Goal: Task Accomplishment & Management: Manage account settings

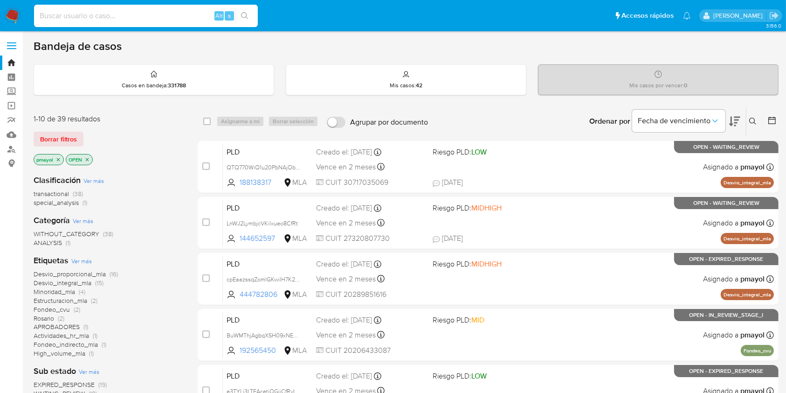
click at [191, 13] on input at bounding box center [146, 16] width 224 height 12
paste input "w7a4uND9t8nCotYJU6x2fdz0"
type input "w7a4uND9t8nCotYJU6x2fdz0"
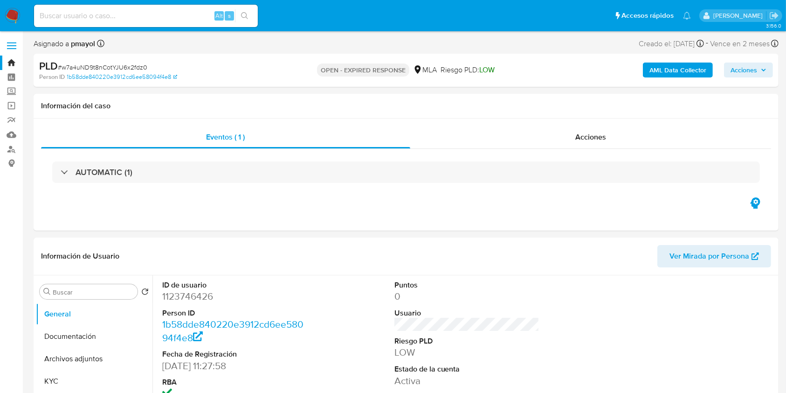
select select "10"
click at [199, 301] on dd "1123746426" at bounding box center [235, 296] width 146 height 13
copy dd "1123746426"
click at [78, 292] on input "Buscar" at bounding box center [93, 292] width 81 height 8
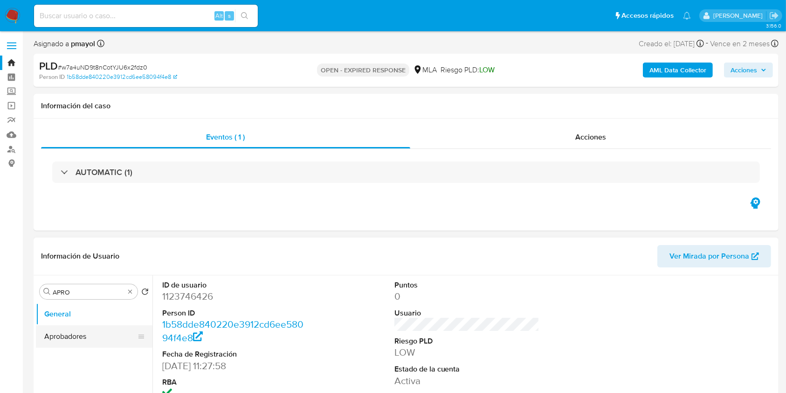
click at [73, 334] on button "Aprobadores" at bounding box center [90, 336] width 109 height 22
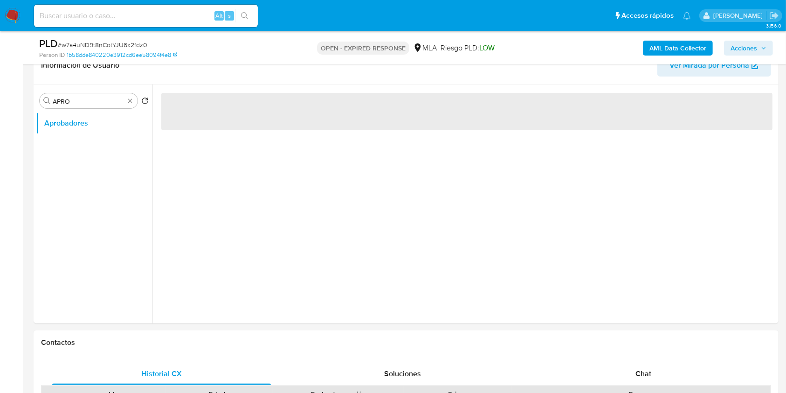
scroll to position [161, 0]
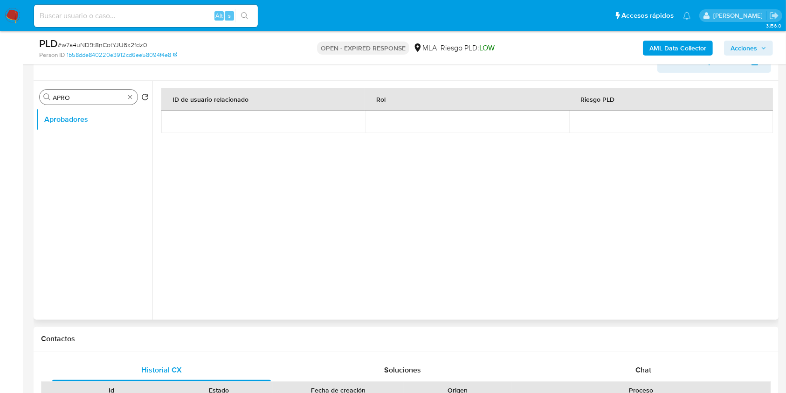
click at [90, 103] on div "Buscar APRO" at bounding box center [89, 97] width 98 height 15
click at [87, 100] on input "APRO" at bounding box center [89, 97] width 72 height 8
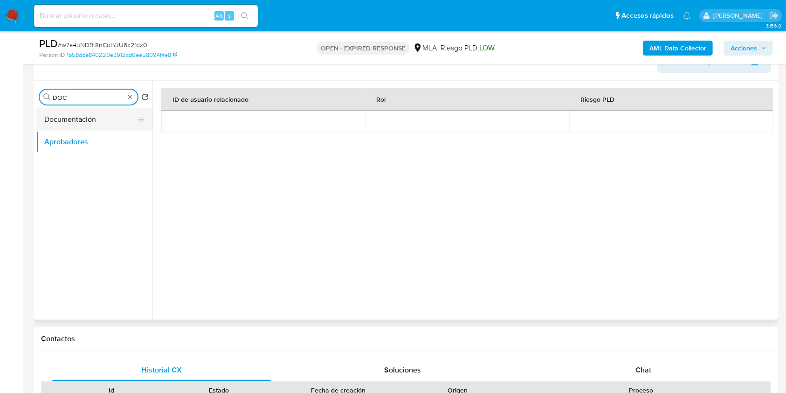
type input "DOC"
click at [90, 117] on button "Documentación" at bounding box center [90, 119] width 109 height 22
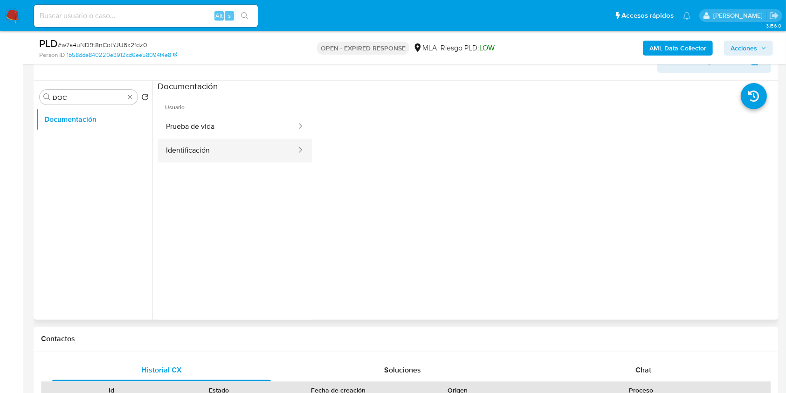
click at [202, 149] on button "Identificación" at bounding box center [228, 151] width 140 height 24
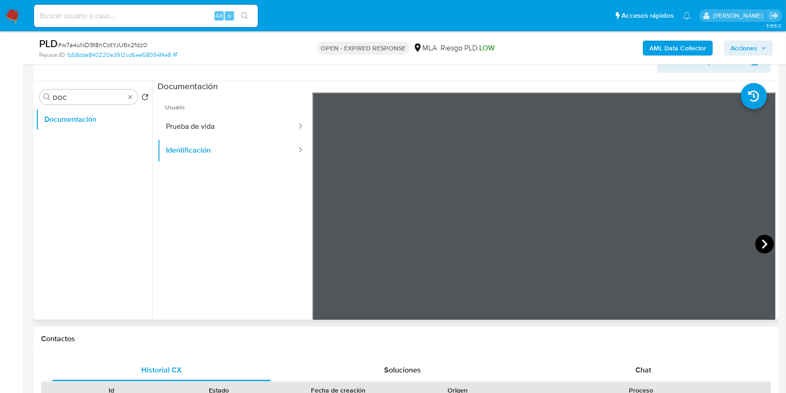
click at [762, 242] on icon at bounding box center [765, 243] width 6 height 9
click at [134, 45] on span "# w7a4uND9t8nCotYJU6x2fdz0" at bounding box center [103, 44] width 90 height 9
copy span "w7a4uND9t8nCotYJU6x2fdz0"
click at [7, 8] on img at bounding box center [13, 16] width 16 height 16
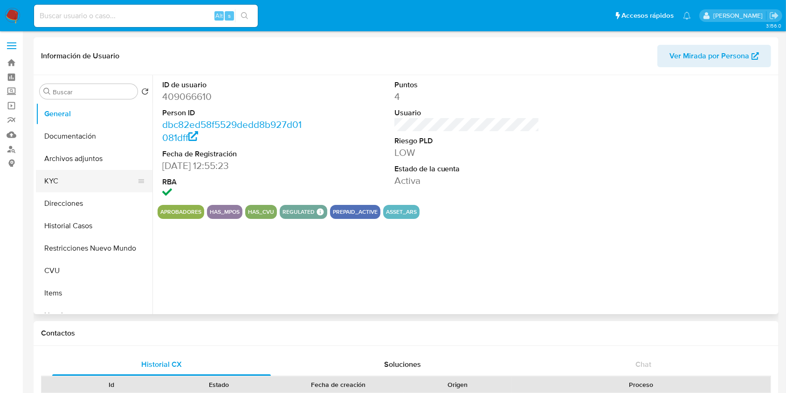
select select "10"
click at [83, 181] on button "KYC" at bounding box center [90, 181] width 109 height 22
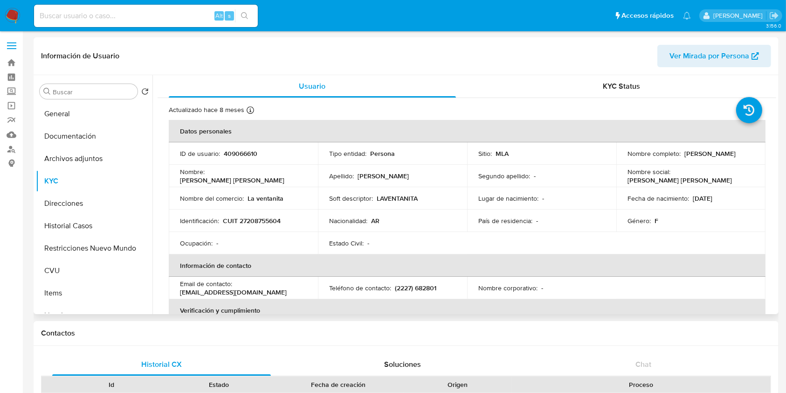
drag, startPoint x: 680, startPoint y: 150, endPoint x: 749, endPoint y: 156, distance: 69.8
click at [749, 156] on div "Nombre completo : Alicia Silvina Sabatini" at bounding box center [691, 153] width 127 height 8
copy div "Alicia Silvina Sabatini"
click at [250, 218] on p "CUIT 27208755604" at bounding box center [252, 220] width 58 height 8
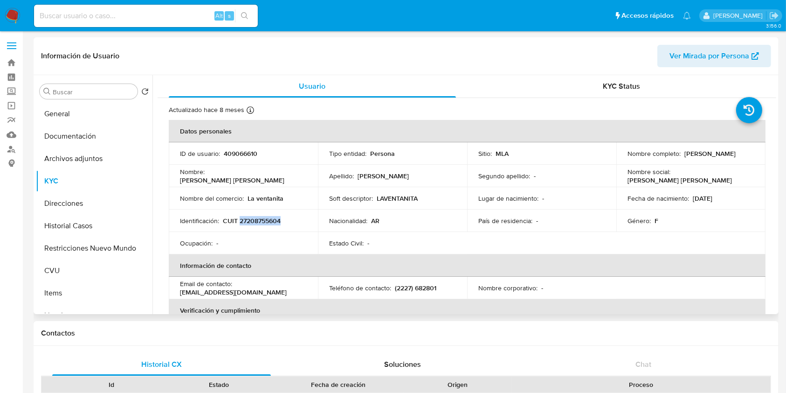
copy p "27208755604"
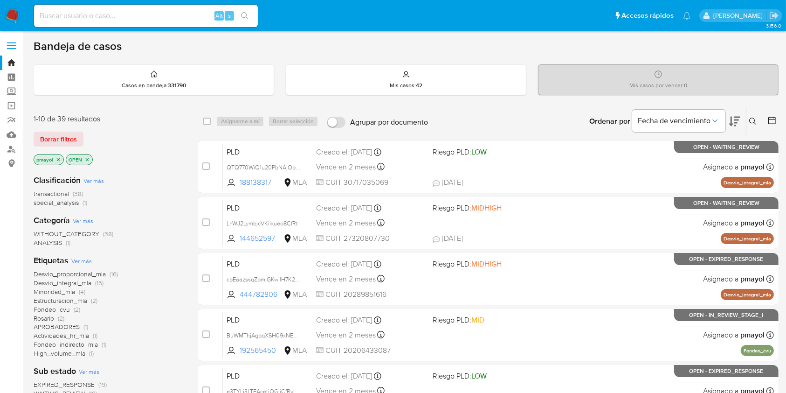
click at [753, 118] on icon at bounding box center [752, 121] width 7 height 7
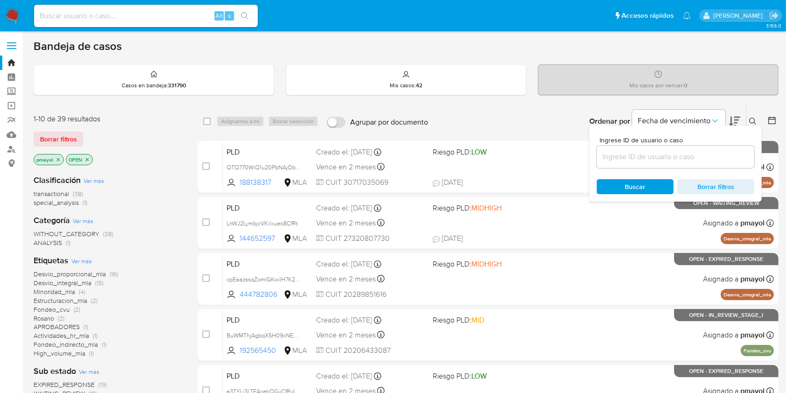
click at [675, 153] on input at bounding box center [676, 157] width 158 height 12
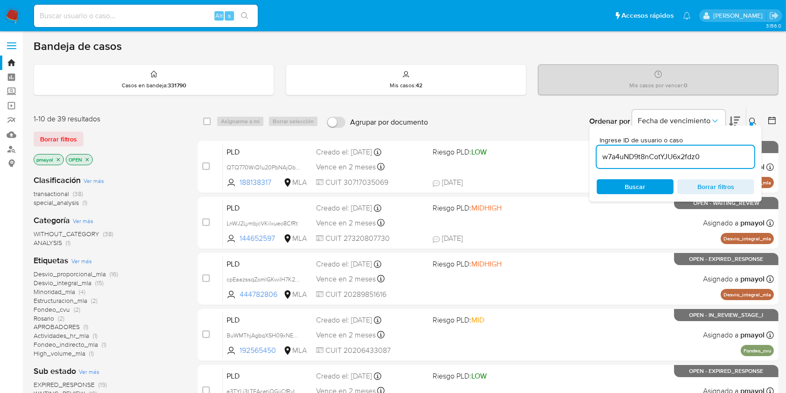
type input "w7a4uND9t8nCotYJU6x2fdz0"
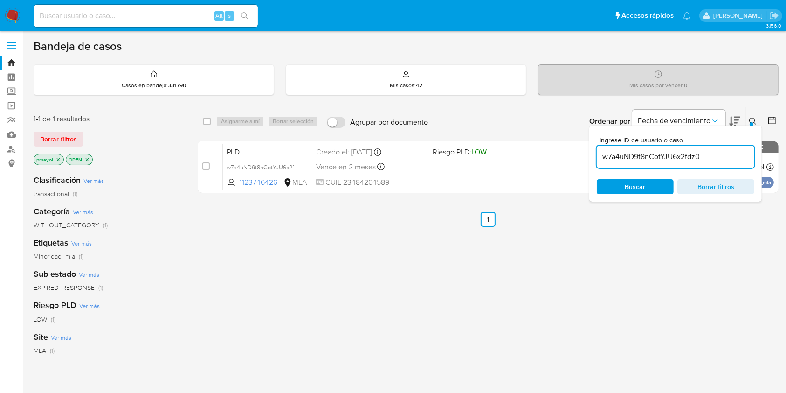
click at [645, 188] on span "Buscar" at bounding box center [635, 186] width 21 height 15
click at [205, 121] on input "checkbox" at bounding box center [206, 121] width 7 height 7
checkbox input "true"
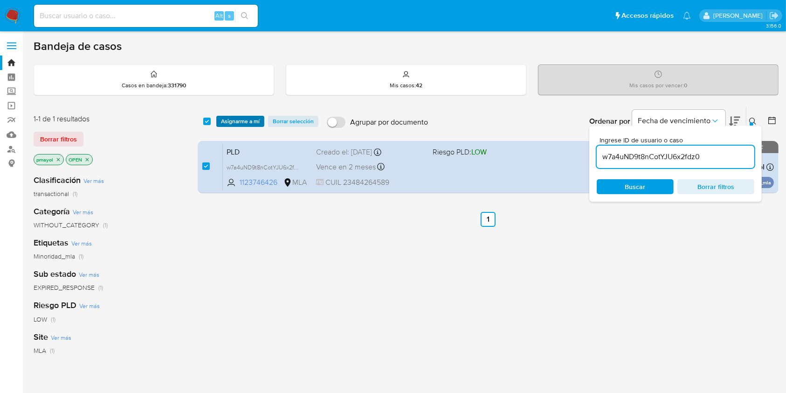
click at [240, 120] on span "Asignarme a mí" at bounding box center [240, 121] width 39 height 9
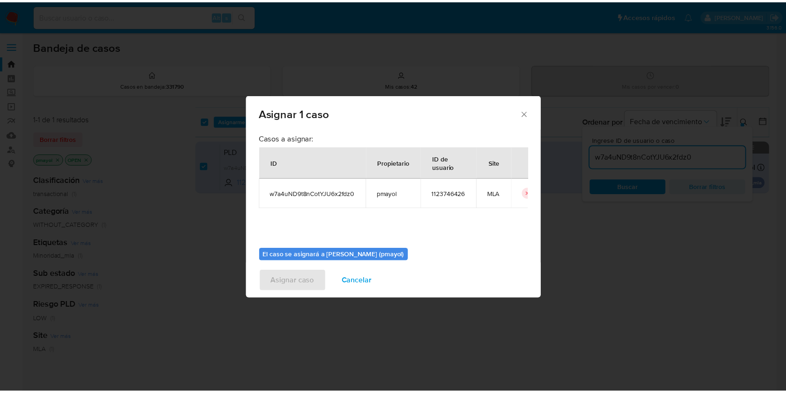
scroll to position [48, 0]
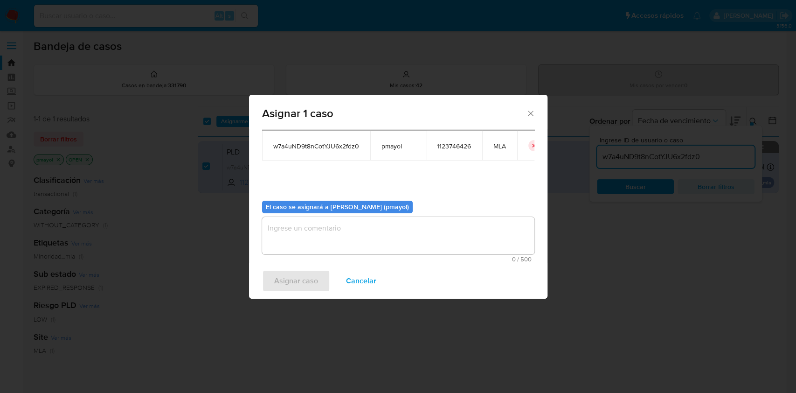
click at [453, 262] on span "0 / 500" at bounding box center [398, 259] width 267 height 6
click at [440, 236] on textarea "assign-modal" at bounding box center [398, 235] width 272 height 37
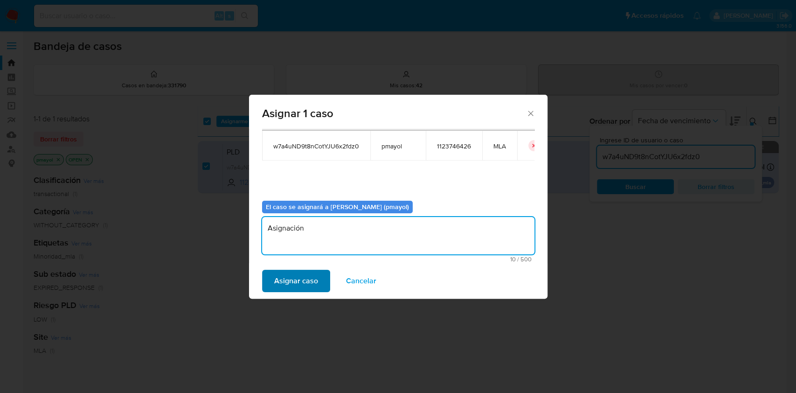
type textarea "Asignación"
click at [318, 282] on button "Asignar caso" at bounding box center [296, 281] width 68 height 22
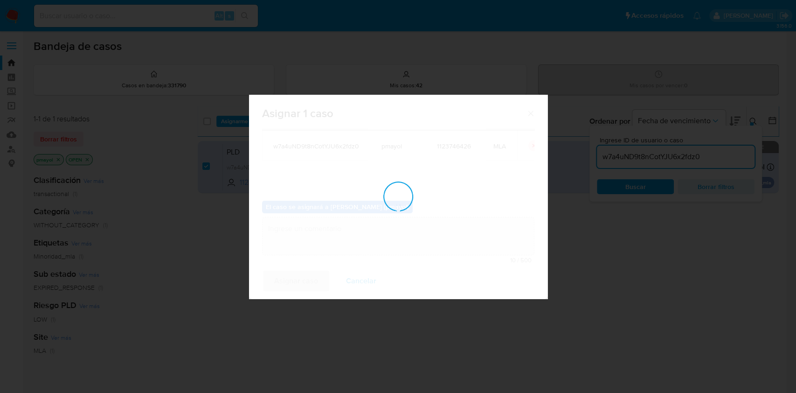
checkbox input "false"
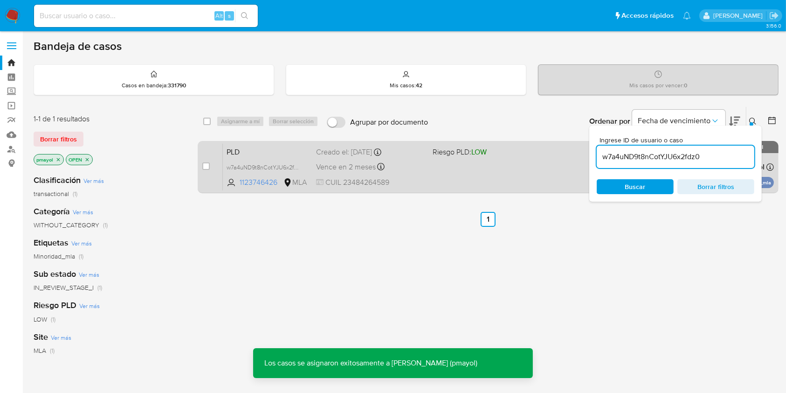
click at [451, 166] on div "PLD w7a4uND9t8nCotYJU6x2fdz0 1123746426 MLA Riesgo PLD: LOW Creado el: 12/08/20…" at bounding box center [498, 166] width 551 height 47
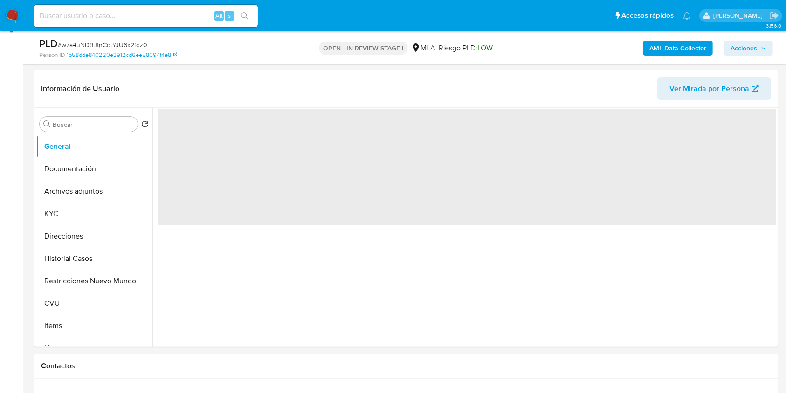
scroll to position [144, 0]
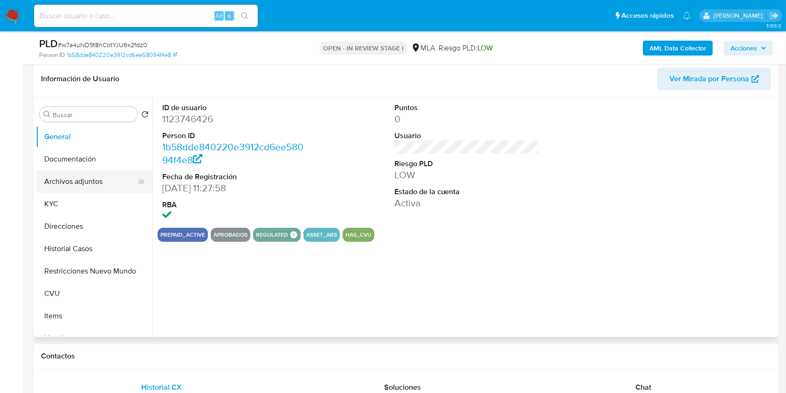
click at [105, 180] on button "Archivos adjuntos" at bounding box center [90, 181] width 109 height 22
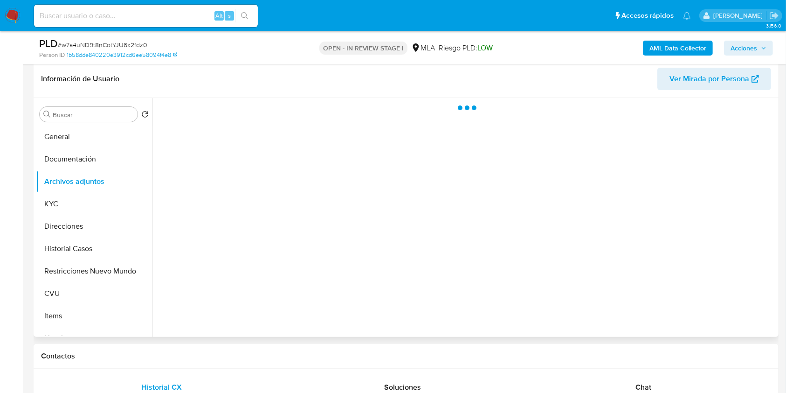
select select "10"
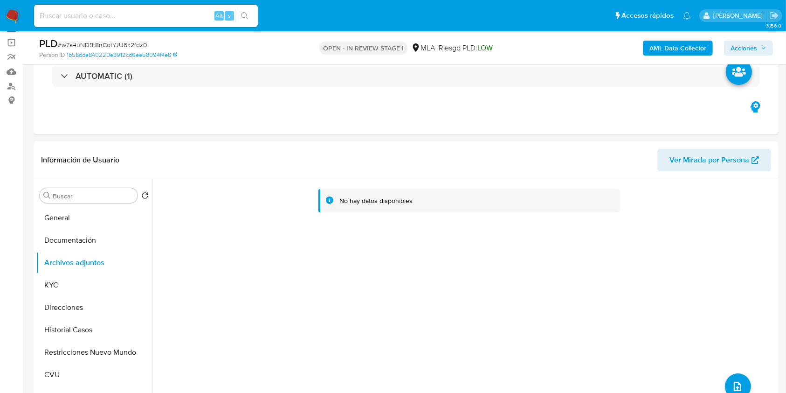
click at [665, 50] on b "AML Data Collector" at bounding box center [678, 48] width 57 height 15
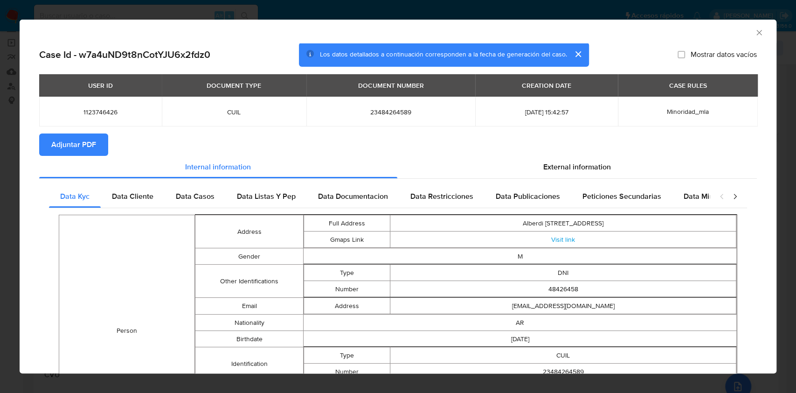
click at [90, 142] on span "Adjuntar PDF" at bounding box center [73, 144] width 45 height 21
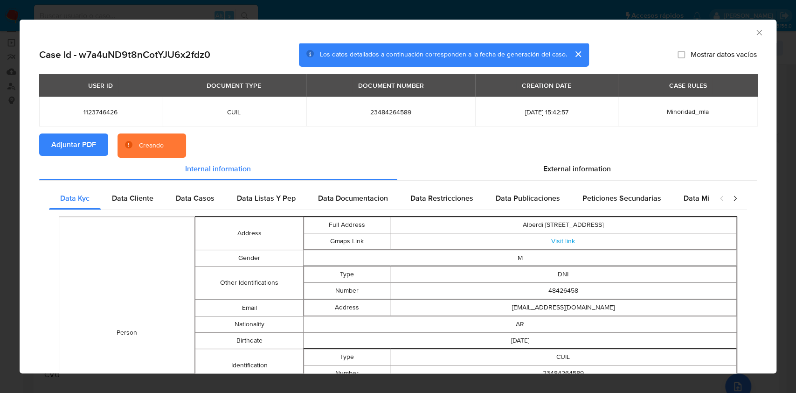
click at [755, 34] on icon "Cerrar ventana" at bounding box center [759, 32] width 9 height 9
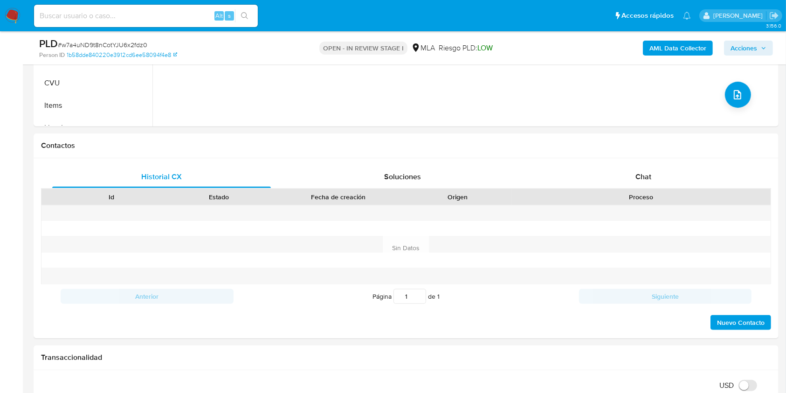
scroll to position [369, 0]
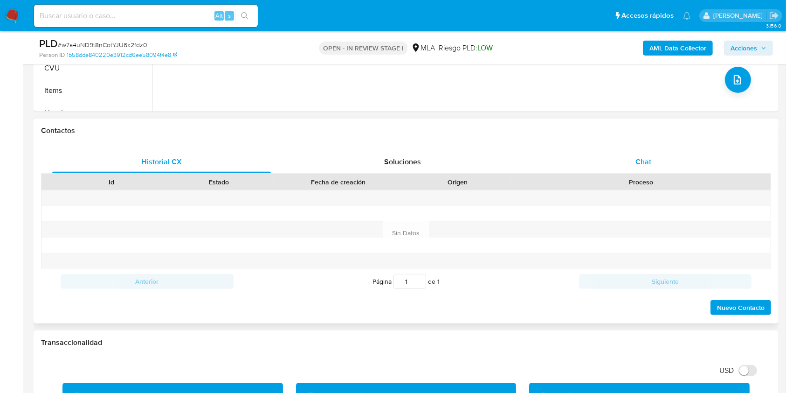
click at [645, 155] on div "Chat" at bounding box center [643, 162] width 219 height 22
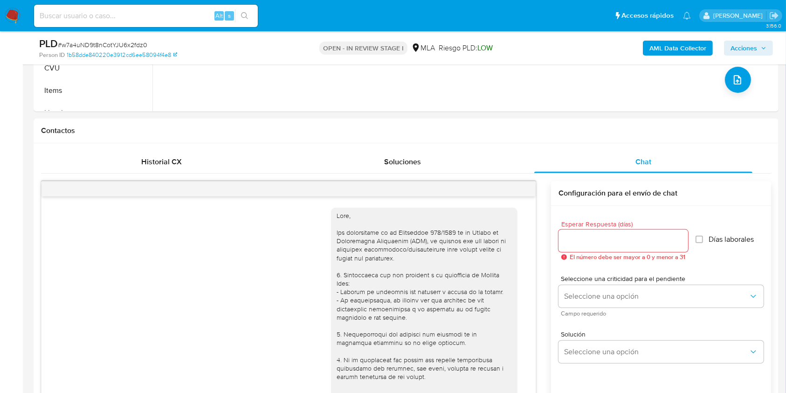
scroll to position [425, 0]
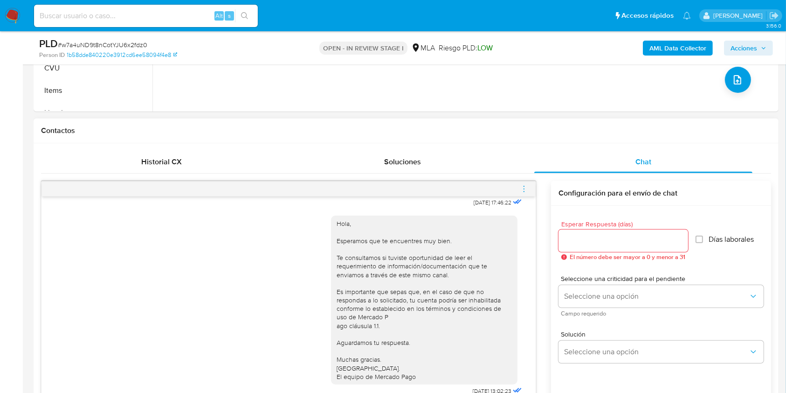
click at [520, 187] on icon "menu-action" at bounding box center [524, 189] width 8 height 8
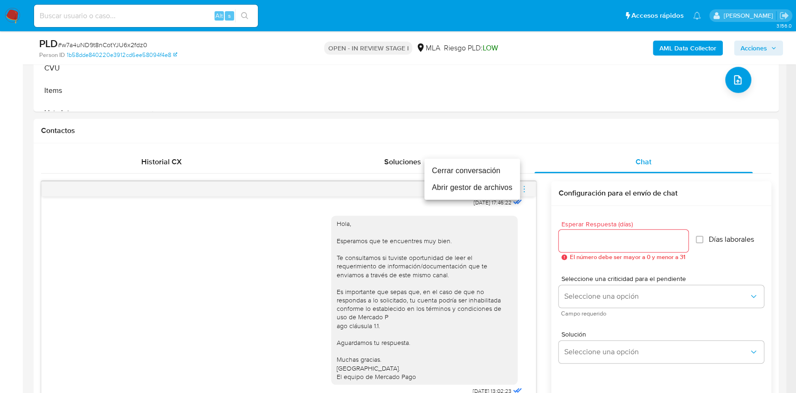
click at [493, 170] on li "Cerrar conversación" at bounding box center [472, 170] width 96 height 17
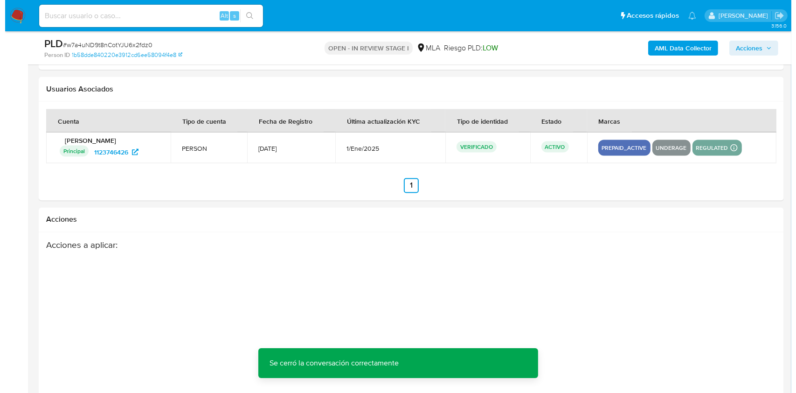
scroll to position [1640, 0]
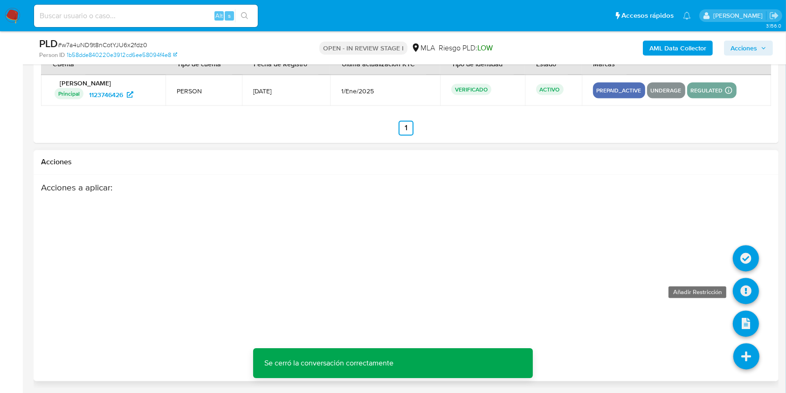
click at [742, 291] on icon at bounding box center [746, 291] width 26 height 26
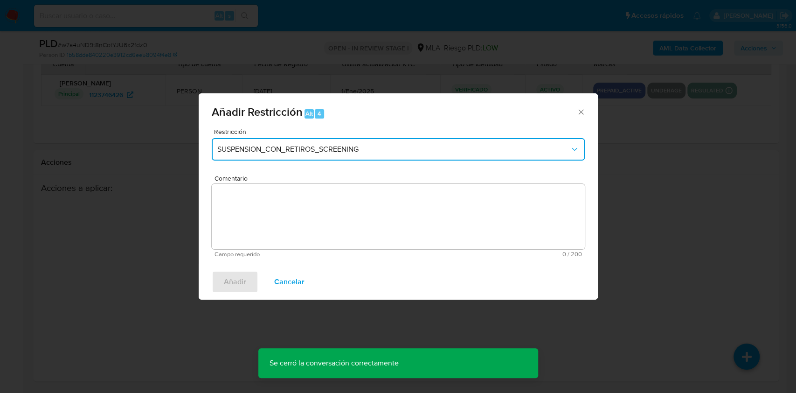
click at [375, 153] on span "SUSPENSION_CON_RETIROS_SCREENING" at bounding box center [393, 149] width 353 height 9
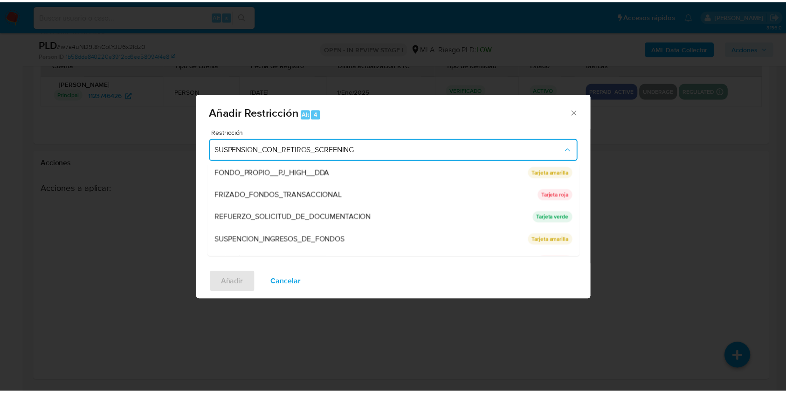
scroll to position [183, 0]
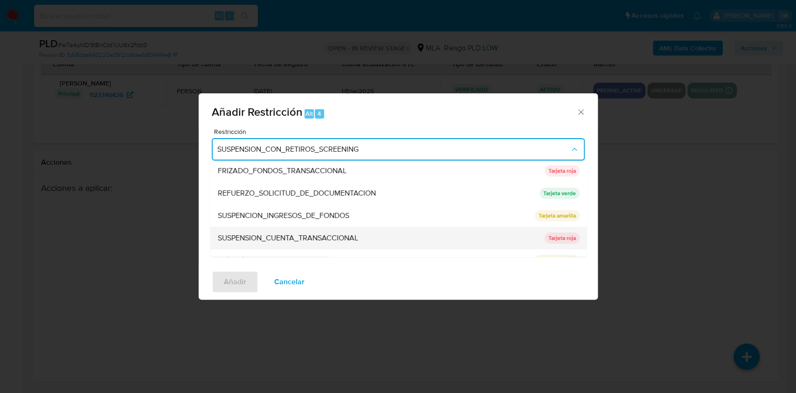
click at [373, 240] on div "SUSPENSION_CUENTA_TRANSACCIONAL" at bounding box center [377, 238] width 321 height 22
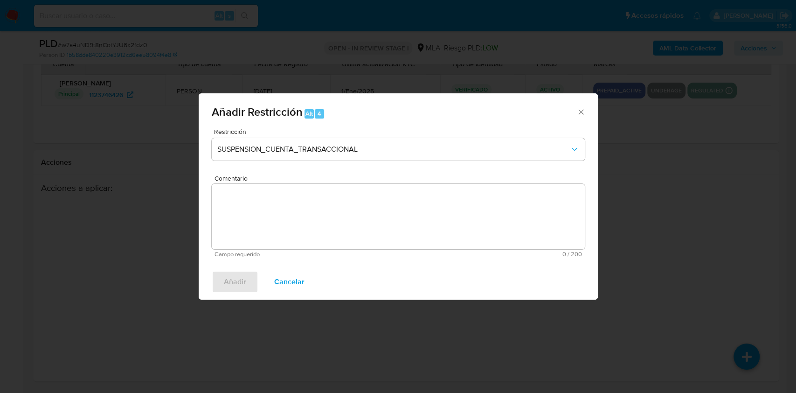
click at [373, 240] on textarea "Comentario" at bounding box center [398, 216] width 373 height 65
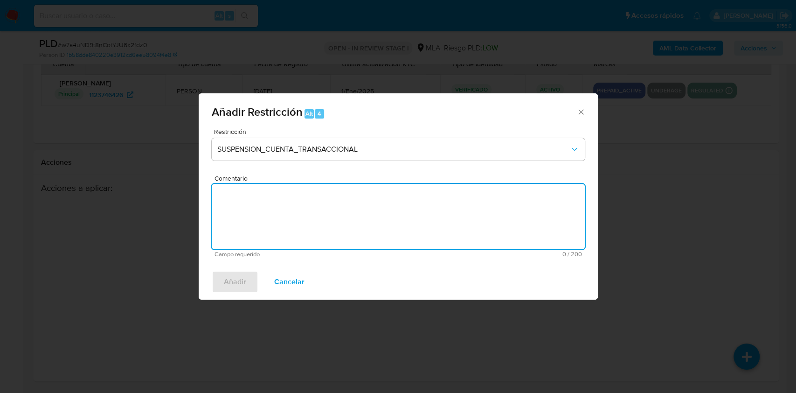
click at [373, 240] on textarea "Comentario" at bounding box center [398, 216] width 373 height 65
type textarea "AML"
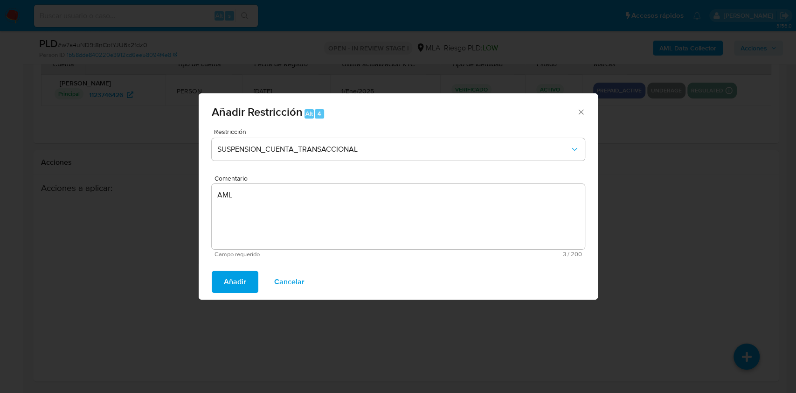
click at [230, 284] on span "Añadir" at bounding box center [235, 281] width 22 height 21
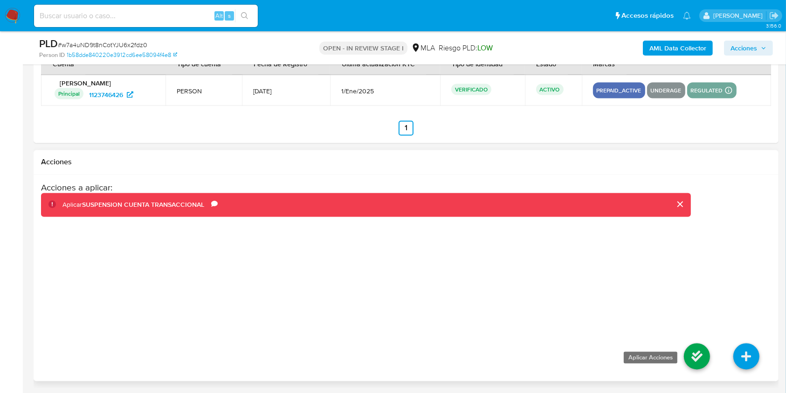
click at [692, 359] on icon at bounding box center [697, 356] width 26 height 26
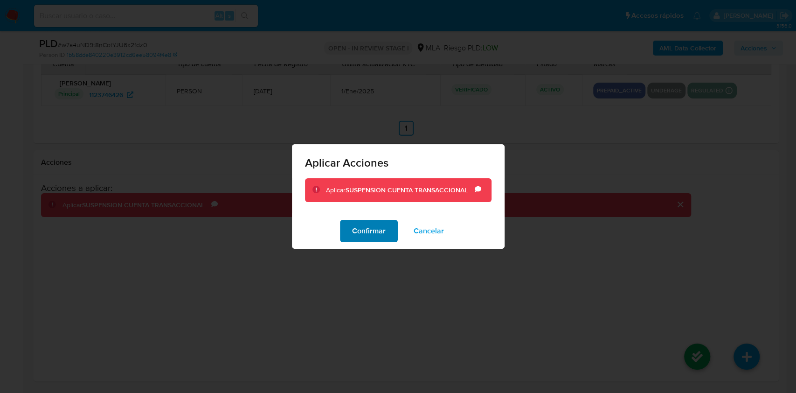
click at [354, 236] on span "Confirmar" at bounding box center [369, 231] width 34 height 21
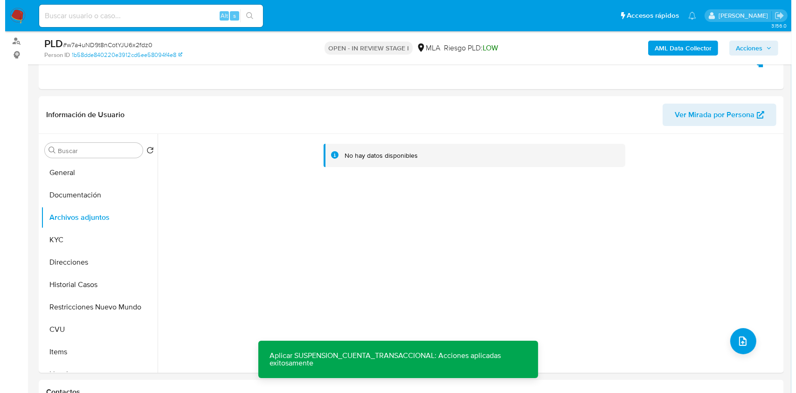
scroll to position [85, 0]
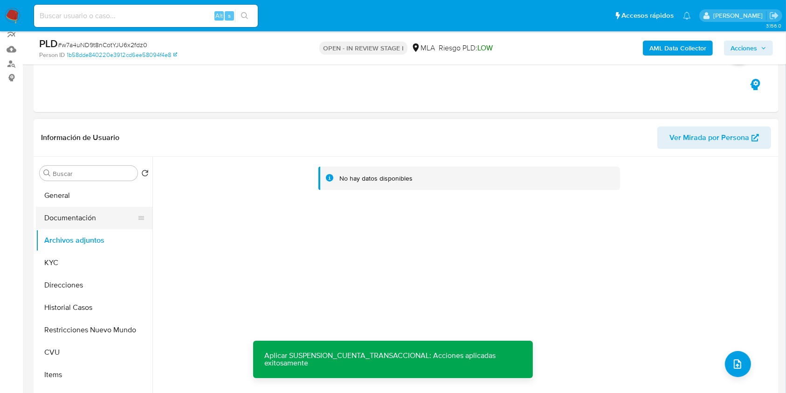
click at [87, 220] on button "Documentación" at bounding box center [90, 218] width 109 height 22
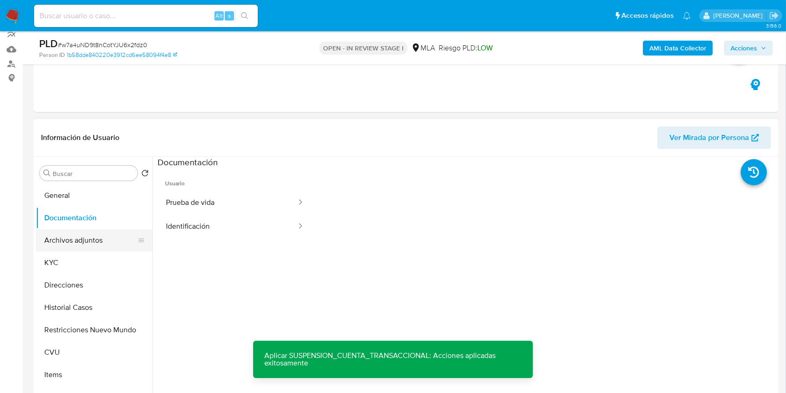
click at [87, 230] on button "Archivos adjuntos" at bounding box center [90, 240] width 109 height 22
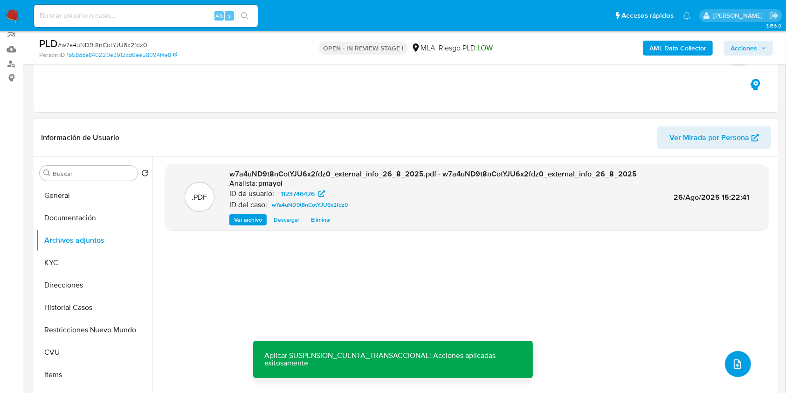
click at [726, 368] on button "upload-file" at bounding box center [738, 364] width 26 height 26
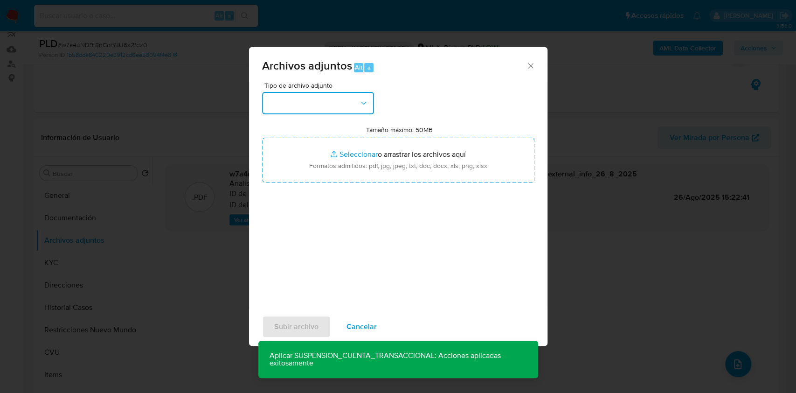
click at [348, 104] on button "button" at bounding box center [318, 103] width 112 height 22
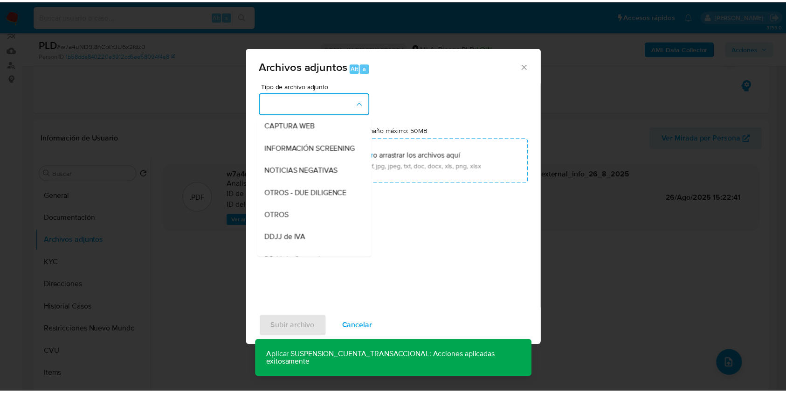
scroll to position [120, 0]
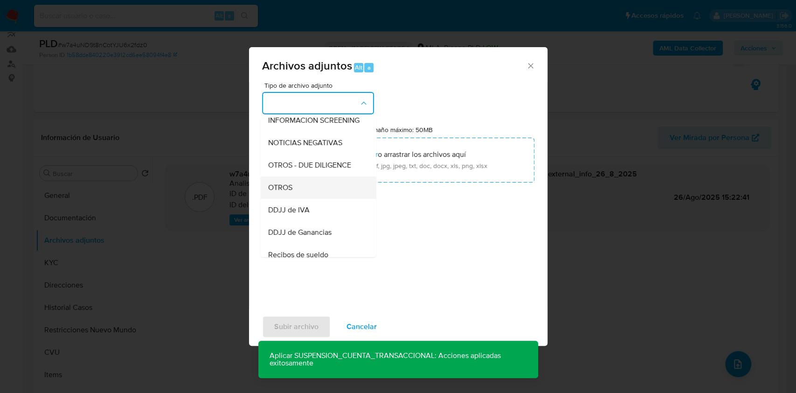
click at [313, 198] on div "OTROS" at bounding box center [315, 187] width 95 height 22
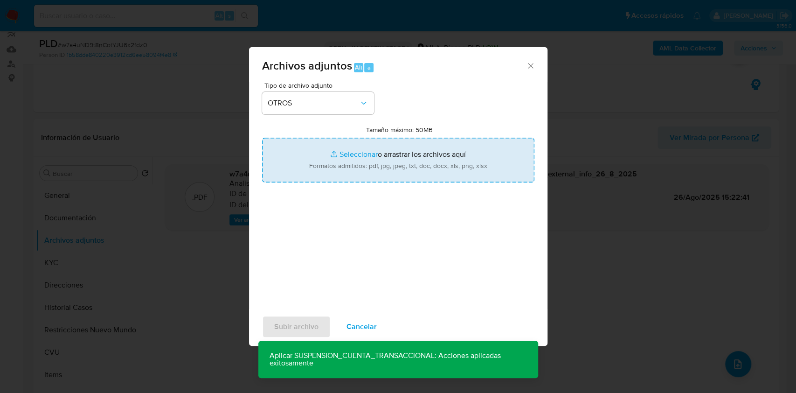
click at [383, 157] on input "Tamaño máximo: 50MB Seleccionar archivos" at bounding box center [398, 160] width 272 height 45
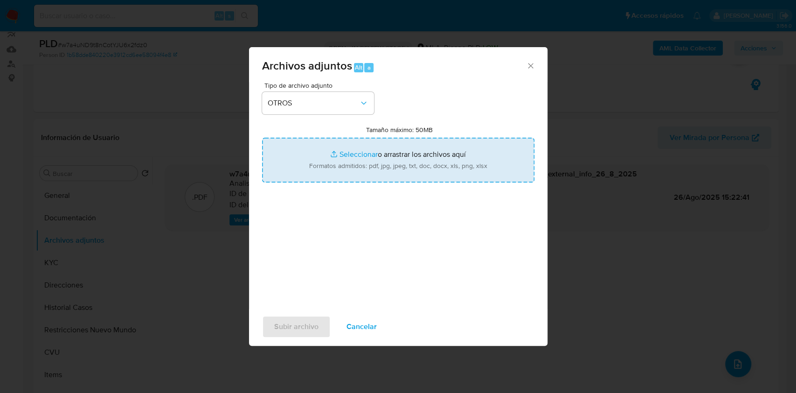
type input "C:\fakepath\Caselog w7a4uND9t8nCotYJU6x2fdz0.docx"
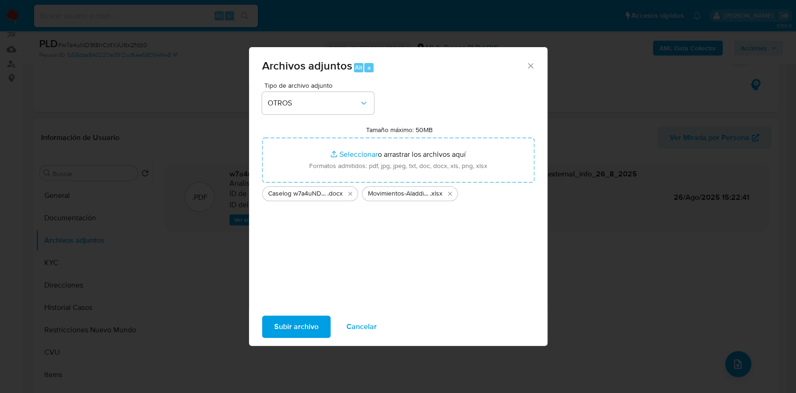
click at [302, 326] on span "Subir archivo" at bounding box center [296, 326] width 44 height 21
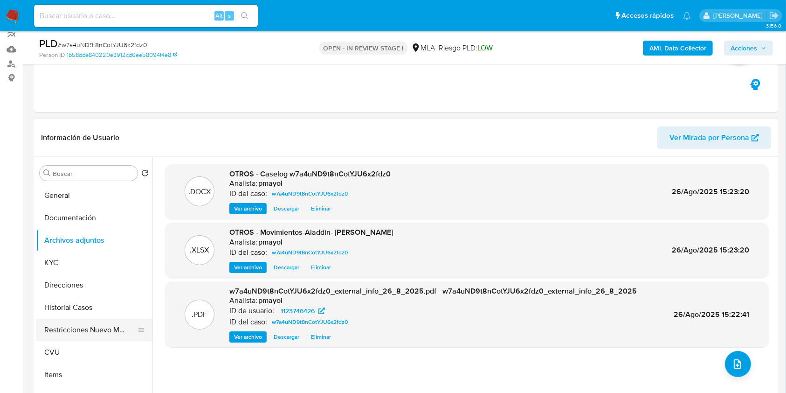
click at [85, 325] on button "Restricciones Nuevo Mundo" at bounding box center [90, 330] width 109 height 22
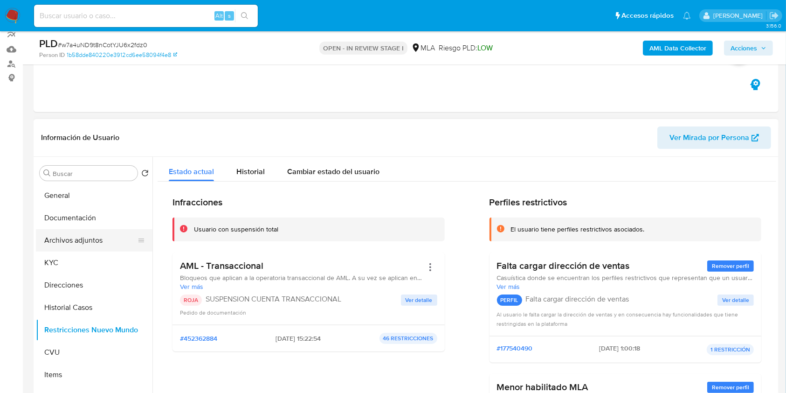
click at [104, 240] on button "Archivos adjuntos" at bounding box center [90, 240] width 109 height 22
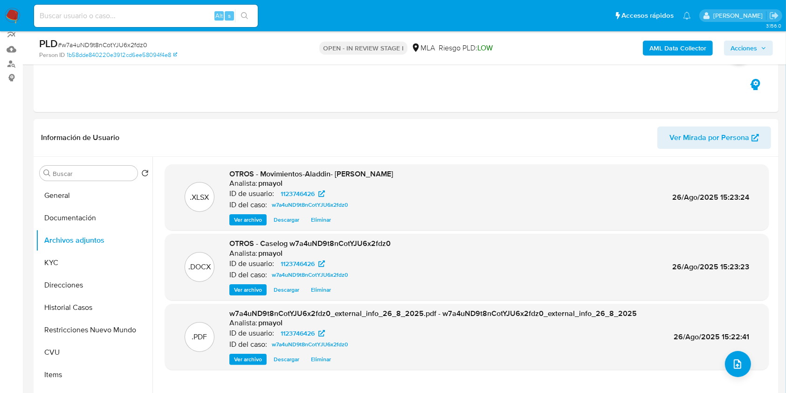
click at [750, 55] on div "AML Data Collector Acciones" at bounding box center [652, 48] width 242 height 22
click at [747, 49] on span "Acciones" at bounding box center [744, 48] width 27 height 15
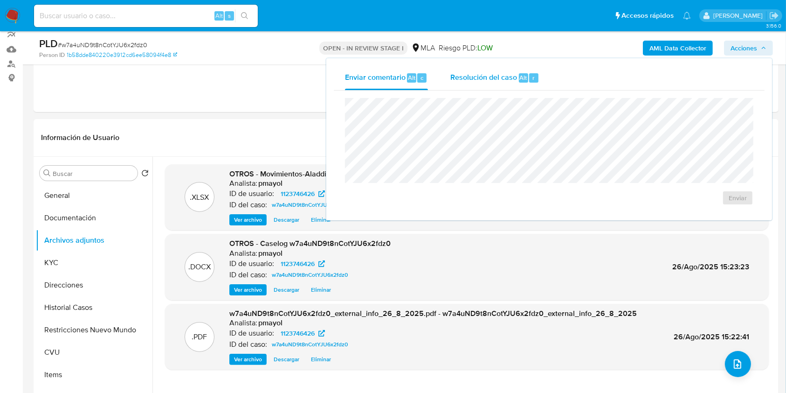
click at [484, 80] on span "Resolución del caso" at bounding box center [484, 77] width 67 height 11
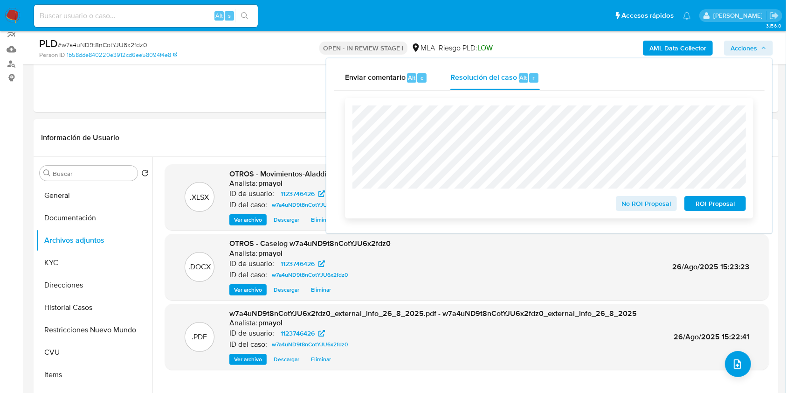
click at [707, 202] on span "ROI Proposal" at bounding box center [715, 203] width 49 height 13
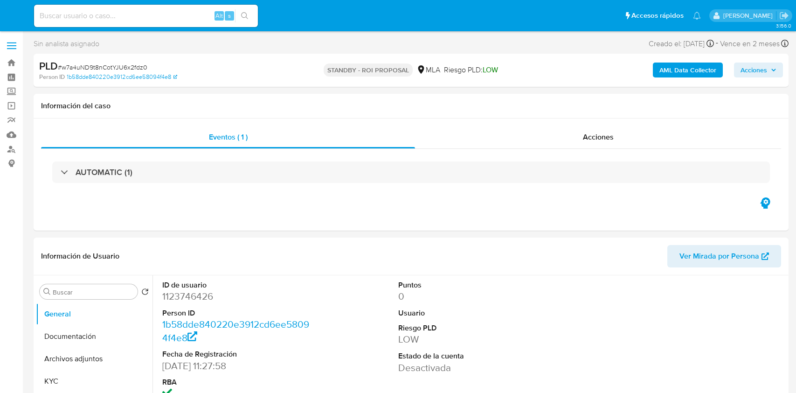
select select "10"
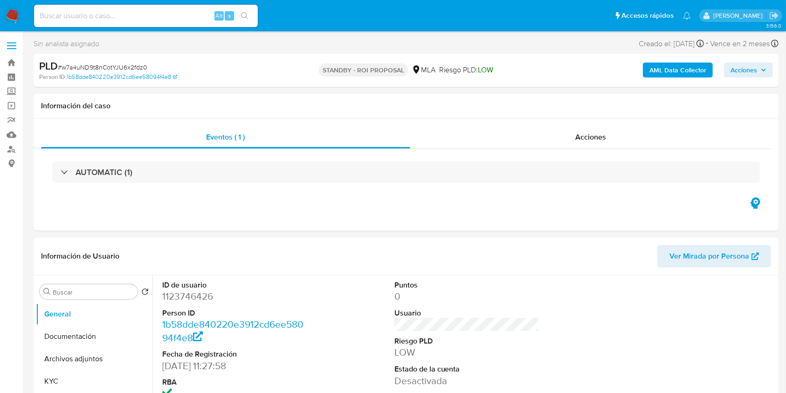
click at [131, 14] on input at bounding box center [146, 16] width 224 height 12
paste input "DTpQCFoy6bgKYsr4tv2pM8gb"
type input "DTpQCFoy6bgKYsr4tv2pM8gb"
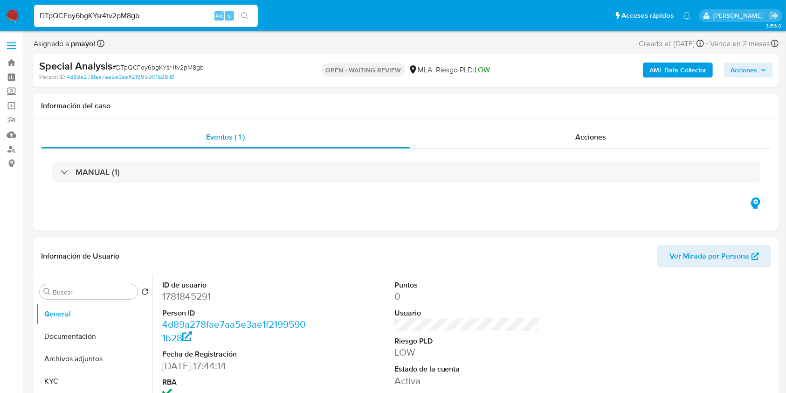
scroll to position [56, 0]
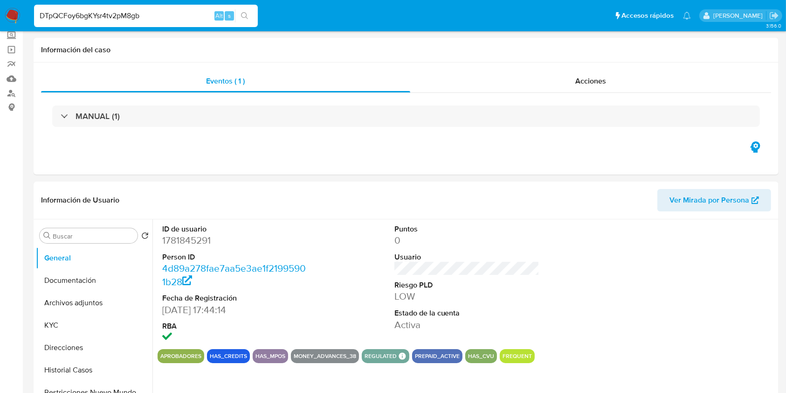
select select "10"
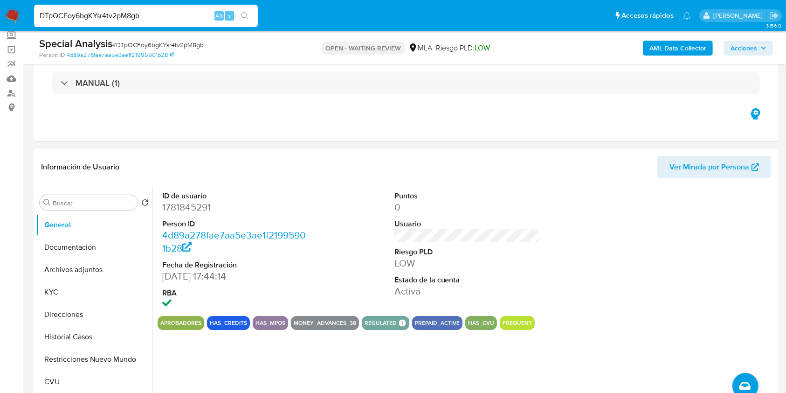
click at [192, 207] on dd "1781845291" at bounding box center [235, 207] width 146 height 13
copy dd "1781845291"
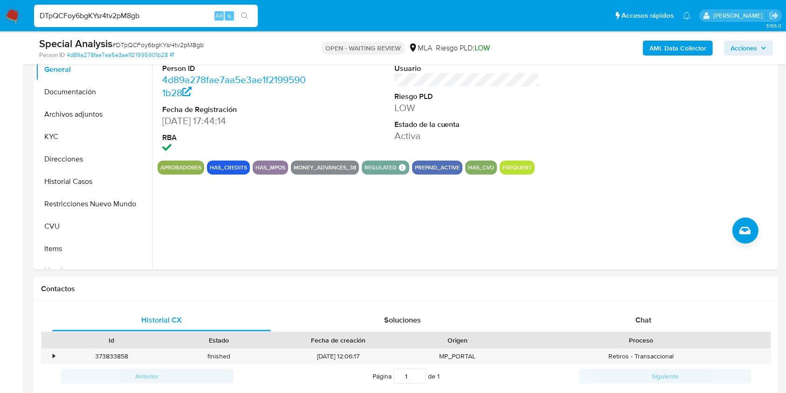
scroll to position [250, 0]
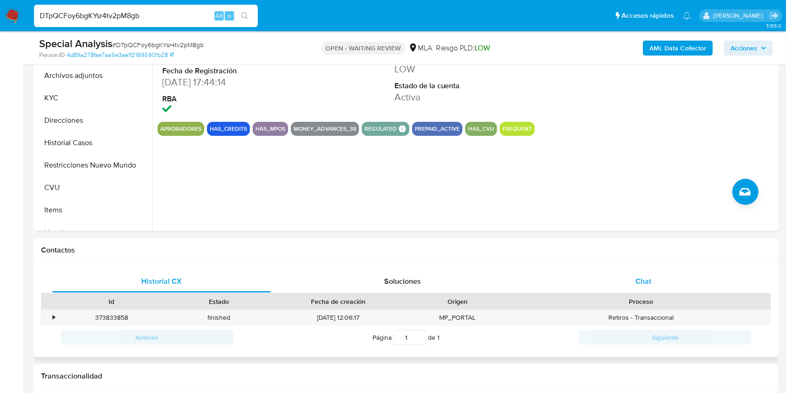
click at [652, 279] on div "Chat" at bounding box center [643, 281] width 219 height 22
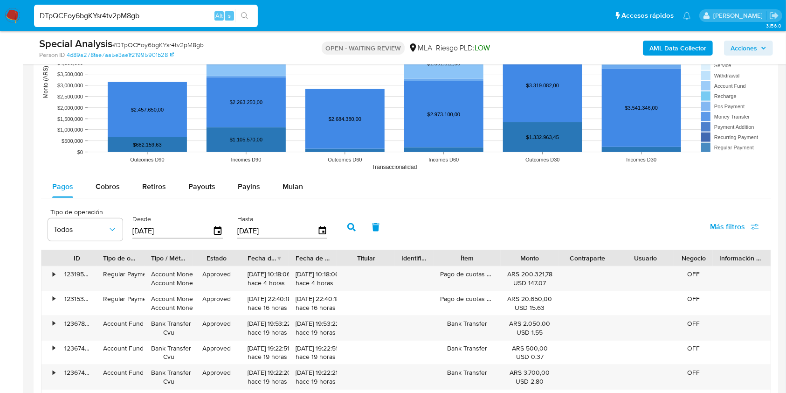
scroll to position [1022, 0]
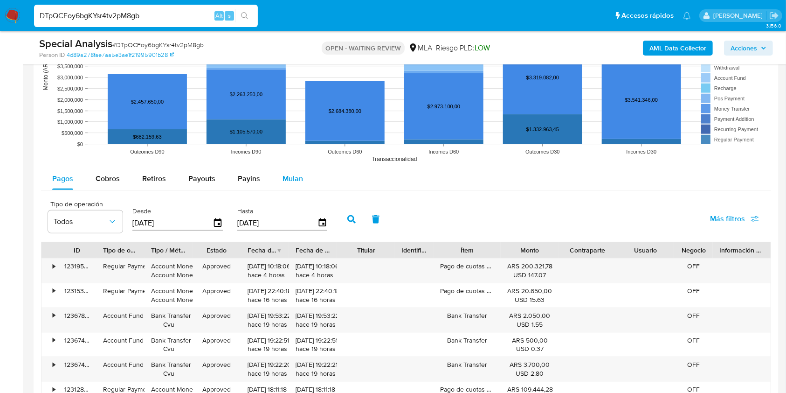
click at [295, 180] on span "Mulan" at bounding box center [293, 178] width 21 height 11
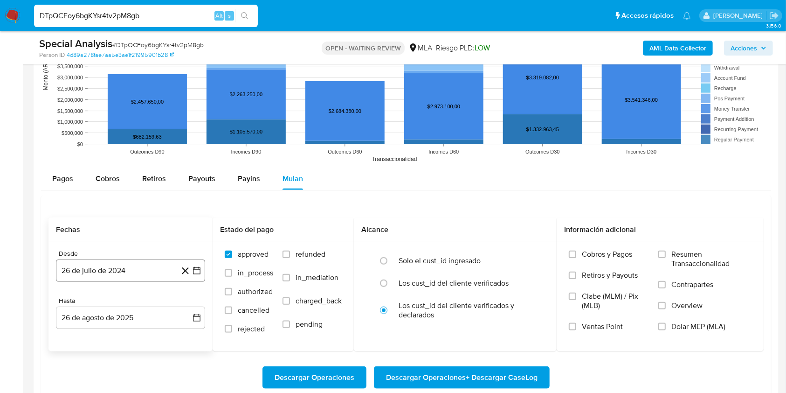
click at [154, 277] on button "26 de julio de 2024" at bounding box center [130, 270] width 149 height 22
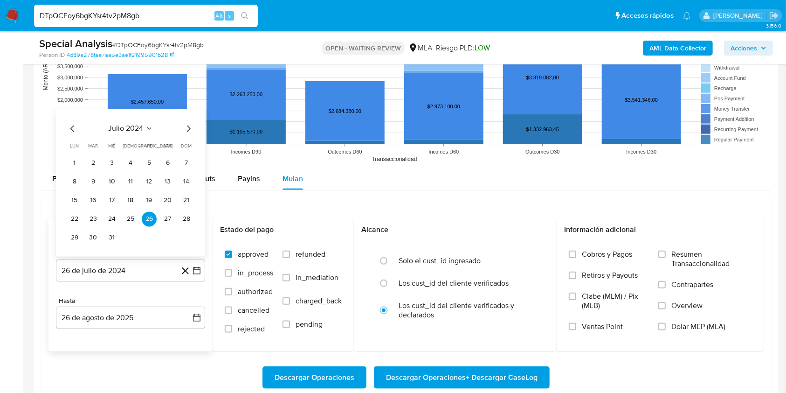
click at [149, 125] on icon "Seleccionar mes y año" at bounding box center [149, 128] width 7 height 7
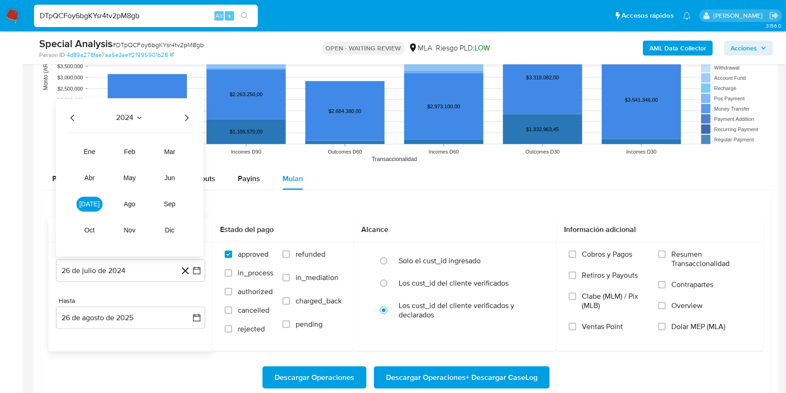
click at [190, 121] on icon "Año siguiente" at bounding box center [186, 117] width 11 height 11
click at [90, 176] on span "abr" at bounding box center [89, 177] width 10 height 7
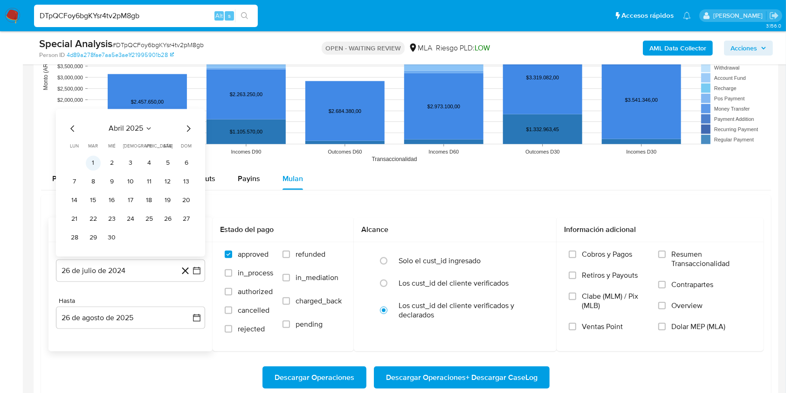
click at [95, 159] on button "1" at bounding box center [93, 163] width 15 height 15
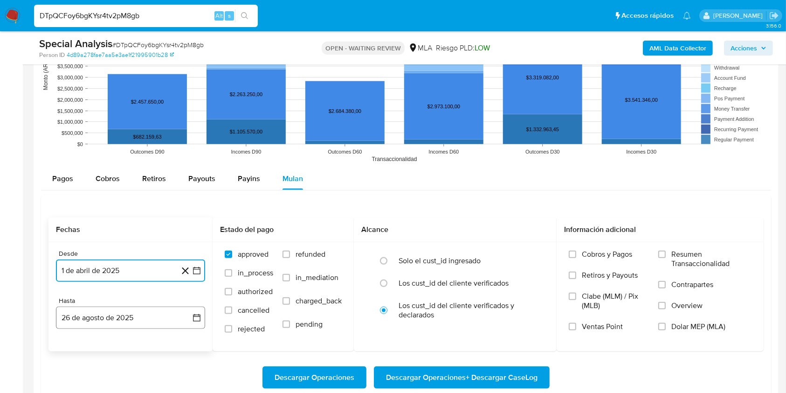
click at [123, 316] on button "26 de agosto de 2025" at bounding box center [130, 317] width 149 height 22
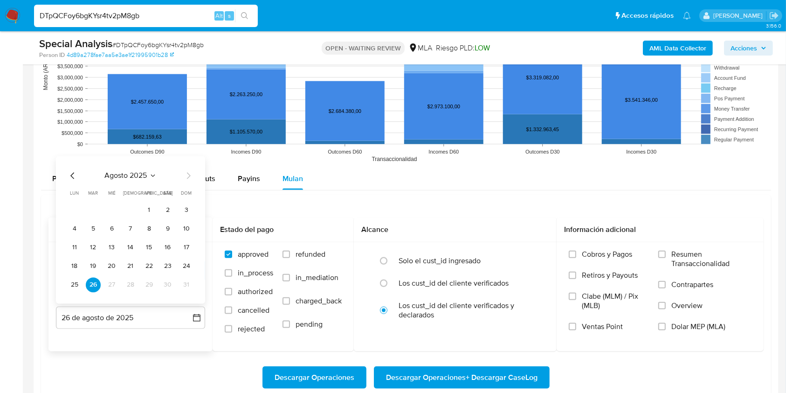
click at [74, 176] on icon "Mes anterior" at bounding box center [72, 175] width 11 height 11
click at [131, 285] on button "31" at bounding box center [130, 284] width 15 height 15
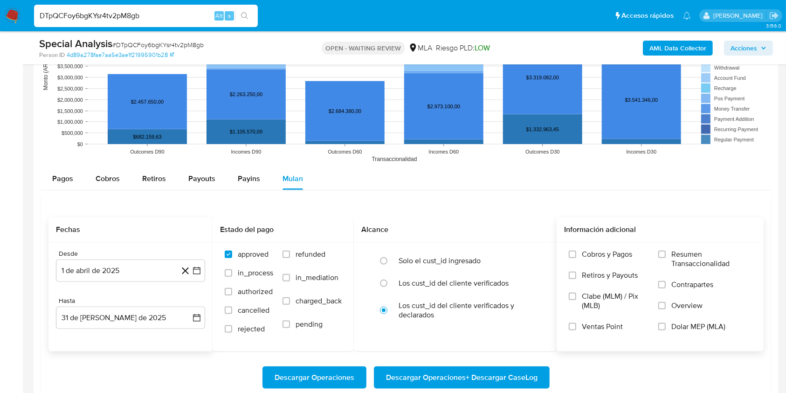
click at [681, 328] on span "Dolar MEP (MLA)" at bounding box center [699, 326] width 54 height 9
click at [666, 328] on input "Dolar MEP (MLA)" at bounding box center [662, 326] width 7 height 7
click at [513, 375] on span "Descargar Operaciones + Descargar CaseLog" at bounding box center [462, 377] width 152 height 21
click at [174, 20] on input "DTpQCFoy6bgKYsr4tv2pM8gb" at bounding box center [146, 16] width 224 height 12
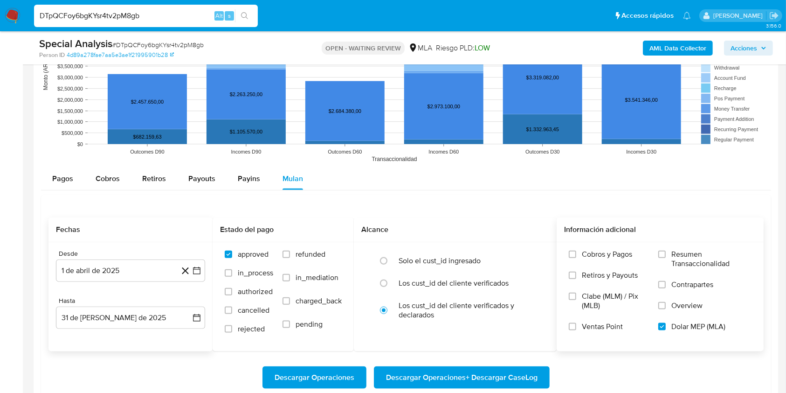
click at [174, 20] on input "DTpQCFoy6bgKYsr4tv2pM8gb" at bounding box center [146, 16] width 224 height 12
paste input "CFrX5VcoLEsEPIdPdLcXLN0d"
type input "CFrX5VcoLEsEPIdPdLcXLN0d"
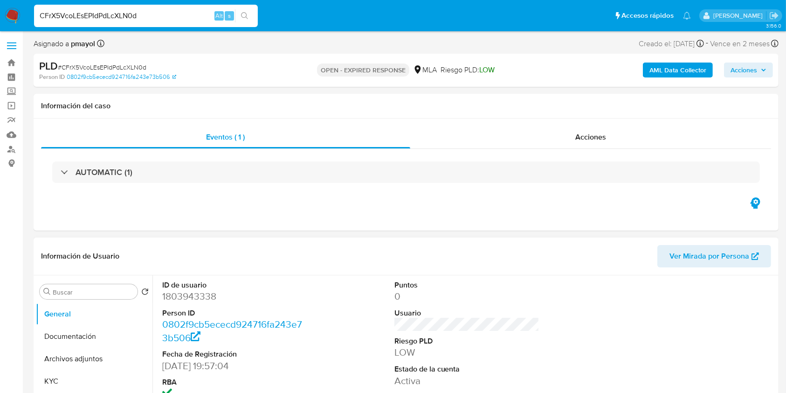
select select "10"
click at [200, 297] on dd "1803943338" at bounding box center [235, 296] width 146 height 13
copy dd "1803943338"
click at [681, 66] on b "AML Data Collector" at bounding box center [678, 69] width 57 height 15
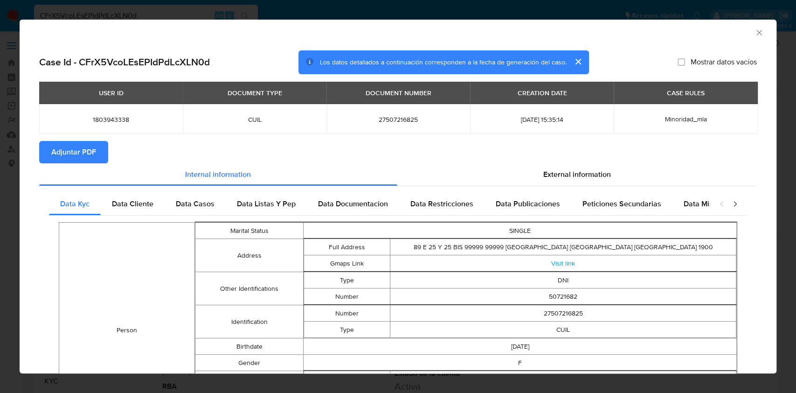
click at [97, 157] on button "Adjuntar PDF" at bounding box center [73, 152] width 69 height 22
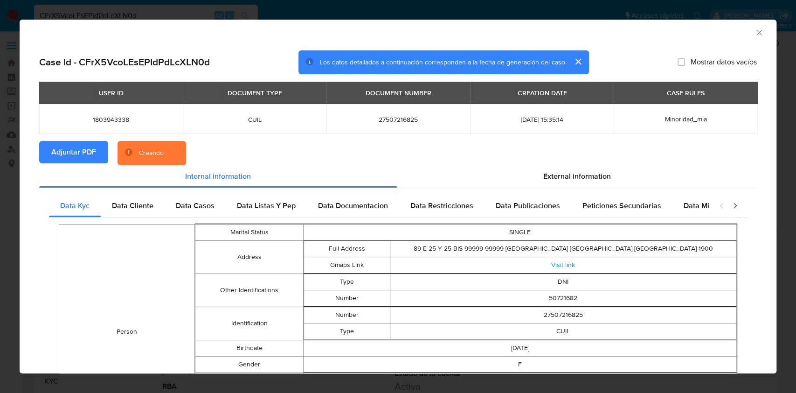
click at [756, 33] on icon "Cerrar ventana" at bounding box center [758, 32] width 5 height 5
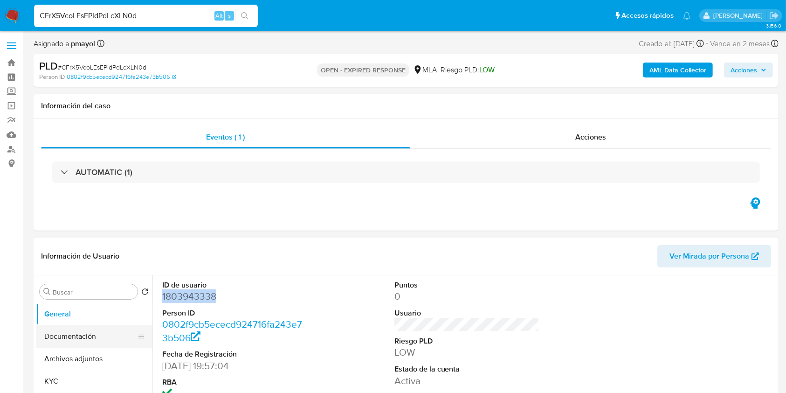
click at [81, 341] on button "Documentación" at bounding box center [90, 336] width 109 height 22
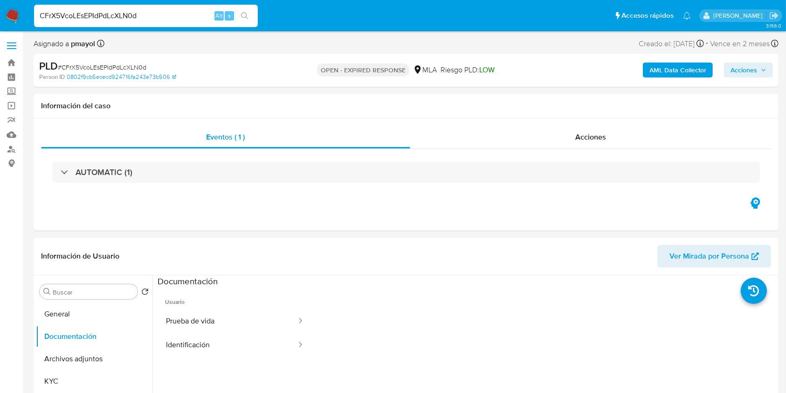
scroll to position [68, 0]
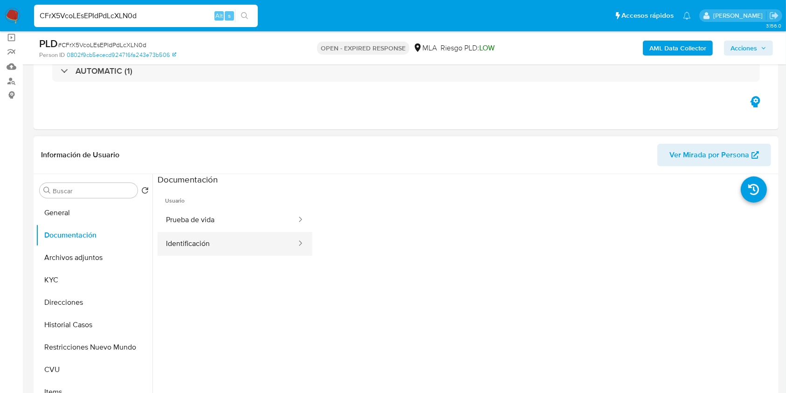
click at [257, 242] on button "Identificación" at bounding box center [228, 244] width 140 height 24
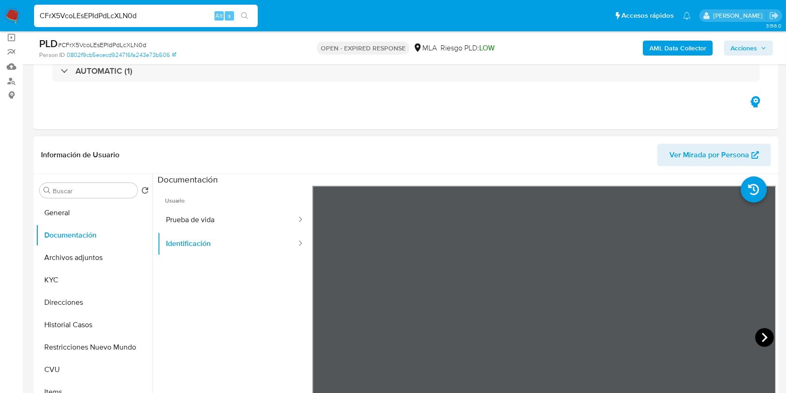
click at [761, 328] on icon at bounding box center [765, 337] width 19 height 19
click at [90, 187] on input "Buscar" at bounding box center [93, 191] width 81 height 8
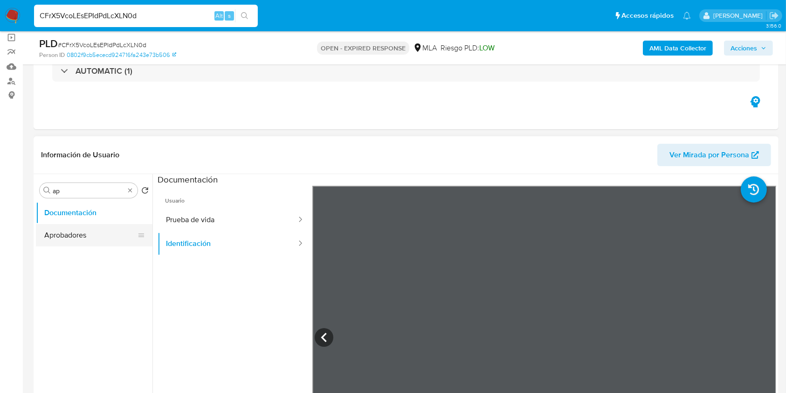
click at [83, 238] on button "Aprobadores" at bounding box center [90, 235] width 109 height 22
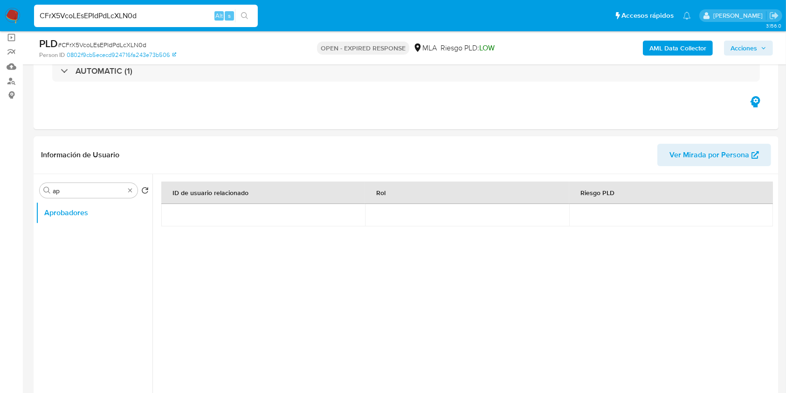
click at [668, 43] on b "AML Data Collector" at bounding box center [678, 48] width 57 height 15
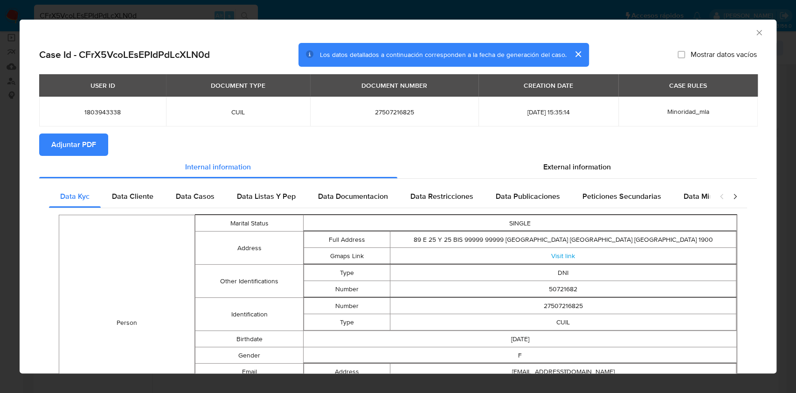
click at [97, 153] on button "Adjuntar PDF" at bounding box center [73, 144] width 69 height 22
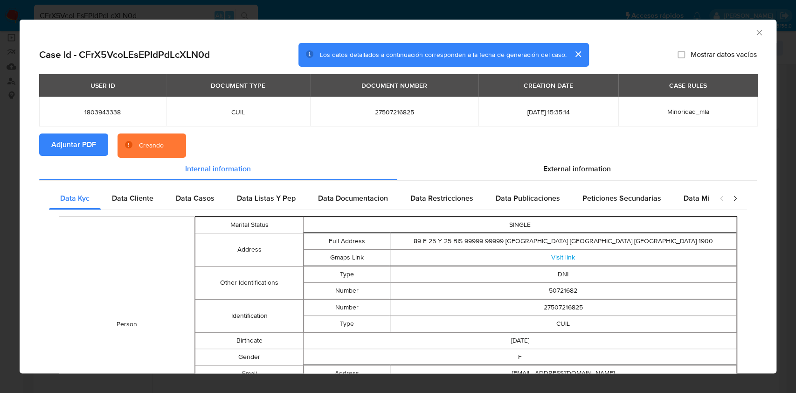
click at [754, 30] on div "AML Data Collector" at bounding box center [398, 31] width 757 height 23
click at [755, 32] on icon "Cerrar ventana" at bounding box center [759, 32] width 9 height 9
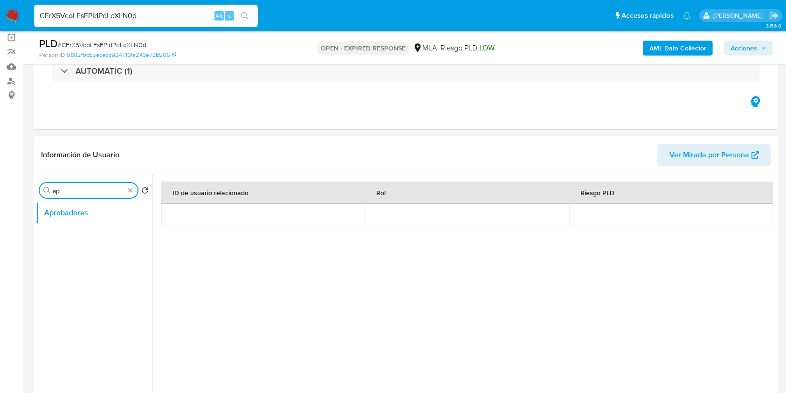
click at [68, 192] on input "ap" at bounding box center [89, 191] width 72 height 8
type input "S"
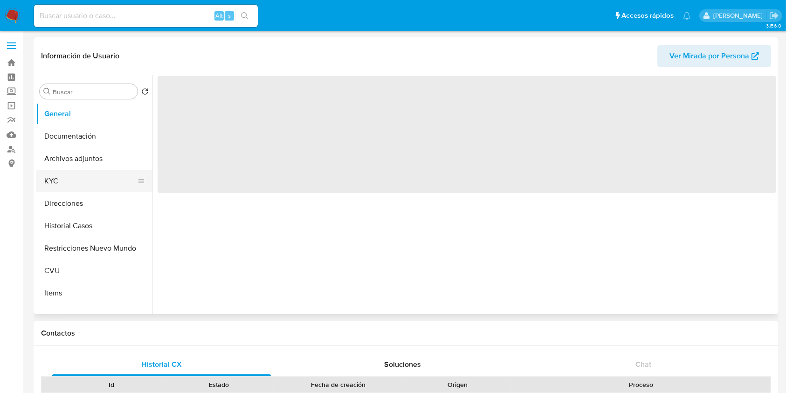
click at [64, 177] on button "KYC" at bounding box center [90, 181] width 109 height 22
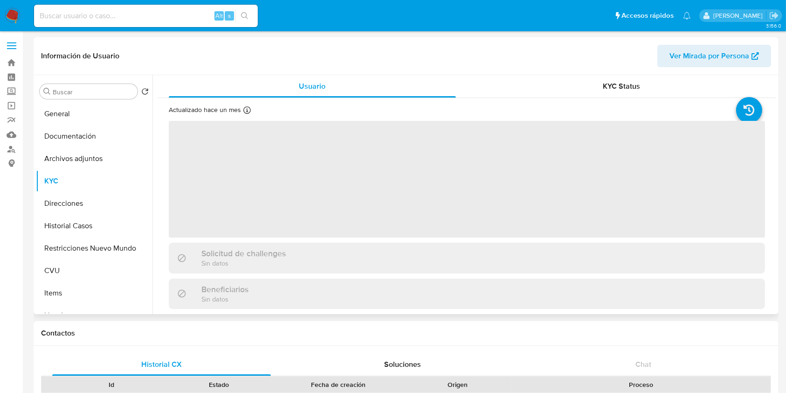
select select "10"
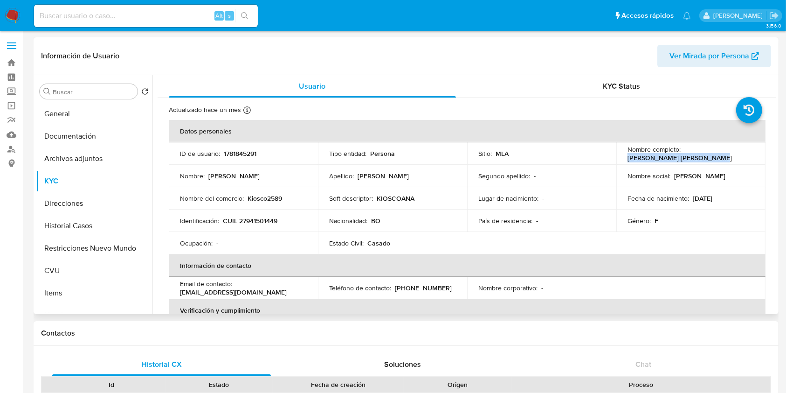
drag, startPoint x: 715, startPoint y: 159, endPoint x: 624, endPoint y: 157, distance: 91.9
click at [624, 157] on td "Nombre completo : [PERSON_NAME] [PERSON_NAME]" at bounding box center [691, 153] width 149 height 22
copy p "[PERSON_NAME] [PERSON_NAME]"
click at [258, 222] on p "CUIL 27941501449" at bounding box center [250, 220] width 55 height 8
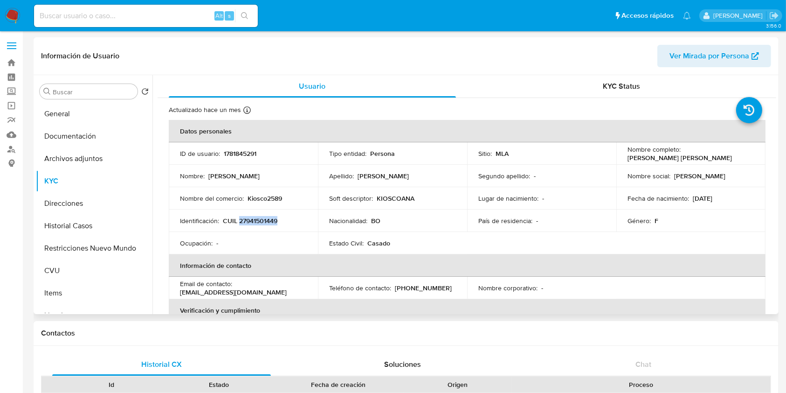
copy p "27941501449"
click at [70, 204] on button "Direcciones" at bounding box center [90, 203] width 109 height 22
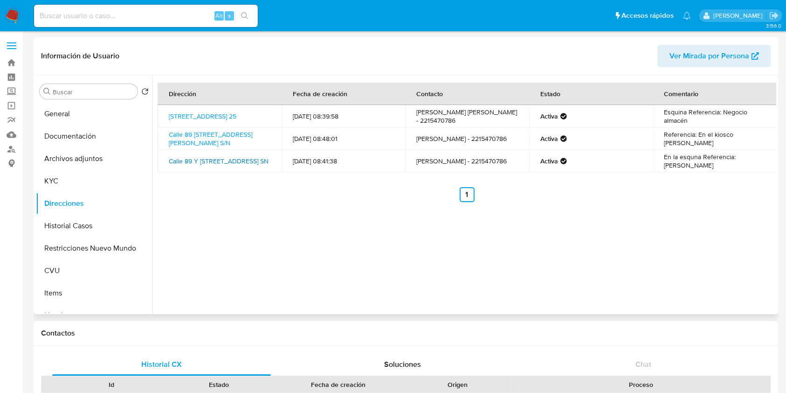
click at [205, 166] on link "Calle 89 Y Calle 25 Sn, La Plata, Buenos Aires, 1900, Argentina SN" at bounding box center [219, 160] width 100 height 9
click at [54, 265] on button "CVU" at bounding box center [90, 270] width 109 height 22
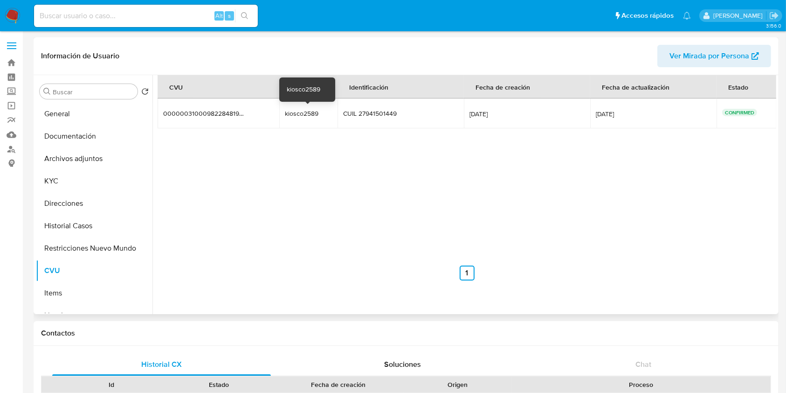
click at [305, 113] on div "kiosco2589" at bounding box center [308, 113] width 47 height 8
click at [74, 199] on button "Direcciones" at bounding box center [90, 203] width 109 height 22
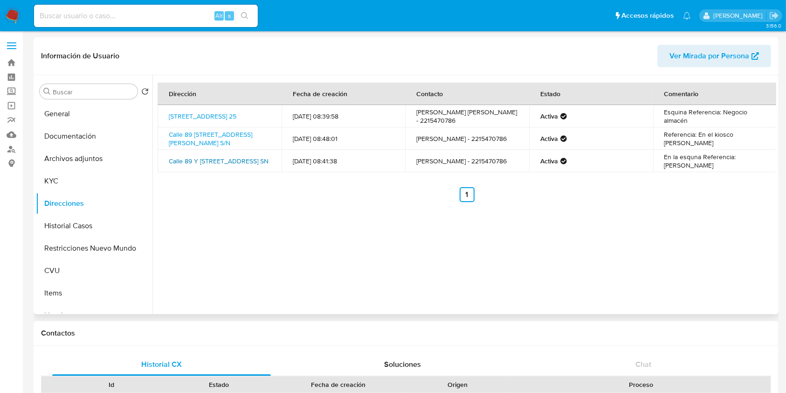
click at [204, 158] on link "Calle 89 Y Calle 25 Sn, La Plata, Buenos Aires, 1900, Argentina SN" at bounding box center [219, 160] width 100 height 9
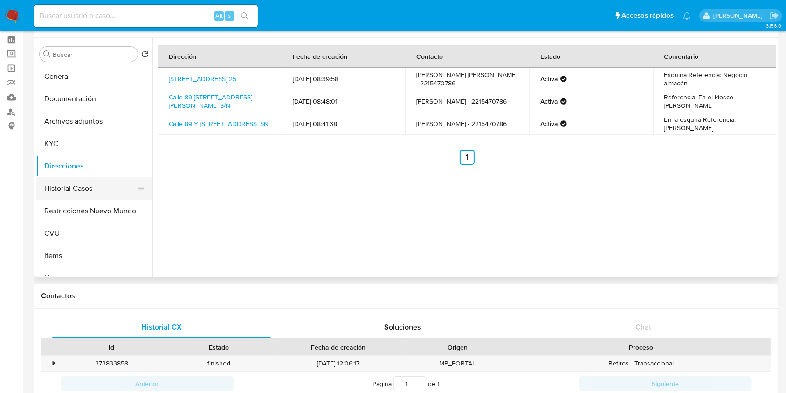
click at [74, 188] on button "Historial Casos" at bounding box center [90, 188] width 109 height 22
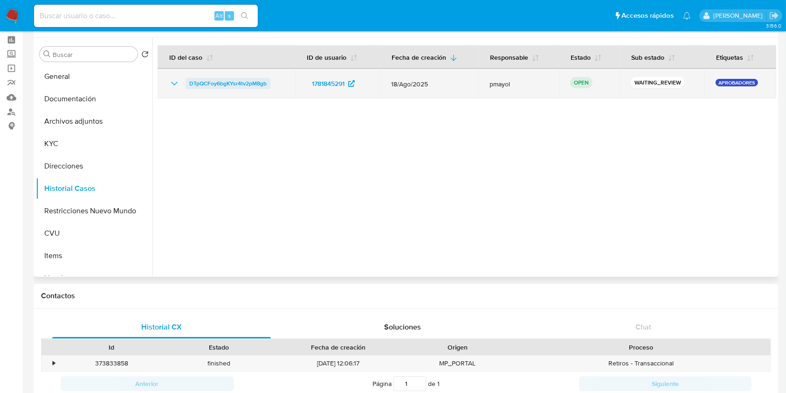
click at [232, 80] on span "DTpQCFoy6bgKYsr4tv2pM8gb" at bounding box center [227, 83] width 77 height 11
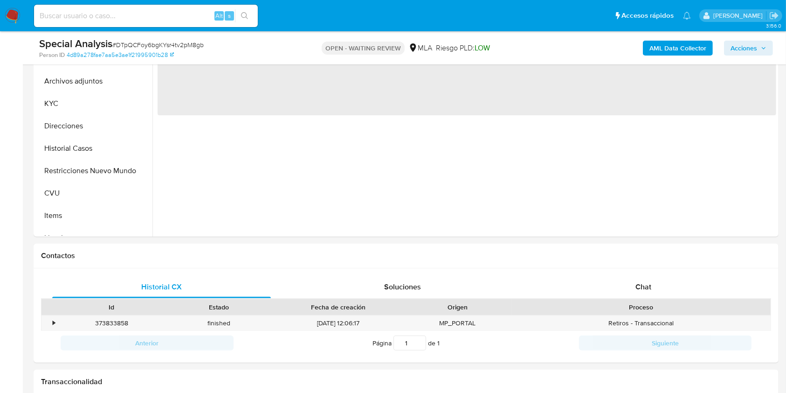
scroll to position [250, 0]
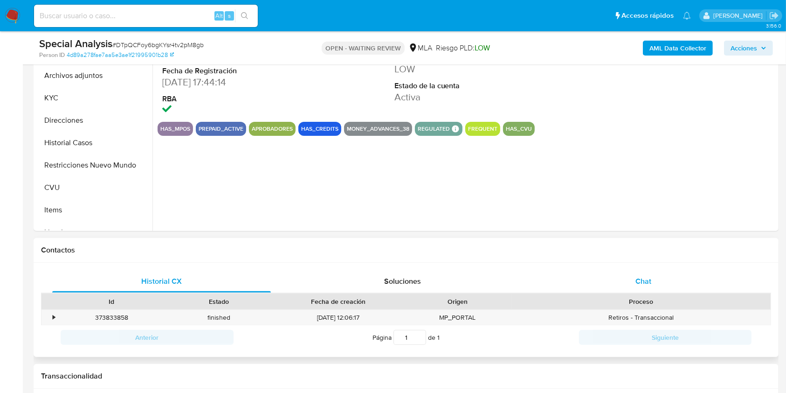
select select "10"
click at [622, 284] on div "Chat" at bounding box center [643, 281] width 219 height 22
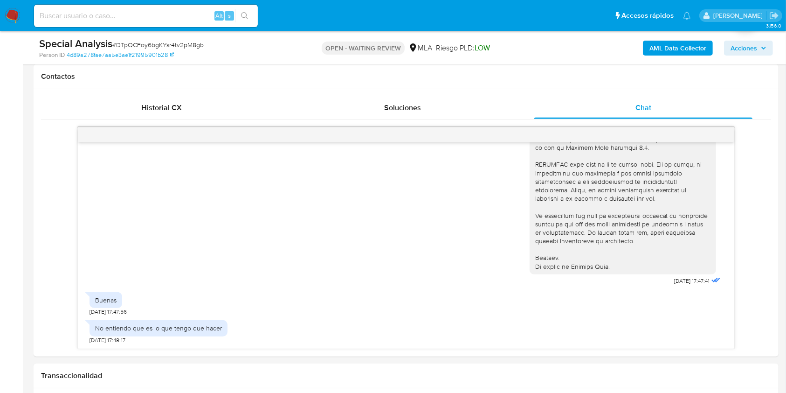
scroll to position [474, 0]
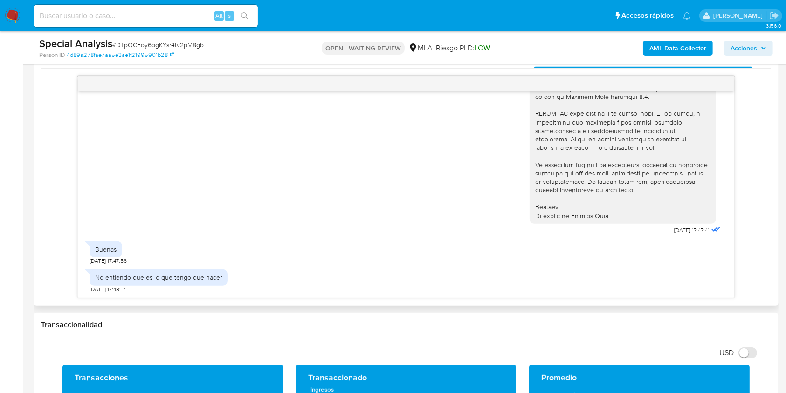
click at [202, 285] on div "No entiendo que es lo que tengo que hacer 21/08/2025 17:48:17" at bounding box center [159, 278] width 138 height 28
drag, startPoint x: 222, startPoint y: 278, endPoint x: 95, endPoint y: 280, distance: 127.8
click at [95, 280] on div "No entiendo que es lo que tengo que hacer" at bounding box center [159, 277] width 138 height 16
copy div "No entiendo que es lo que tengo que hacer"
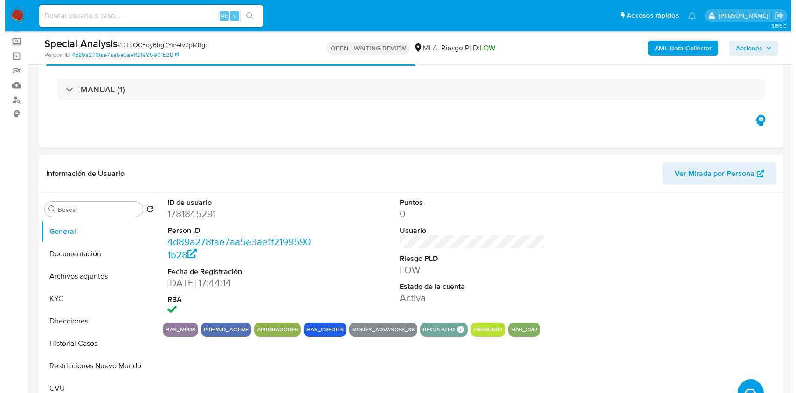
scroll to position [62, 0]
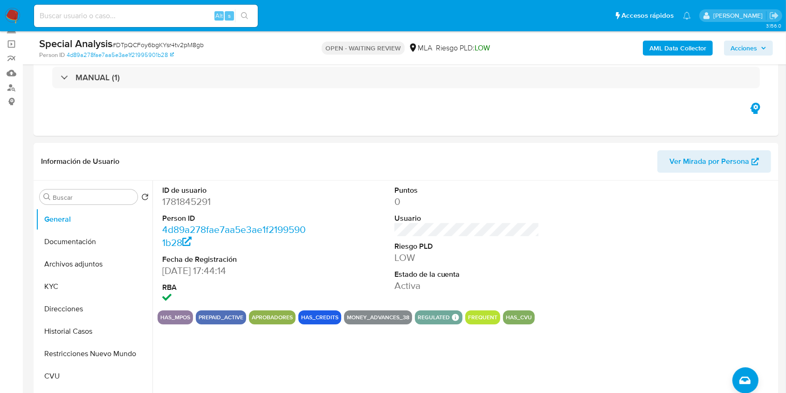
click at [666, 49] on b "AML Data Collector" at bounding box center [678, 48] width 57 height 15
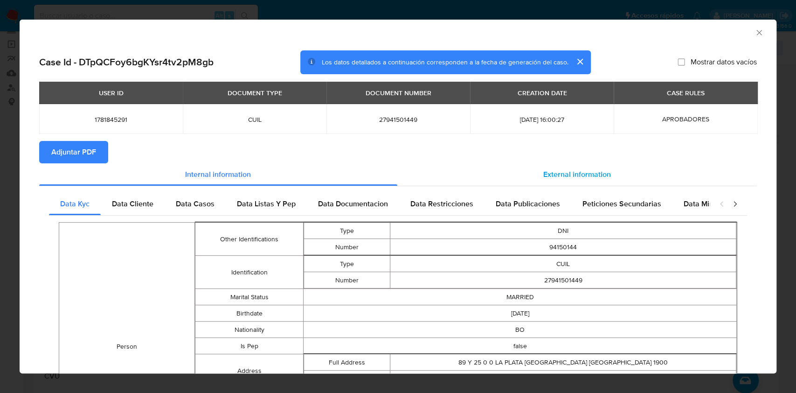
click at [589, 177] on span "External information" at bounding box center [577, 174] width 68 height 11
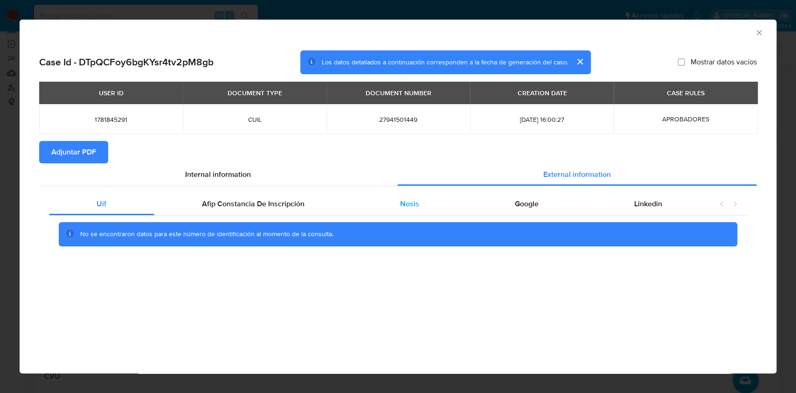
click at [405, 203] on span "Nosis" at bounding box center [409, 203] width 19 height 11
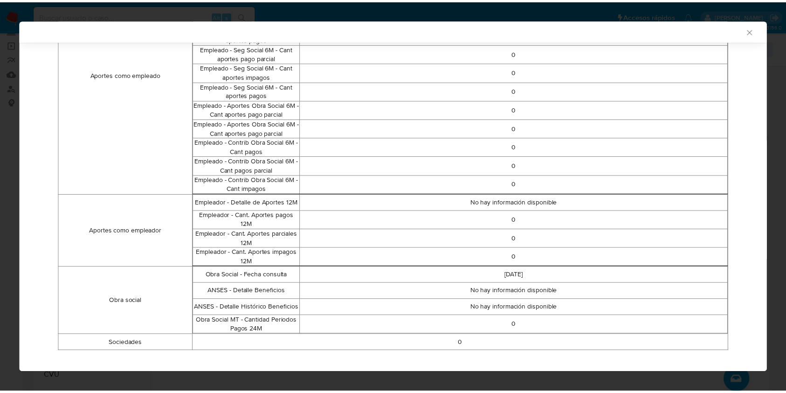
scroll to position [540, 0]
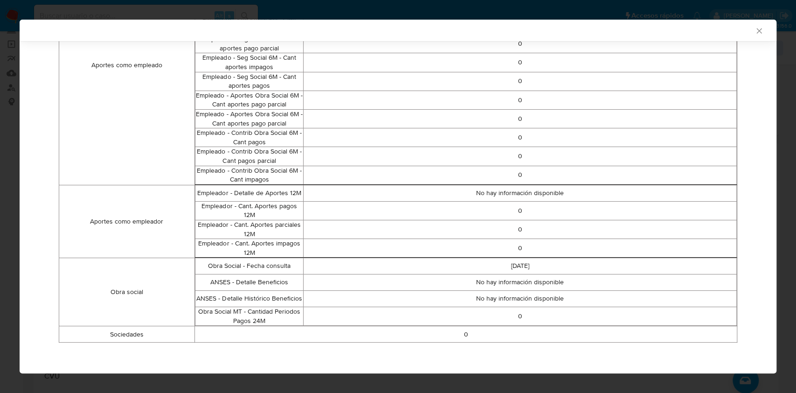
click at [756, 28] on icon "Cerrar ventana" at bounding box center [758, 30] width 5 height 5
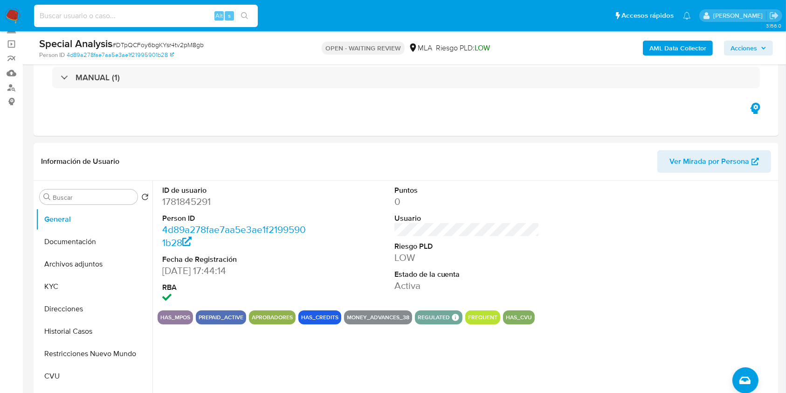
click at [161, 16] on input at bounding box center [146, 16] width 224 height 12
paste input "CFrX5VcoLEsEPIdPdLcXLN0d"
type input "CFrX5VcoLEsEPIdPdLcXLN0d"
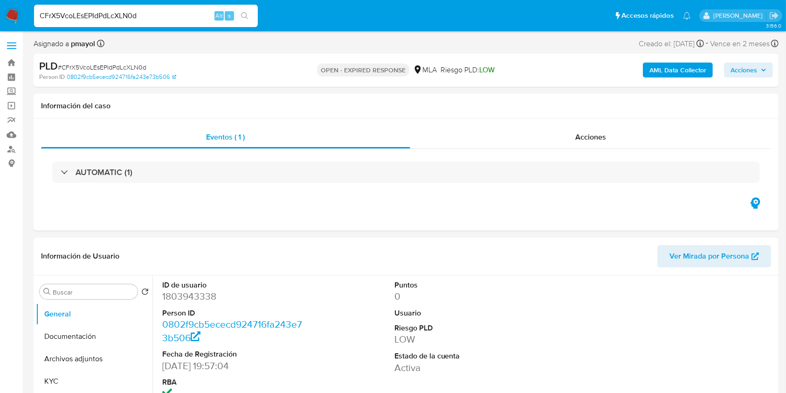
click at [17, 14] on img at bounding box center [13, 16] width 16 height 16
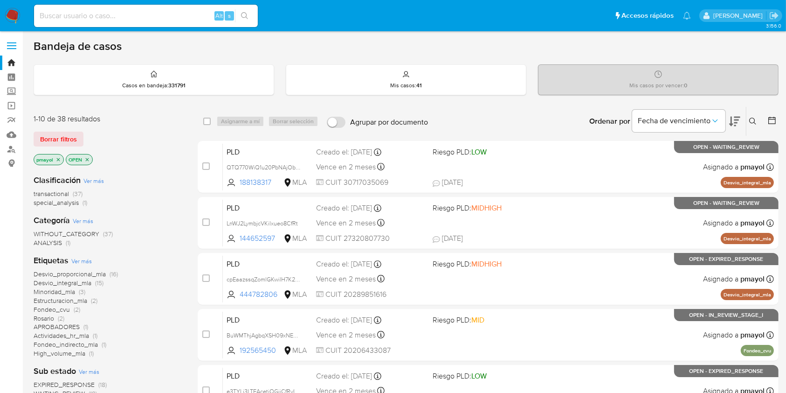
click at [755, 121] on icon at bounding box center [752, 121] width 7 height 7
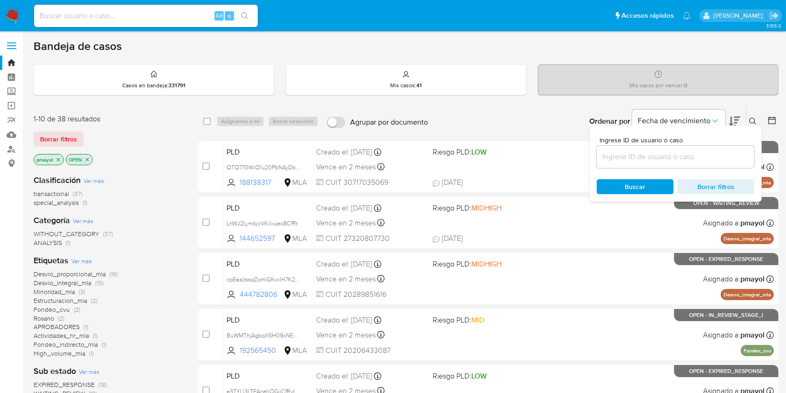
click at [696, 159] on input at bounding box center [676, 157] width 158 height 12
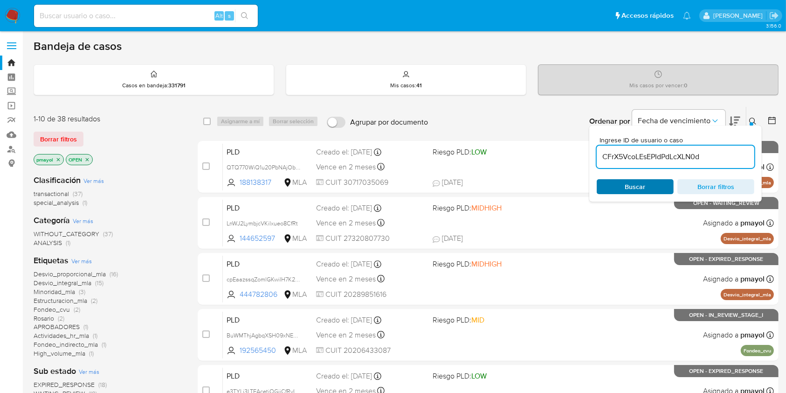
type input "CFrX5VcoLEsEPIdPdLcXLN0d"
click at [631, 187] on div "Buscar Borrar filtros" at bounding box center [676, 186] width 158 height 15
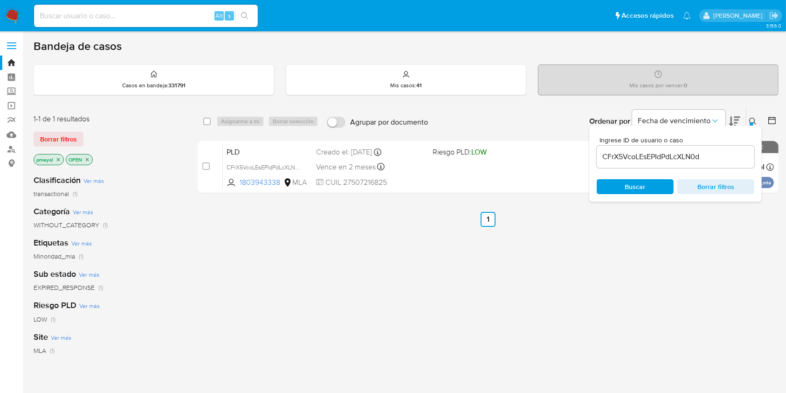
click at [210, 114] on div "select-all-cases-checkbox Asignarme a mí Borrar selección Agrupar por documento…" at bounding box center [488, 121] width 581 height 29
click at [209, 118] on input "checkbox" at bounding box center [206, 121] width 7 height 7
checkbox input "true"
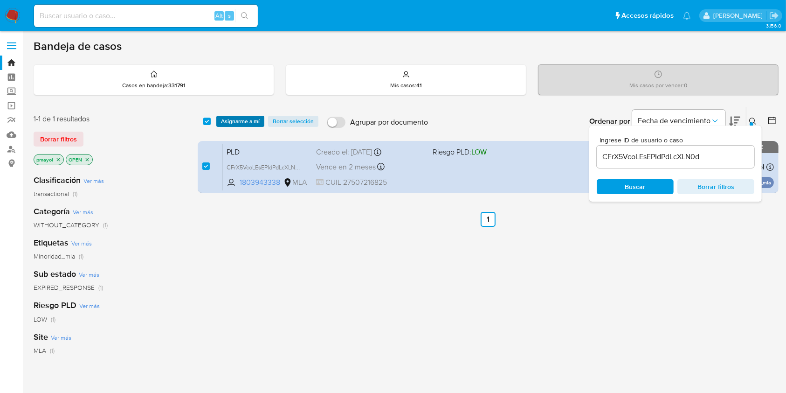
click at [226, 119] on span "Asignarme a mí" at bounding box center [240, 121] width 39 height 9
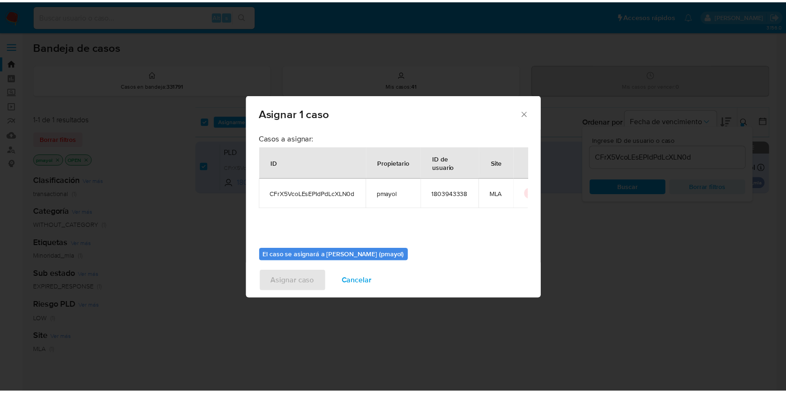
scroll to position [48, 0]
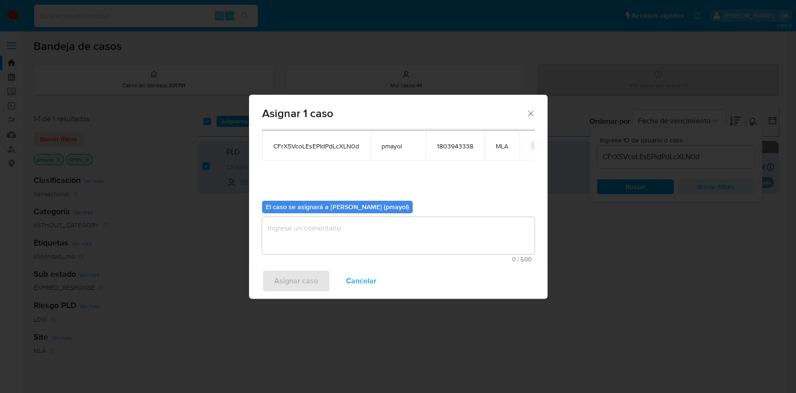
click at [481, 234] on textarea "assign-modal" at bounding box center [398, 235] width 272 height 37
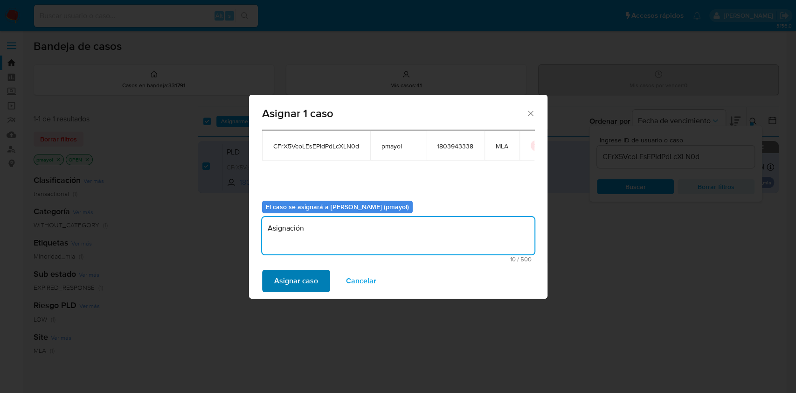
type textarea "Asignación"
click at [272, 281] on button "Asignar caso" at bounding box center [296, 281] width 68 height 22
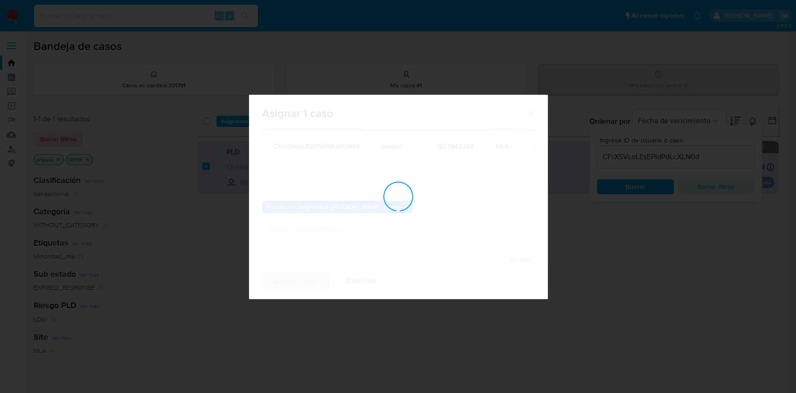
checkbox input "false"
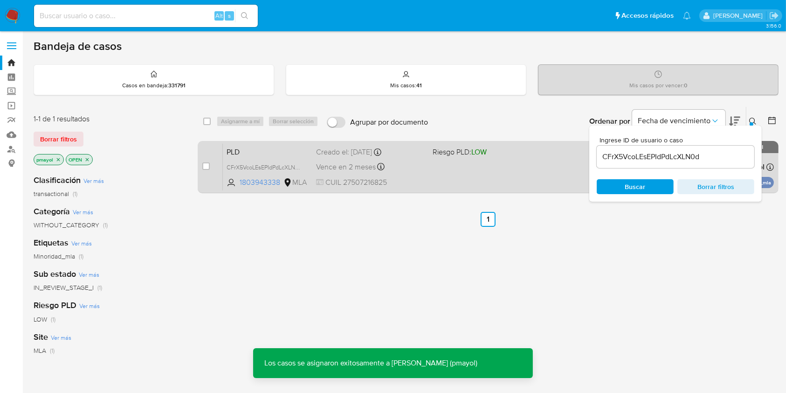
click at [428, 173] on div "PLD CFrX5VcoLEsEPIdPdLcXLN0d 1803943338 MLA Riesgo PLD: LOW Creado el: [DATE] C…" at bounding box center [498, 166] width 551 height 47
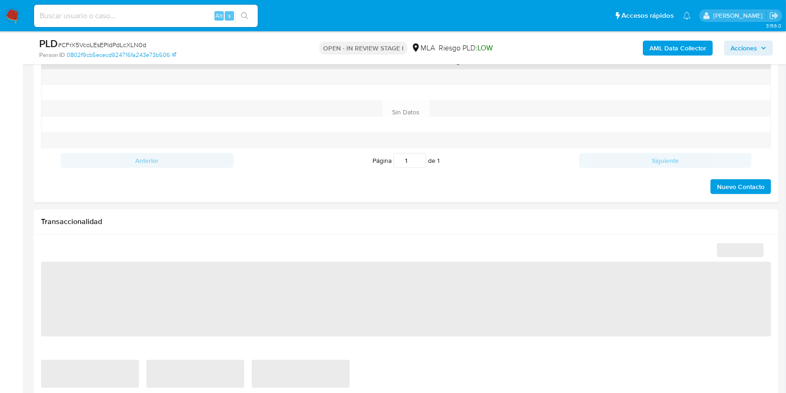
select select "10"
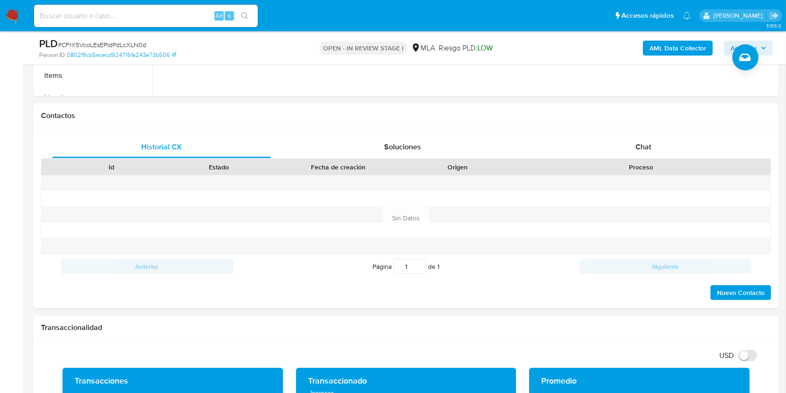
scroll to position [366, 0]
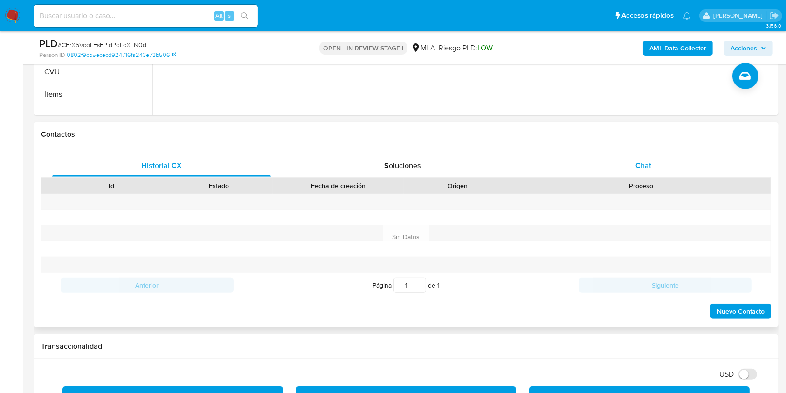
click at [644, 161] on span "Chat" at bounding box center [644, 165] width 16 height 11
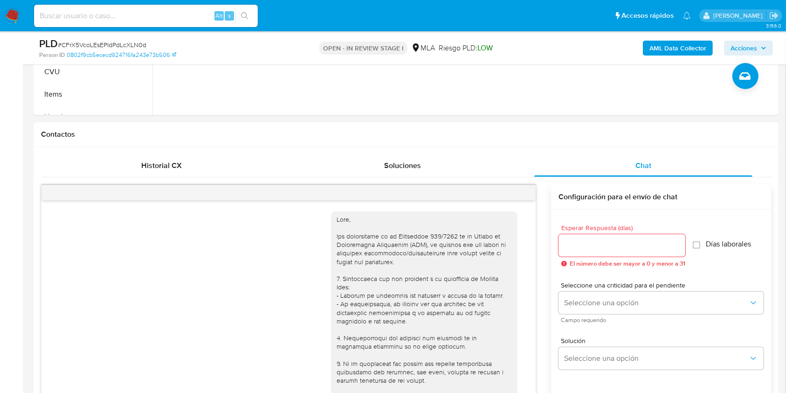
scroll to position [425, 0]
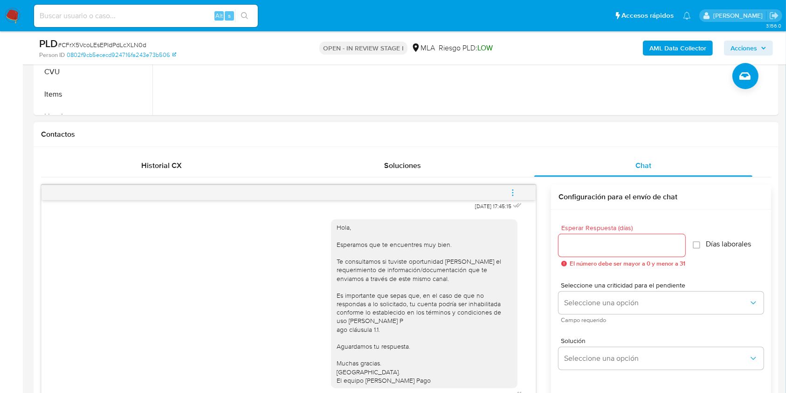
click at [521, 191] on button "menu-action" at bounding box center [513, 192] width 31 height 22
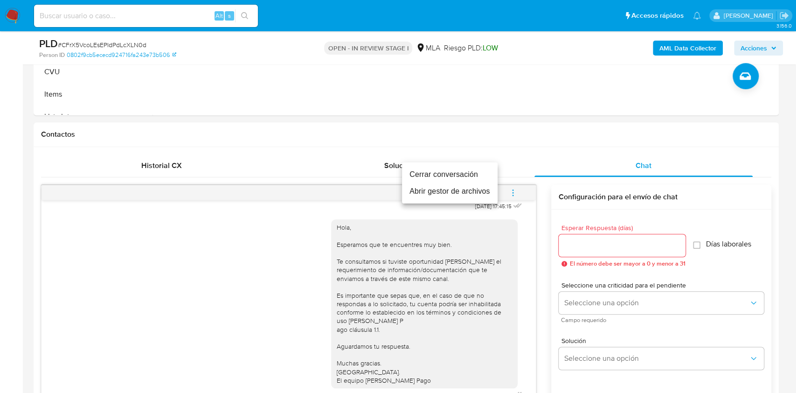
click at [463, 174] on li "Cerrar conversación" at bounding box center [450, 174] width 96 height 17
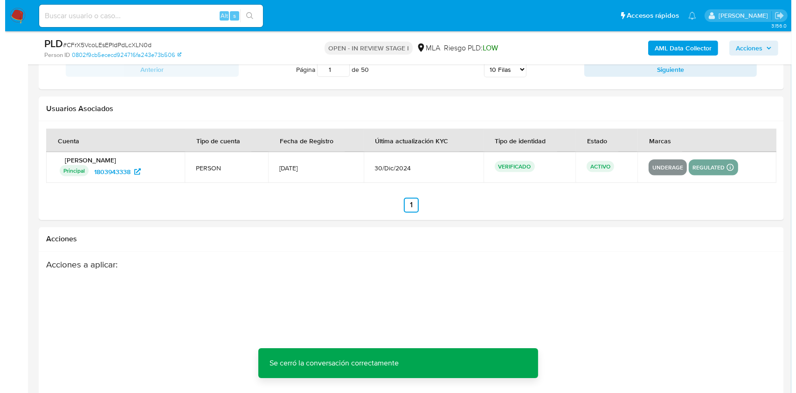
scroll to position [1640, 0]
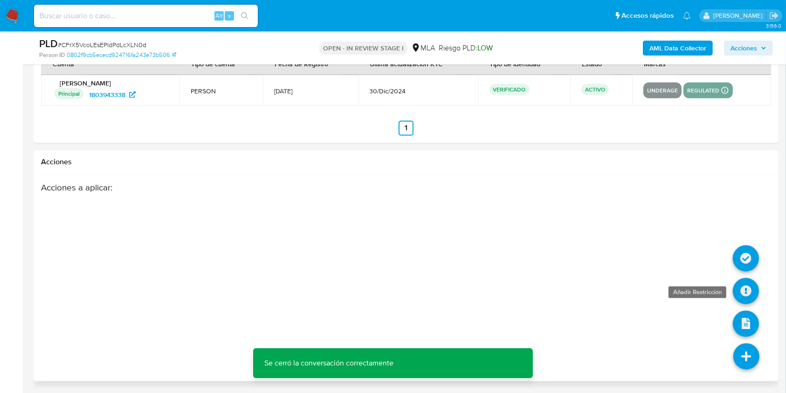
click at [751, 285] on icon at bounding box center [746, 291] width 26 height 26
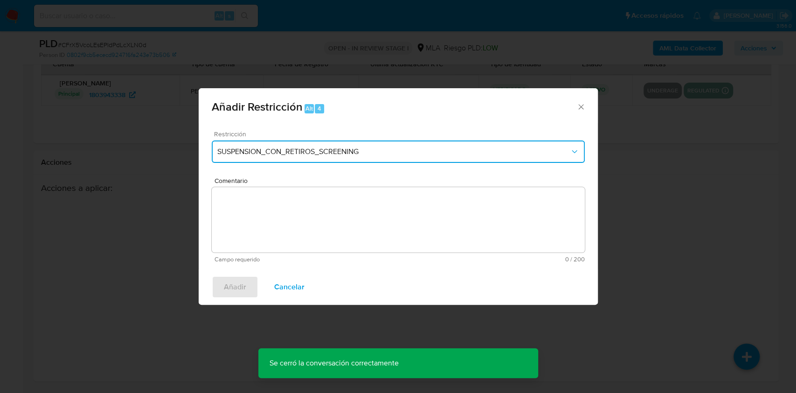
click at [330, 148] on span "SUSPENSION_CON_RETIROS_SCREENING" at bounding box center [393, 151] width 353 height 9
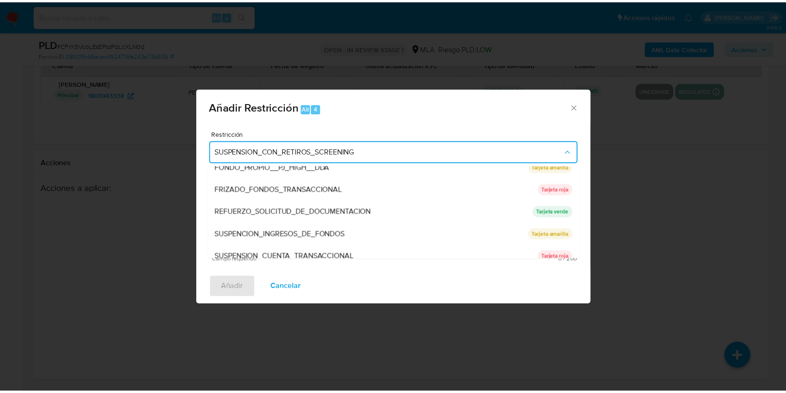
scroll to position [169, 0]
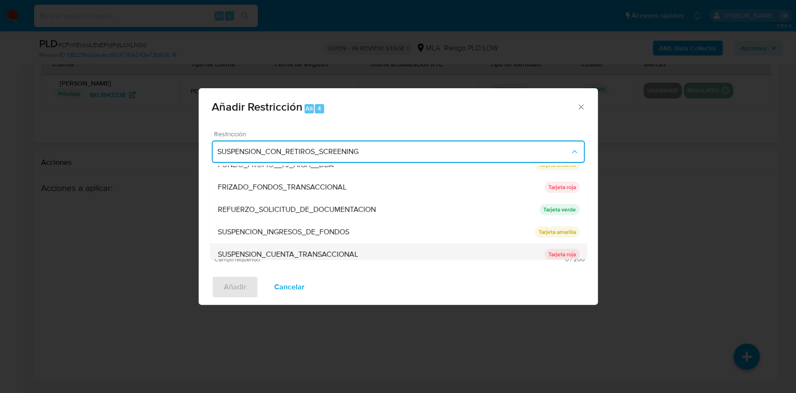
click at [520, 252] on div "SUSPENSION_CUENTA_TRANSACCIONAL" at bounding box center [380, 254] width 327 height 22
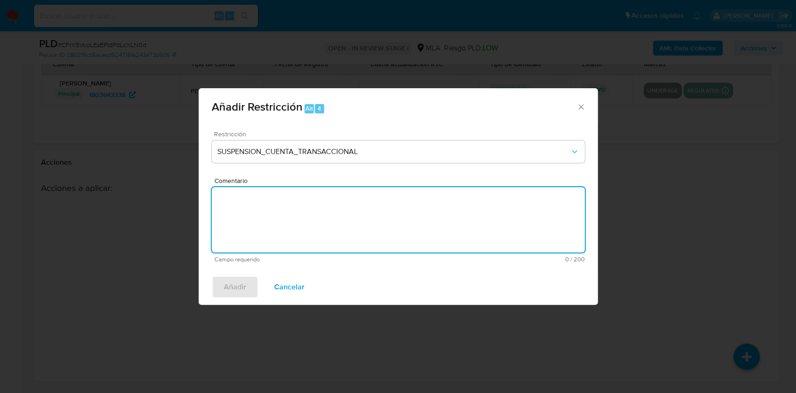
click at [463, 244] on textarea "Comentario" at bounding box center [398, 219] width 373 height 65
type textarea "AML"
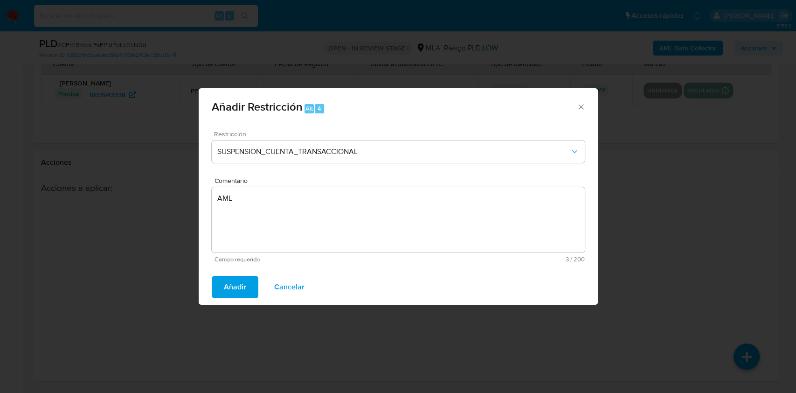
click at [243, 289] on span "Añadir" at bounding box center [235, 287] width 22 height 21
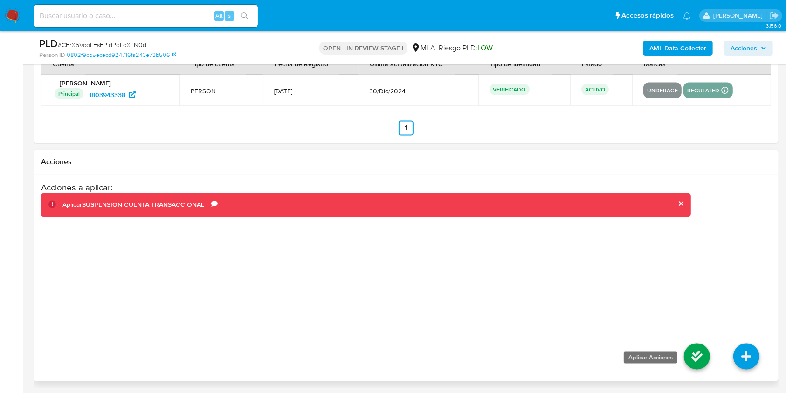
click at [691, 350] on icon at bounding box center [697, 356] width 26 height 26
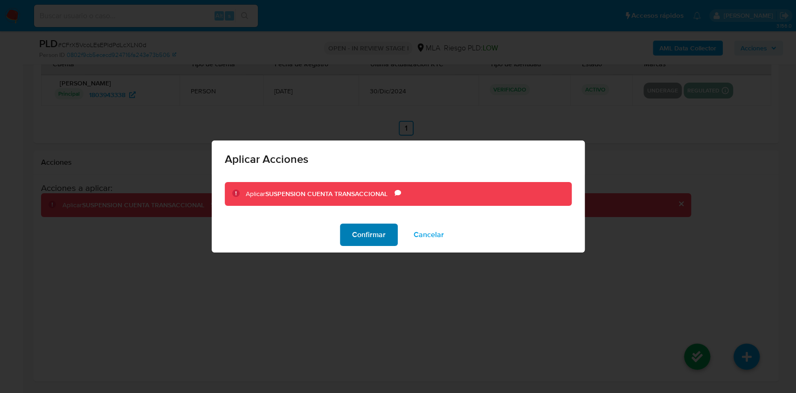
click at [353, 231] on span "Confirmar" at bounding box center [369, 234] width 34 height 21
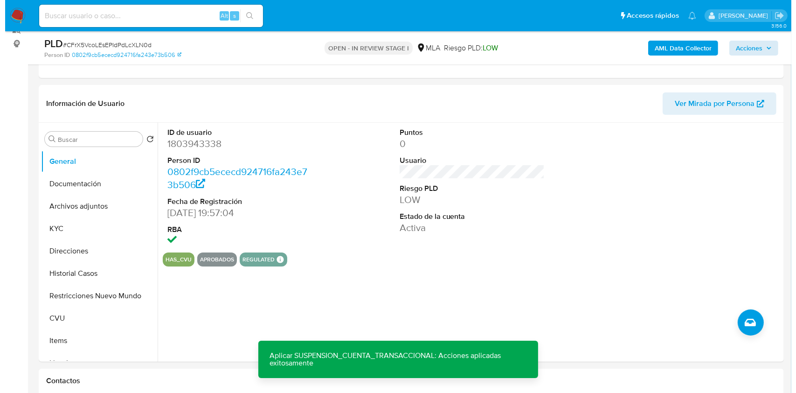
scroll to position [108, 0]
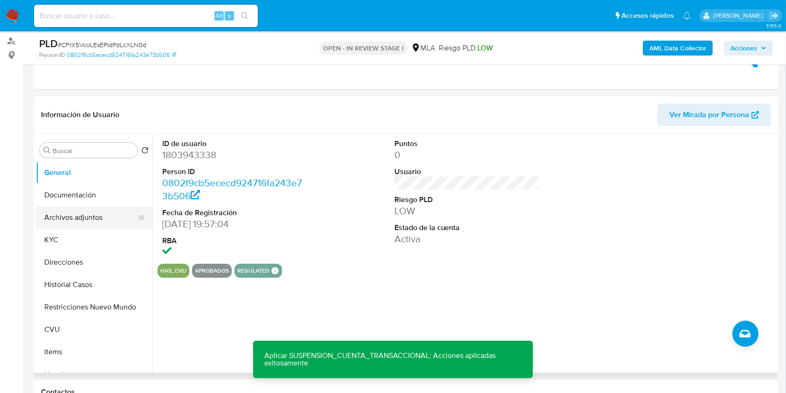
click at [84, 218] on button "Archivos adjuntos" at bounding box center [90, 217] width 109 height 22
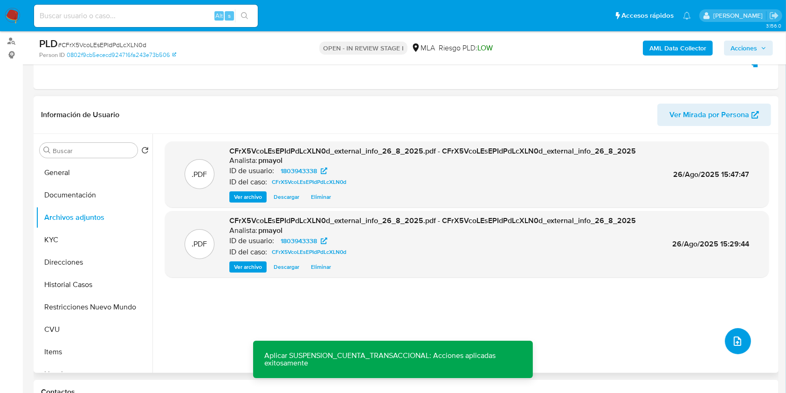
click at [741, 335] on button "upload-file" at bounding box center [738, 341] width 26 height 26
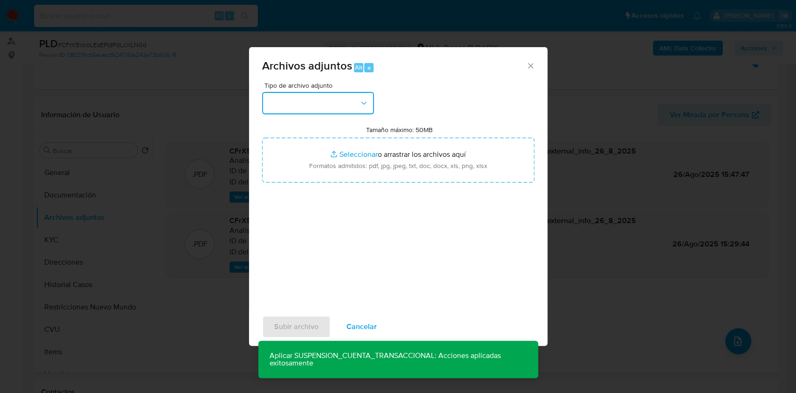
click at [340, 99] on button "button" at bounding box center [318, 103] width 112 height 22
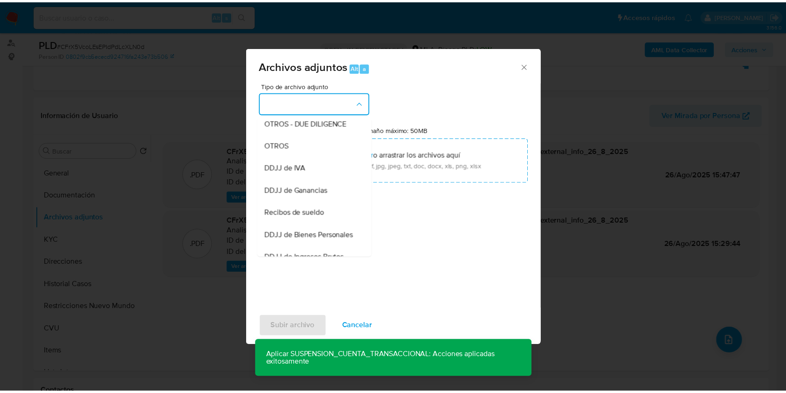
scroll to position [172, 0]
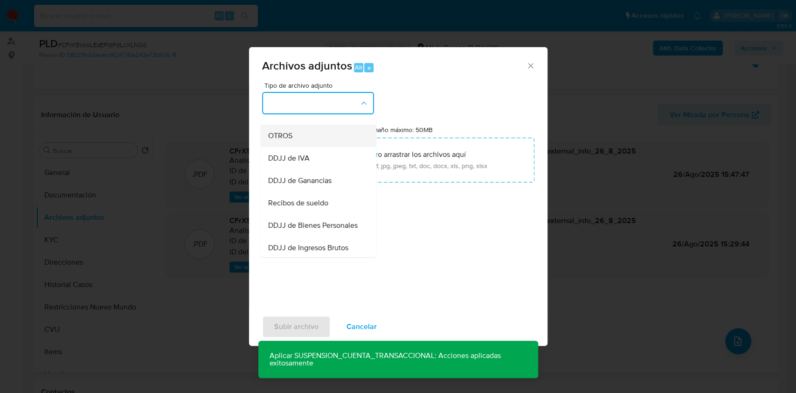
click at [302, 147] on div "OTROS" at bounding box center [315, 136] width 95 height 22
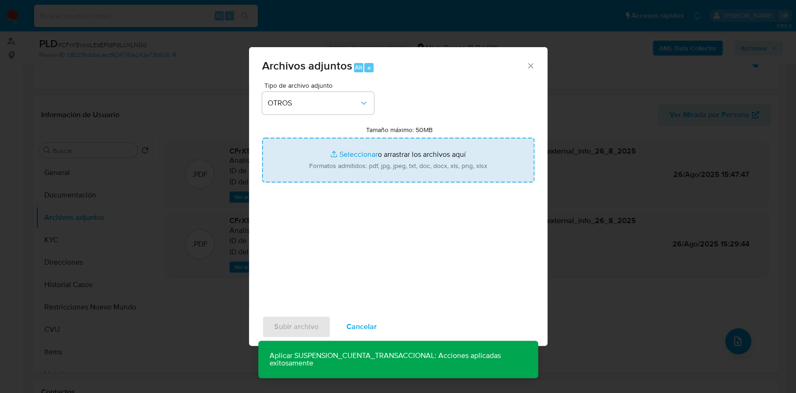
click at [344, 154] on input "Tamaño máximo: 50MB Seleccionar archivos" at bounding box center [398, 160] width 272 height 45
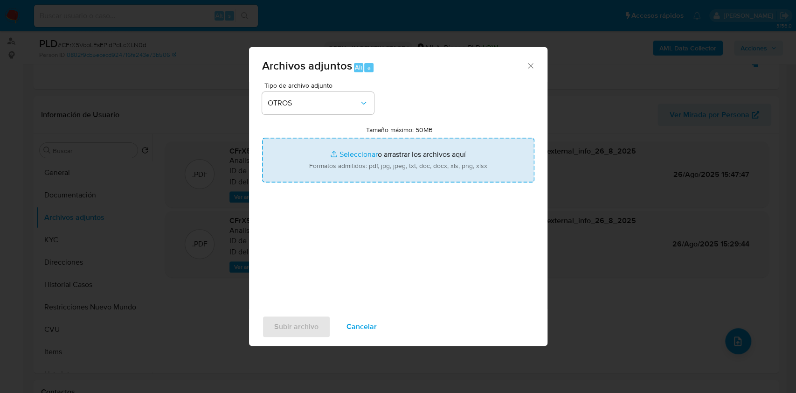
type input "C:\fakepath\Caselog CFrX5VcoLEsEPIdPdLcXLN0d.docx"
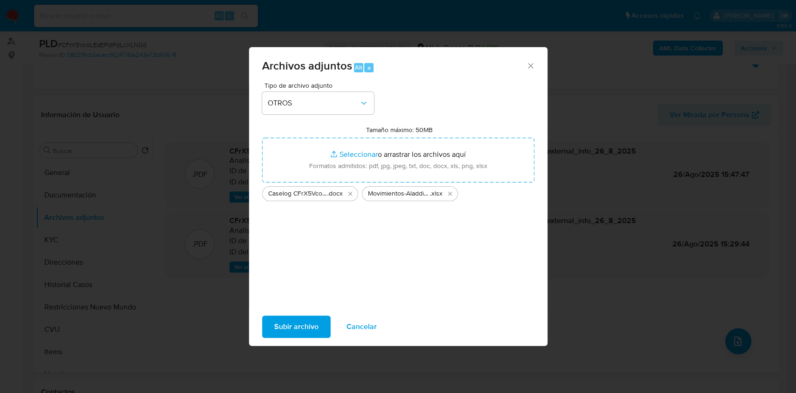
click at [295, 320] on span "Subir archivo" at bounding box center [296, 326] width 44 height 21
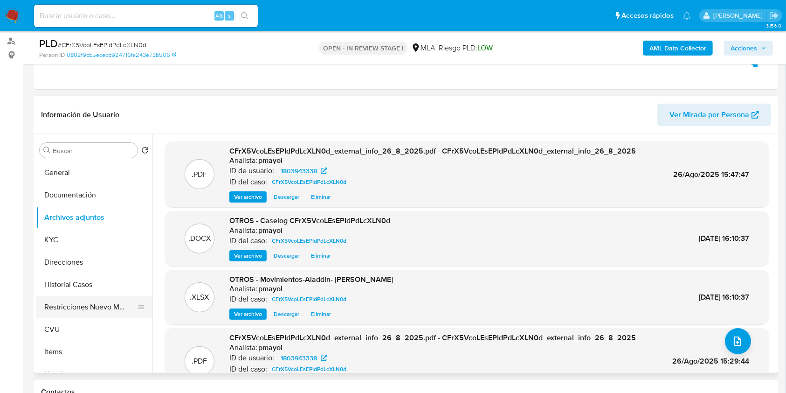
click at [75, 309] on button "Restricciones Nuevo Mundo" at bounding box center [90, 307] width 109 height 22
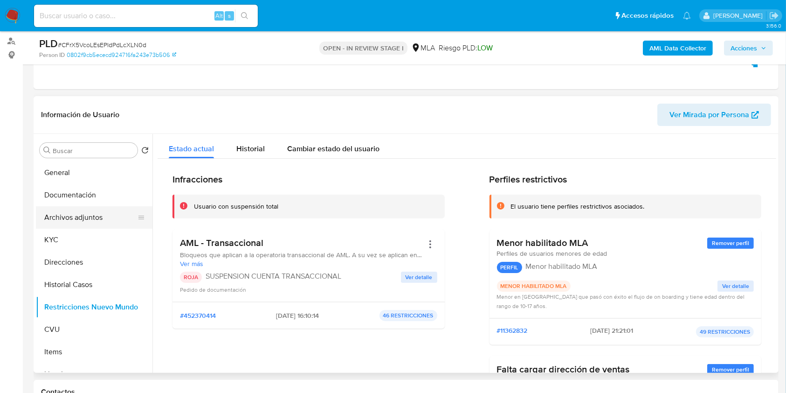
click at [86, 223] on button "Archivos adjuntos" at bounding box center [90, 217] width 109 height 22
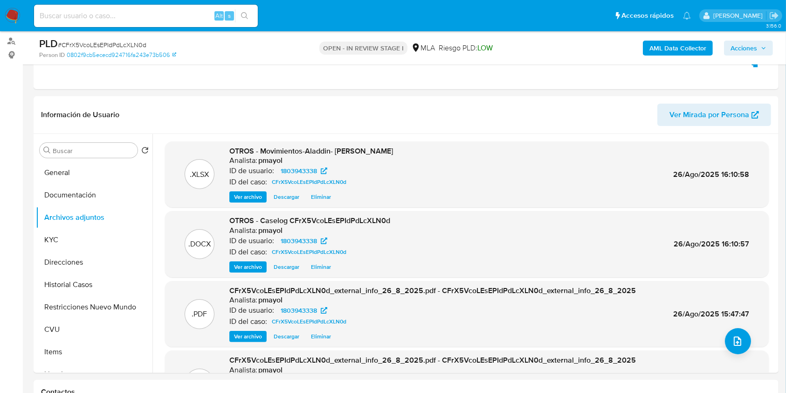
click at [760, 51] on span "Acciones" at bounding box center [749, 48] width 36 height 13
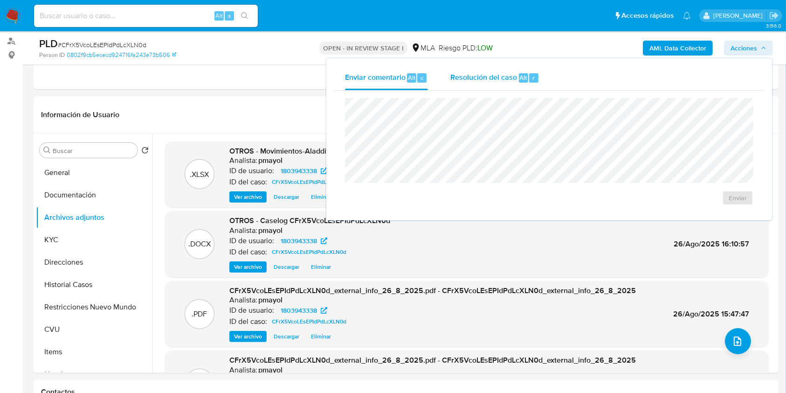
click at [496, 69] on div "Resolución del caso Alt r" at bounding box center [495, 78] width 89 height 24
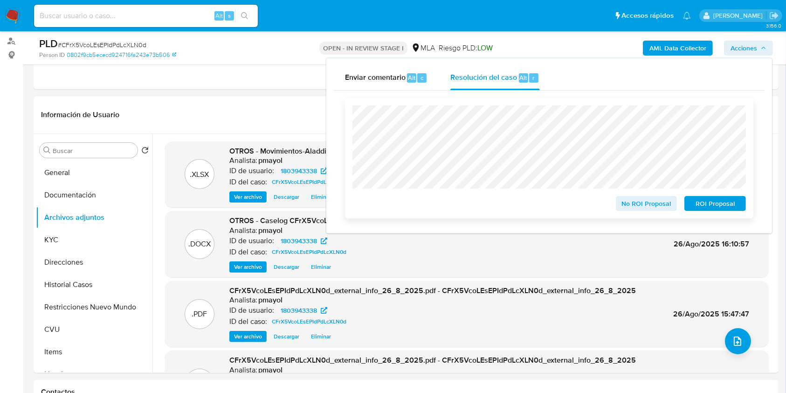
click at [702, 204] on span "ROI Proposal" at bounding box center [715, 203] width 49 height 13
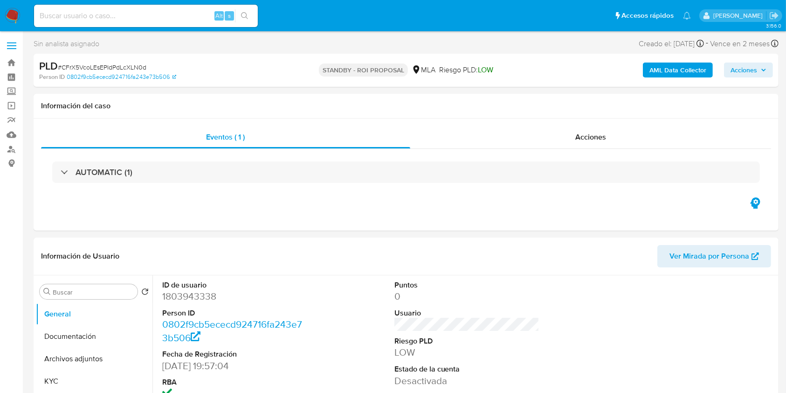
select select "10"
click at [148, 21] on div "Alt s" at bounding box center [146, 16] width 224 height 22
click at [147, 15] on input at bounding box center [146, 16] width 224 height 12
paste input "DTpQCFoy6bgKYsr4tv2pM8gb"
type input "DTpQCFoy6bgKYsr4tv2pM8gb"
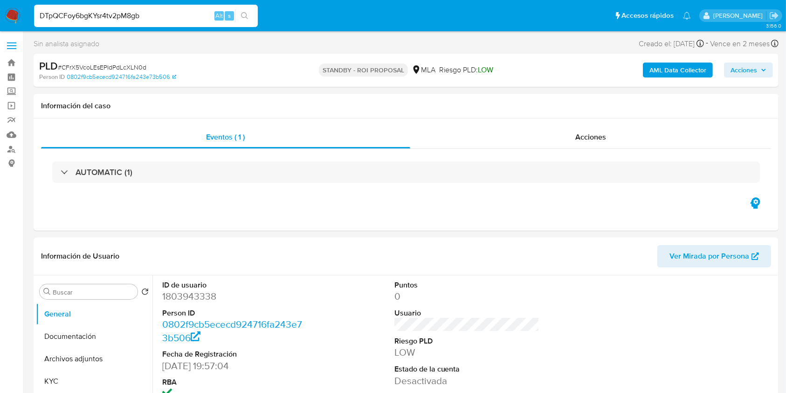
click at [12, 21] on img at bounding box center [13, 16] width 16 height 16
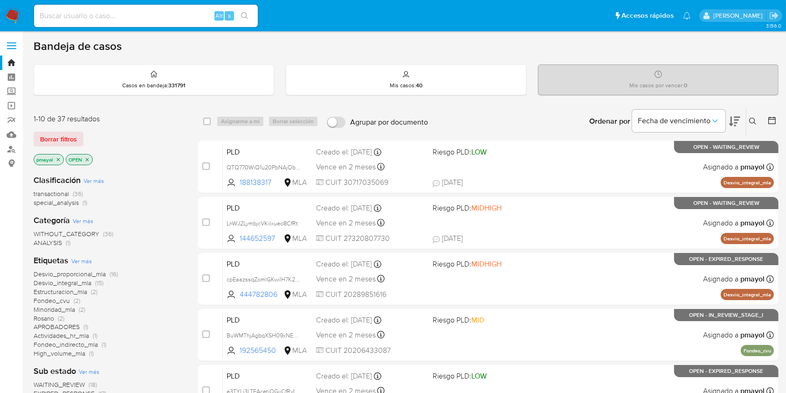
click at [751, 122] on icon at bounding box center [752, 121] width 7 height 7
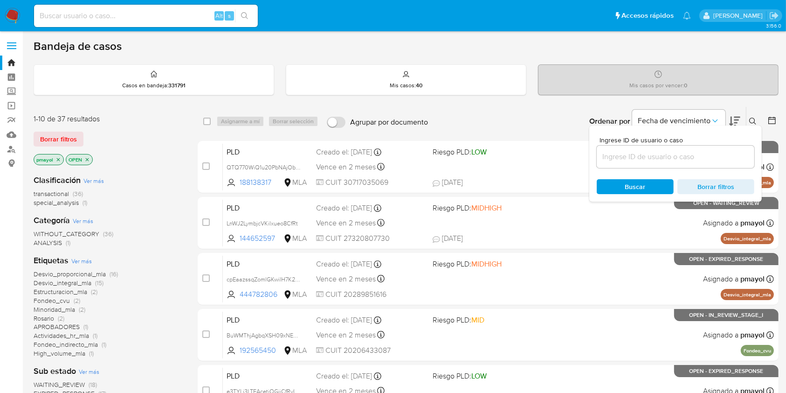
click at [674, 156] on input at bounding box center [676, 157] width 158 height 12
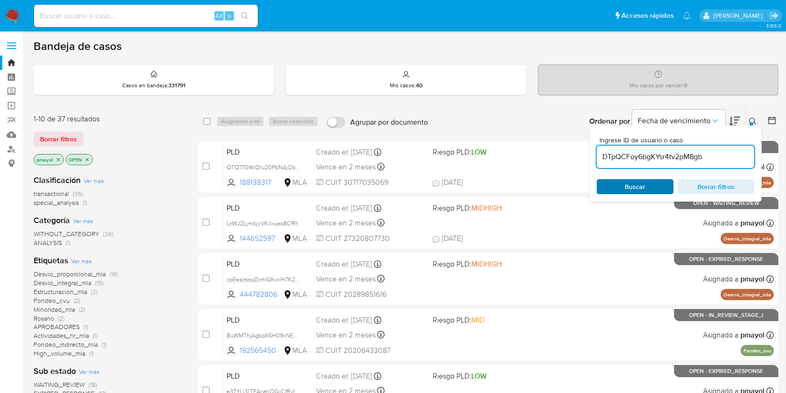
type input "DTpQCFoy6bgKYsr4tv2pM8gb"
click at [629, 185] on span "Buscar" at bounding box center [635, 186] width 21 height 15
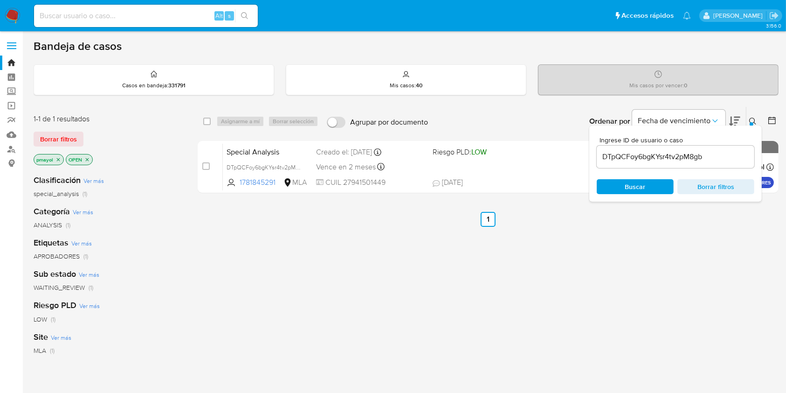
click at [206, 125] on div "select-all-cases-checkbox" at bounding box center [206, 121] width 7 height 9
click at [210, 121] on input "checkbox" at bounding box center [206, 121] width 7 height 7
checkbox input "true"
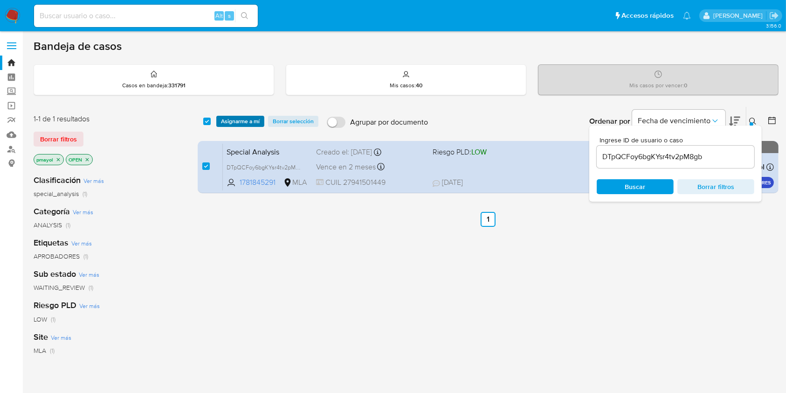
click at [227, 123] on span "Asignarme a mí" at bounding box center [240, 121] width 39 height 9
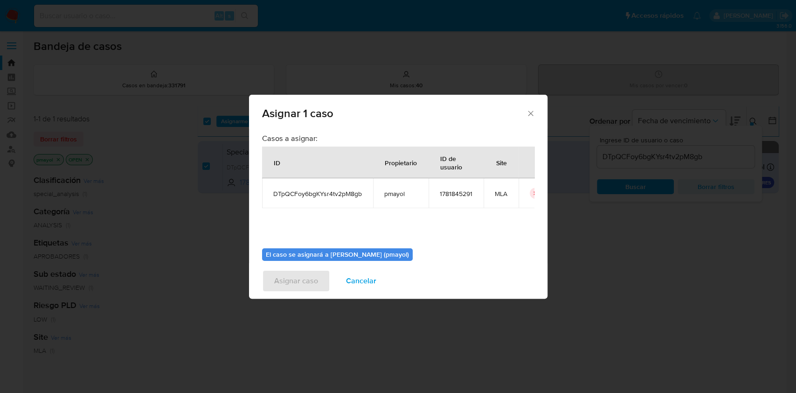
scroll to position [48, 0]
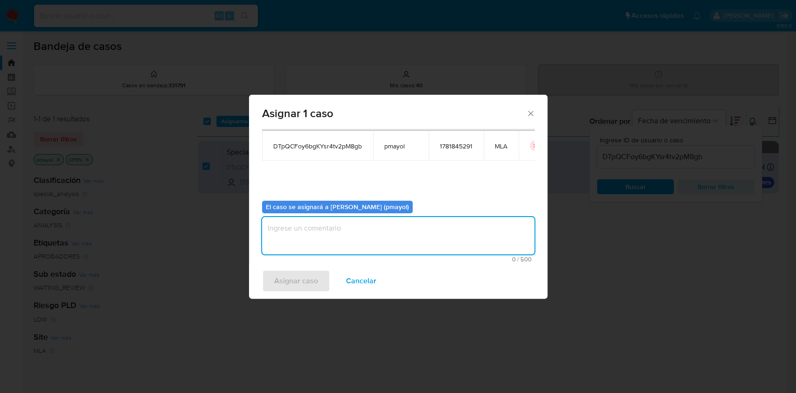
click at [452, 240] on textarea "assign-modal" at bounding box center [398, 235] width 272 height 37
click at [275, 228] on textarea "Asignación" at bounding box center [398, 235] width 272 height 37
type textarea "Asignación"
click at [298, 284] on span "Asignar caso" at bounding box center [296, 280] width 44 height 21
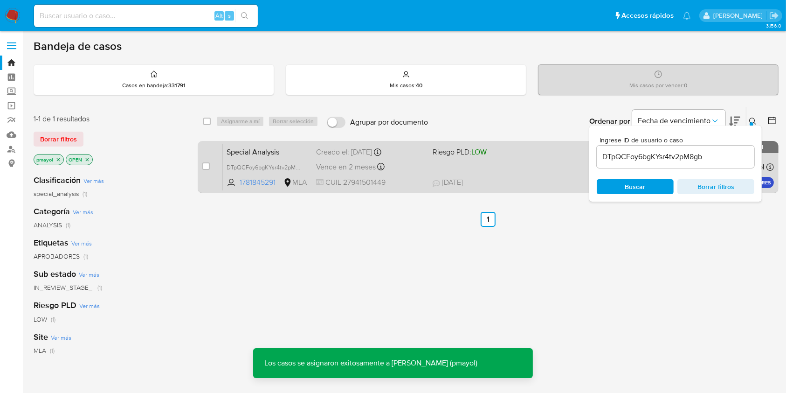
click at [323, 147] on div "Creado el: 18/08/2025 Creado el: 18/08/2025 13:00:26" at bounding box center [370, 152] width 109 height 10
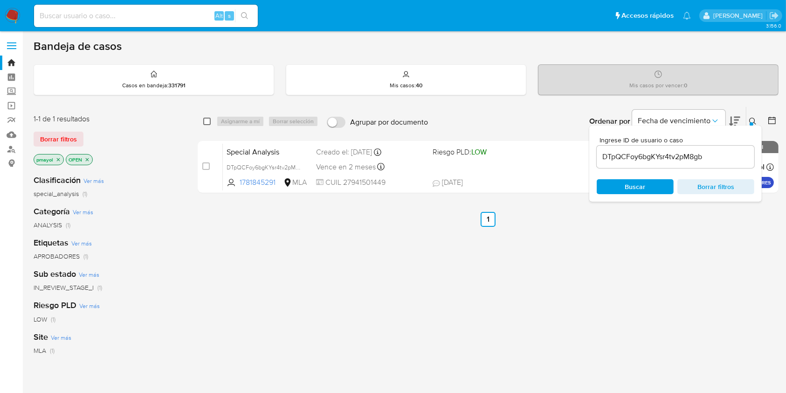
click at [207, 118] on input "checkbox" at bounding box center [206, 121] width 7 height 7
checkbox input "true"
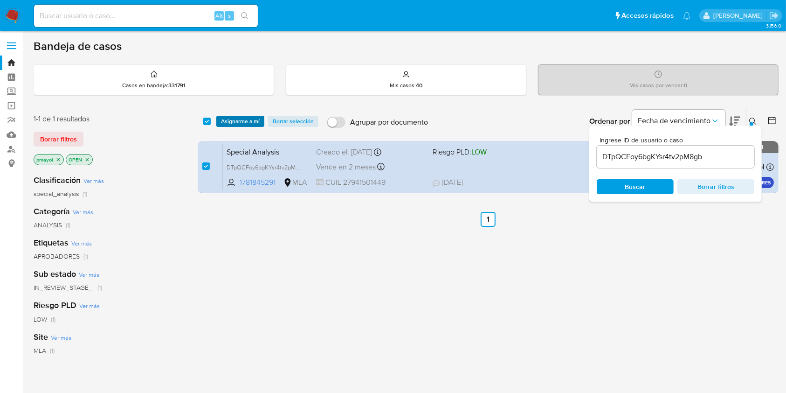
click at [234, 120] on span "Asignarme a mí" at bounding box center [240, 121] width 39 height 9
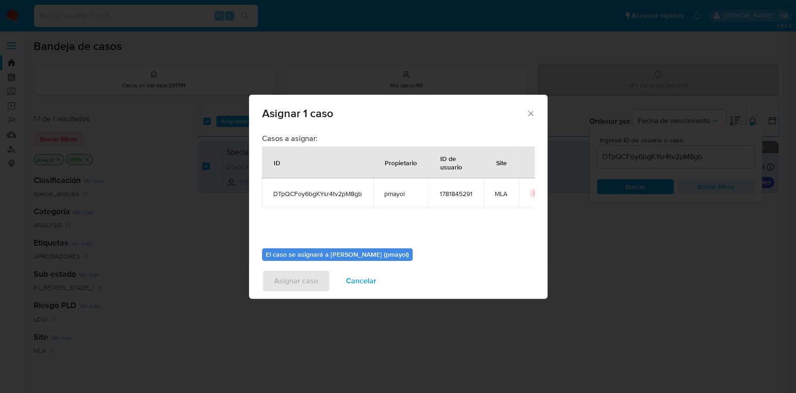
drag, startPoint x: 537, startPoint y: 178, endPoint x: 529, endPoint y: 178, distance: 8.4
click at [529, 178] on div "Casos a asignar: ID Propietario ID de usuario Site DTpQCFoy6bgKYsr4tv2pM8gb pma…" at bounding box center [398, 196] width 298 height 134
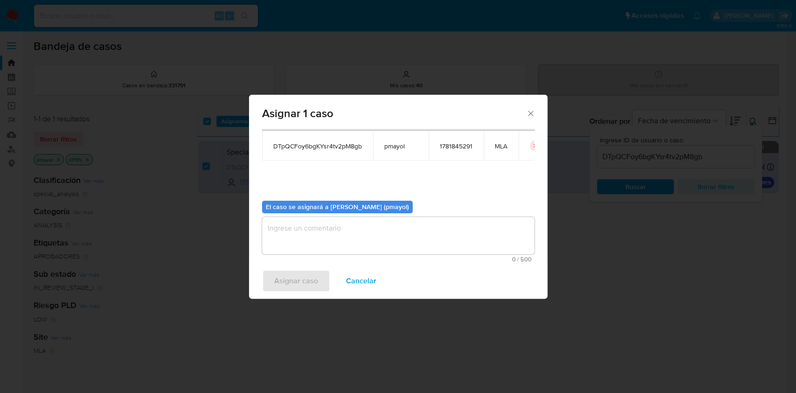
click at [471, 229] on textarea "assign-modal" at bounding box center [398, 235] width 272 height 37
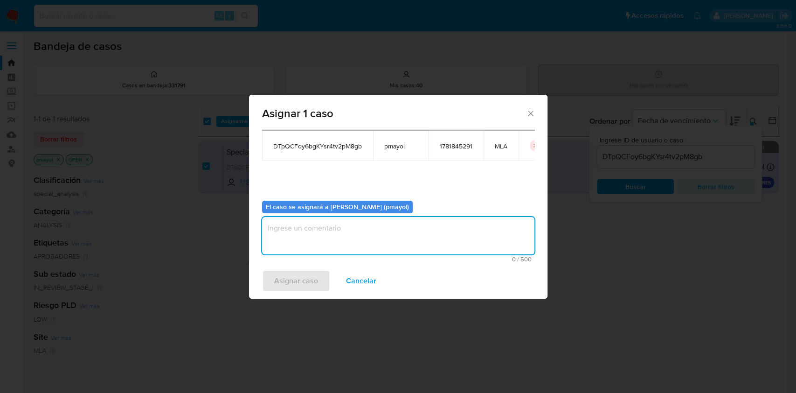
paste textarea "Asignación"
type textarea "Asignación"
click at [309, 274] on span "Asignar caso" at bounding box center [296, 280] width 44 height 21
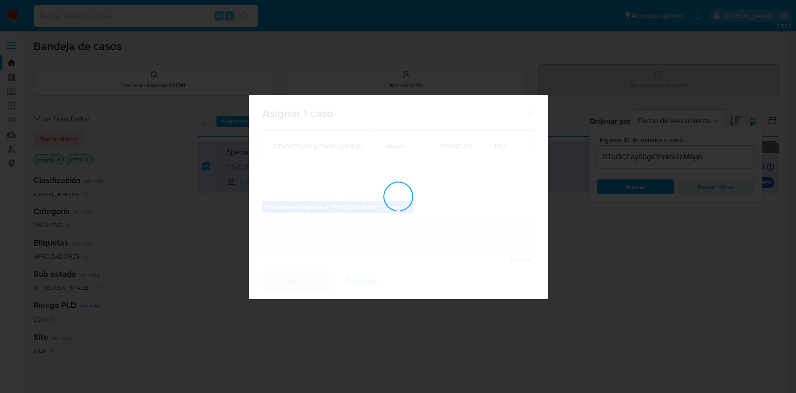
checkbox input "false"
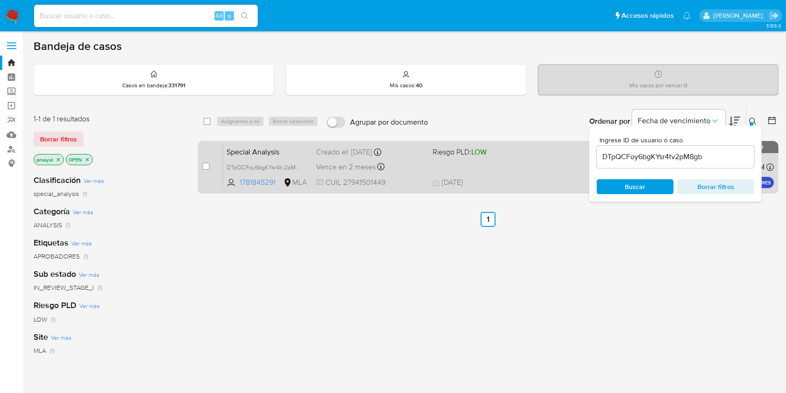
click at [549, 175] on div "Special Analysis DTpQCFoy6bgKYsr4tv2pM8gb 1781845291 MLA Riesgo PLD: LOW Creado…" at bounding box center [498, 166] width 551 height 47
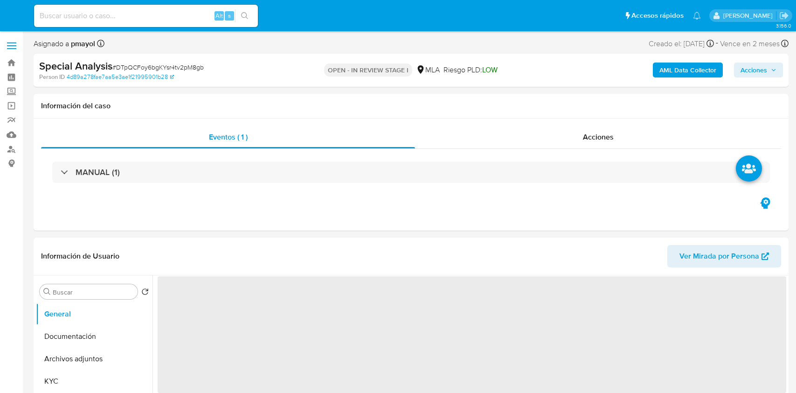
select select "10"
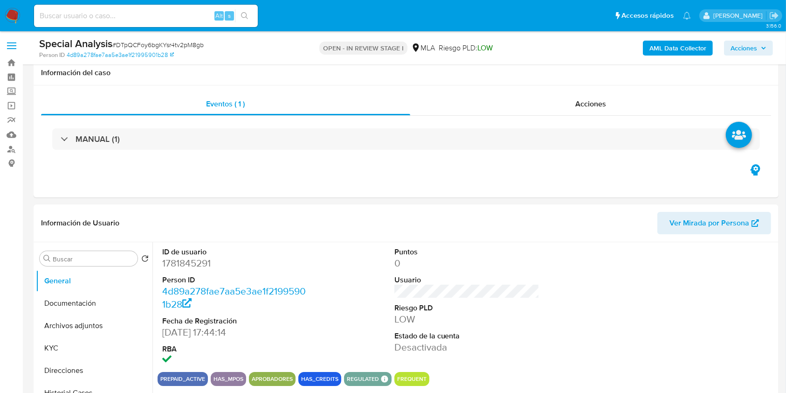
scroll to position [343, 0]
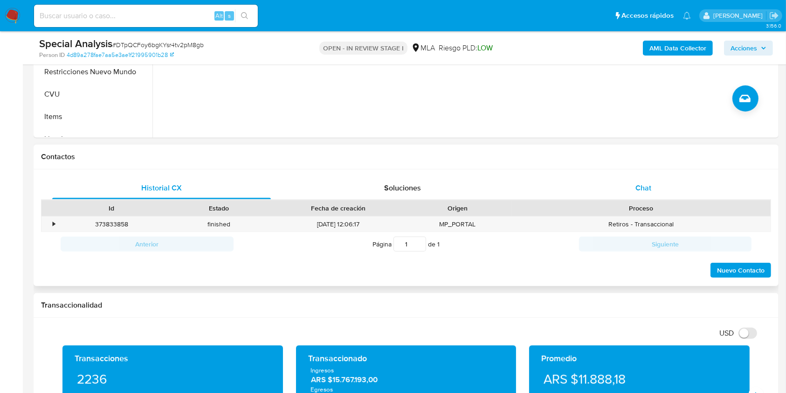
click at [640, 190] on span "Chat" at bounding box center [644, 187] width 16 height 11
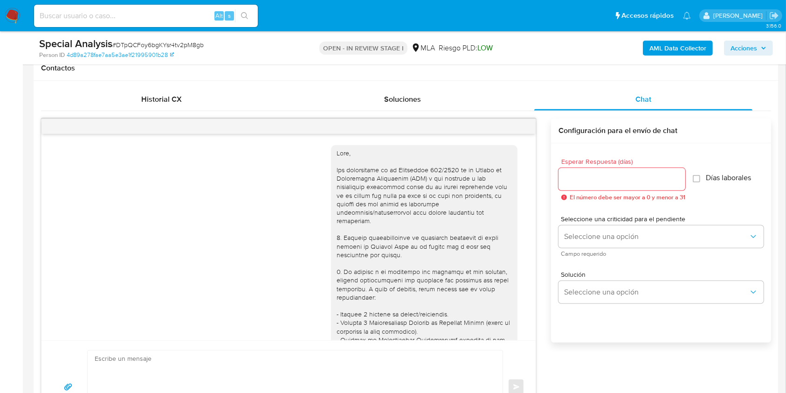
scroll to position [434, 0]
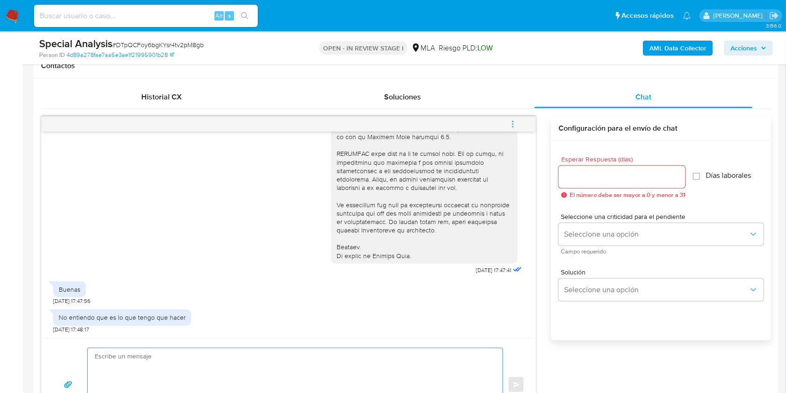
click at [269, 359] on textarea at bounding box center [293, 384] width 396 height 73
paste textarea "Hola XXX, Muchas gracias por tu respuesta. Analizamos tu caso y verificamos que…"
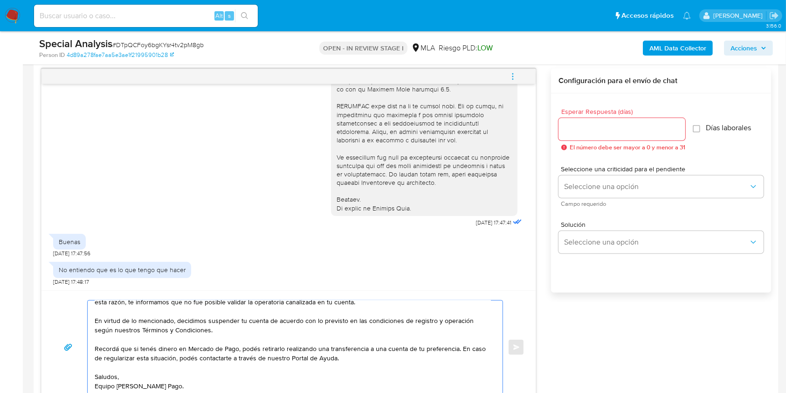
scroll to position [72, 0]
type textarea "Hola, Muchas gracias por tu respuesta. Analizamos tu caso y verificamos que no …"
click at [605, 126] on input "Esperar Respuesta (días)" at bounding box center [622, 129] width 127 height 12
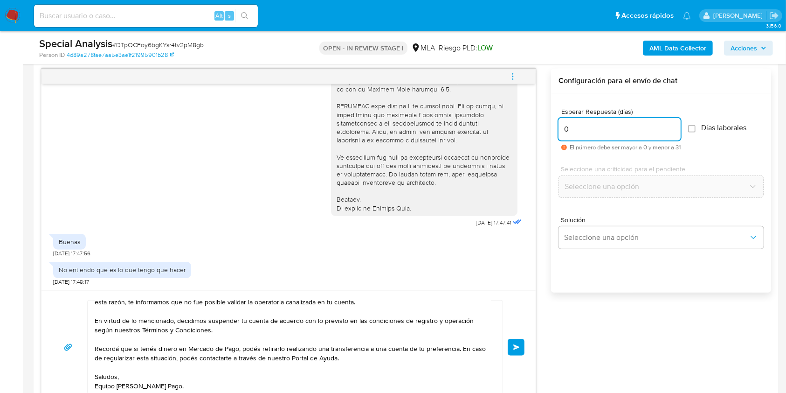
type input "0"
click at [512, 339] on button "Enviar" at bounding box center [516, 347] width 17 height 17
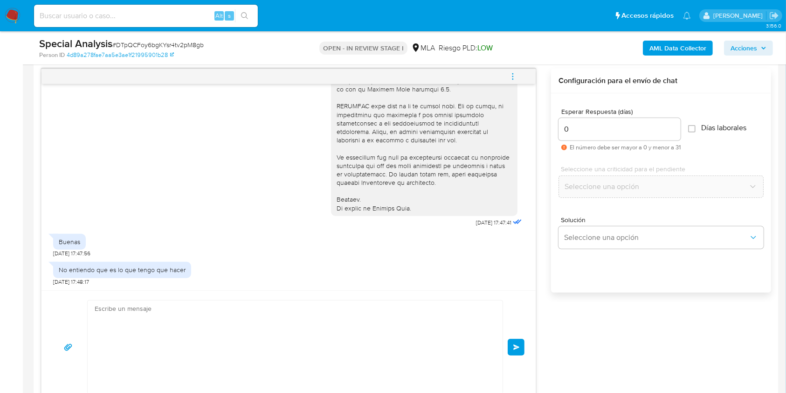
click at [512, 79] on icon "menu-action" at bounding box center [513, 76] width 8 height 8
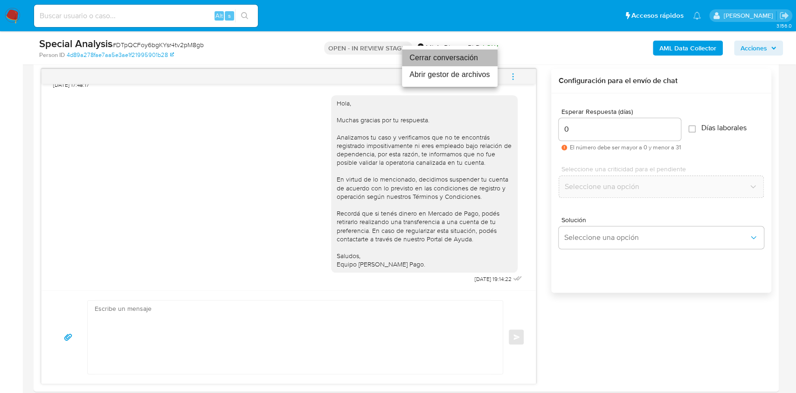
click at [440, 57] on li "Cerrar conversación" at bounding box center [450, 57] width 96 height 17
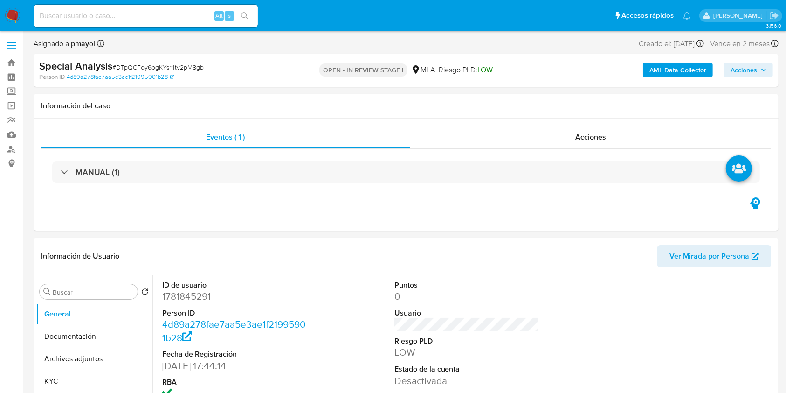
select select "10"
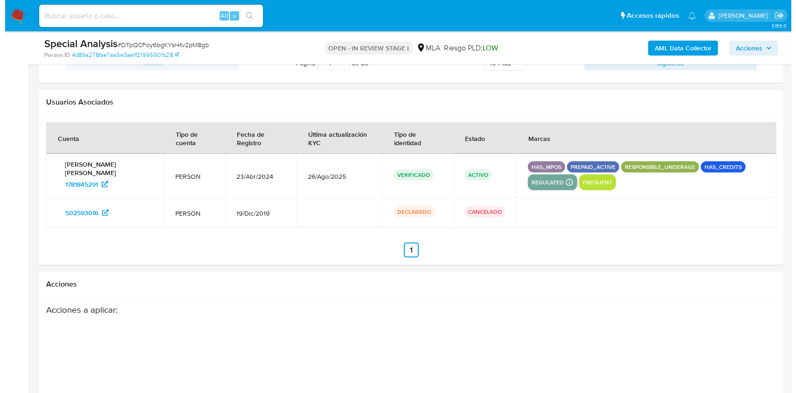
scroll to position [1449, 0]
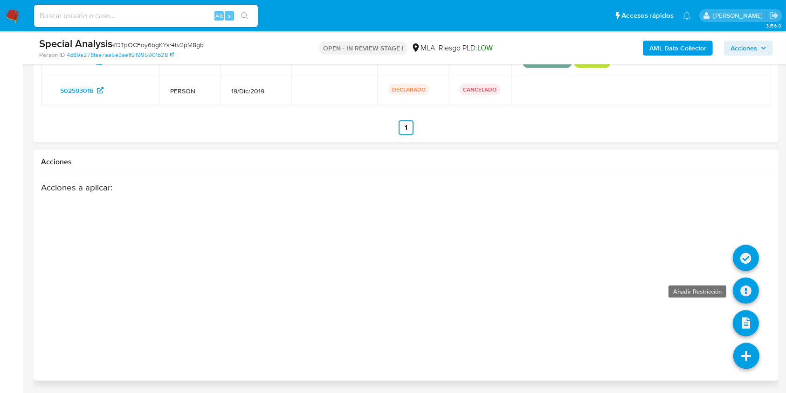
click at [744, 284] on icon at bounding box center [746, 290] width 26 height 26
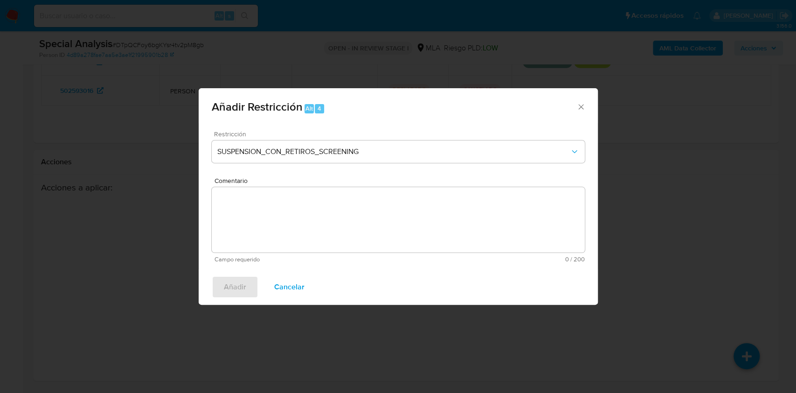
click at [381, 140] on div "Restricción SUSPENSION_CON_RETIROS_SCREENING" at bounding box center [398, 153] width 373 height 44
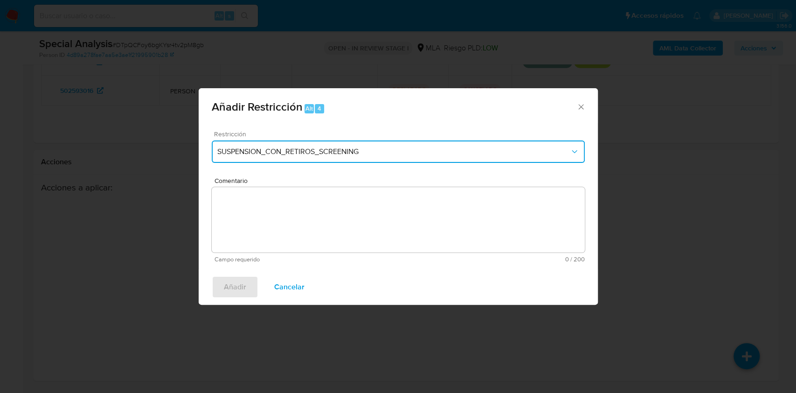
click at [400, 147] on span "SUSPENSION_CON_RETIROS_SCREENING" at bounding box center [393, 151] width 353 height 9
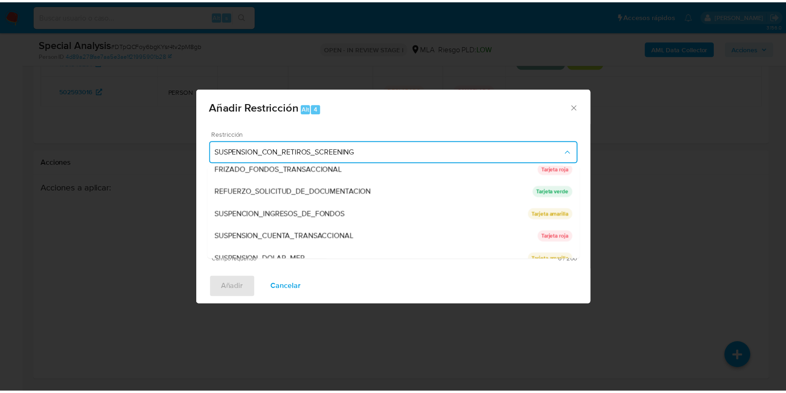
scroll to position [194, 0]
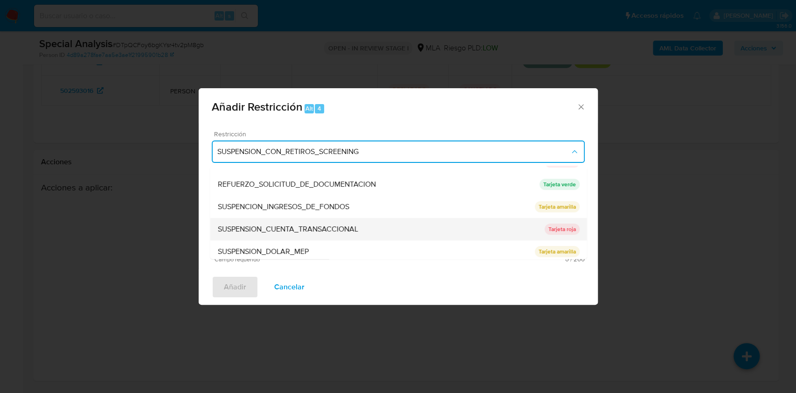
click at [354, 229] on span "SUSPENSION_CUENTA_TRANSACCIONAL" at bounding box center [287, 228] width 140 height 9
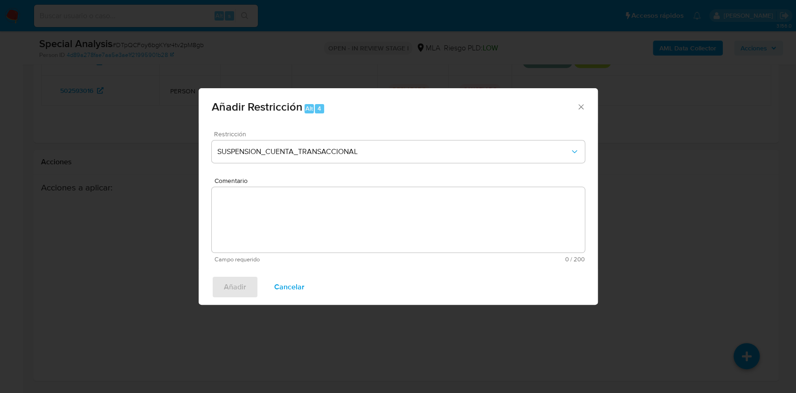
click at [303, 234] on textarea "Comentario" at bounding box center [398, 219] width 373 height 65
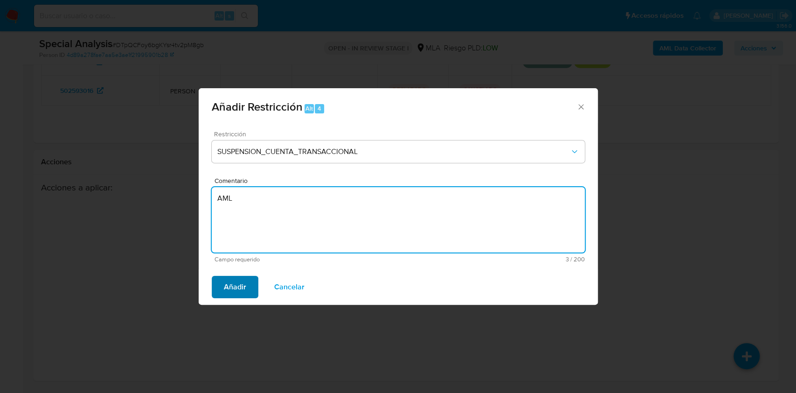
type textarea "AML"
click at [237, 288] on span "Añadir" at bounding box center [235, 287] width 22 height 21
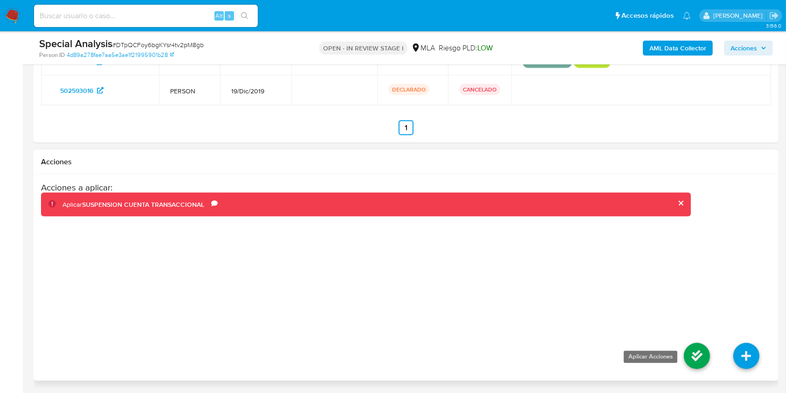
click at [694, 356] on icon at bounding box center [697, 356] width 26 height 26
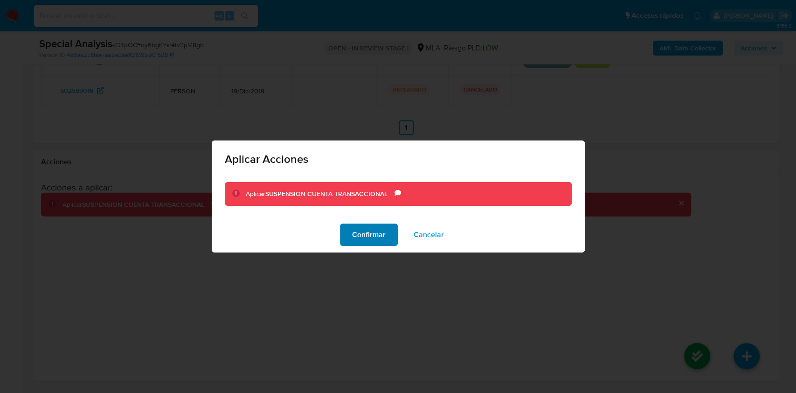
click at [364, 232] on span "Confirmar" at bounding box center [369, 234] width 34 height 21
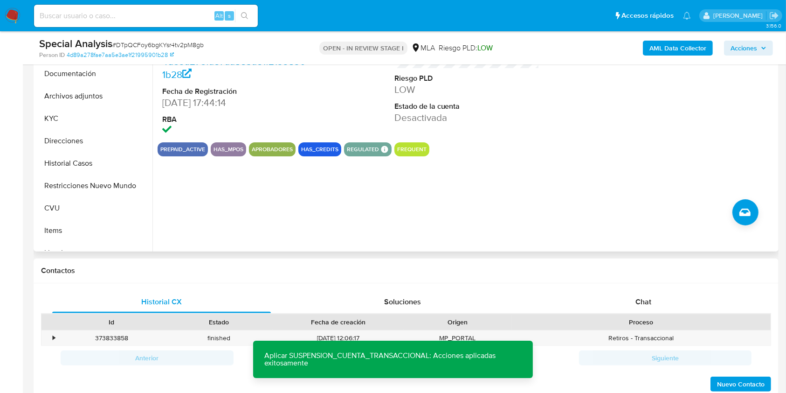
scroll to position [221, 0]
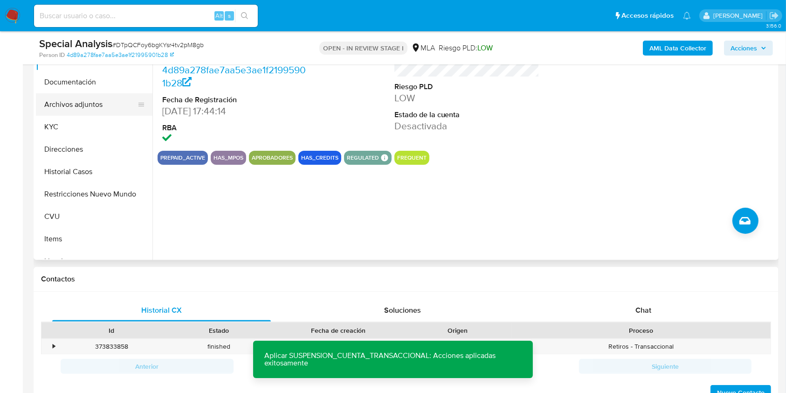
click at [97, 105] on button "Archivos adjuntos" at bounding box center [90, 104] width 109 height 22
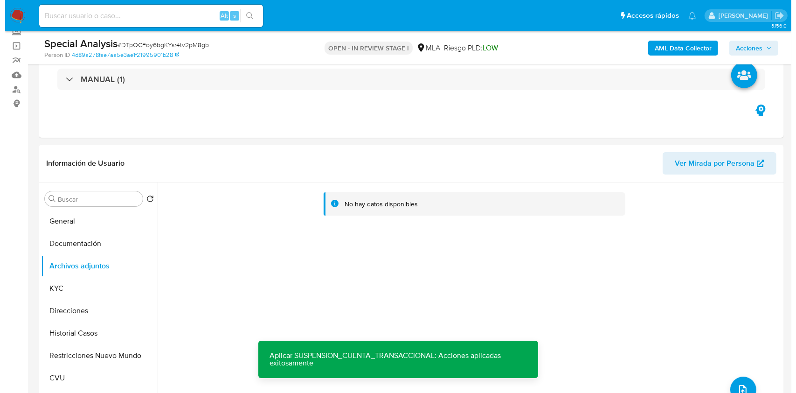
scroll to position [57, 0]
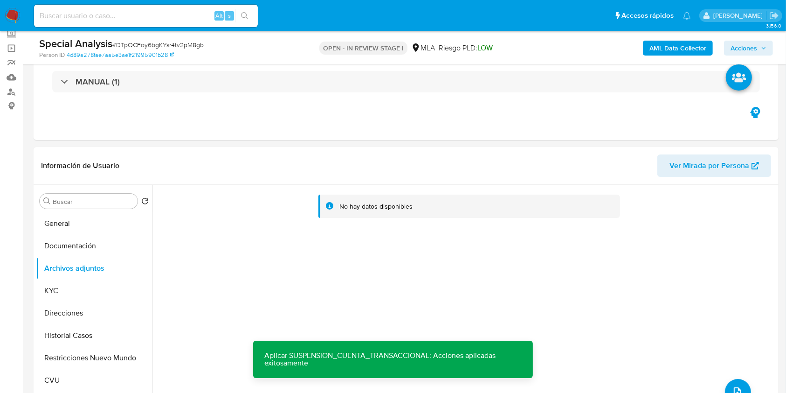
click at [662, 56] on div "AML Data Collector Acciones" at bounding box center [652, 48] width 242 height 22
click at [659, 50] on b "AML Data Collector" at bounding box center [678, 48] width 57 height 15
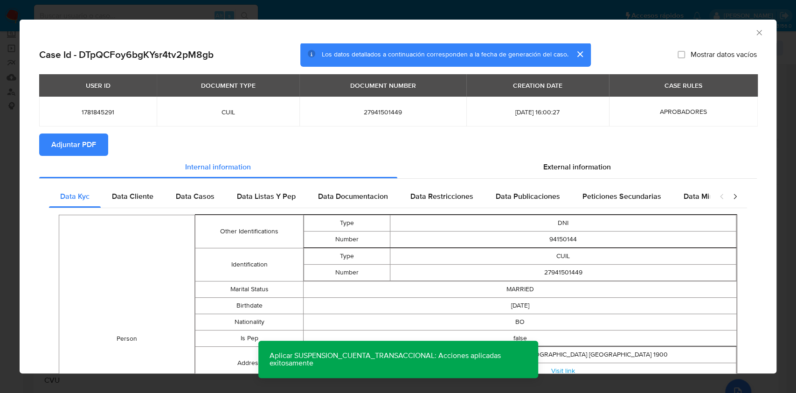
click at [91, 155] on span "Adjuntar PDF" at bounding box center [73, 144] width 45 height 21
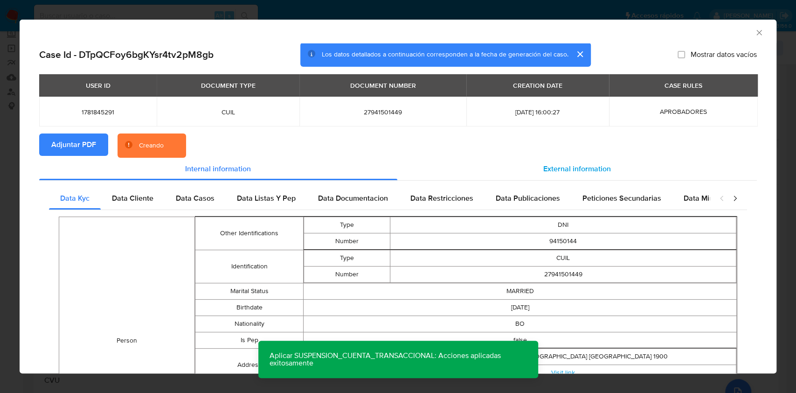
click at [553, 169] on span "External information" at bounding box center [577, 168] width 68 height 11
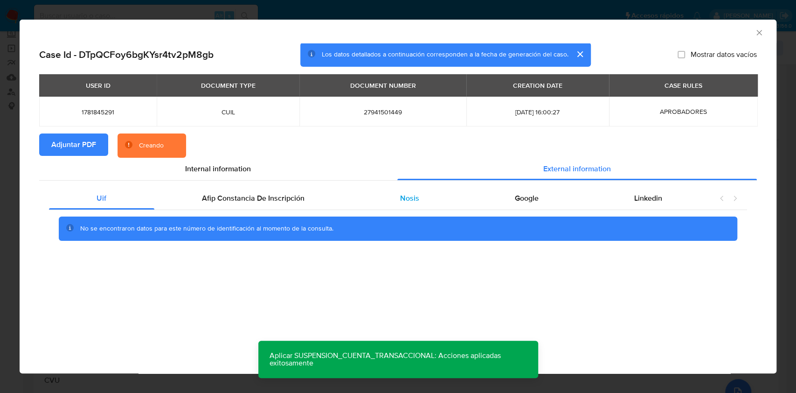
click at [408, 192] on div "Nosis" at bounding box center [410, 198] width 115 height 22
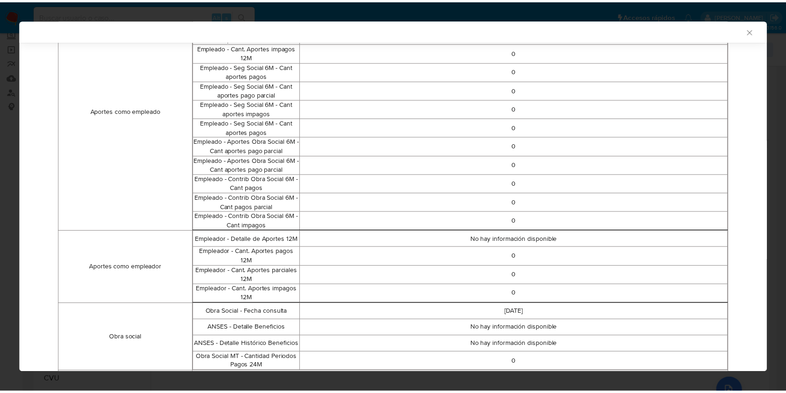
scroll to position [534, 0]
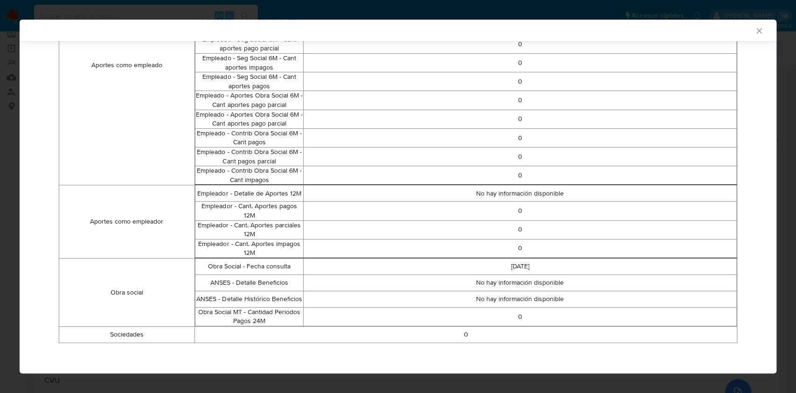
click at [743, 27] on div "AML Data Collector" at bounding box center [390, 30] width 728 height 8
click at [755, 30] on icon "Cerrar ventana" at bounding box center [759, 30] width 9 height 9
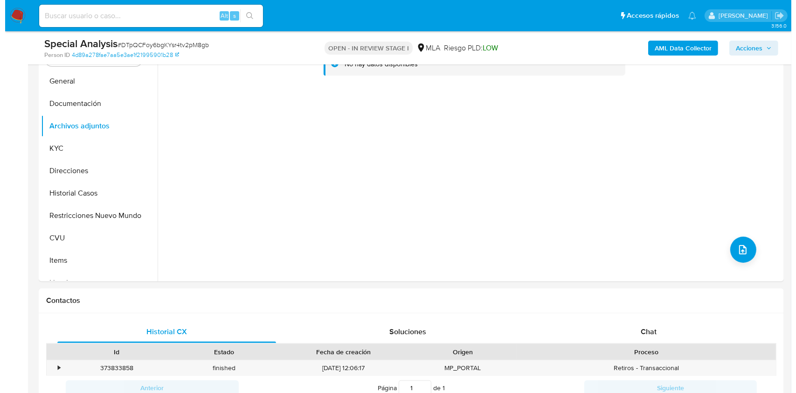
scroll to position [194, 0]
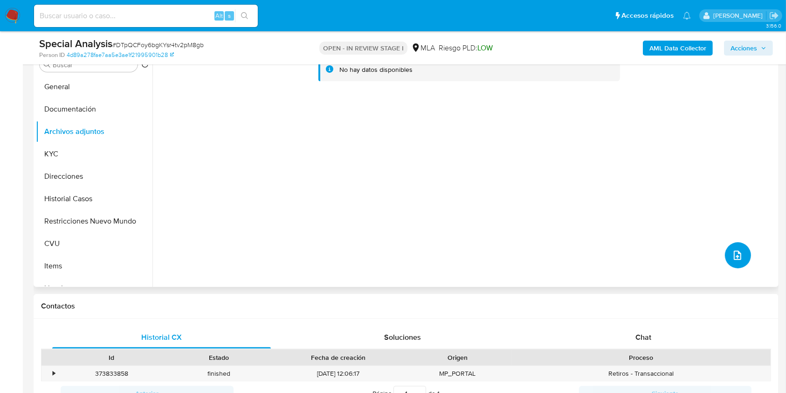
click at [728, 255] on button "upload-file" at bounding box center [738, 255] width 26 height 26
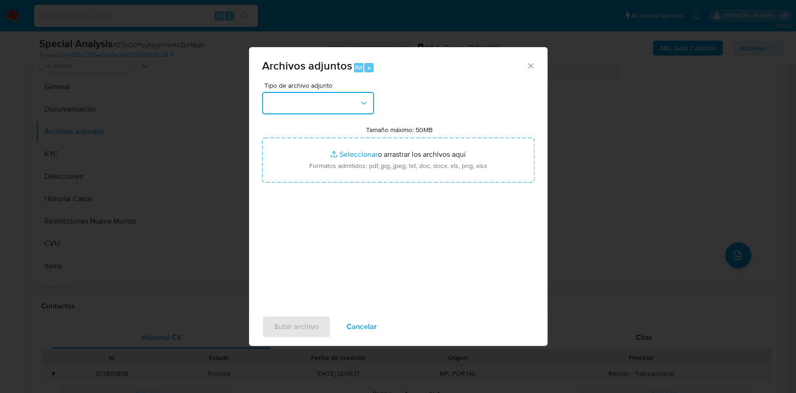
click at [341, 104] on button "button" at bounding box center [318, 103] width 112 height 22
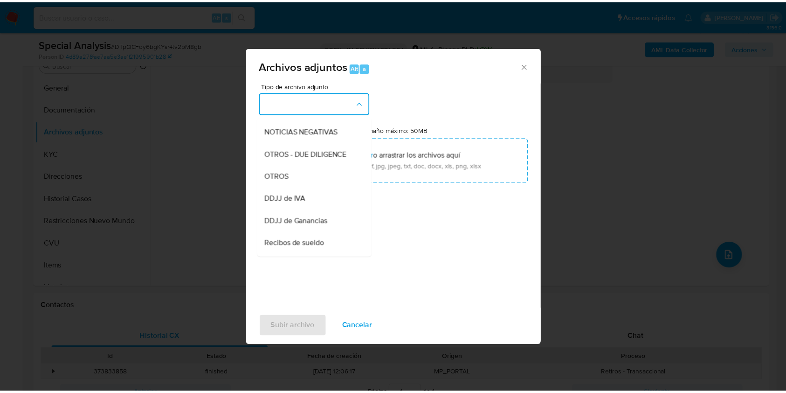
scroll to position [113, 0]
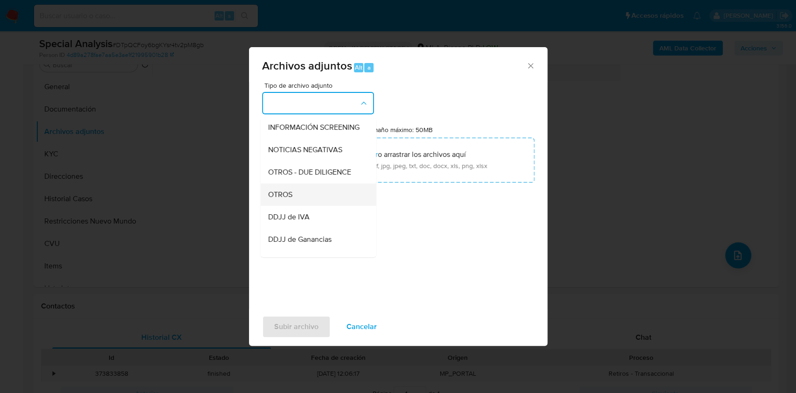
click at [303, 196] on div "OTROS" at bounding box center [315, 194] width 95 height 22
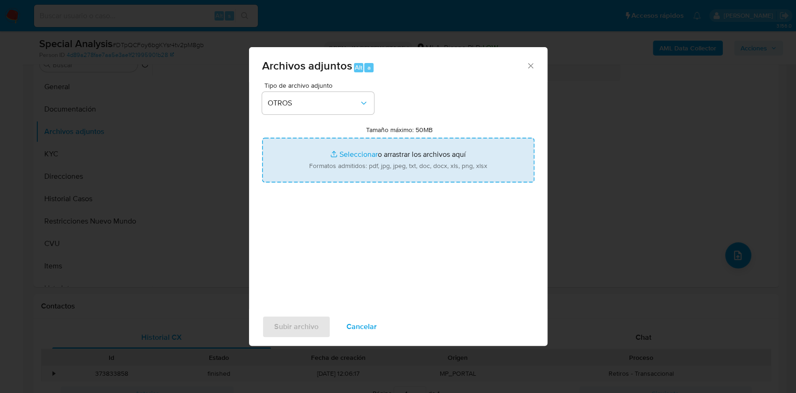
click at [376, 160] on input "Tamaño máximo: 50MB Seleccionar archivos" at bounding box center [398, 160] width 272 height 45
type input "C:\fakepath\Caselog DTpQCFoy6bgKYsr4tv2pM8gb.docx"
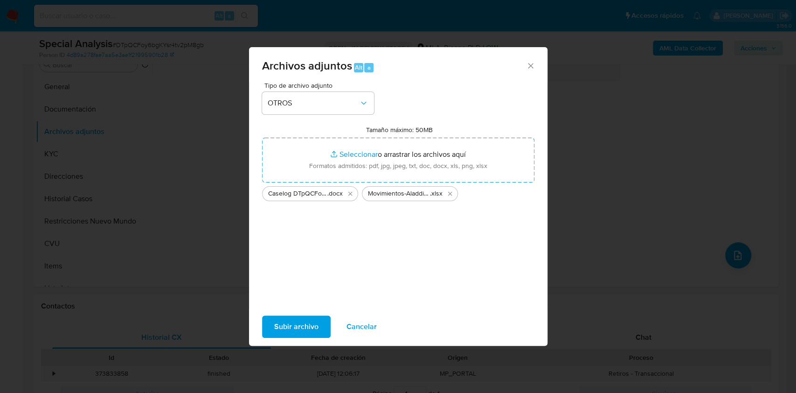
click at [284, 316] on span "Subir archivo" at bounding box center [296, 326] width 44 height 21
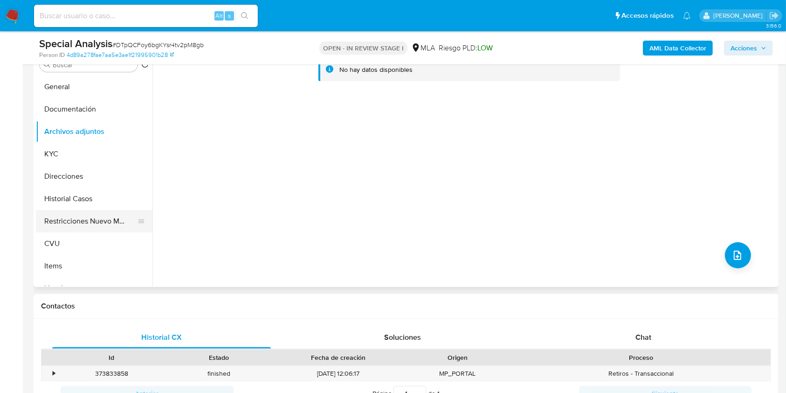
click at [101, 219] on button "Restricciones Nuevo Mundo" at bounding box center [90, 221] width 109 height 22
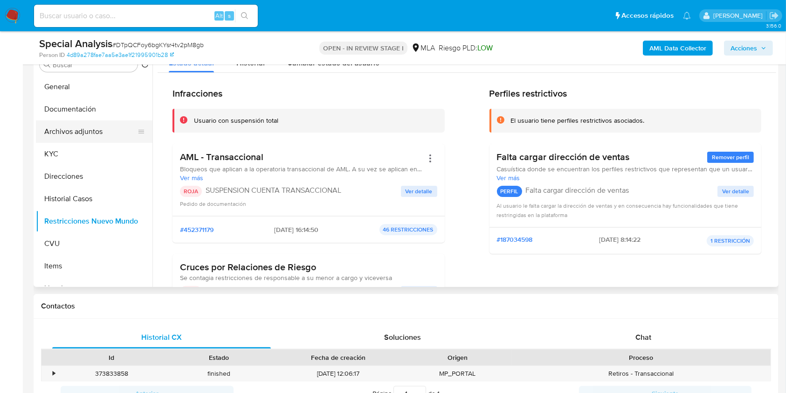
click at [85, 137] on button "Archivos adjuntos" at bounding box center [90, 131] width 109 height 22
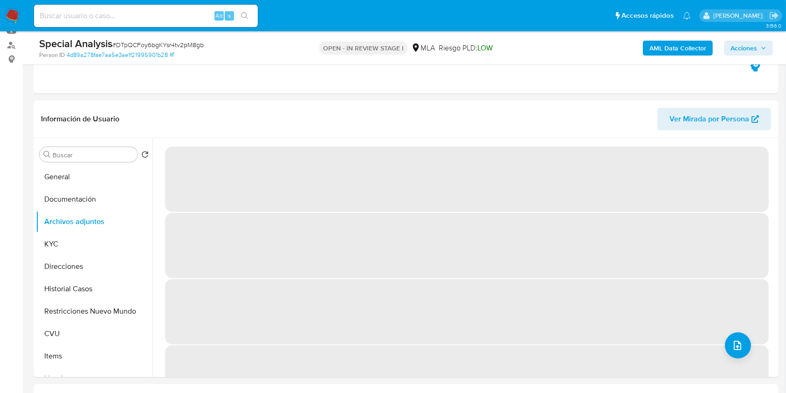
scroll to position [100, 0]
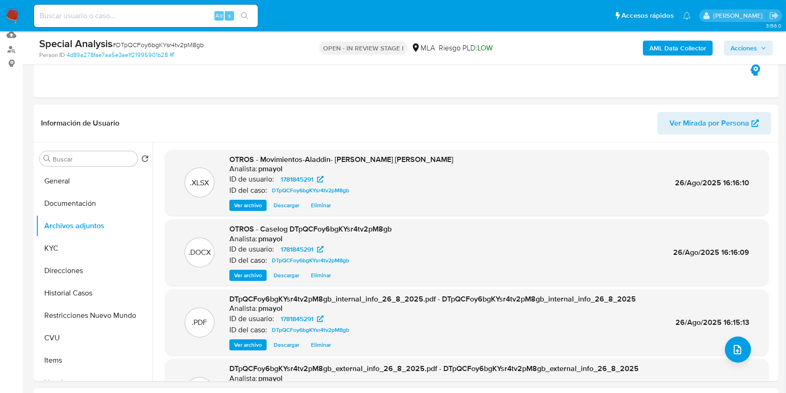
click at [752, 47] on span "Acciones" at bounding box center [744, 48] width 27 height 15
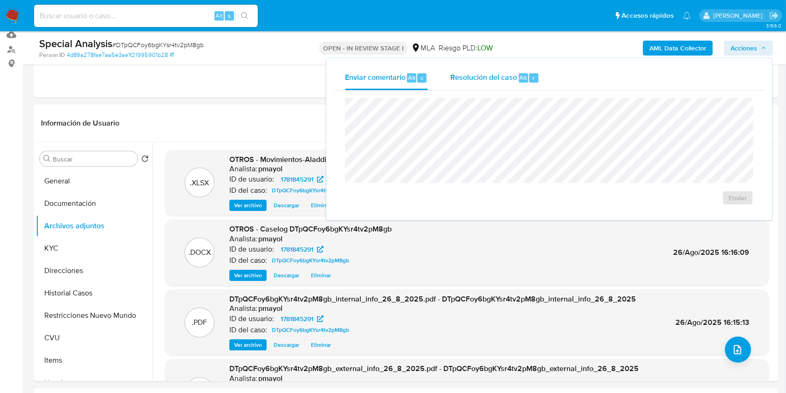
click at [491, 73] on span "Resolución del caso" at bounding box center [484, 77] width 67 height 11
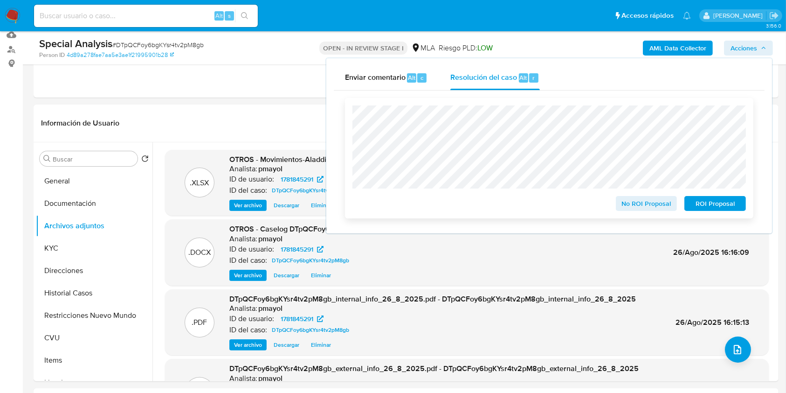
click at [711, 209] on span "ROI Proposal" at bounding box center [715, 203] width 49 height 13
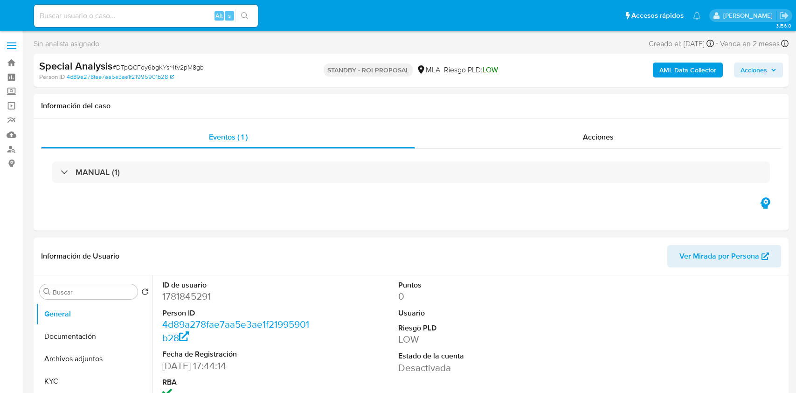
select select "10"
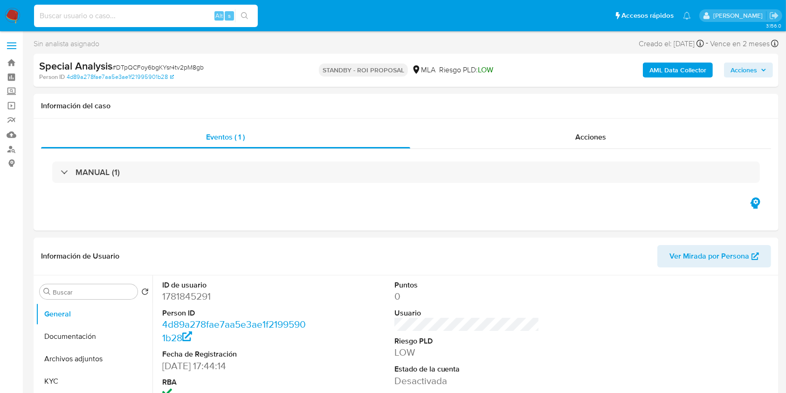
click at [159, 18] on input at bounding box center [146, 16] width 224 height 12
paste input "cpEaazssqZomlGKwilH7K2Gs"
type input "cpEaazssqZomlGKwilH7K2Gs"
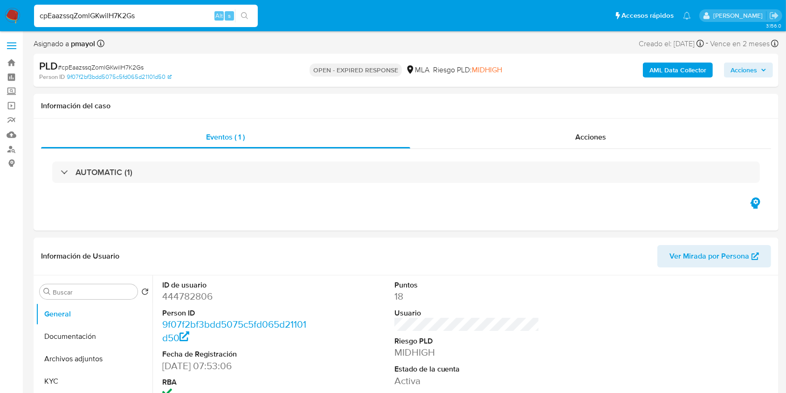
select select "10"
click at [129, 62] on span "# cpEaazssqZomlGKwilH7K2Gs" at bounding box center [101, 66] width 86 height 9
copy span "cpEaazssqZomlGKwilH7K2Gs"
click at [15, 17] on img at bounding box center [13, 16] width 16 height 16
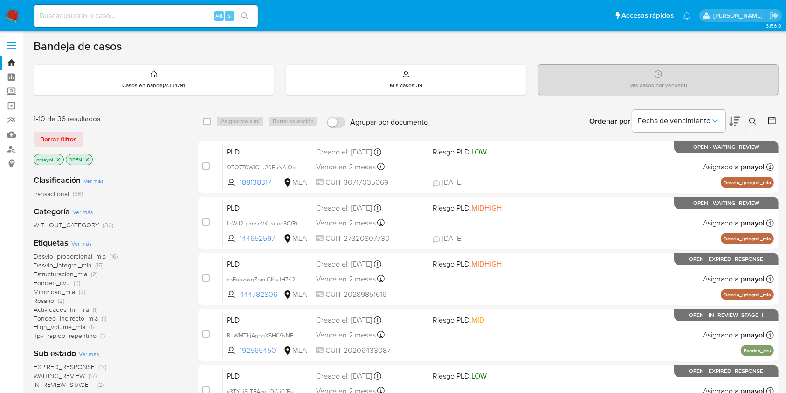
click at [751, 120] on icon at bounding box center [752, 121] width 7 height 7
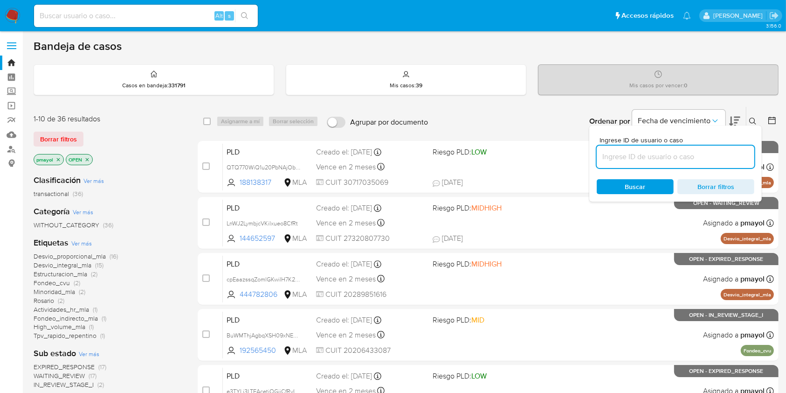
click at [678, 156] on input at bounding box center [676, 157] width 158 height 12
type input "cpEaazssqZomlGKwilH7K2Gs"
click at [629, 188] on div "Buscar Borrar filtros" at bounding box center [676, 186] width 158 height 15
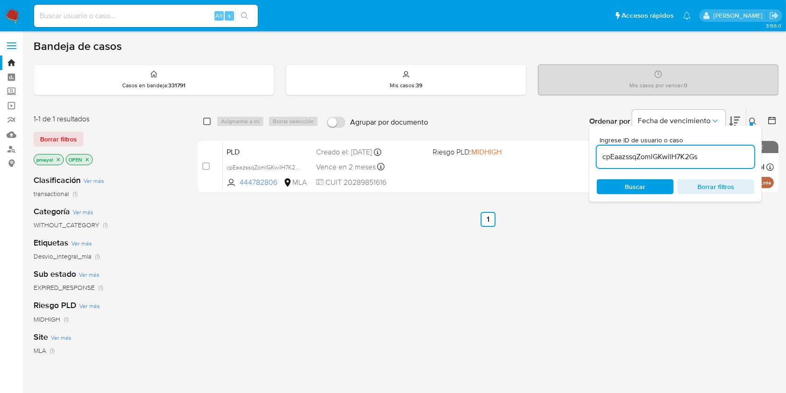
click at [204, 121] on input "checkbox" at bounding box center [206, 121] width 7 height 7
checkbox input "true"
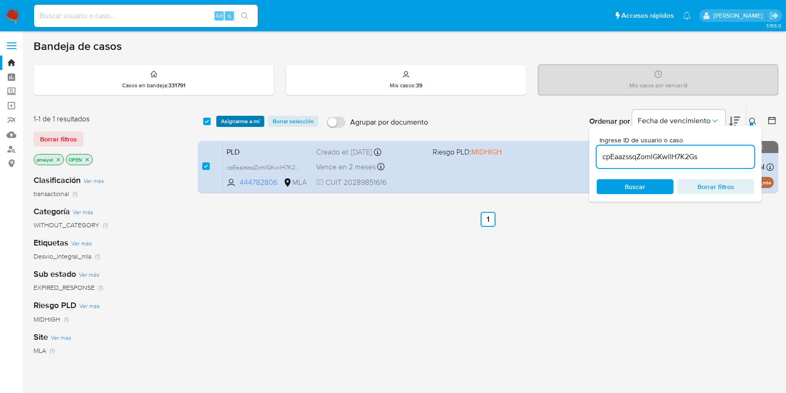
click at [241, 124] on span "Asignarme a mí" at bounding box center [240, 121] width 39 height 9
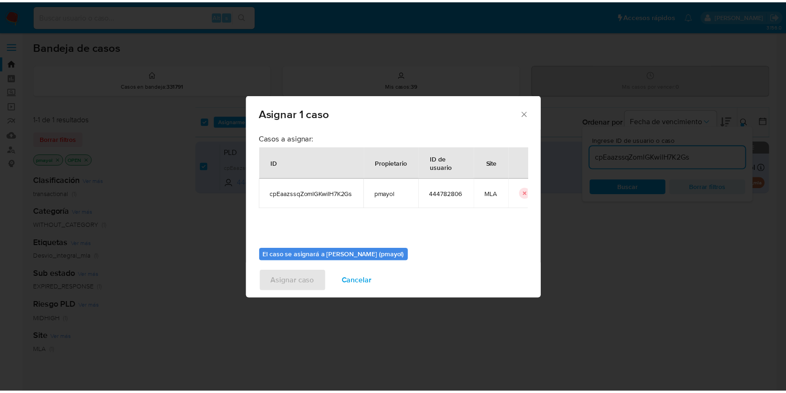
scroll to position [48, 0]
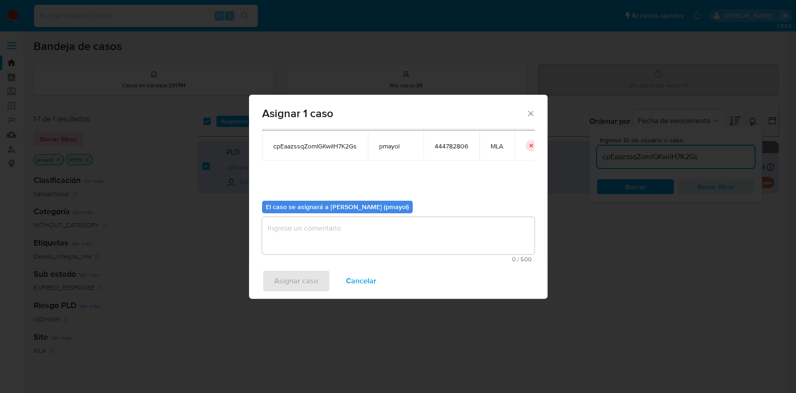
click at [442, 237] on textarea "assign-modal" at bounding box center [398, 235] width 272 height 37
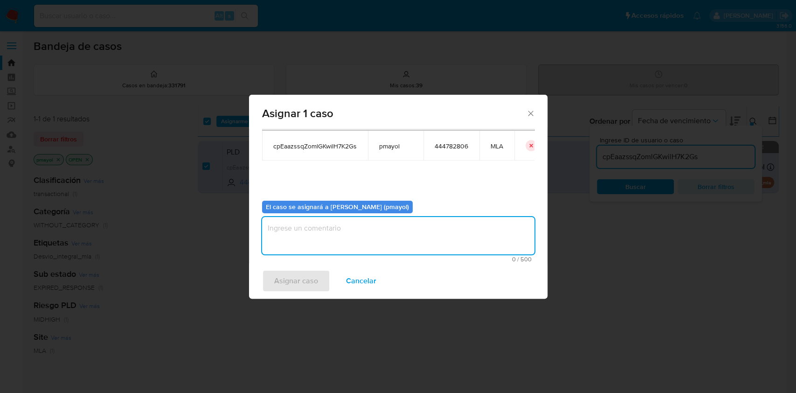
type textarea "a"
type textarea "Asignación"
click at [303, 282] on span "Asignar caso" at bounding box center [296, 280] width 44 height 21
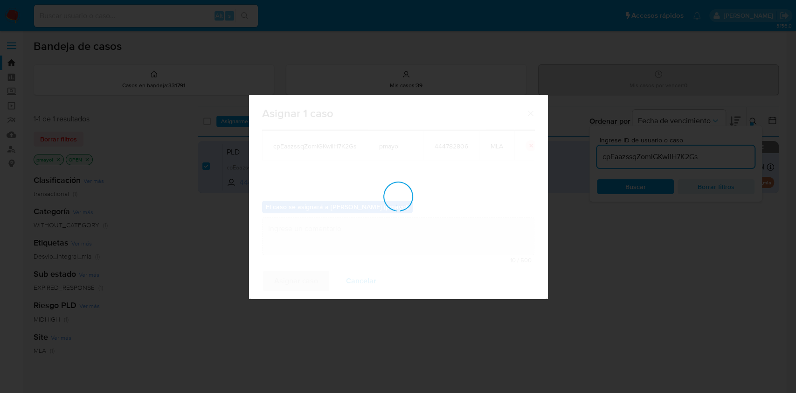
checkbox input "false"
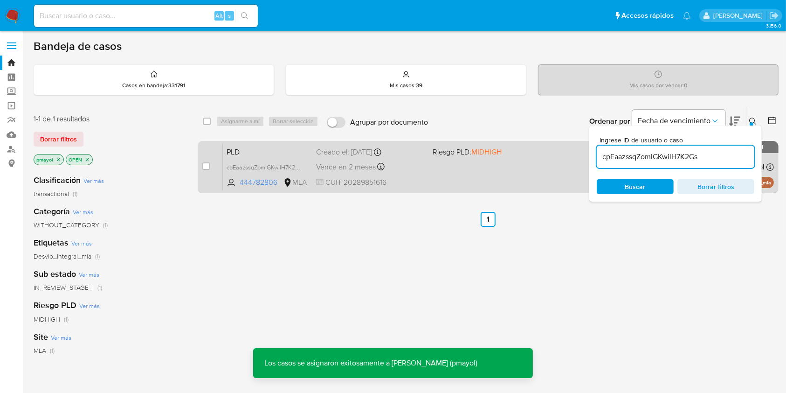
click at [458, 167] on div "PLD cpEaazssqZomlGKwilH7K2Gs 444782806 MLA Riesgo PLD: MIDHIGH Creado el: 12/08…" at bounding box center [498, 166] width 551 height 47
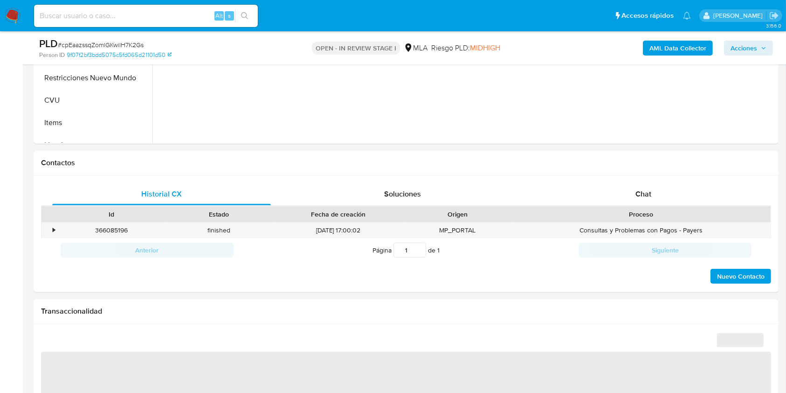
scroll to position [376, 0]
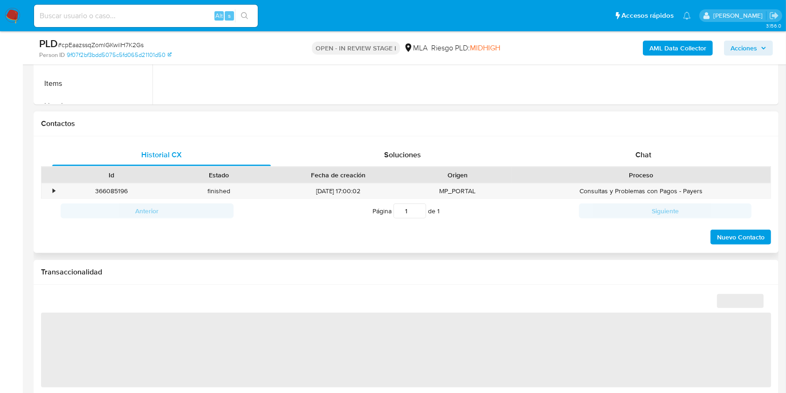
select select "10"
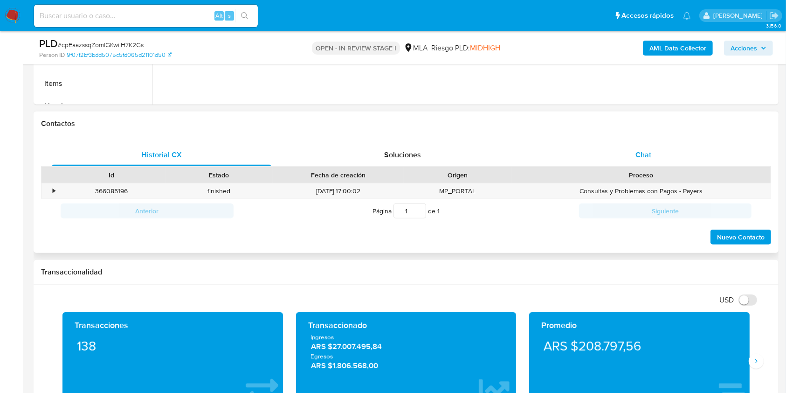
click at [631, 162] on div "Chat" at bounding box center [643, 155] width 219 height 22
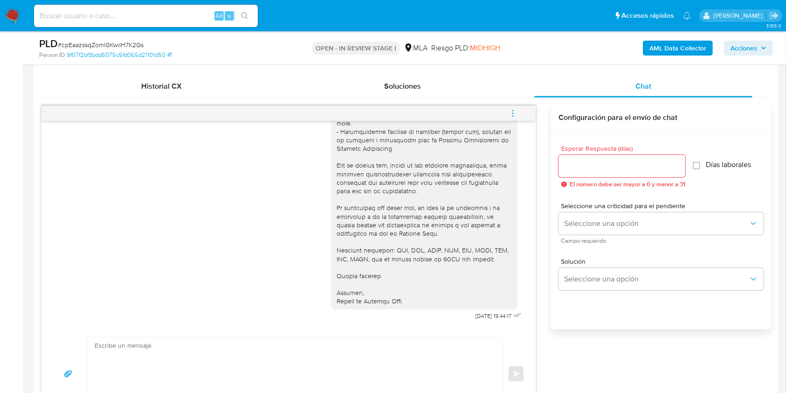
scroll to position [476, 0]
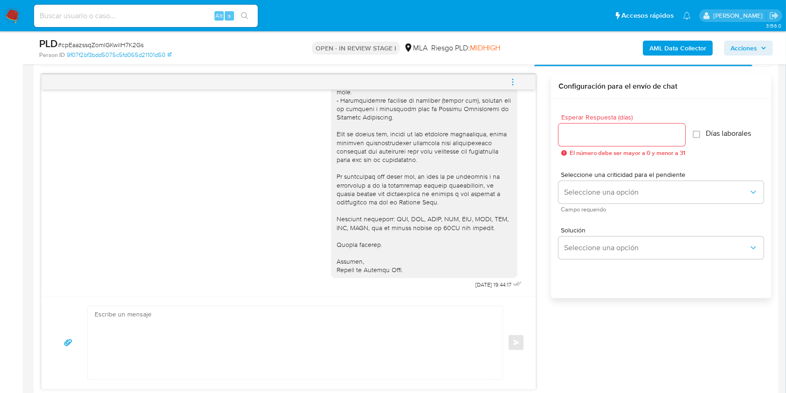
click at [509, 78] on icon "menu-action" at bounding box center [513, 82] width 8 height 8
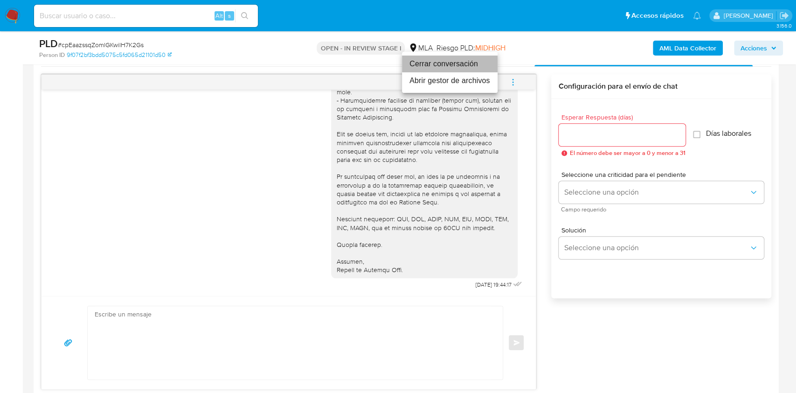
click at [447, 64] on li "Cerrar conversación" at bounding box center [450, 63] width 96 height 17
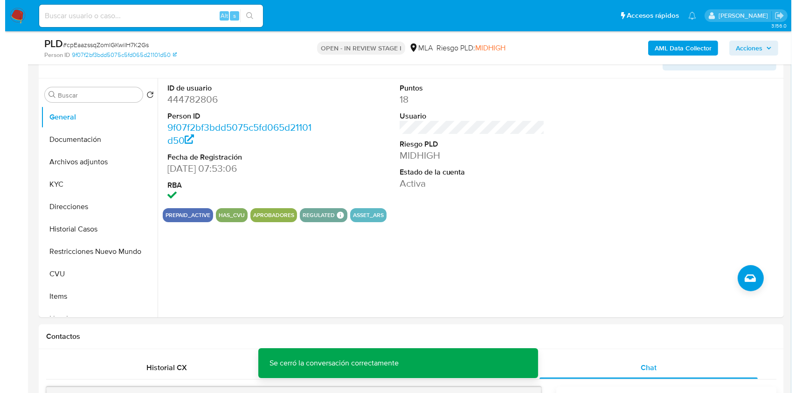
scroll to position [152, 0]
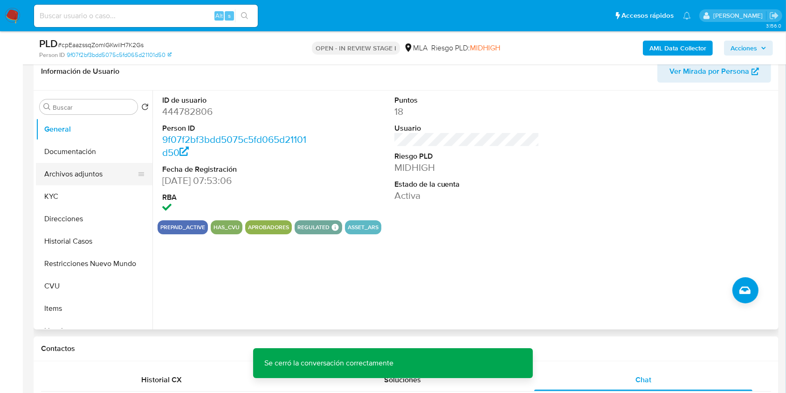
click at [60, 180] on button "Archivos adjuntos" at bounding box center [90, 174] width 109 height 22
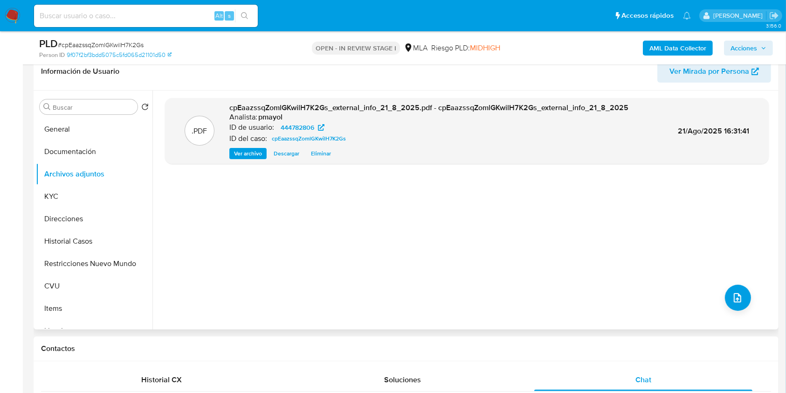
drag, startPoint x: 665, startPoint y: 48, endPoint x: 492, endPoint y: 117, distance: 185.7
click at [745, 299] on button "upload-file" at bounding box center [738, 297] width 26 height 26
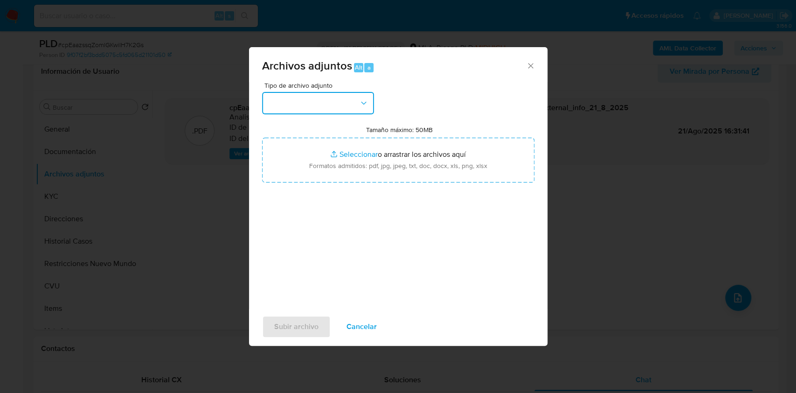
click at [306, 109] on button "button" at bounding box center [318, 103] width 112 height 22
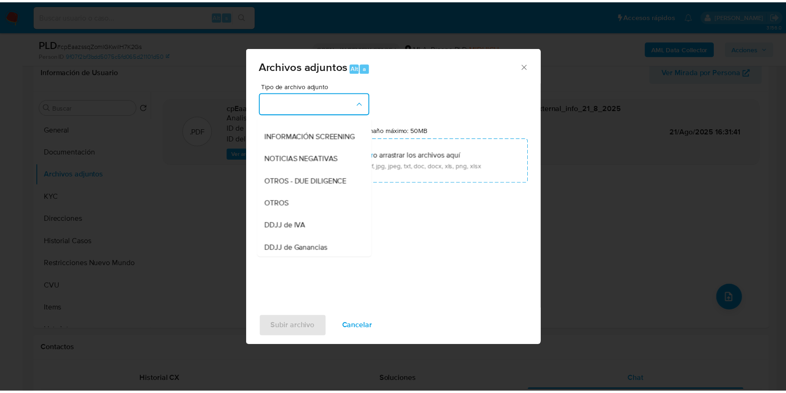
scroll to position [112, 0]
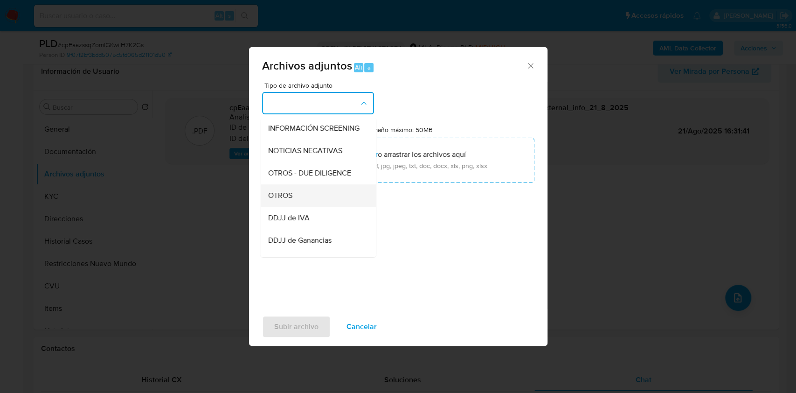
click at [306, 207] on div "OTROS" at bounding box center [315, 195] width 95 height 22
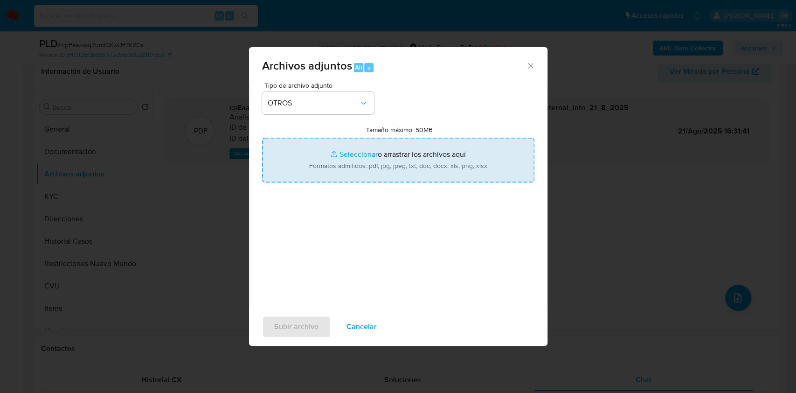
click at [383, 164] on input "Tamaño máximo: 50MB Seleccionar archivos" at bounding box center [398, 160] width 272 height 45
type input "C:\fakepath\Caselog cpEaazssqZomlGKwilH7K2Gs.docx"
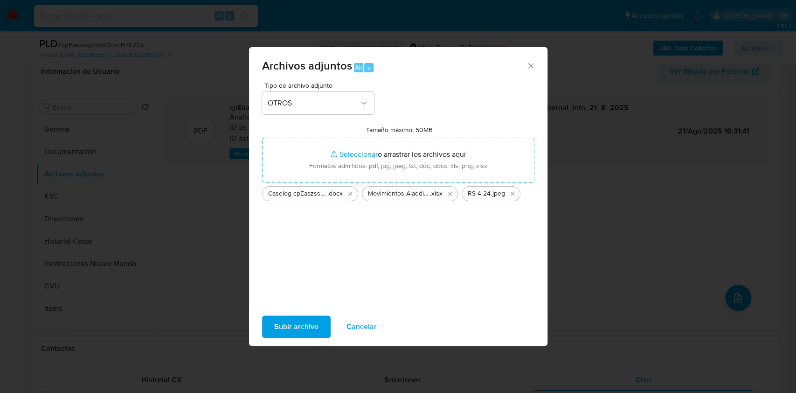
click at [284, 321] on span "Subir archivo" at bounding box center [296, 326] width 44 height 21
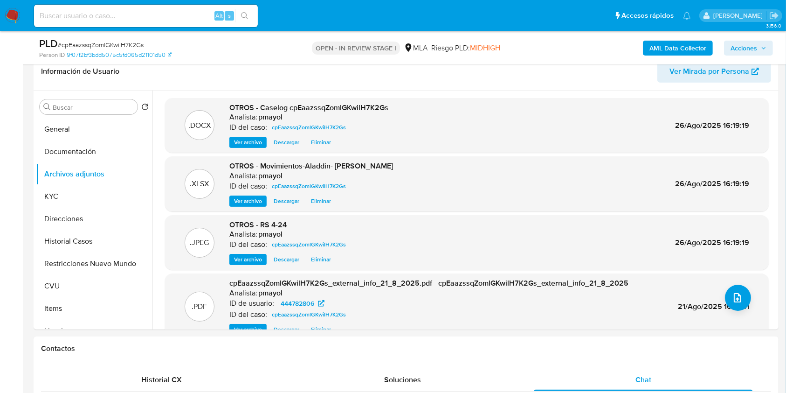
click at [748, 46] on span "Acciones" at bounding box center [744, 48] width 27 height 15
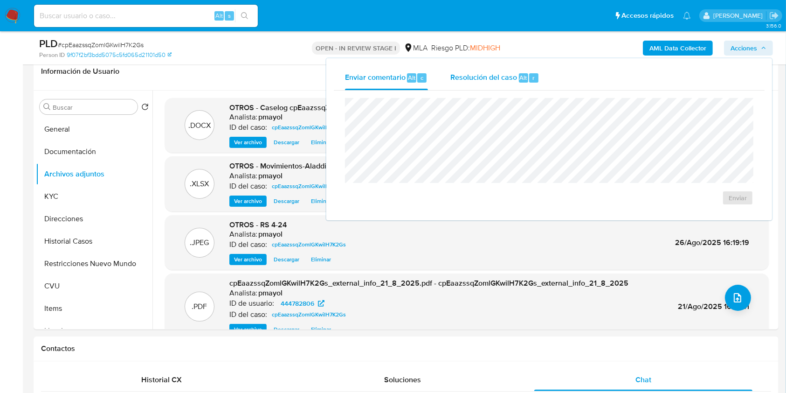
click at [481, 73] on span "Resolución del caso" at bounding box center [484, 77] width 67 height 11
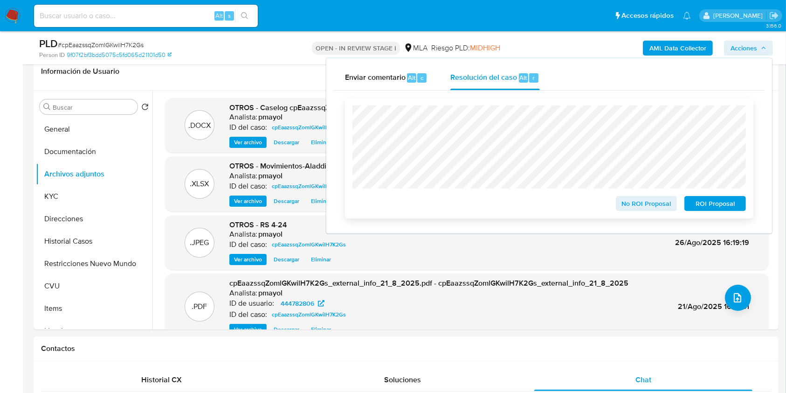
click at [638, 204] on span "No ROI Proposal" at bounding box center [647, 203] width 49 height 13
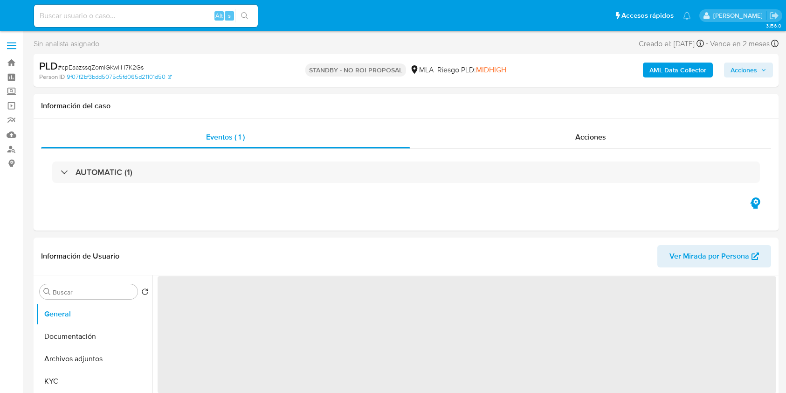
select select "10"
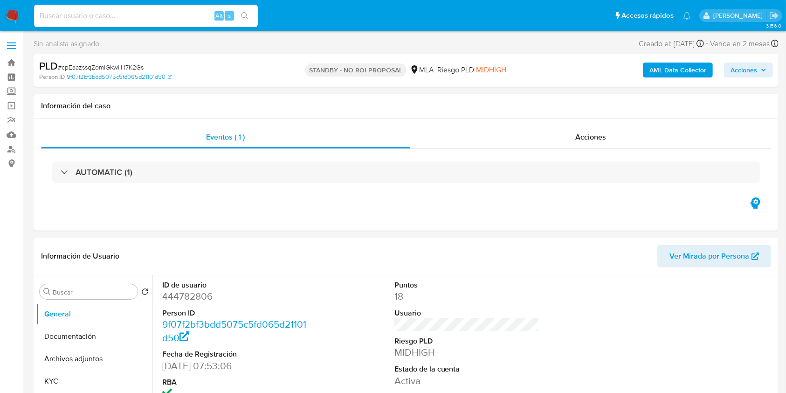
click at [145, 10] on input at bounding box center [146, 16] width 224 height 12
paste input "THf8amqW8TnpMcCUcZGZKKsk"
type input "THf8amqW8TnpMcCUcZGZKKsk"
select select "10"
click at [121, 65] on span "# THf8amqW8TnpMcCUcZGZKKsk" at bounding box center [106, 66] width 96 height 9
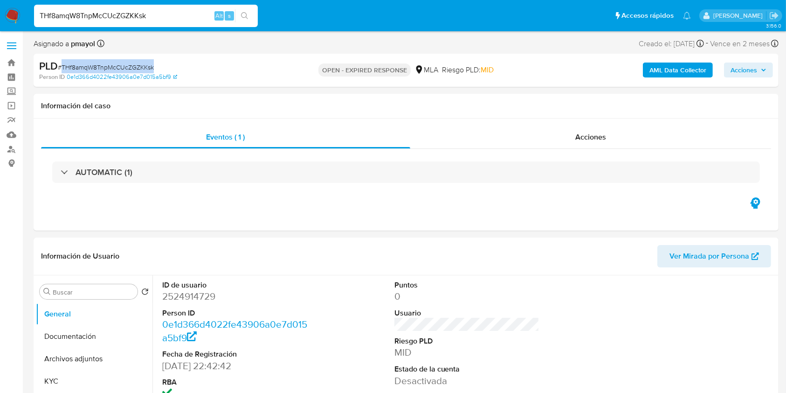
click at [121, 65] on span "# THf8amqW8TnpMcCUcZGZKKsk" at bounding box center [106, 66] width 96 height 9
copy span "THf8amqW8TnpMcCUcZGZKKsk"
click at [14, 19] on img at bounding box center [13, 16] width 16 height 16
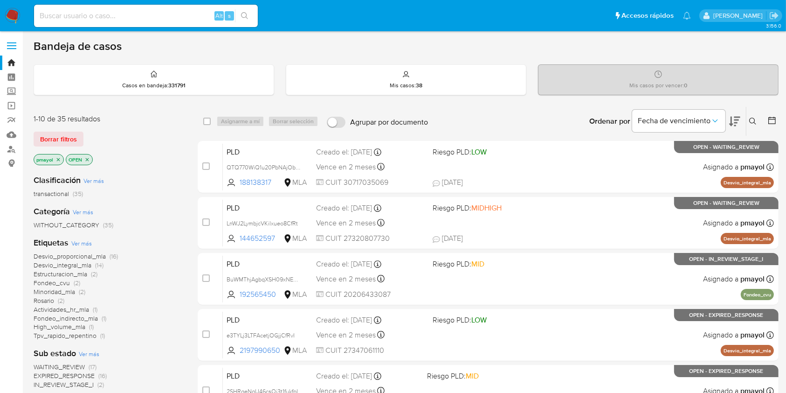
click at [752, 120] on icon at bounding box center [752, 121] width 7 height 7
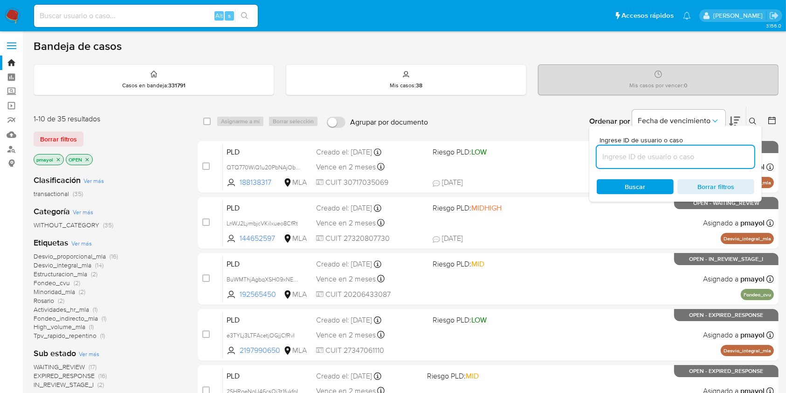
click at [627, 152] on input at bounding box center [676, 157] width 158 height 12
type input "THf8amqW8TnpMcCUcZGZKKsk"
click at [616, 179] on button "Buscar" at bounding box center [635, 186] width 77 height 15
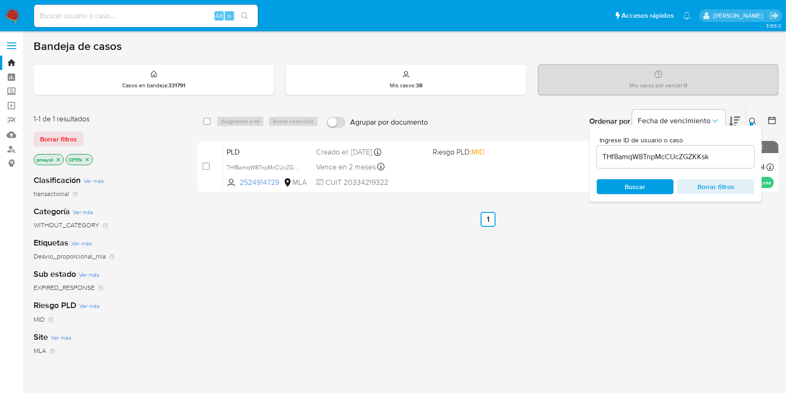
click at [206, 125] on div "select-all-cases-checkbox" at bounding box center [206, 121] width 7 height 9
click at [206, 122] on input "checkbox" at bounding box center [206, 121] width 7 height 7
checkbox input "true"
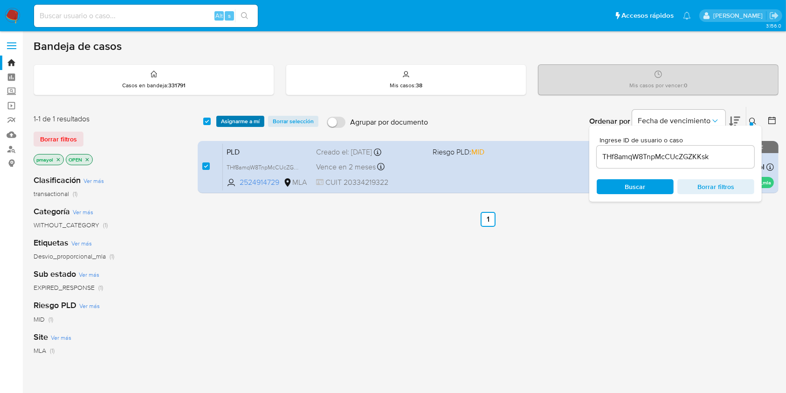
click at [227, 121] on span "Asignarme a mí" at bounding box center [240, 121] width 39 height 9
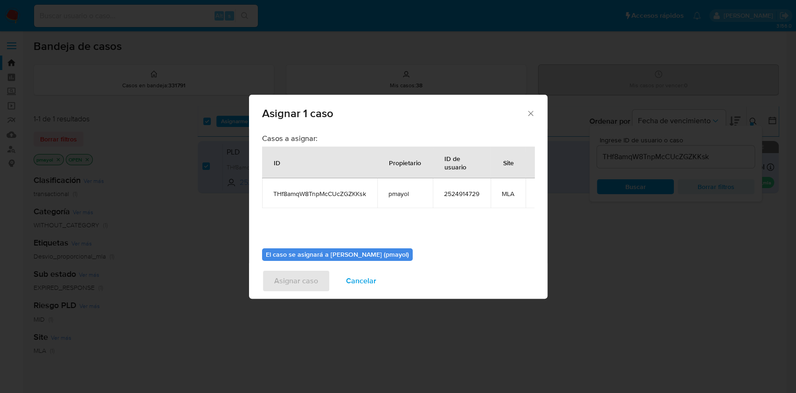
scroll to position [57, 0]
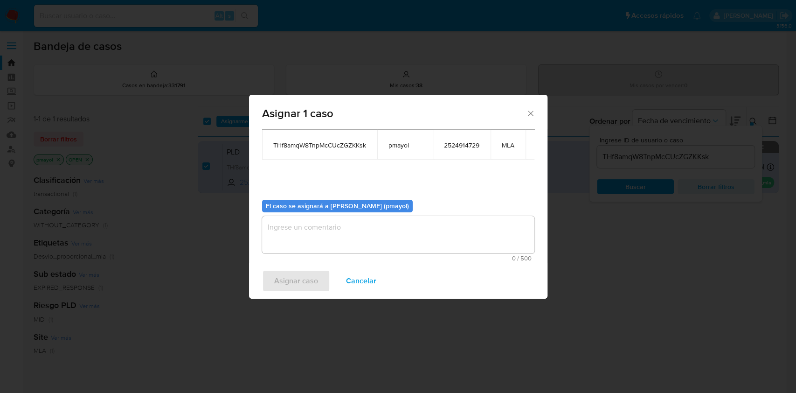
click at [472, 225] on textarea "assign-modal" at bounding box center [398, 234] width 272 height 37
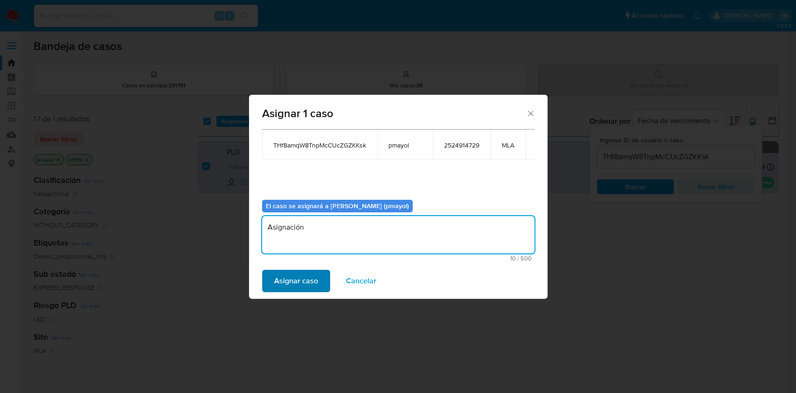
type textarea "Asignación"
click at [292, 280] on span "Asignar caso" at bounding box center [296, 280] width 44 height 21
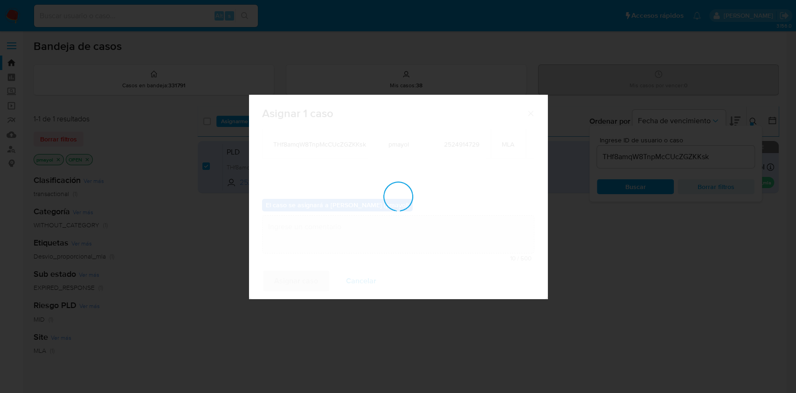
checkbox input "false"
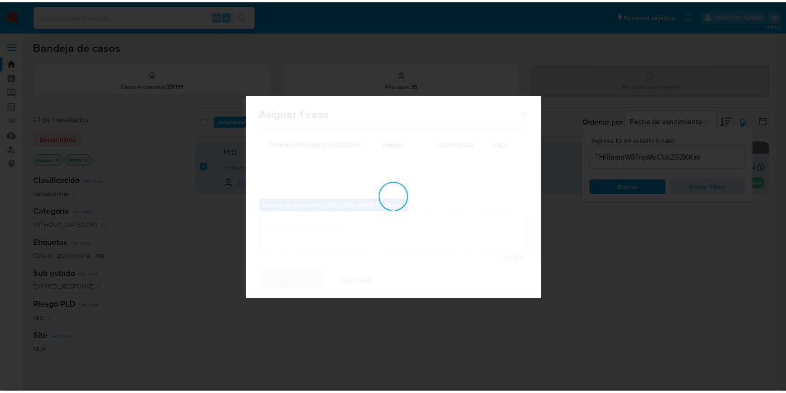
scroll to position [56, 0]
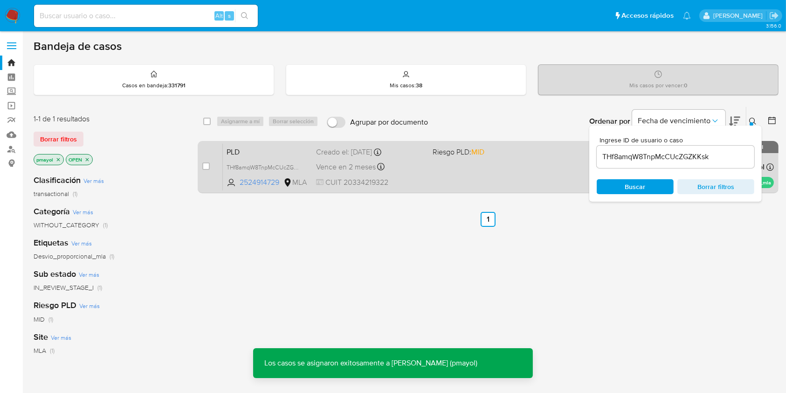
click at [468, 180] on div "PLD THf8amqW8TnpMcCUcZGZKKsk 2524914729 MLA Riesgo PLD: MID Creado el: 12/08/20…" at bounding box center [498, 166] width 551 height 47
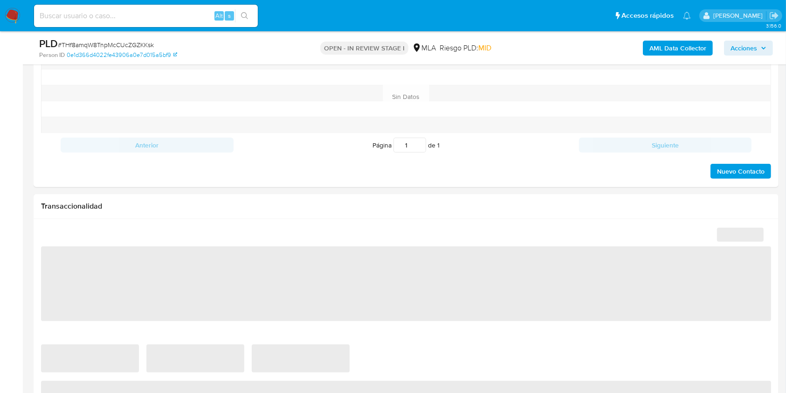
scroll to position [383, 0]
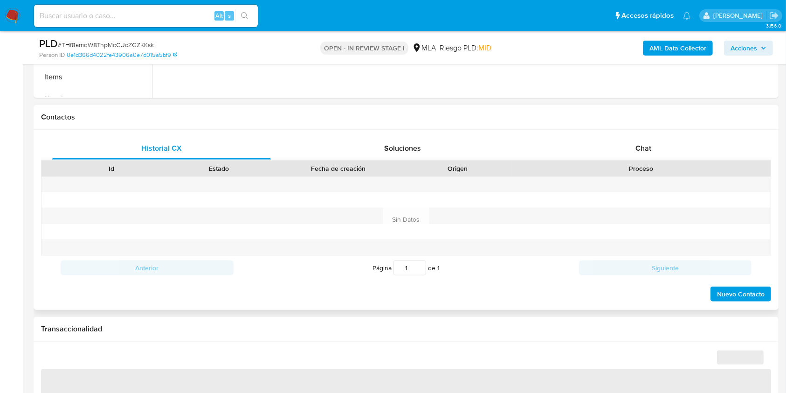
select select "10"
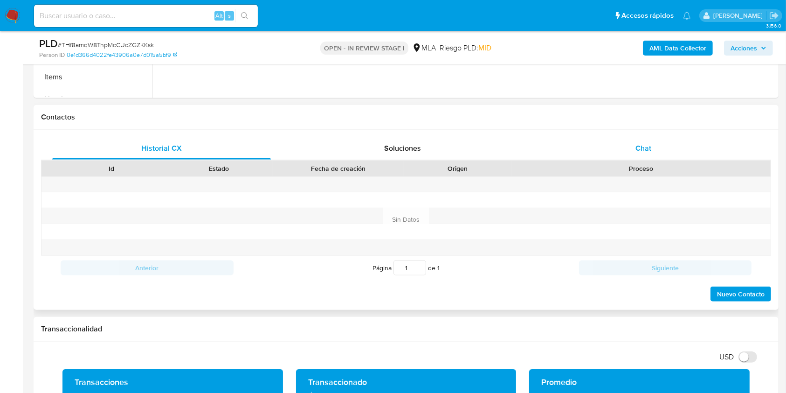
click at [662, 148] on div "Chat" at bounding box center [643, 148] width 219 height 22
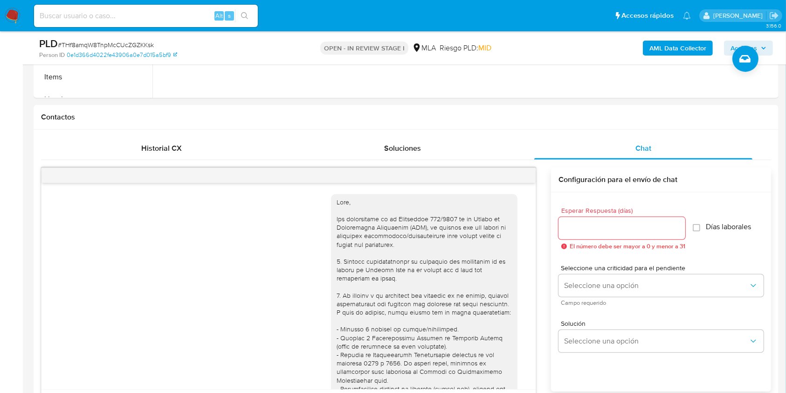
scroll to position [527, 0]
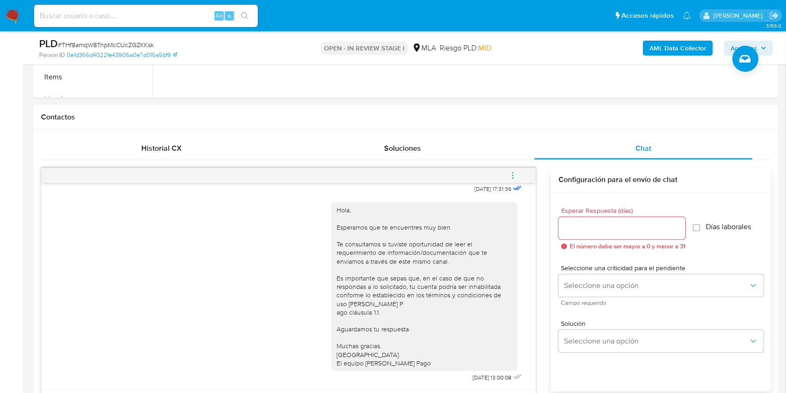
click at [520, 177] on button "menu-action" at bounding box center [513, 175] width 31 height 22
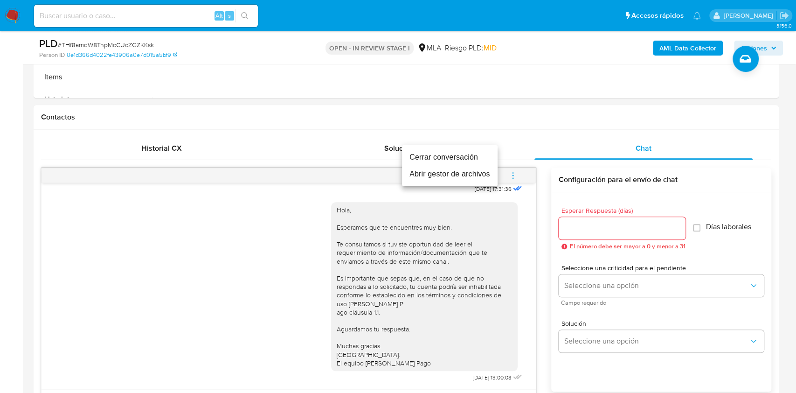
click at [449, 160] on li "Cerrar conversación" at bounding box center [450, 157] width 96 height 17
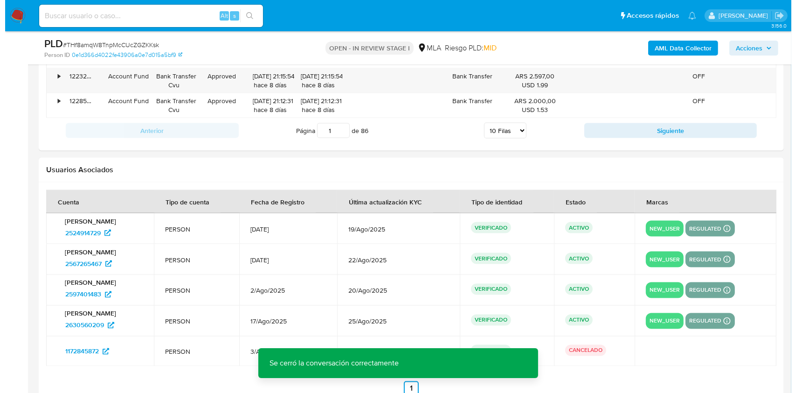
scroll to position [1762, 0]
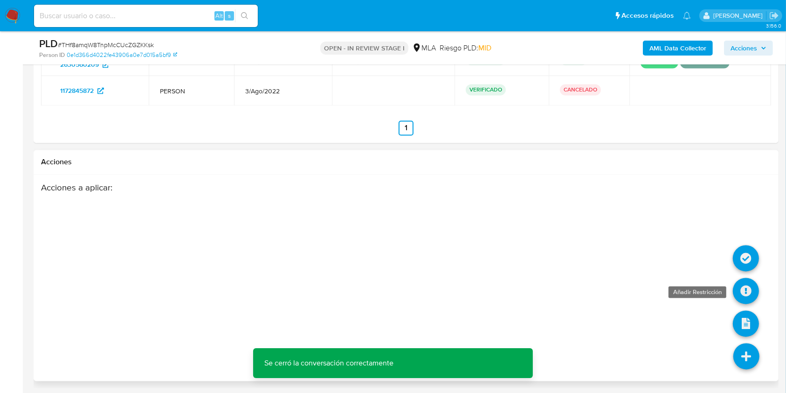
click at [742, 291] on icon at bounding box center [746, 291] width 26 height 26
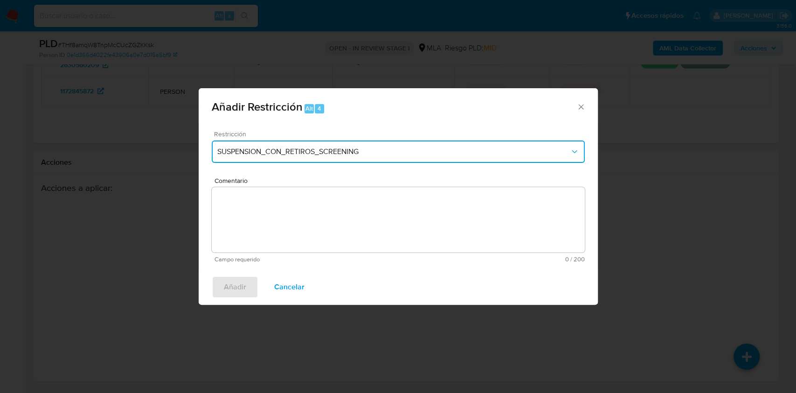
click at [340, 142] on button "SUSPENSION_CON_RETIROS_SCREENING" at bounding box center [398, 151] width 373 height 22
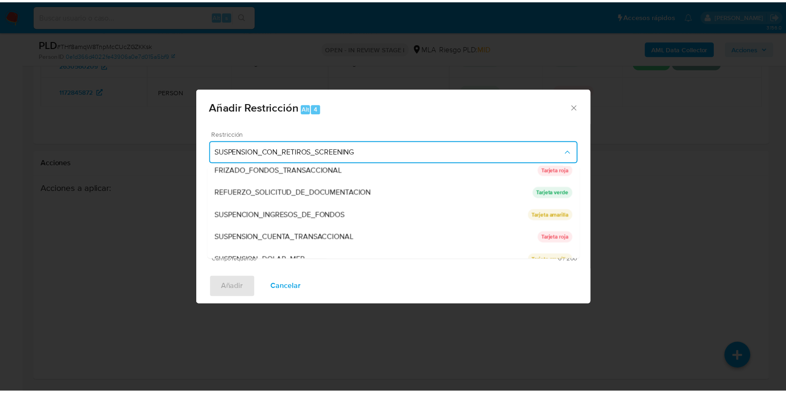
scroll to position [198, 0]
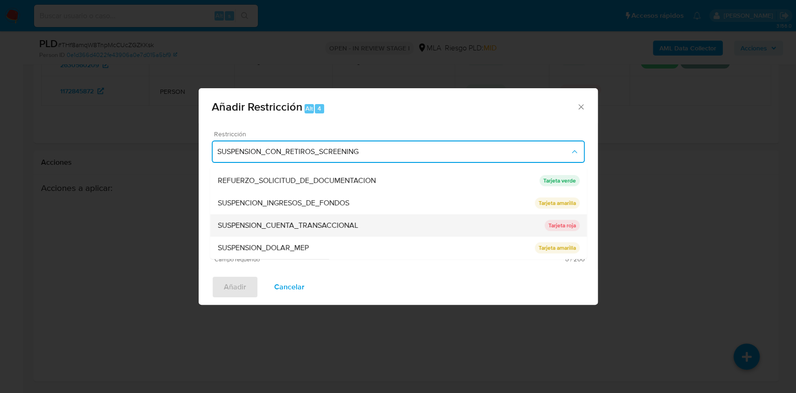
click at [407, 233] on div "SUSPENSION_CUENTA_TRANSACCIONAL" at bounding box center [380, 225] width 327 height 22
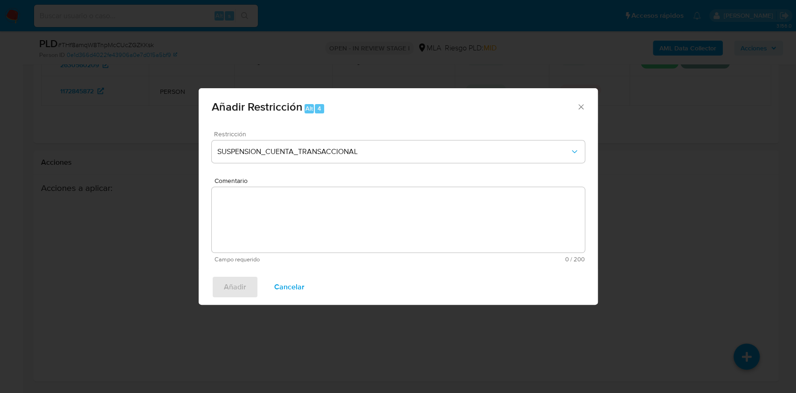
click at [366, 241] on textarea "Comentario" at bounding box center [398, 219] width 373 height 65
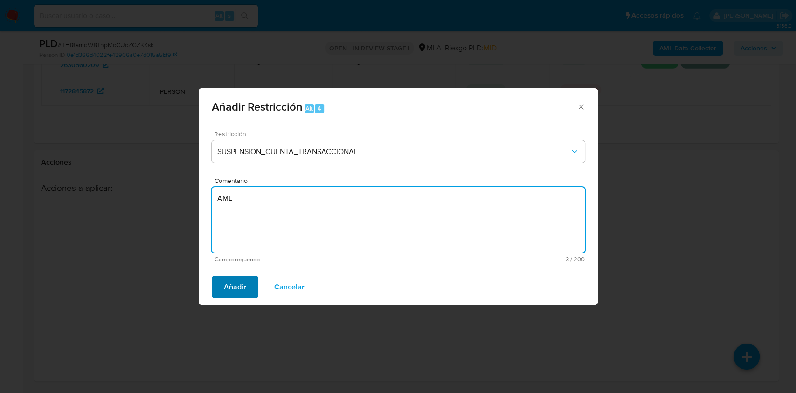
type textarea "AML"
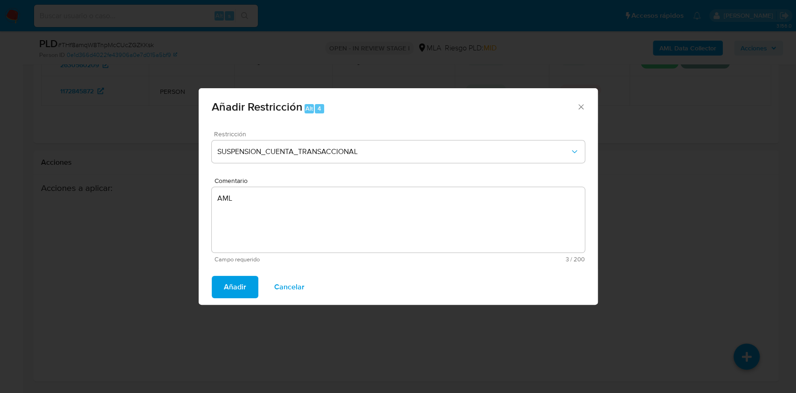
click at [226, 285] on span "Añadir" at bounding box center [235, 287] width 22 height 21
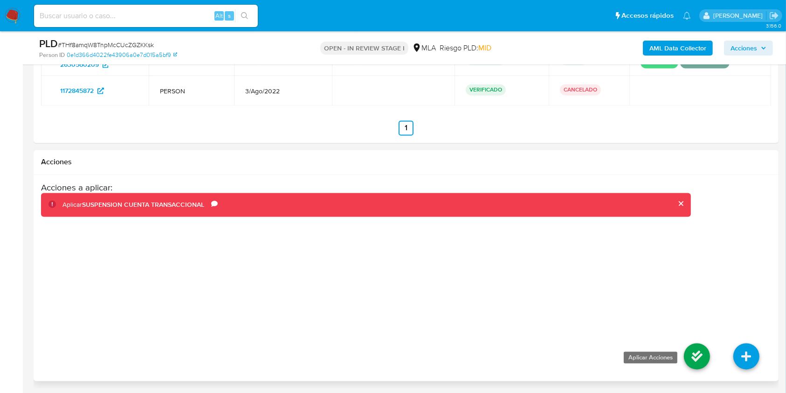
click at [700, 359] on icon at bounding box center [697, 356] width 26 height 26
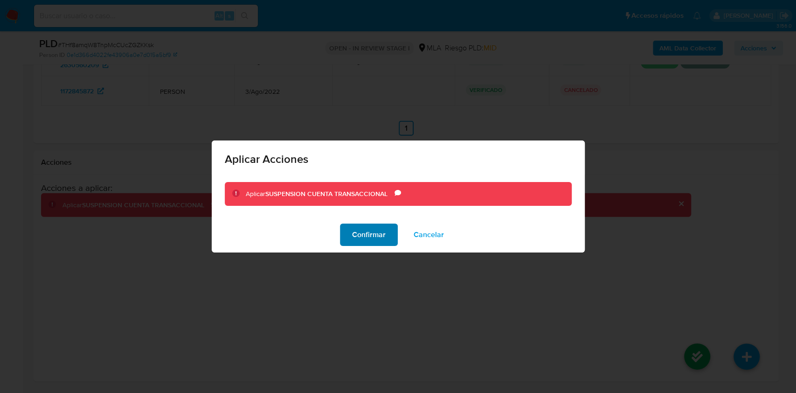
click at [366, 230] on span "Confirmar" at bounding box center [369, 234] width 34 height 21
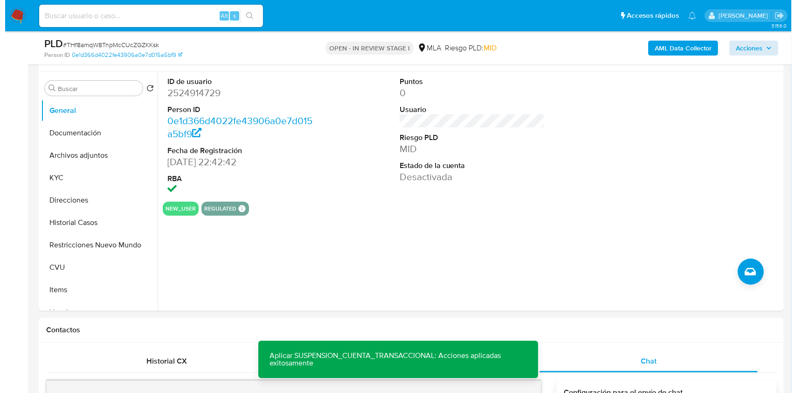
scroll to position [148, 0]
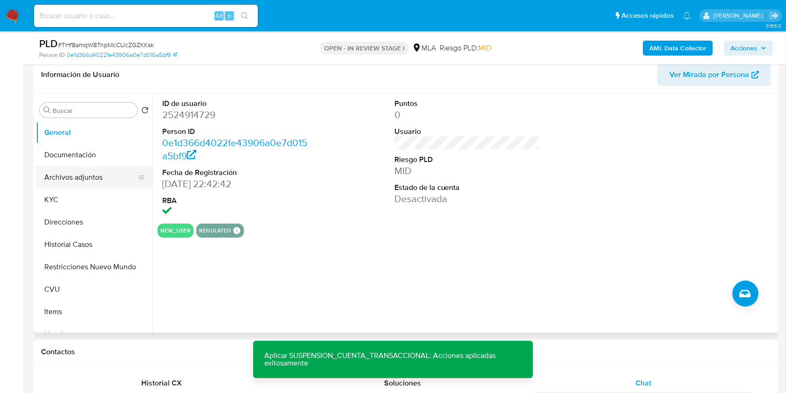
click at [74, 170] on button "Archivos adjuntos" at bounding box center [90, 177] width 109 height 22
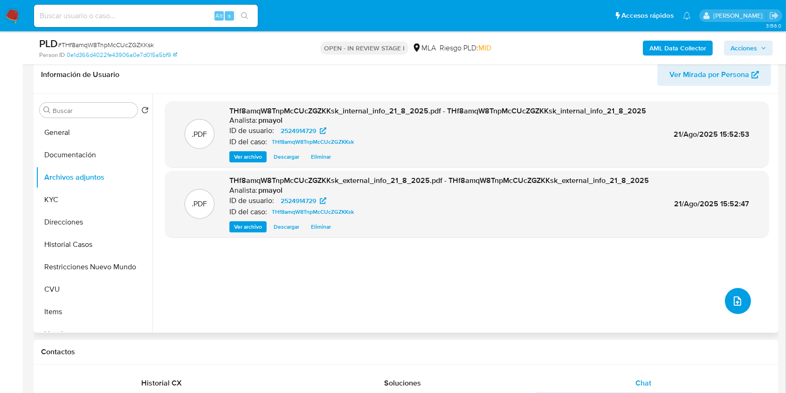
click at [736, 303] on icon "upload-file" at bounding box center [737, 300] width 7 height 9
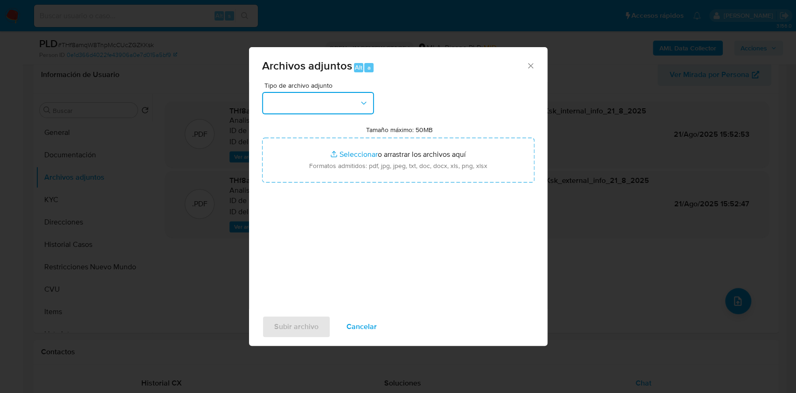
click at [344, 109] on button "button" at bounding box center [318, 103] width 112 height 22
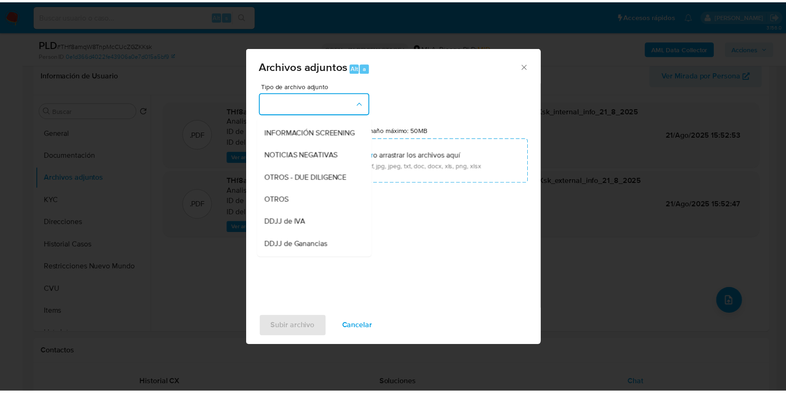
scroll to position [126, 0]
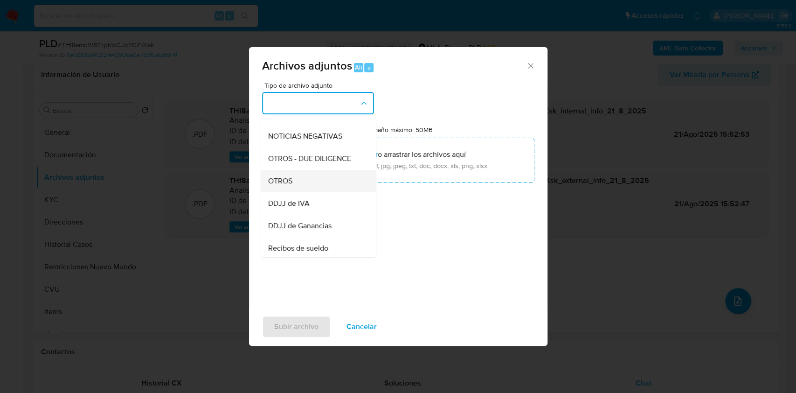
click at [299, 192] on div "OTROS" at bounding box center [315, 181] width 95 height 22
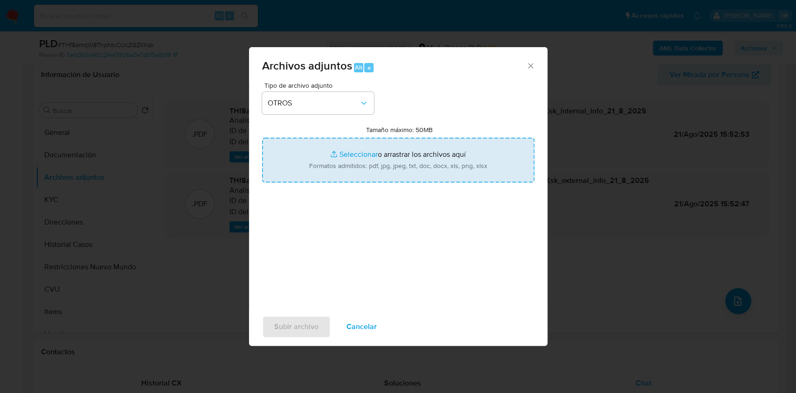
click at [344, 151] on input "Tamaño máximo: 50MB Seleccionar archivos" at bounding box center [398, 160] width 272 height 45
type input "C:\fakepath\Caselog THf8amqW8TnpMcCUcZGZKKsk.docx"
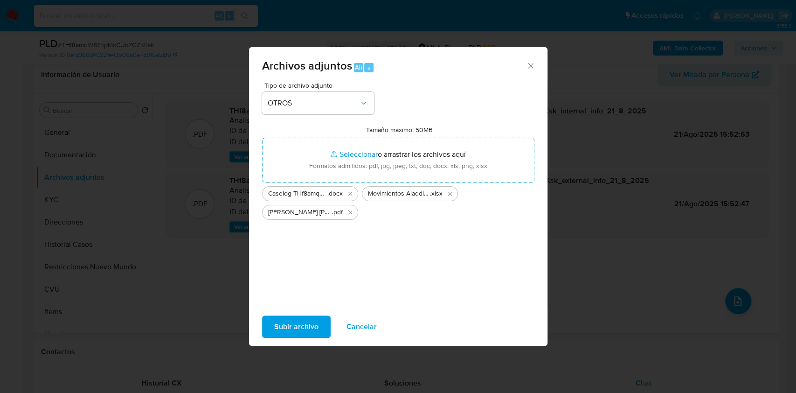
click at [292, 327] on span "Subir archivo" at bounding box center [296, 326] width 44 height 21
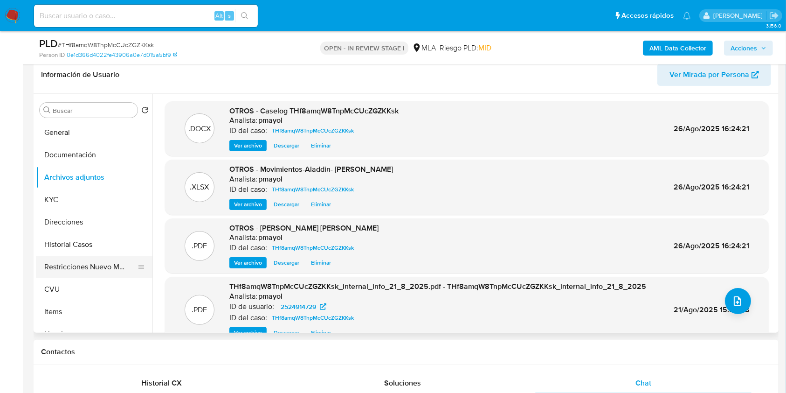
click at [92, 267] on button "Restricciones Nuevo Mundo" at bounding box center [90, 267] width 109 height 22
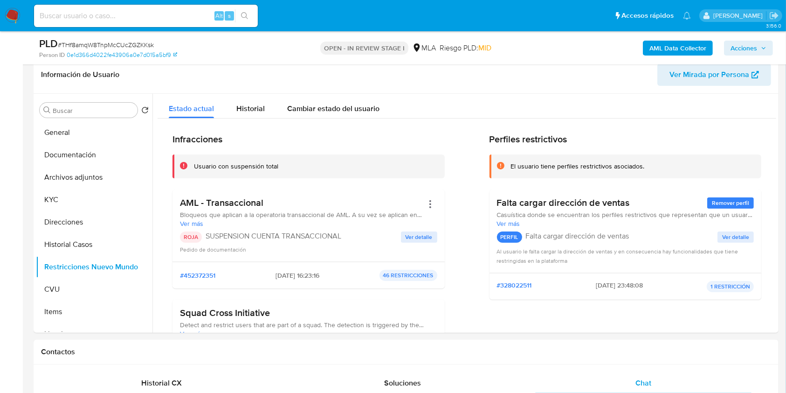
click at [735, 47] on span "Acciones" at bounding box center [744, 48] width 27 height 15
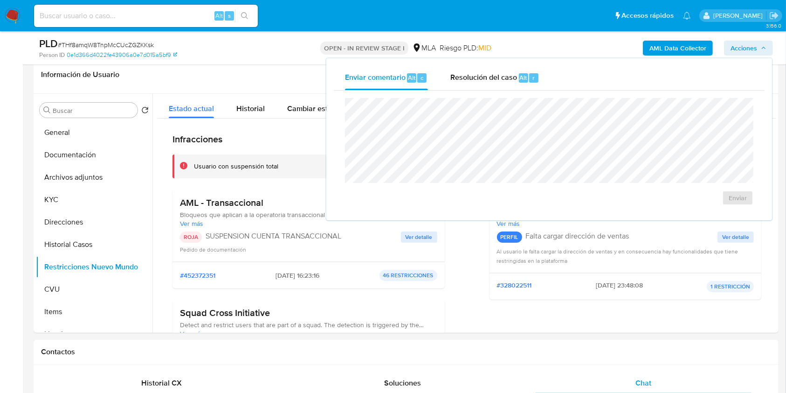
click at [493, 95] on div "Enviar" at bounding box center [549, 151] width 431 height 122
click at [490, 87] on div "Resolución del caso Alt r" at bounding box center [495, 78] width 89 height 24
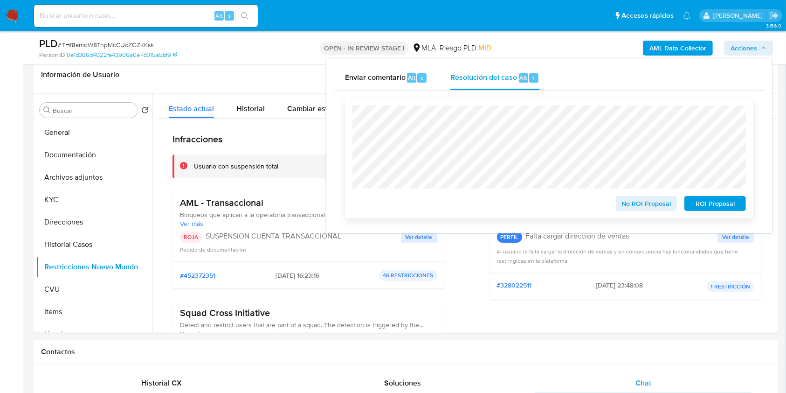
click at [695, 202] on span "ROI Proposal" at bounding box center [715, 203] width 49 height 13
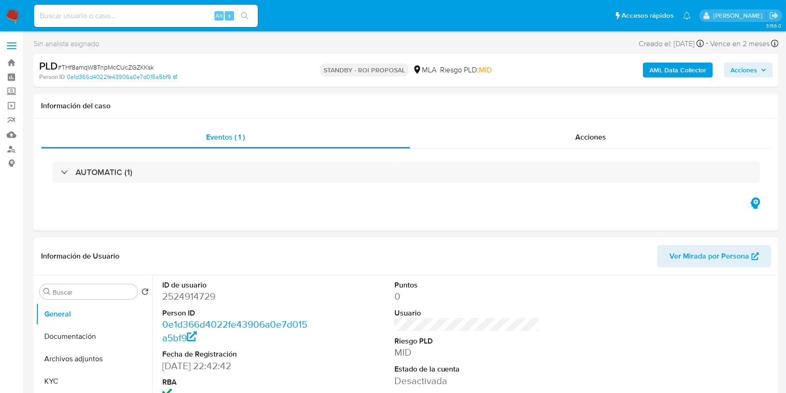
select select "10"
click at [176, 13] on input at bounding box center [146, 16] width 224 height 12
paste input "2SHRqeNgU46csOi3t1fukfpI"
type input "2SHRqeNgU46csOi3t1fukfpI"
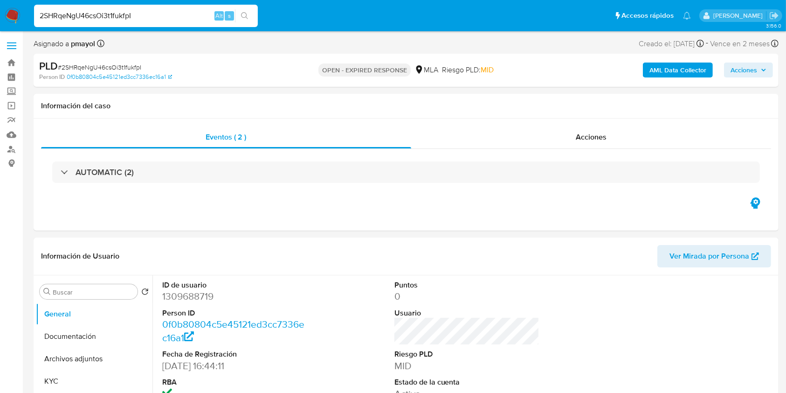
select select "10"
click at [82, 62] on span "# 2SHRqeNgU46csOi3t1fukfpI" at bounding box center [99, 66] width 83 height 9
copy span "2SHRqeNgU46csOi3t1fukfpI"
click at [12, 17] on img at bounding box center [13, 16] width 16 height 16
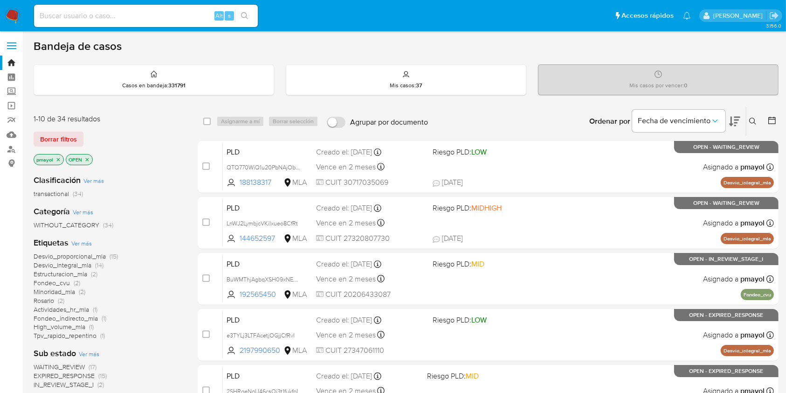
click at [750, 118] on icon at bounding box center [752, 121] width 7 height 7
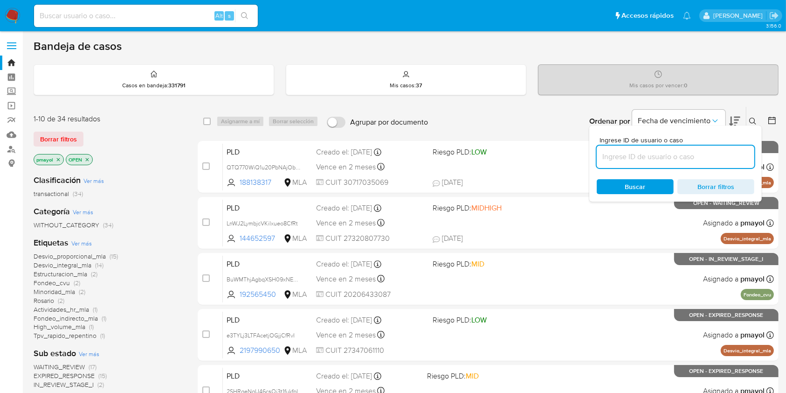
click at [650, 154] on input at bounding box center [676, 157] width 158 height 12
type input "2SHRqeNgU46csOi3t1fukfpI"
click at [636, 184] on span "Buscar" at bounding box center [635, 186] width 21 height 15
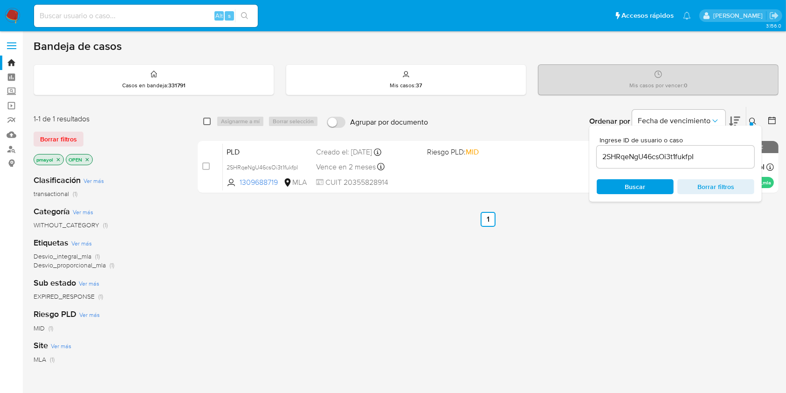
click at [204, 122] on input "checkbox" at bounding box center [206, 121] width 7 height 7
checkbox input "true"
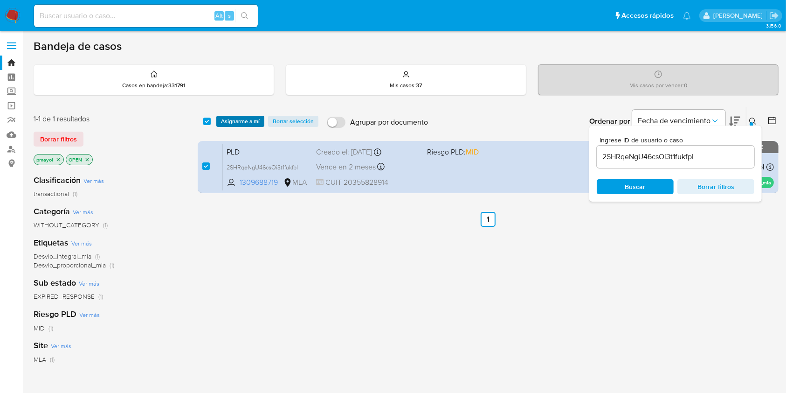
click at [230, 121] on span "Asignarme a mí" at bounding box center [240, 121] width 39 height 9
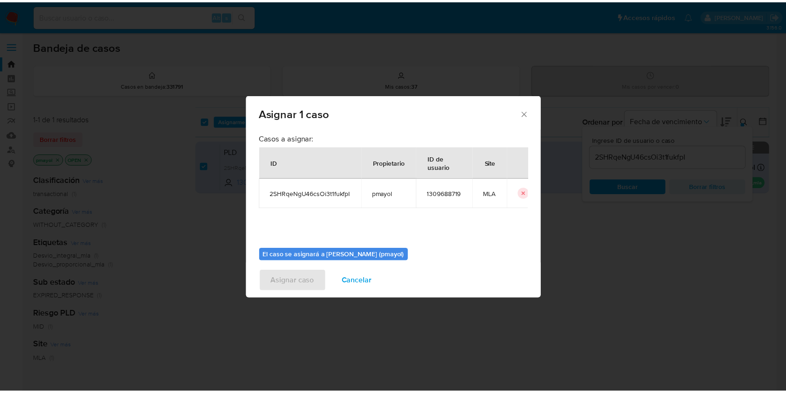
scroll to position [48, 0]
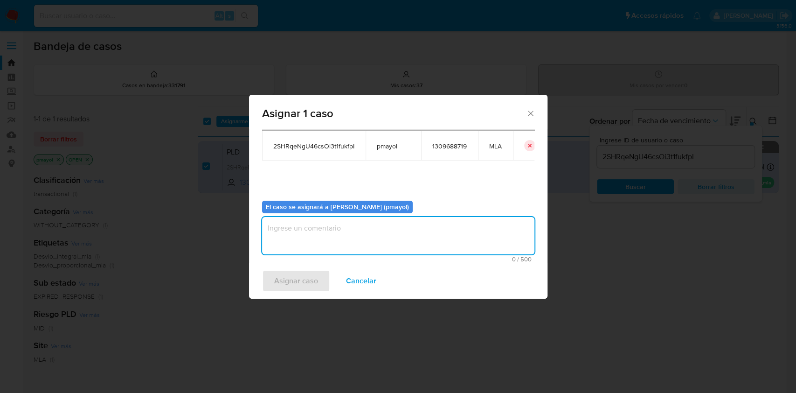
click at [458, 239] on textarea "assign-modal" at bounding box center [398, 235] width 272 height 37
type textarea "Asignación"
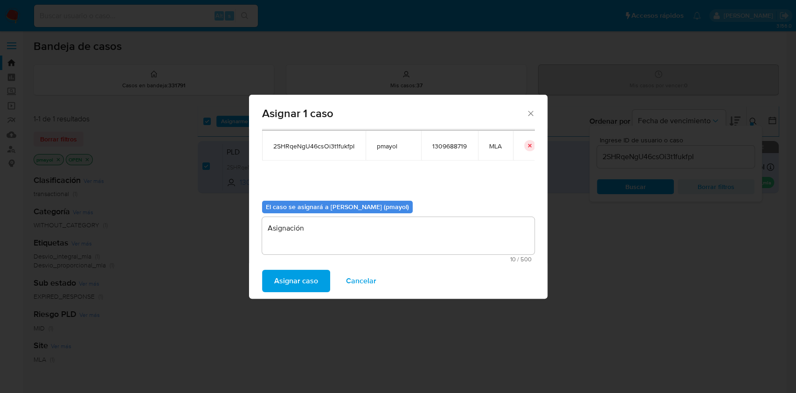
click at [293, 281] on span "Asignar caso" at bounding box center [296, 280] width 44 height 21
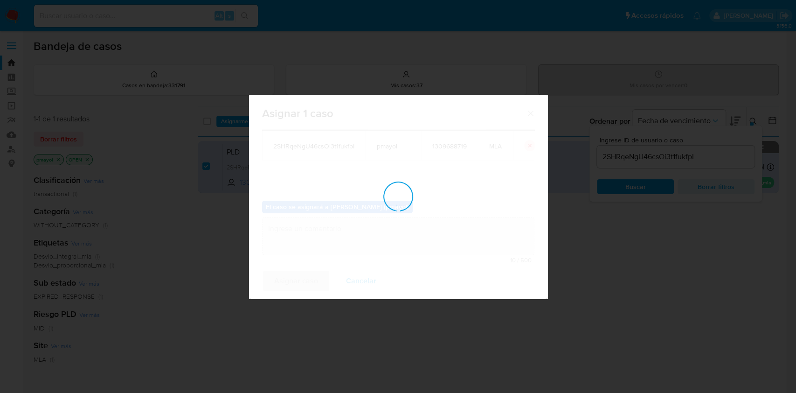
checkbox input "false"
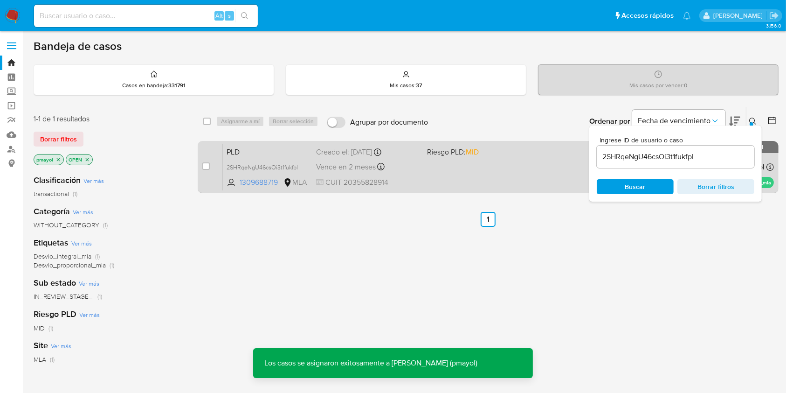
click at [463, 174] on div "PLD 2SHRqeNgU46csOi3t1fukfpI 1309688719 MLA Riesgo PLD: MID Creado el: 12/08/20…" at bounding box center [498, 166] width 551 height 47
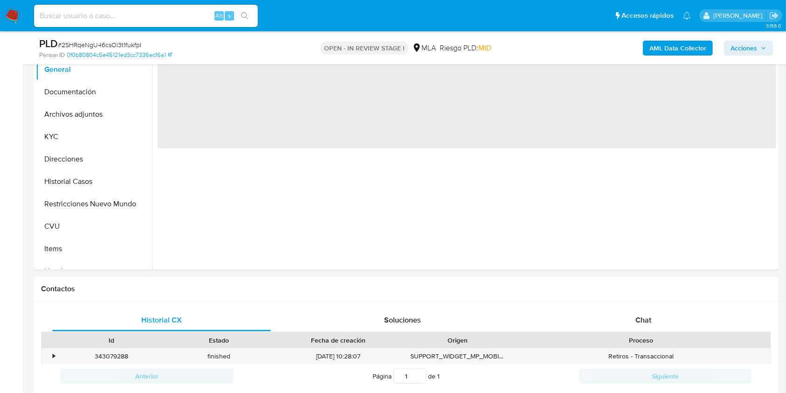
scroll to position [329, 0]
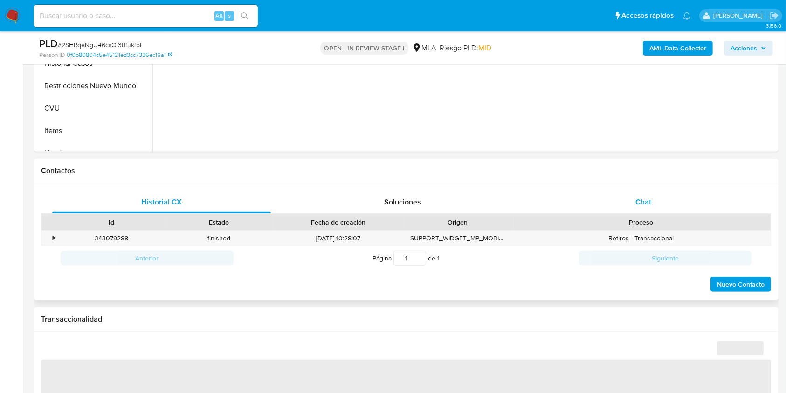
select select "10"
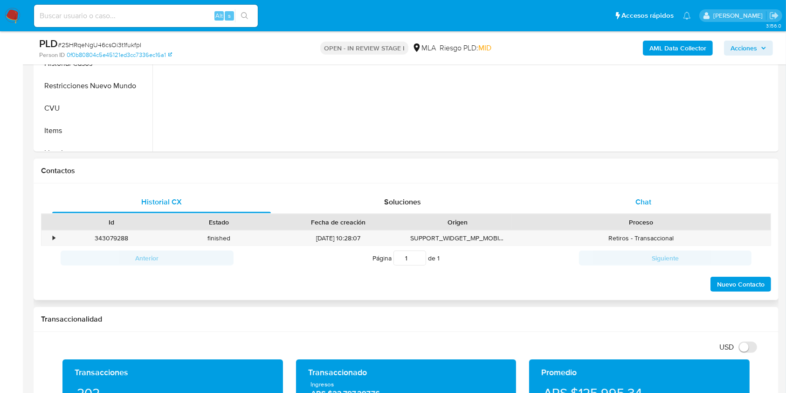
click at [640, 210] on div "Chat" at bounding box center [643, 202] width 219 height 22
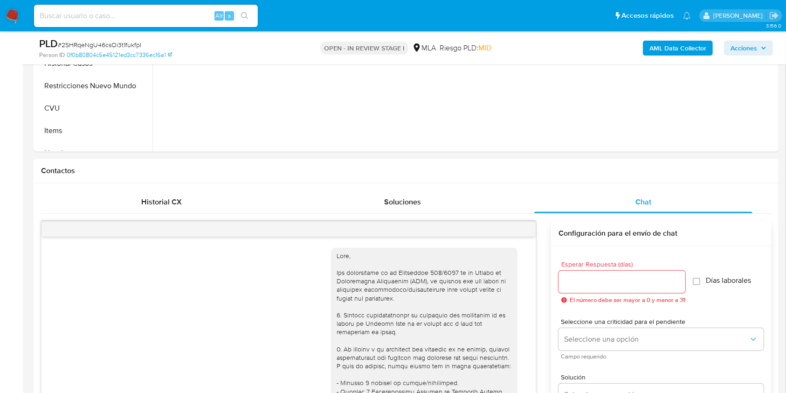
scroll to position [527, 0]
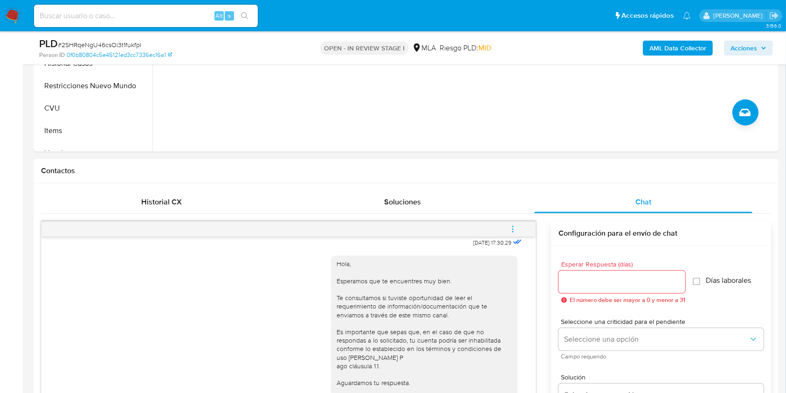
click at [519, 229] on button "menu-action" at bounding box center [513, 229] width 31 height 22
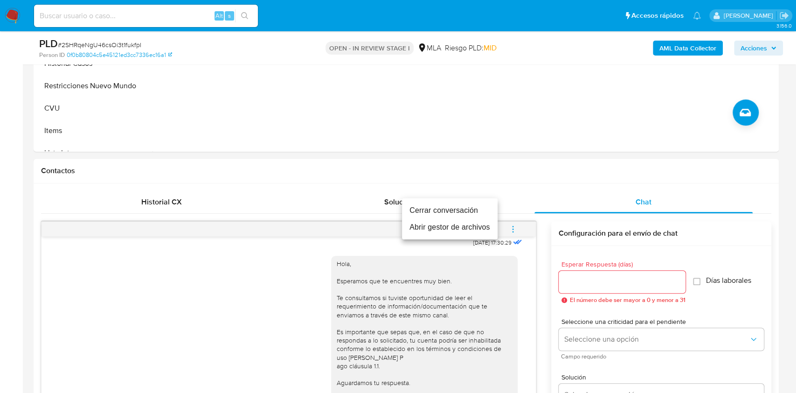
click at [475, 207] on li "Cerrar conversación" at bounding box center [450, 210] width 96 height 17
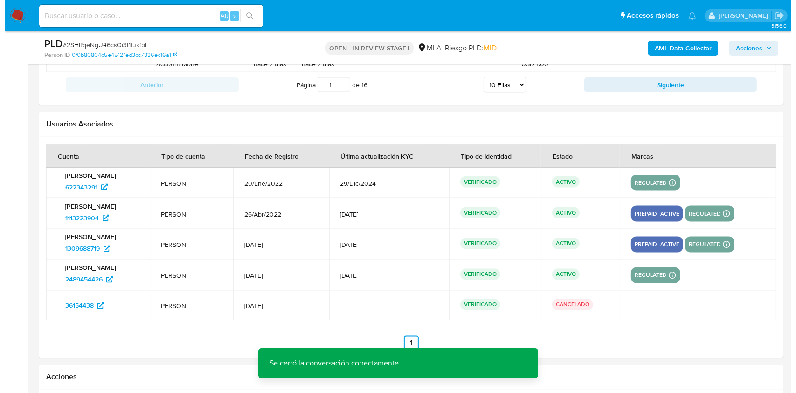
scroll to position [1762, 0]
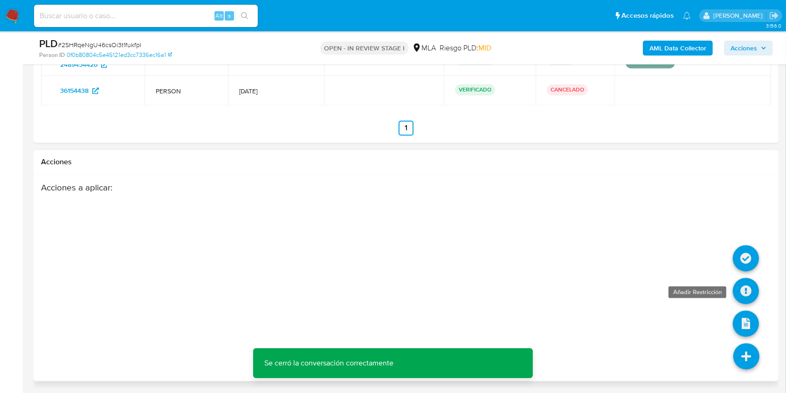
click at [749, 288] on icon at bounding box center [746, 291] width 26 height 26
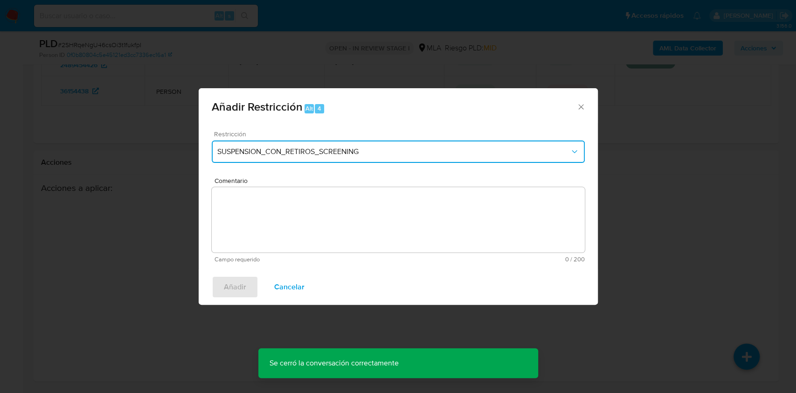
click at [390, 155] on span "SUSPENSION_CON_RETIROS_SCREENING" at bounding box center [393, 151] width 353 height 9
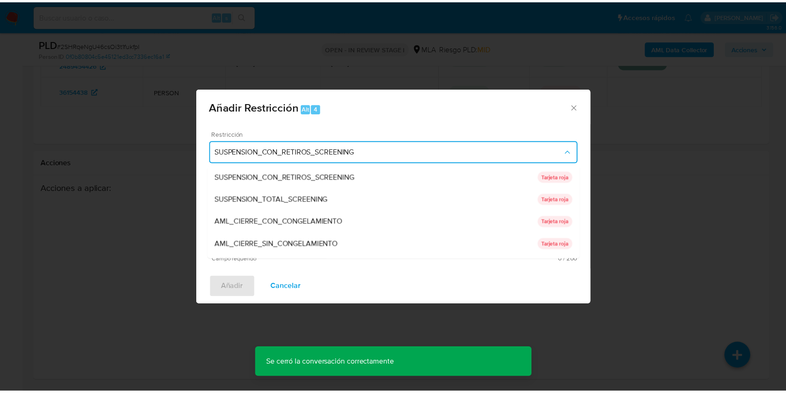
scroll to position [198, 0]
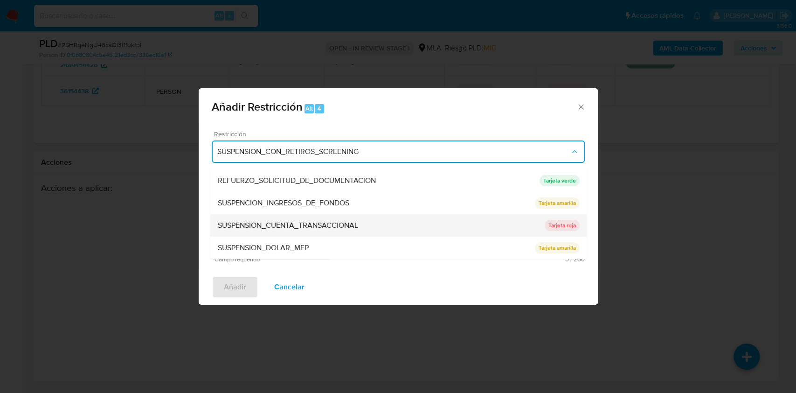
click at [374, 225] on div "SUSPENSION_CUENTA_TRANSACCIONAL" at bounding box center [380, 225] width 327 height 22
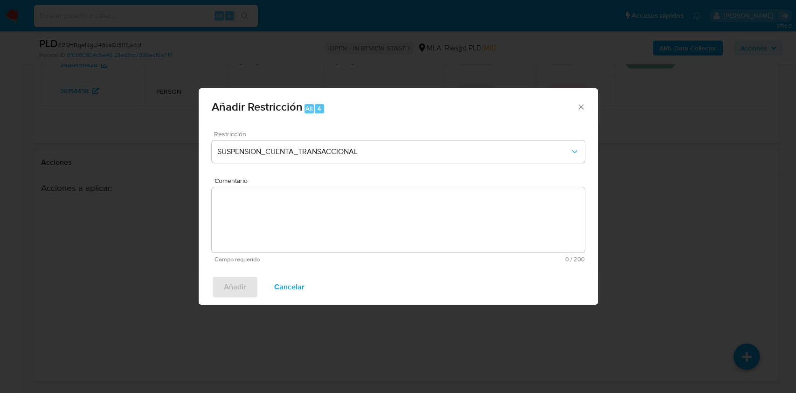
click at [316, 233] on textarea "Comentario" at bounding box center [398, 219] width 373 height 65
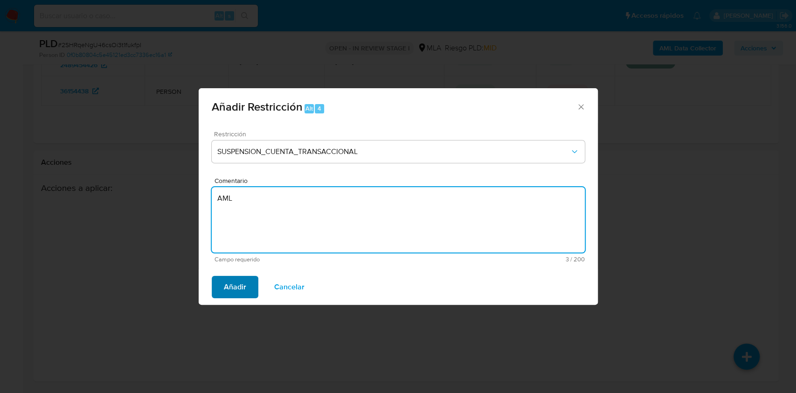
type textarea "AML"
click at [232, 284] on span "Añadir" at bounding box center [235, 287] width 22 height 21
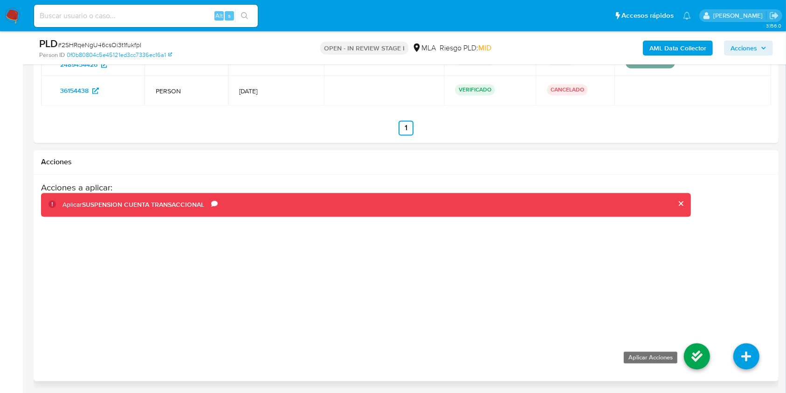
click at [689, 354] on icon at bounding box center [697, 356] width 26 height 26
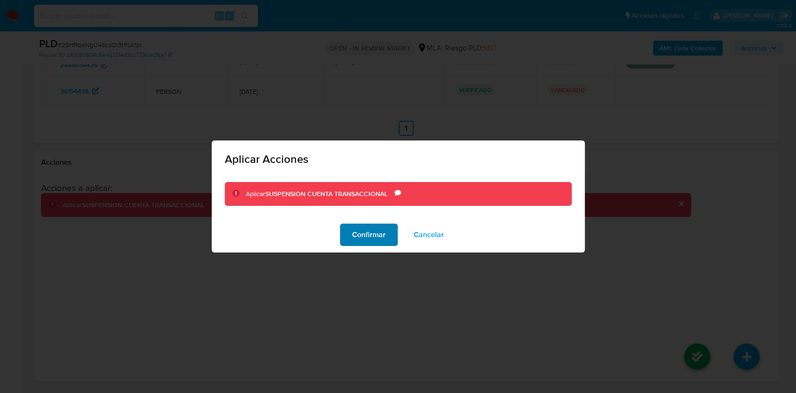
click at [370, 236] on span "Confirmar" at bounding box center [369, 234] width 34 height 21
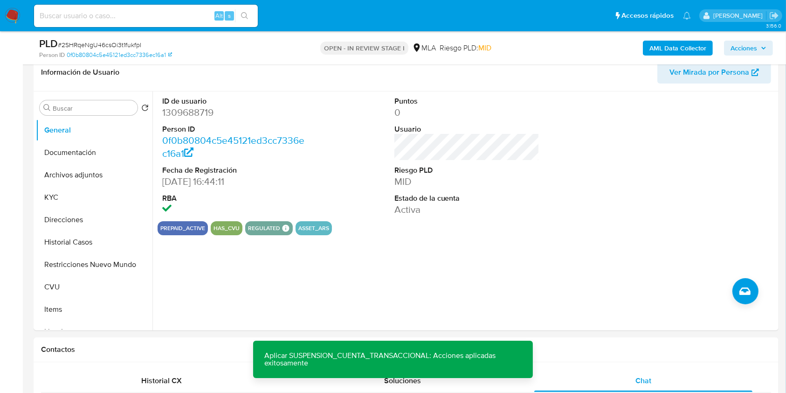
scroll to position [134, 0]
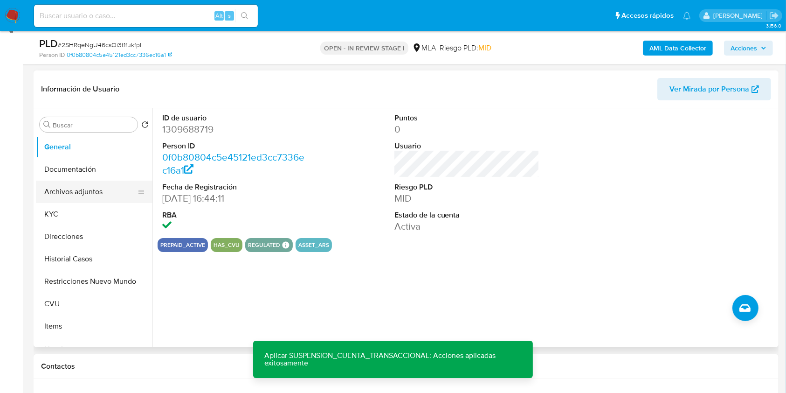
click at [83, 195] on button "Archivos adjuntos" at bounding box center [90, 191] width 109 height 22
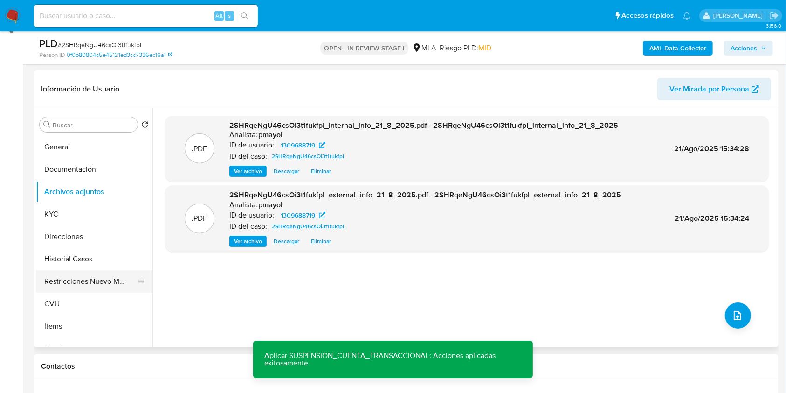
click at [100, 283] on button "Restricciones Nuevo Mundo" at bounding box center [90, 281] width 109 height 22
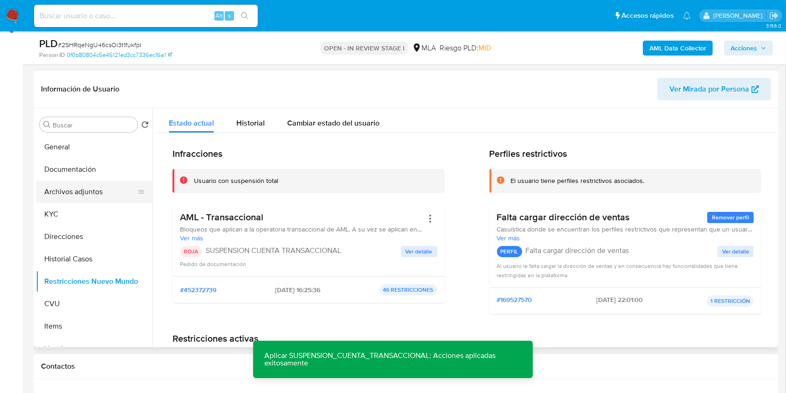
click at [83, 187] on button "Archivos adjuntos" at bounding box center [90, 191] width 109 height 22
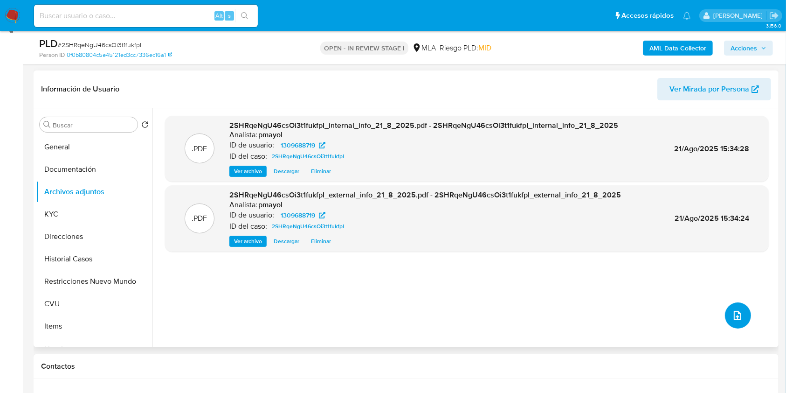
click at [727, 319] on button "upload-file" at bounding box center [738, 315] width 26 height 26
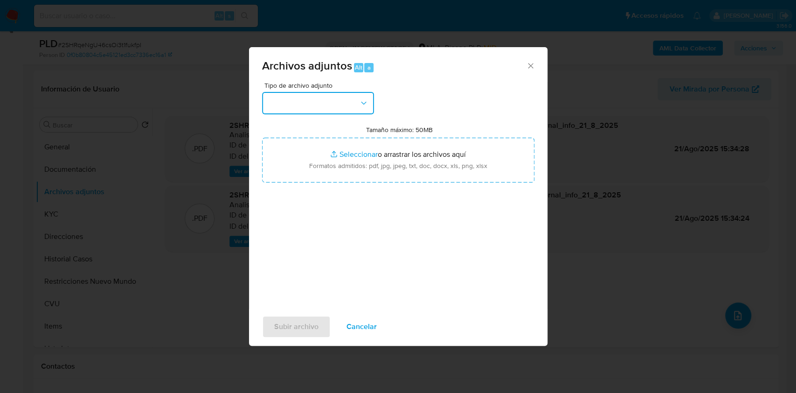
click at [359, 101] on icon "button" at bounding box center [363, 102] width 9 height 9
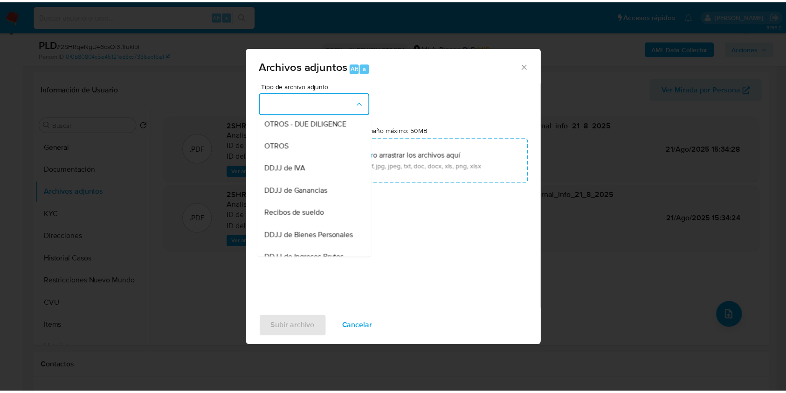
scroll to position [172, 0]
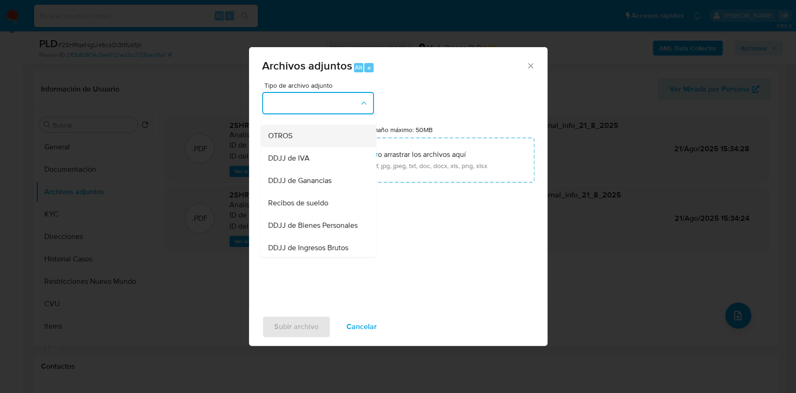
click at [315, 147] on div "OTROS" at bounding box center [315, 136] width 95 height 22
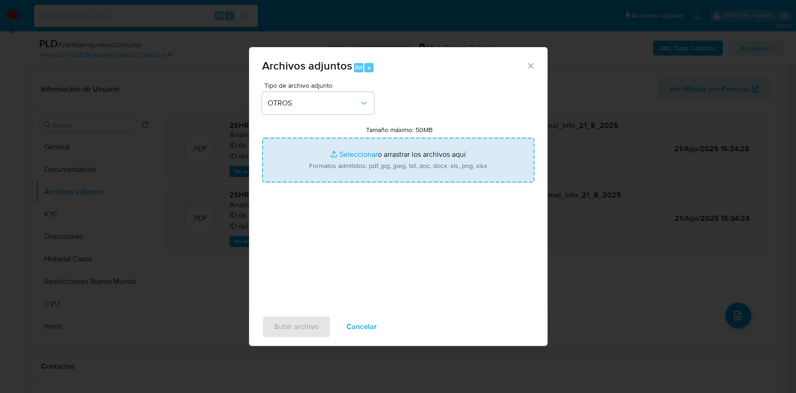
click at [359, 161] on input "Tamaño máximo: 50MB Seleccionar archivos" at bounding box center [398, 160] width 272 height 45
type input "C:\fakepath\Caselog 2SHRqeNgU46csOi3t1fukfpI.docx"
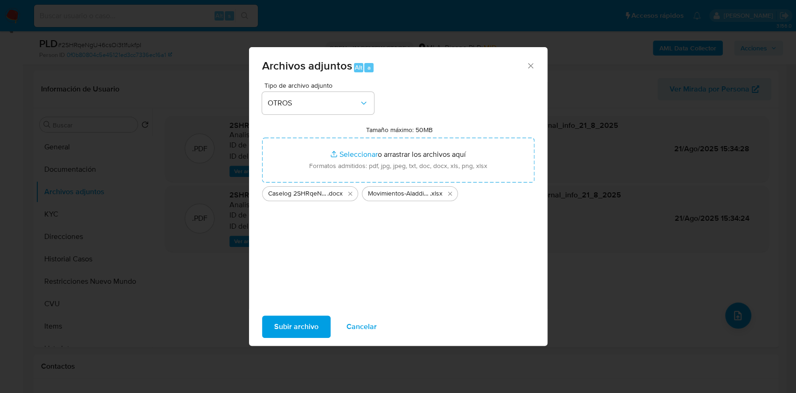
click at [298, 327] on span "Subir archivo" at bounding box center [296, 326] width 44 height 21
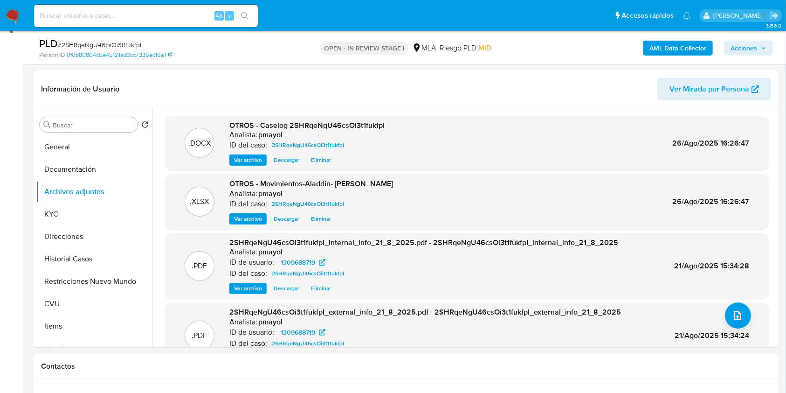
click at [746, 44] on span "Acciones" at bounding box center [744, 48] width 27 height 15
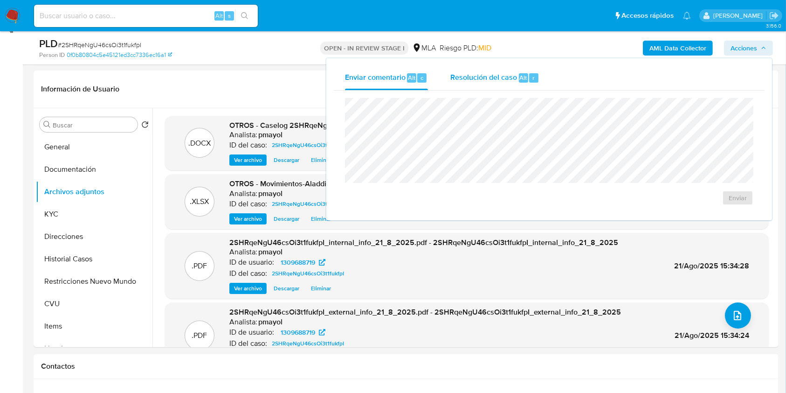
click at [489, 76] on span "Resolución del caso" at bounding box center [484, 77] width 67 height 11
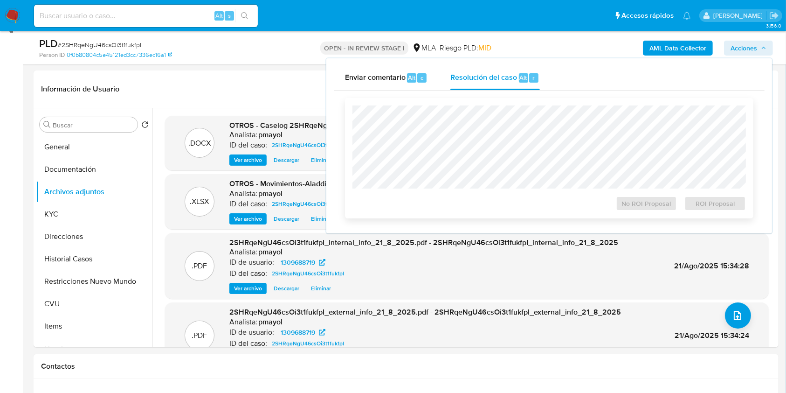
click at [486, 106] on div at bounding box center [550, 146] width 394 height 83
click at [702, 205] on span "ROI Proposal" at bounding box center [715, 203] width 49 height 13
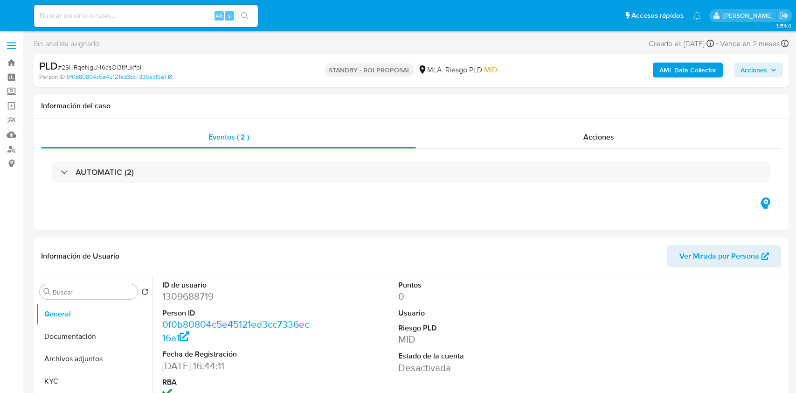
select select "10"
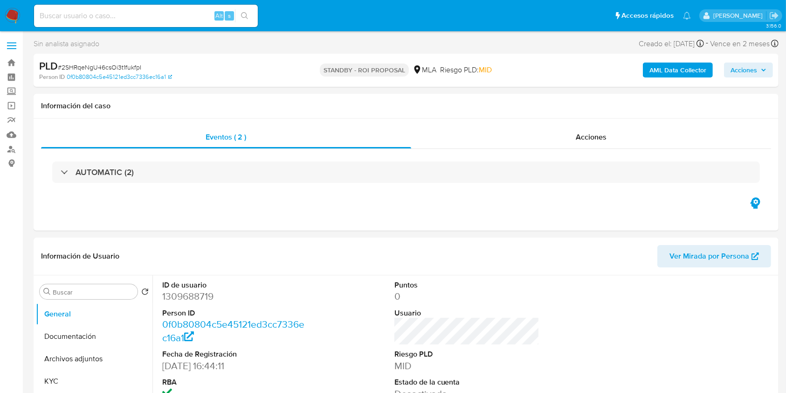
click at [191, 15] on input at bounding box center [146, 16] width 224 height 12
paste input "vNgLqlnlVedQKBUuM5H5kVIK"
type input "vNgLqlnlVedQKBUuM5H5kVIK"
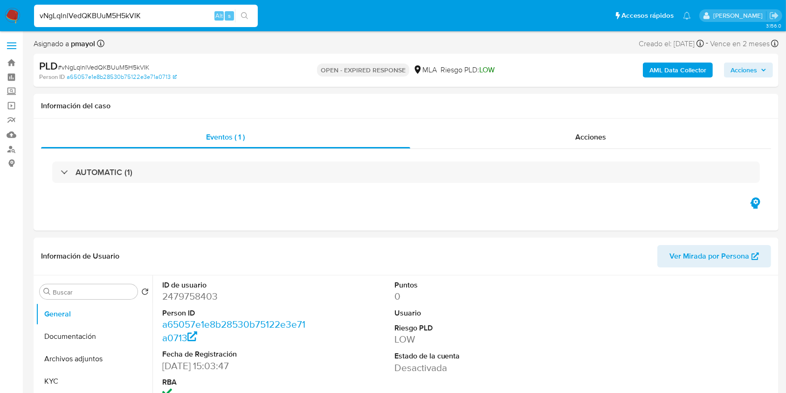
click at [127, 69] on span "# vNgLqlnlVedQKBUuM5H5kVIK" at bounding box center [103, 66] width 91 height 9
copy span "vNgLqlnlVedQKBUuM5H5kVIK"
select select "10"
click at [10, 13] on img at bounding box center [13, 16] width 16 height 16
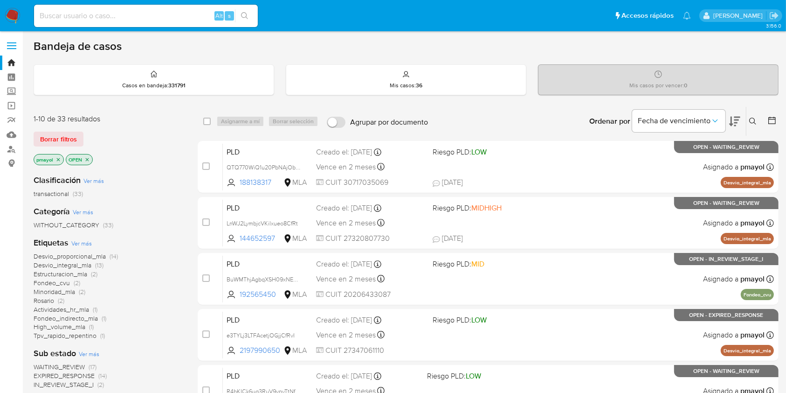
click at [756, 116] on button at bounding box center [754, 121] width 15 height 11
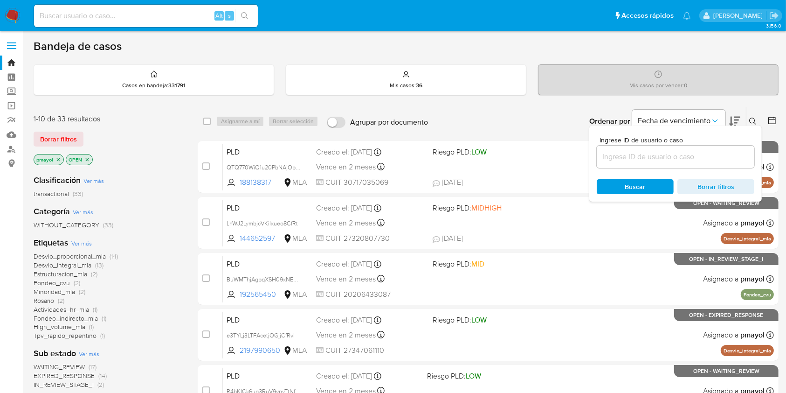
click at [691, 160] on input at bounding box center [676, 157] width 158 height 12
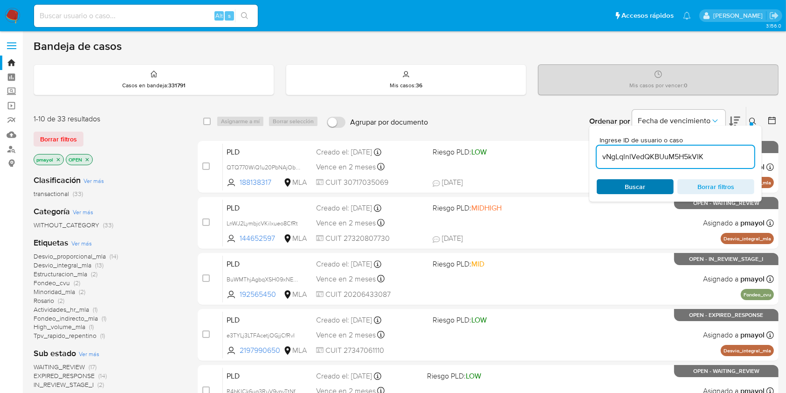
type input "vNgLqlnlVedQKBUuM5H5kVIK"
click at [631, 185] on div "Buscar Borrar filtros" at bounding box center [676, 186] width 158 height 15
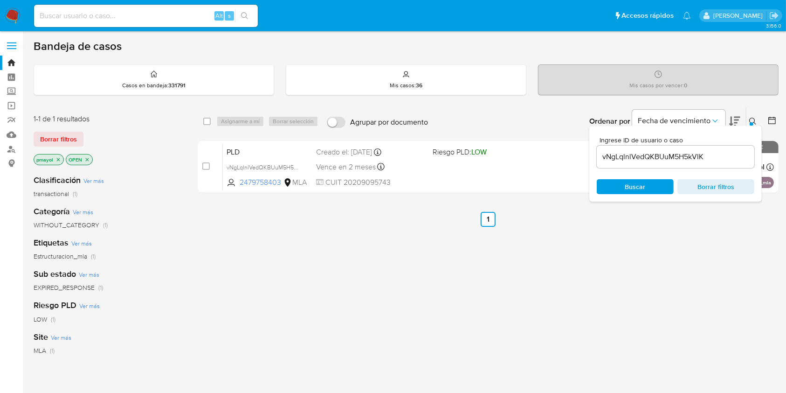
click at [201, 123] on div "select-all-cases-checkbox Asignarme a mí Borrar selección Agrupar por documento…" at bounding box center [488, 121] width 581 height 29
click at [205, 121] on input "checkbox" at bounding box center [206, 121] width 7 height 7
checkbox input "true"
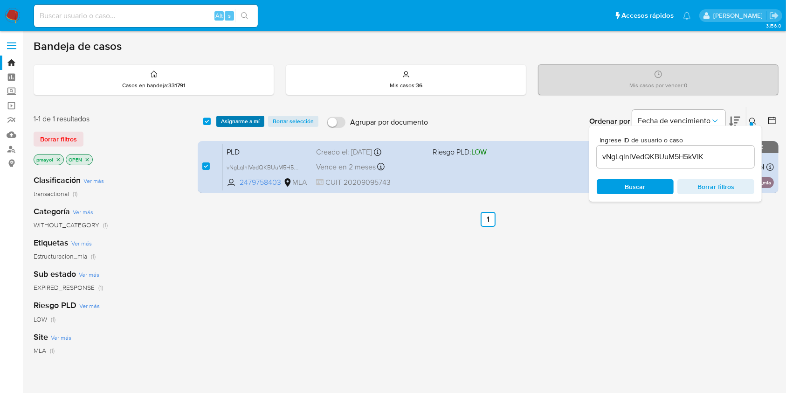
click at [227, 121] on span "Asignarme a mí" at bounding box center [240, 121] width 39 height 9
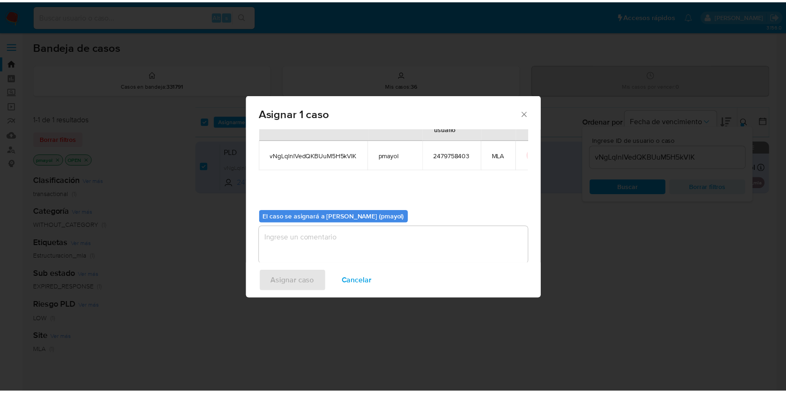
scroll to position [48, 0]
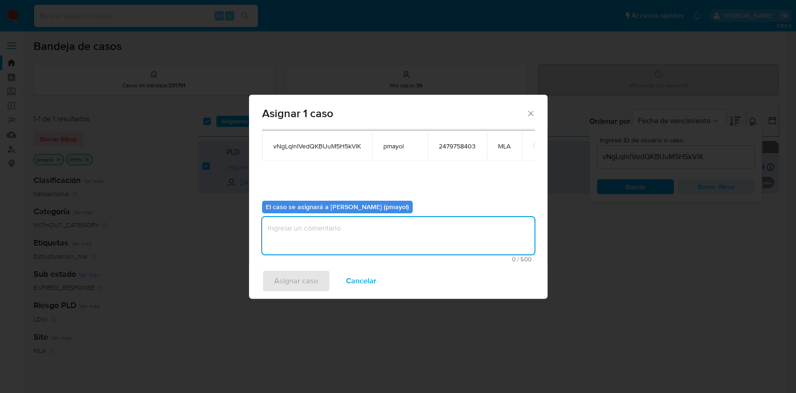
click at [511, 239] on textarea "assign-modal" at bounding box center [398, 235] width 272 height 37
type textarea "Asignación"
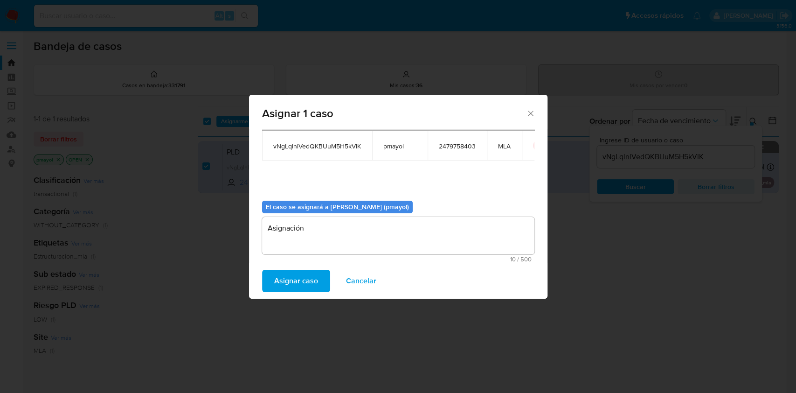
click at [294, 284] on span "Asignar caso" at bounding box center [296, 280] width 44 height 21
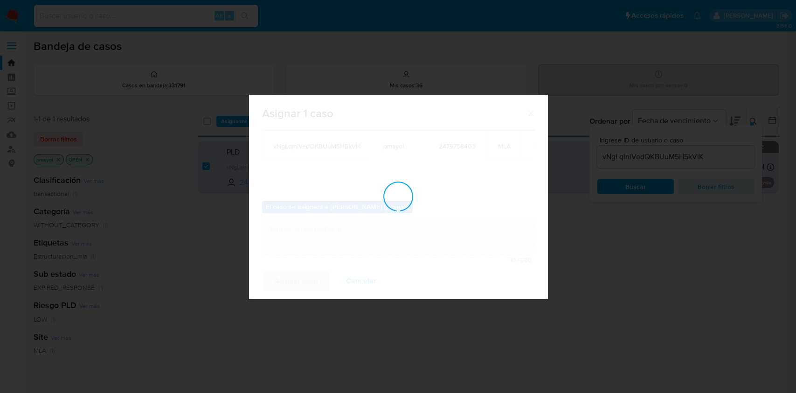
checkbox input "false"
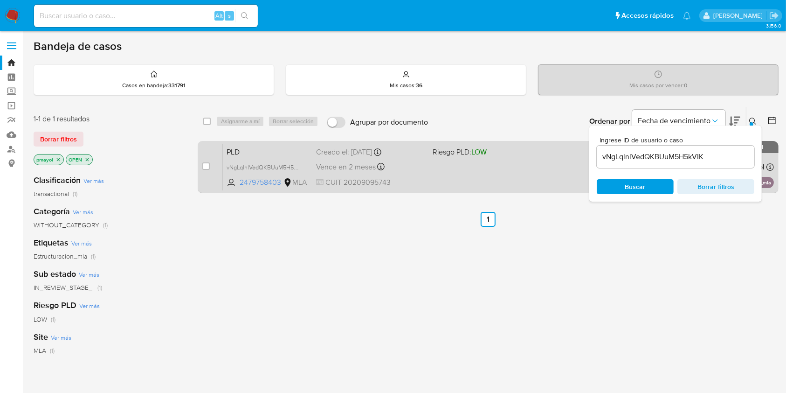
click at [445, 161] on div "PLD vNgLqlnlVedQKBUuM5H5kVIK 2479758403 MLA Riesgo PLD: LOW Creado el: [DATE] C…" at bounding box center [498, 166] width 551 height 47
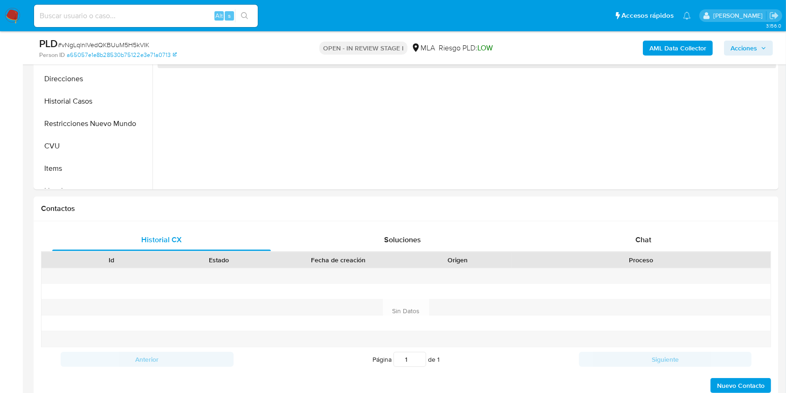
scroll to position [368, 0]
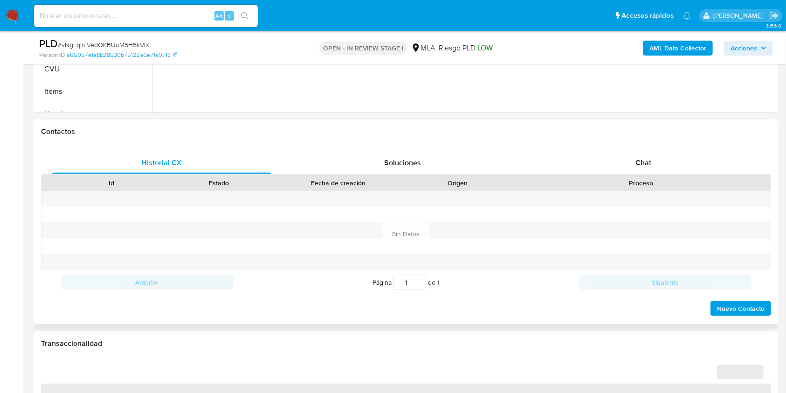
select select "10"
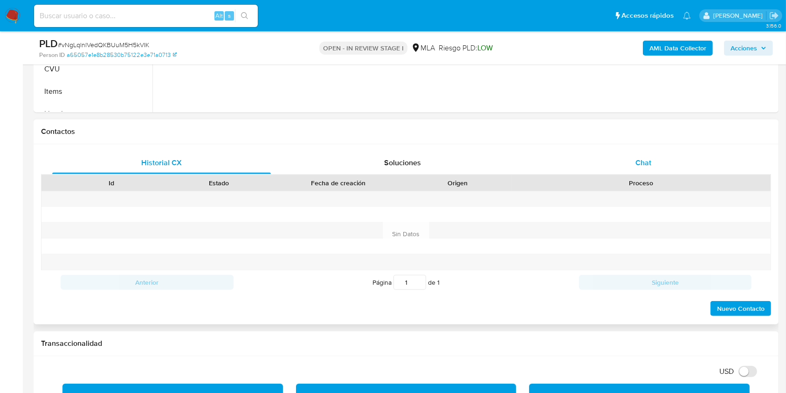
click at [634, 159] on div "Chat" at bounding box center [643, 163] width 219 height 22
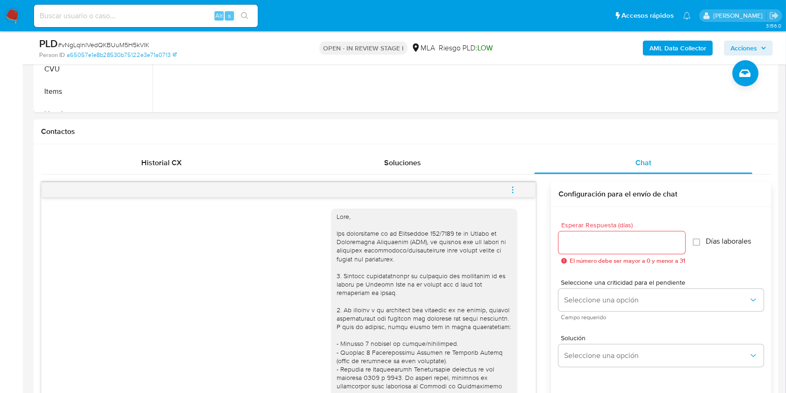
scroll to position [527, 0]
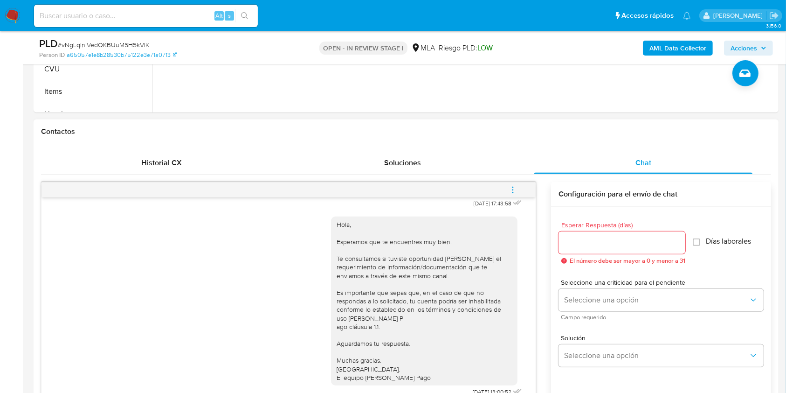
click at [513, 184] on span "menu-action" at bounding box center [513, 190] width 8 height 22
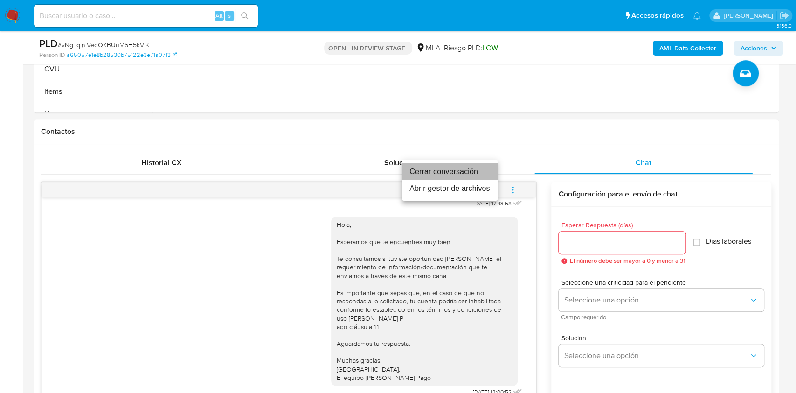
click at [437, 167] on li "Cerrar conversación" at bounding box center [450, 171] width 96 height 17
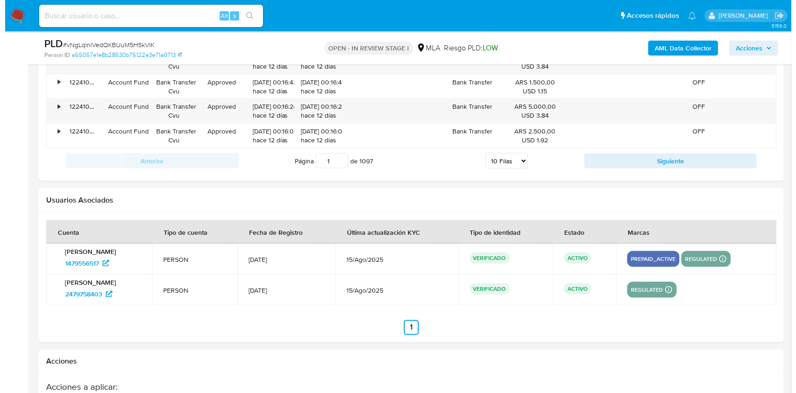
scroll to position [1671, 0]
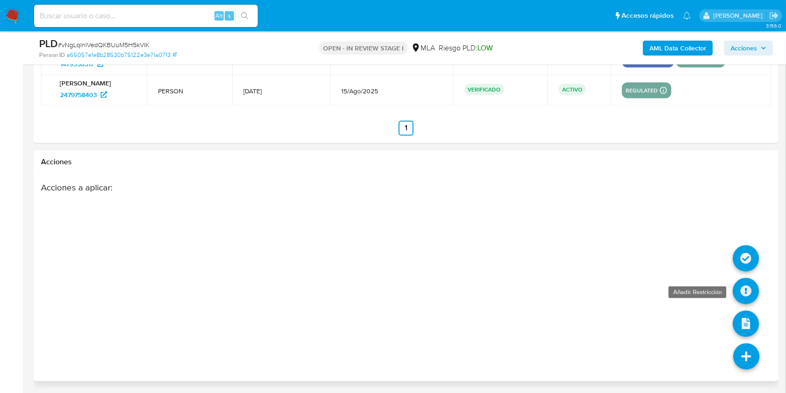
click at [745, 287] on icon at bounding box center [746, 291] width 26 height 26
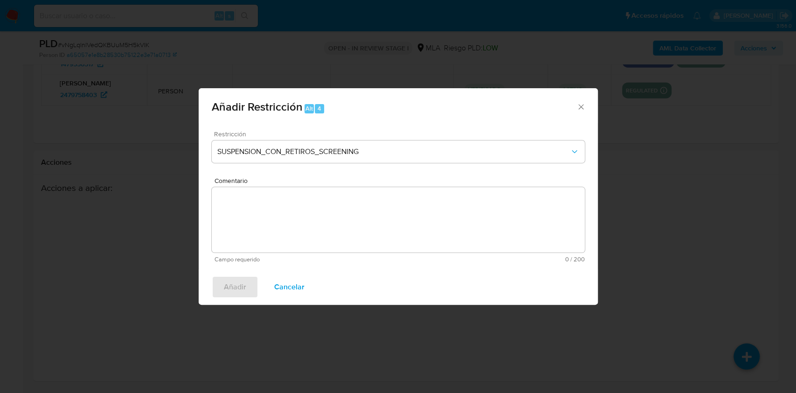
click at [414, 138] on div "Restricción SUSPENSION_CON_RETIROS_SCREENING" at bounding box center [398, 153] width 373 height 44
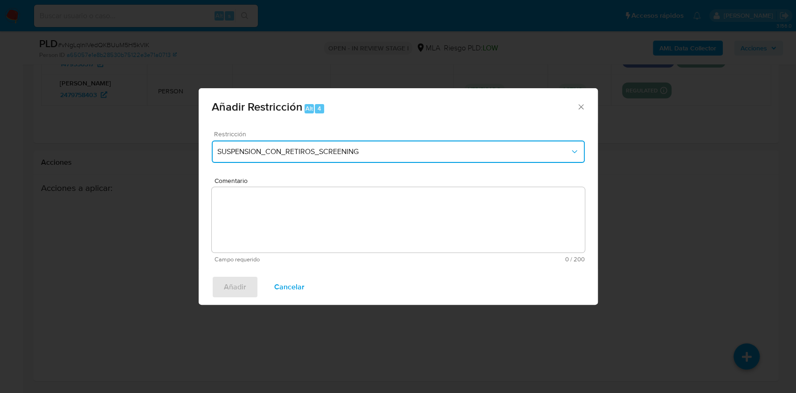
click at [448, 151] on span "SUSPENSION_CON_RETIROS_SCREENING" at bounding box center [393, 151] width 353 height 9
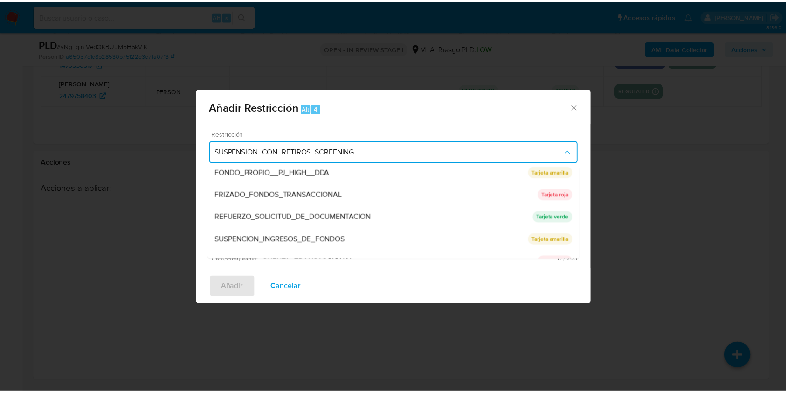
scroll to position [175, 0]
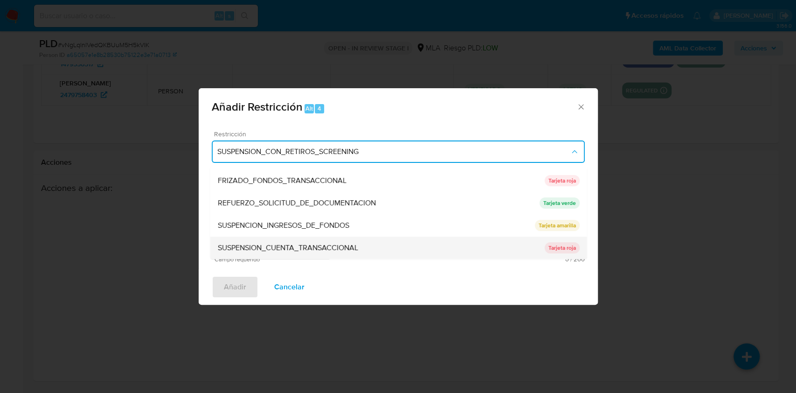
click at [418, 241] on div "SUSPENSION_CUENTA_TRANSACCIONAL" at bounding box center [380, 247] width 327 height 22
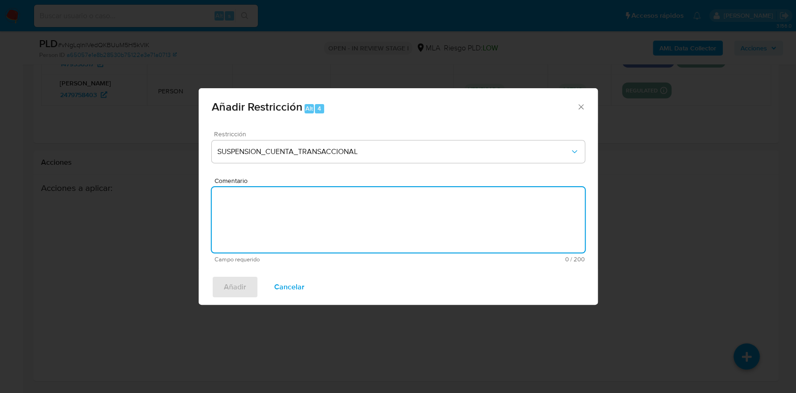
click at [337, 229] on textarea "Comentario" at bounding box center [398, 219] width 373 height 65
type textarea "AML"
click at [241, 292] on span "Añadir" at bounding box center [235, 287] width 22 height 21
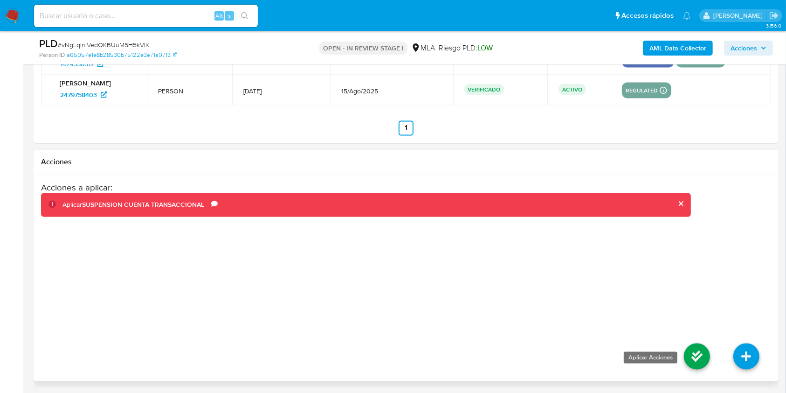
click at [690, 354] on icon at bounding box center [697, 356] width 26 height 26
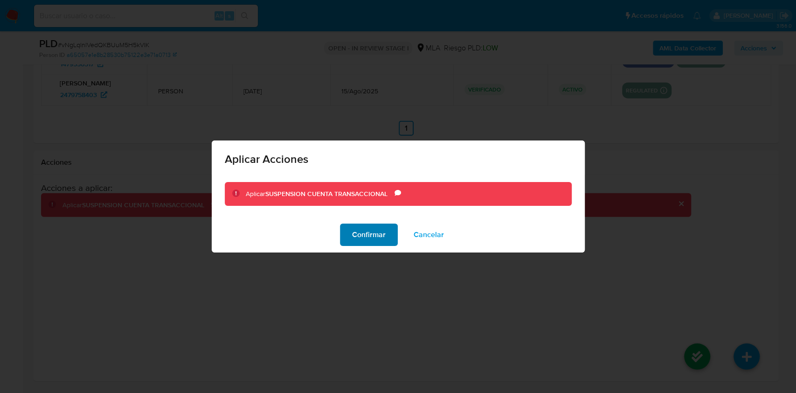
click at [365, 226] on span "Confirmar" at bounding box center [369, 234] width 34 height 21
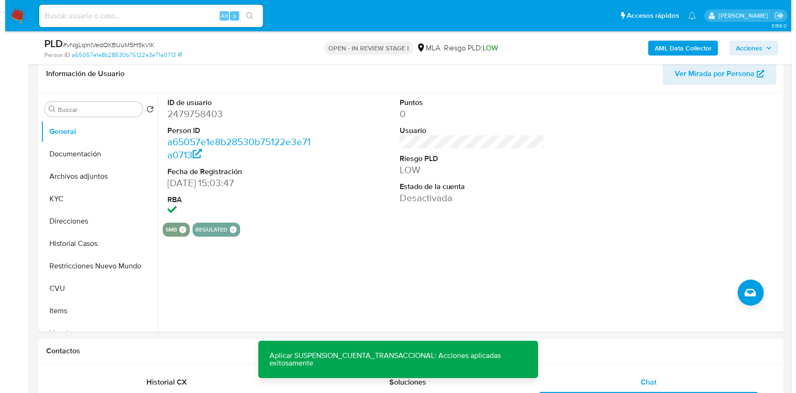
scroll to position [121, 0]
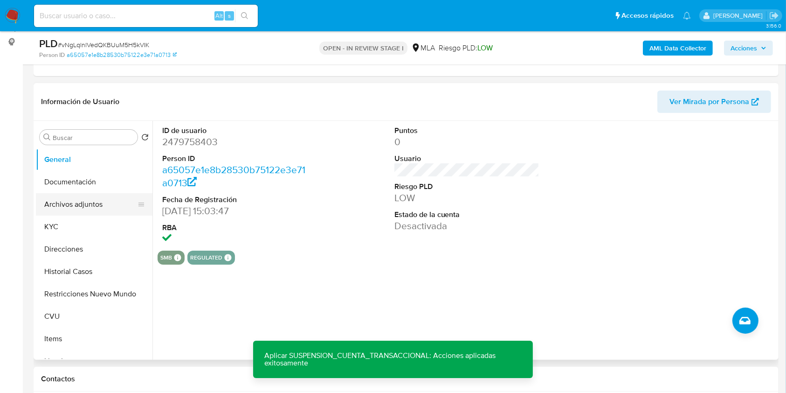
click at [49, 210] on button "Archivos adjuntos" at bounding box center [90, 204] width 109 height 22
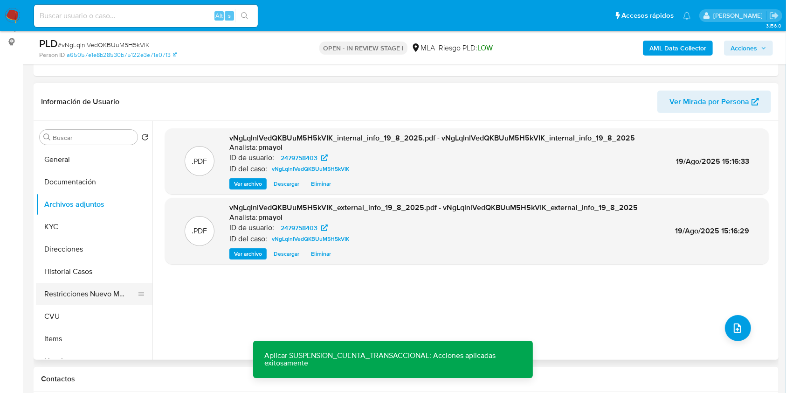
click at [112, 292] on button "Restricciones Nuevo Mundo" at bounding box center [90, 294] width 109 height 22
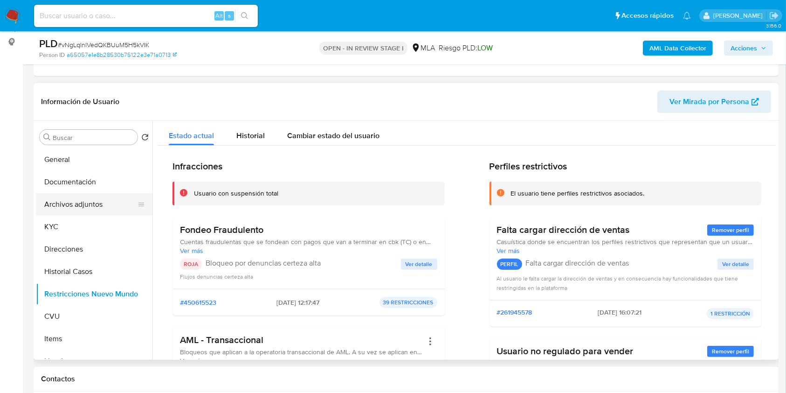
click at [61, 210] on button "Archivos adjuntos" at bounding box center [90, 204] width 109 height 22
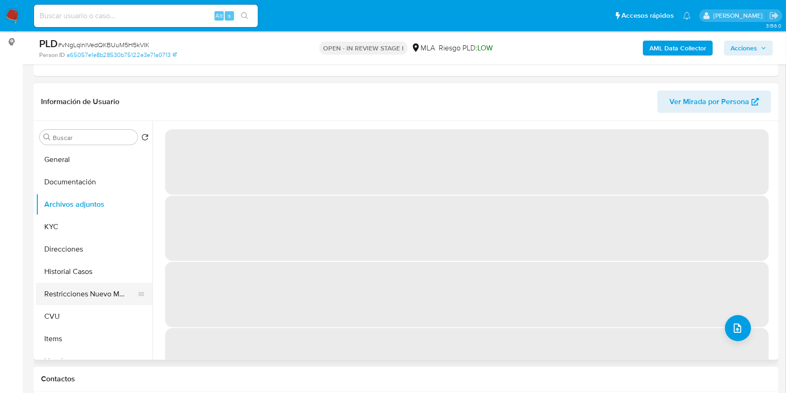
click at [97, 289] on button "Restricciones Nuevo Mundo" at bounding box center [90, 294] width 109 height 22
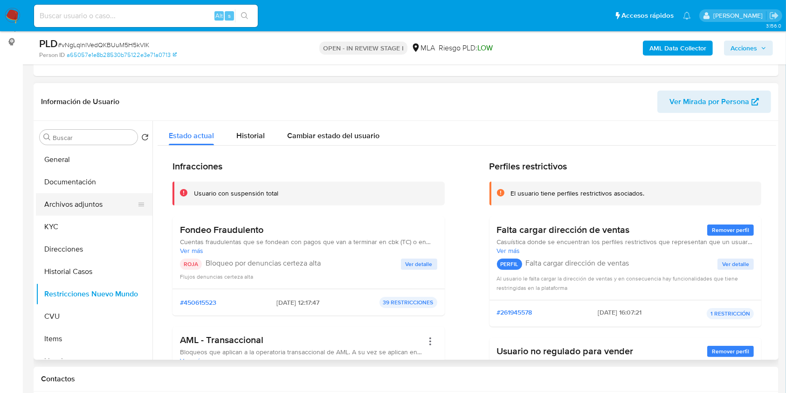
click at [77, 208] on button "Archivos adjuntos" at bounding box center [90, 204] width 109 height 22
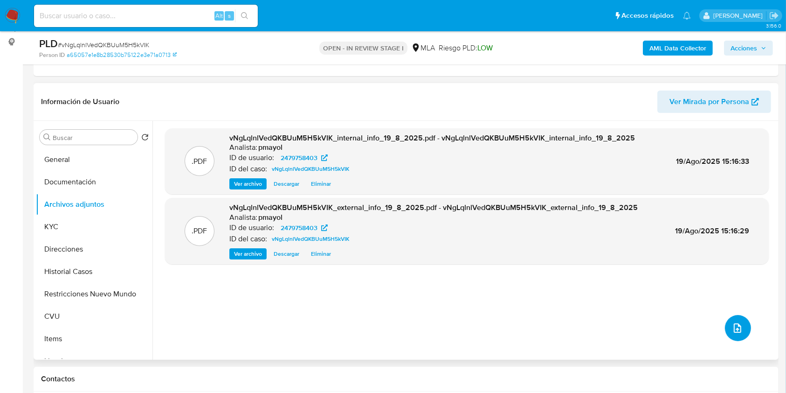
click at [725, 317] on button "upload-file" at bounding box center [738, 328] width 26 height 26
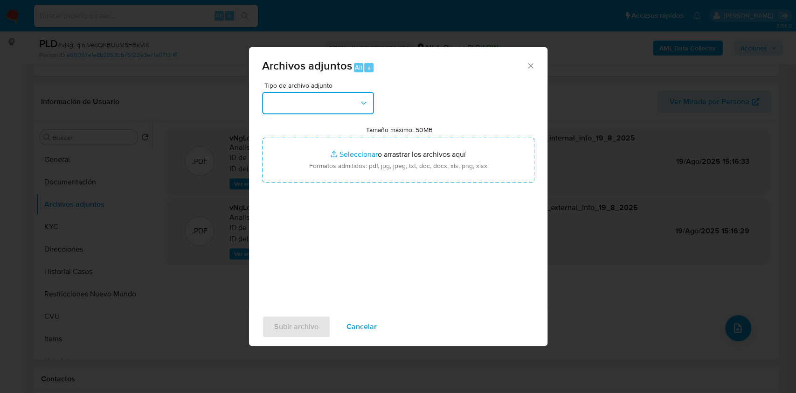
click at [337, 98] on button "button" at bounding box center [318, 103] width 112 height 22
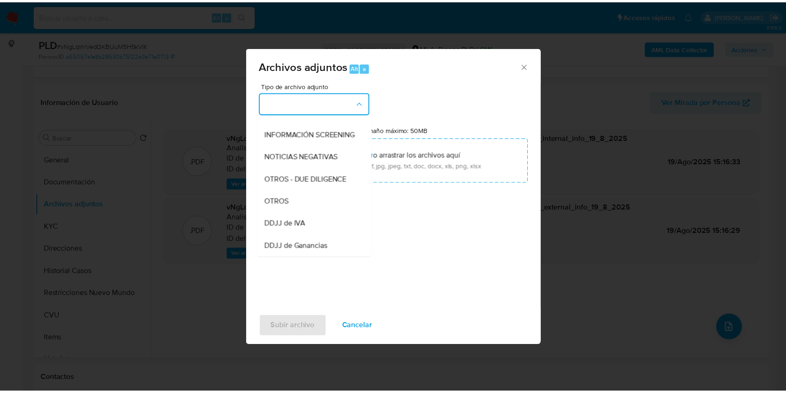
scroll to position [110, 0]
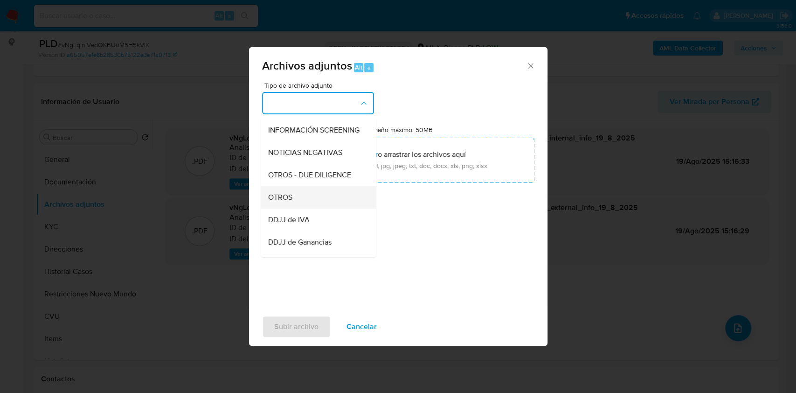
click at [307, 202] on div "OTROS" at bounding box center [315, 197] width 95 height 22
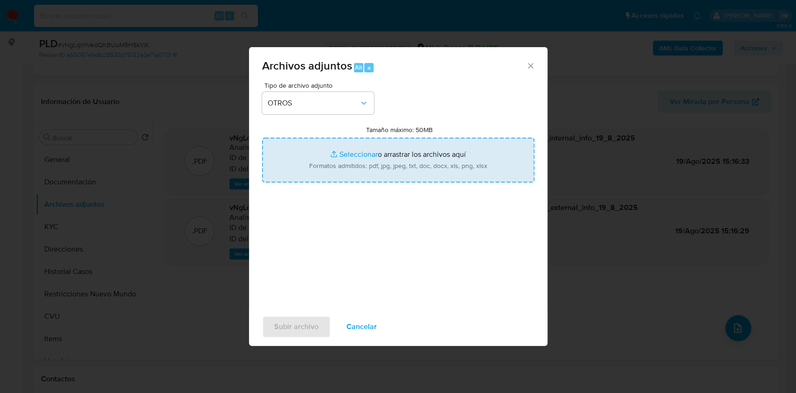
click at [362, 177] on input "Tamaño máximo: 50MB Seleccionar archivos" at bounding box center [398, 160] width 272 height 45
type input "C:\fakepath\Caselog vNgLqlnlVedQKBUuM5H5kVIK.docx"
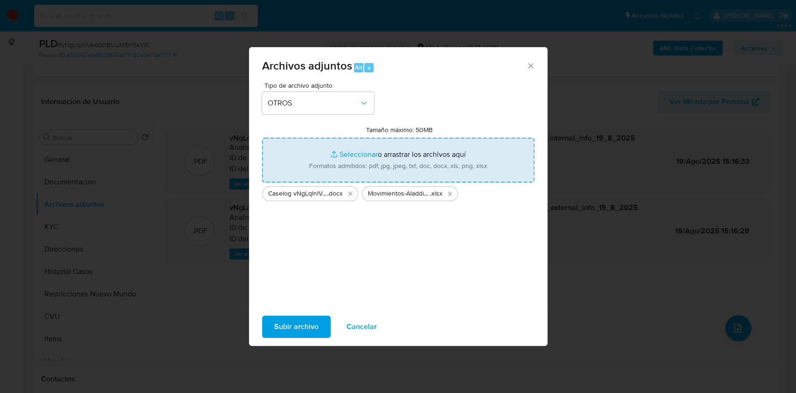
click at [307, 321] on span "Subir archivo" at bounding box center [296, 326] width 44 height 21
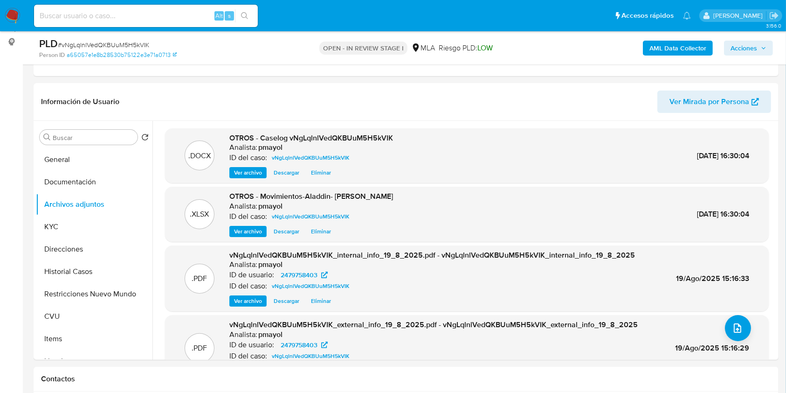
click at [742, 52] on span "Acciones" at bounding box center [744, 48] width 27 height 15
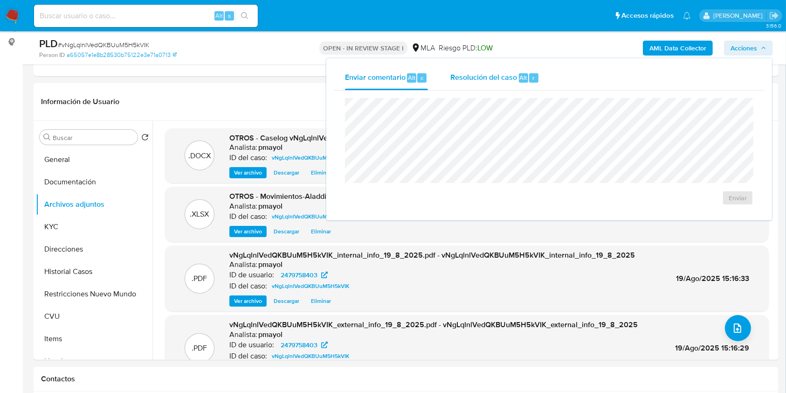
click at [539, 76] on div "Resolución del caso Alt r" at bounding box center [495, 78] width 89 height 24
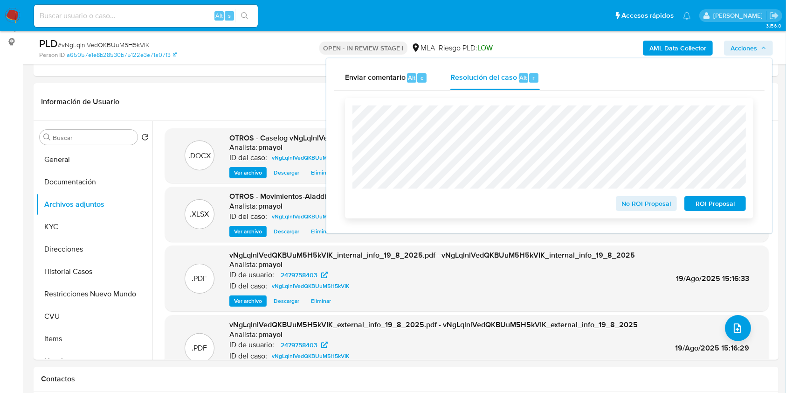
click at [708, 205] on span "ROI Proposal" at bounding box center [715, 203] width 49 height 13
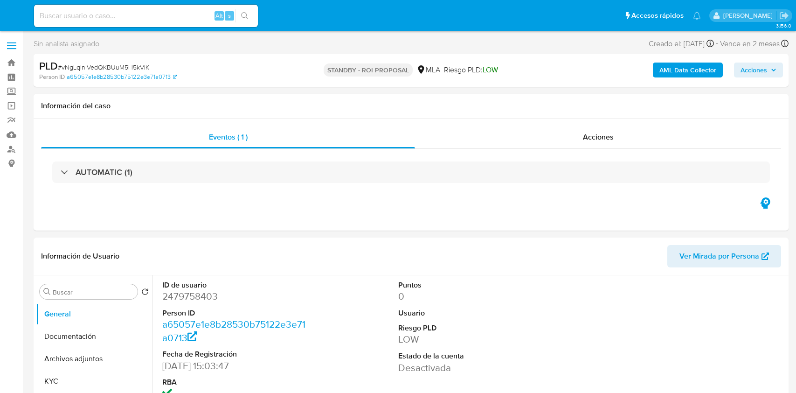
select select "10"
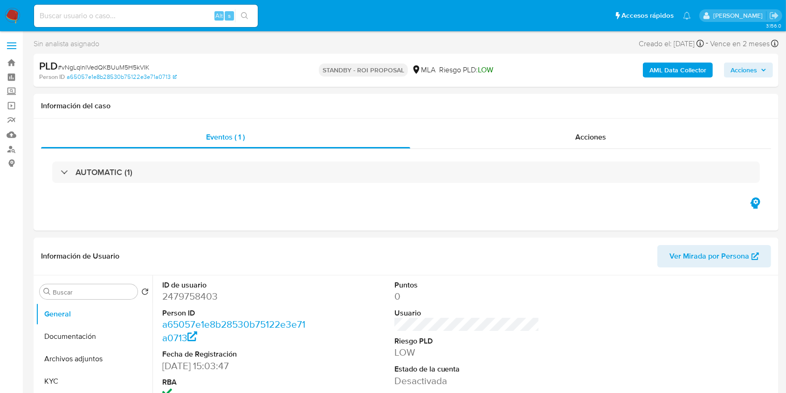
click at [8, 13] on img at bounding box center [13, 16] width 16 height 16
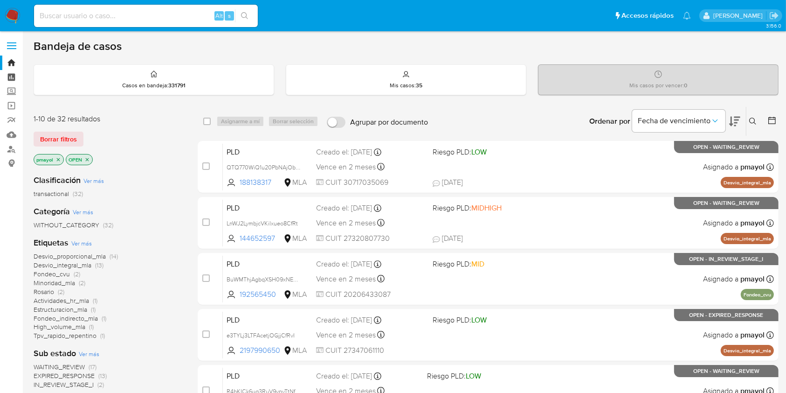
click at [12, 76] on link "Tablero" at bounding box center [55, 77] width 111 height 14
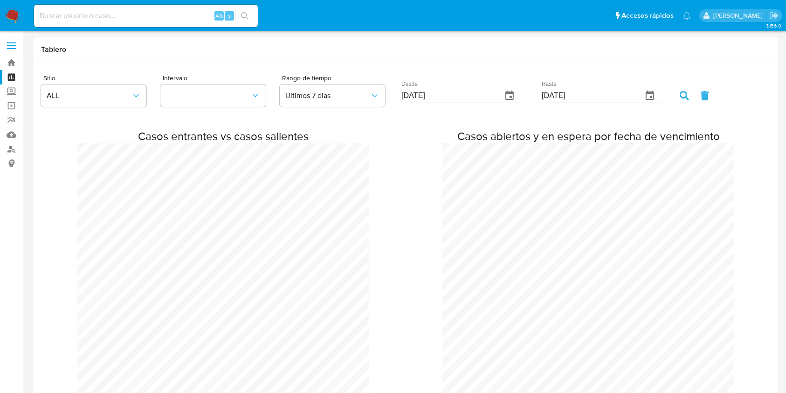
click at [16, 16] on img at bounding box center [13, 16] width 16 height 16
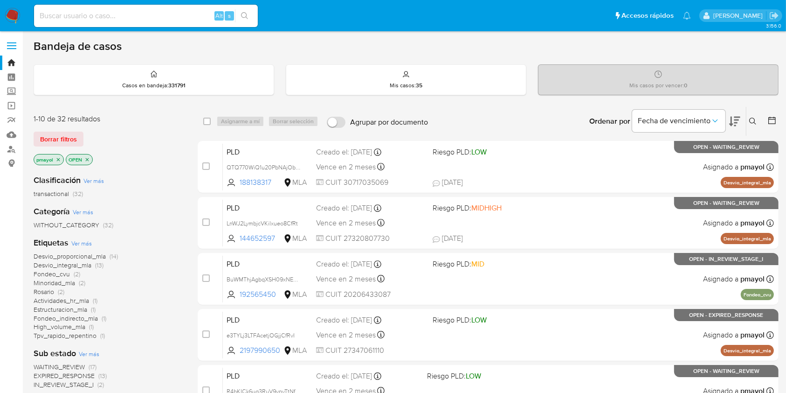
click at [184, 18] on input at bounding box center [146, 16] width 224 height 12
paste input "Wsv4yu1ARK5iYx2k0ccOpgtd"
type input "Wsv4yu1ARK5iYx2k0ccOpgtd"
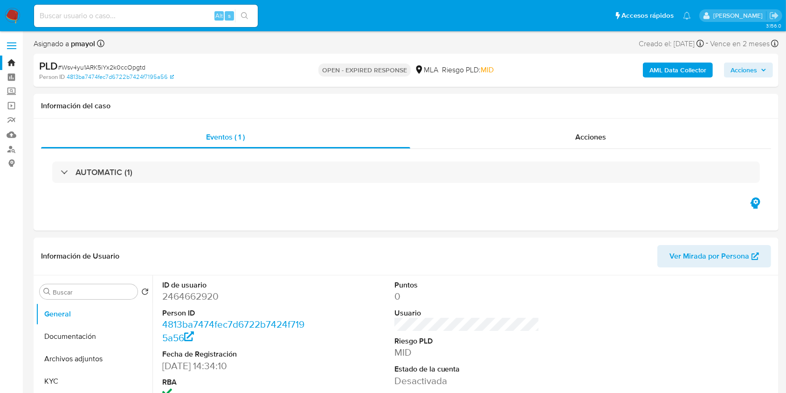
click at [106, 68] on span "# Wsv4yu1ARK5iYx2k0ccOpgtd" at bounding box center [102, 66] width 88 height 9
select select "10"
copy span "Wsv4yu1ARK5iYx2k0ccOpgtd"
click at [11, 19] on img at bounding box center [13, 16] width 16 height 16
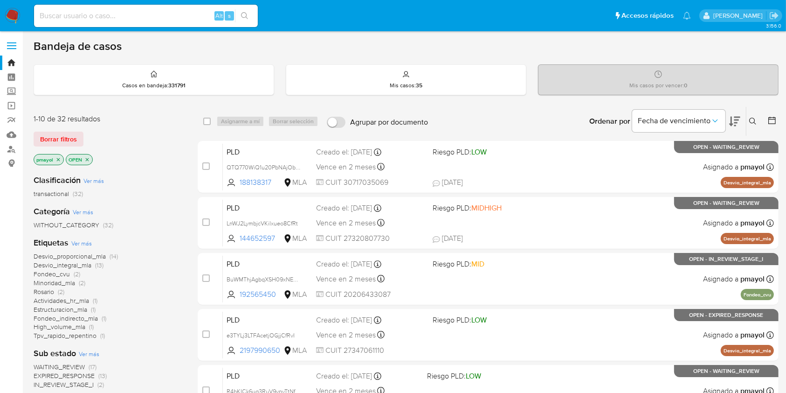
click at [749, 118] on icon at bounding box center [752, 121] width 7 height 7
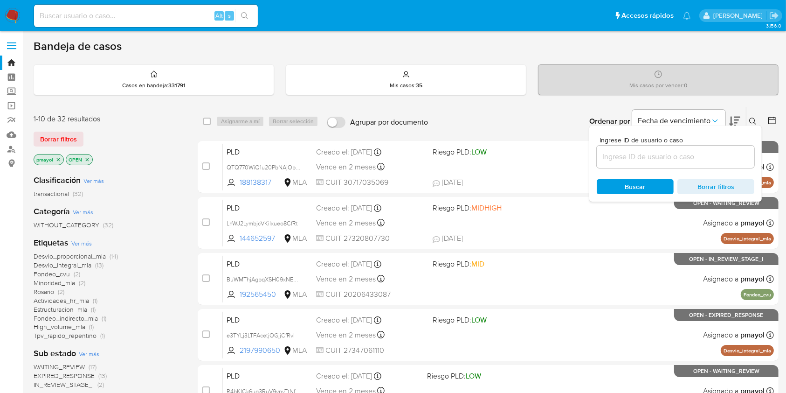
click at [682, 160] on input at bounding box center [676, 157] width 158 height 12
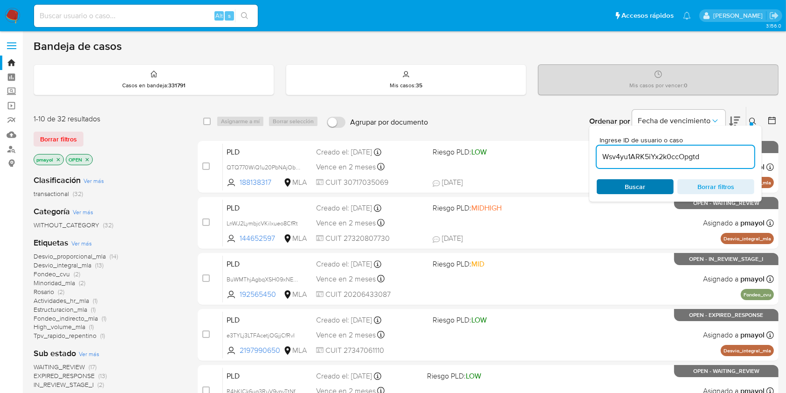
type input "Wsv4yu1ARK5iYx2k0ccOpgtd"
click at [631, 183] on span "Buscar" at bounding box center [635, 186] width 21 height 15
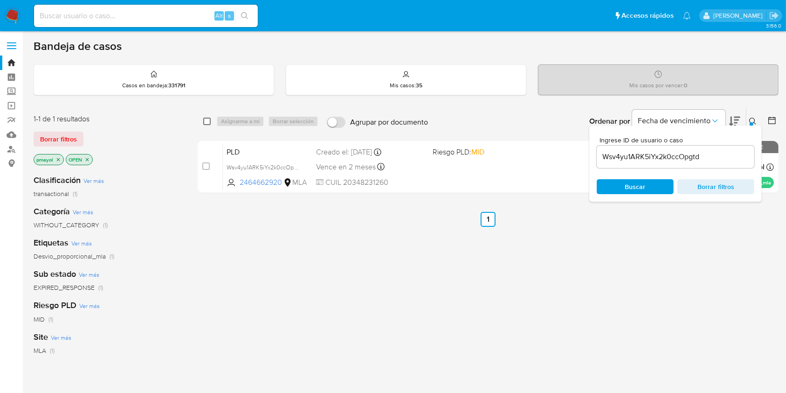
click at [208, 121] on input "checkbox" at bounding box center [206, 121] width 7 height 7
checkbox input "true"
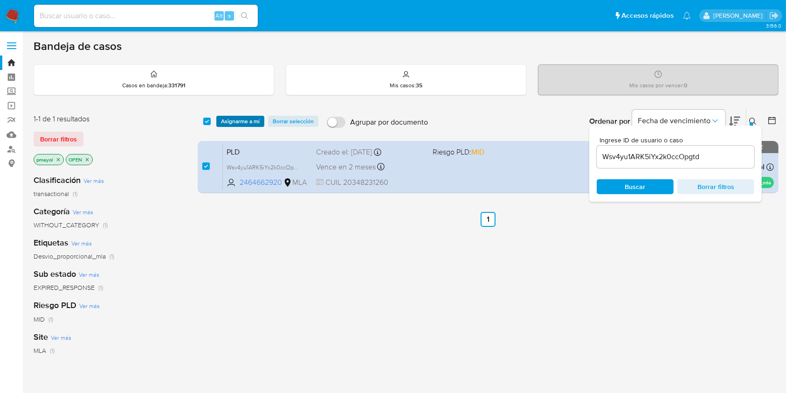
click at [229, 121] on span "Asignarme a mí" at bounding box center [240, 121] width 39 height 9
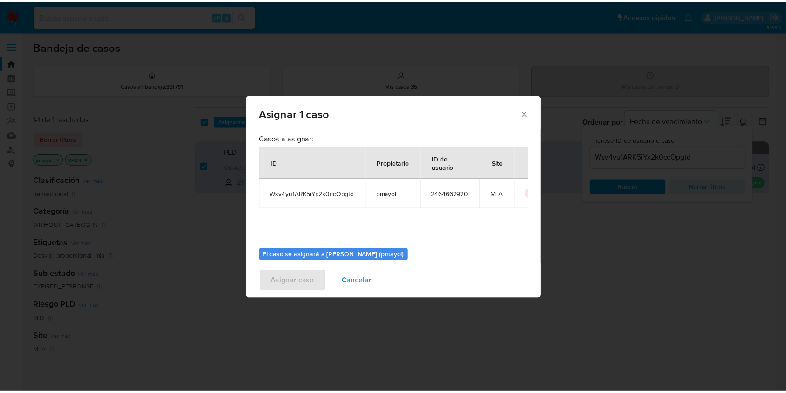
scroll to position [48, 0]
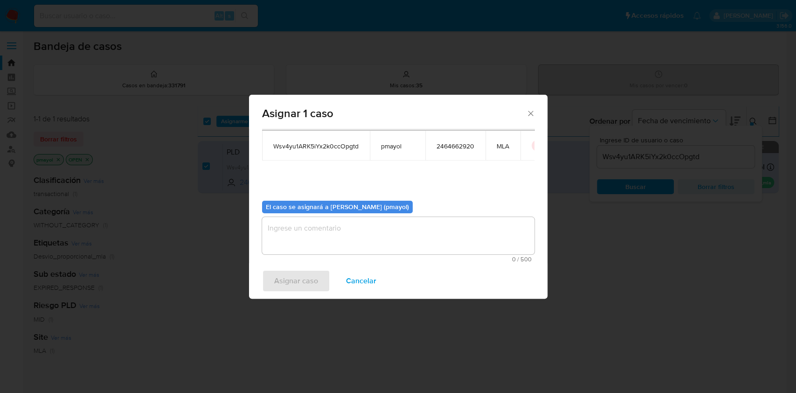
click at [501, 253] on textarea "assign-modal" at bounding box center [398, 235] width 272 height 37
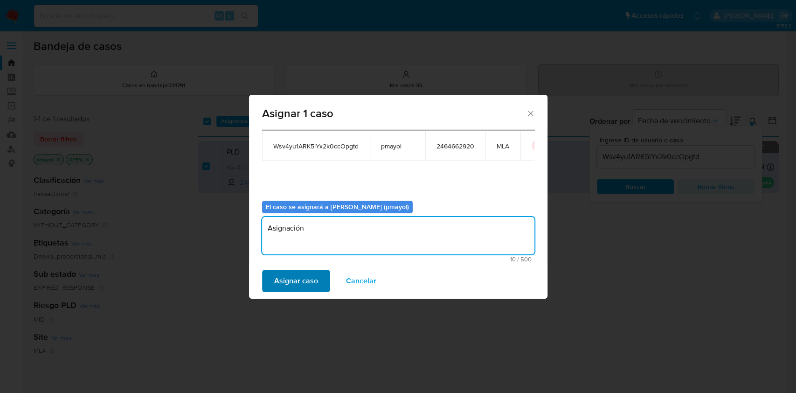
type textarea "Asignación"
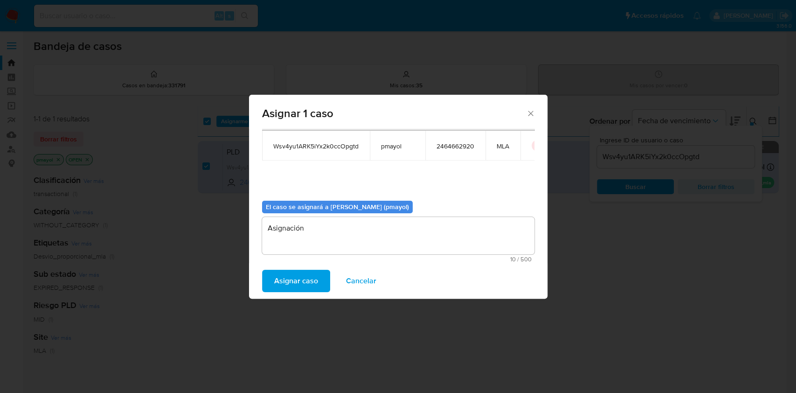
click at [305, 275] on span "Asignar caso" at bounding box center [296, 280] width 44 height 21
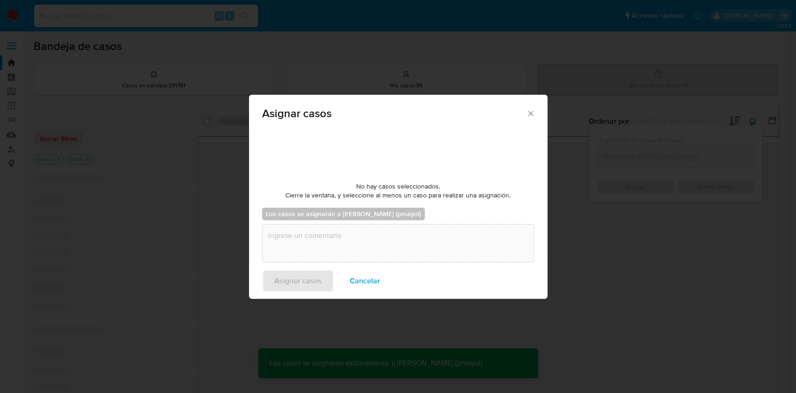
checkbox input "false"
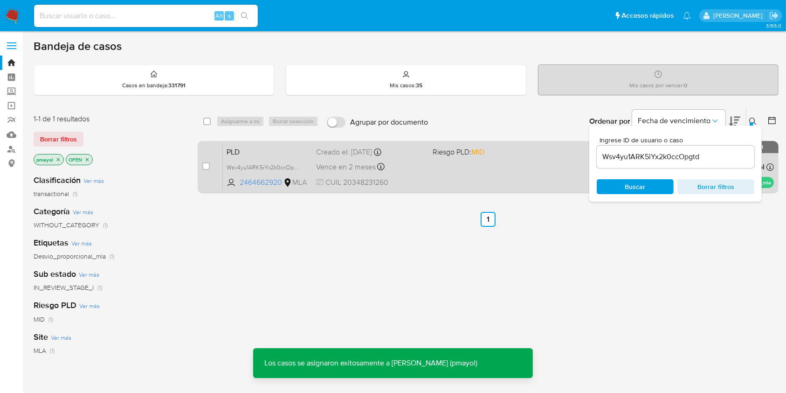
click at [446, 170] on div "PLD Wsv4yu1ARK5iYx2k0ccOpgtd 2464662920 MLA Riesgo PLD: MID Creado el: 12/08/20…" at bounding box center [498, 166] width 551 height 47
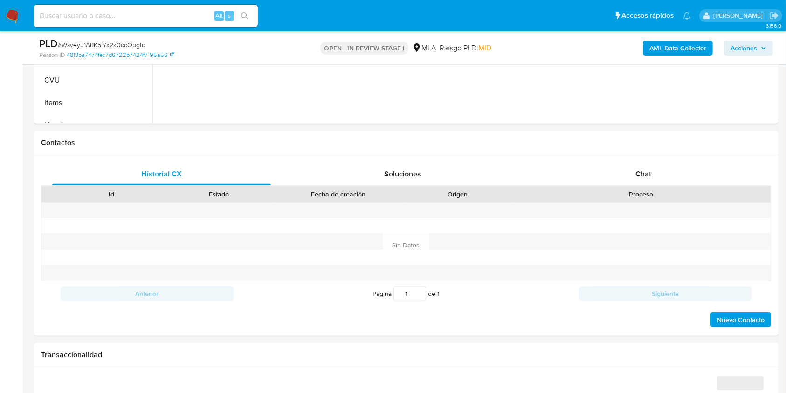
scroll to position [362, 0]
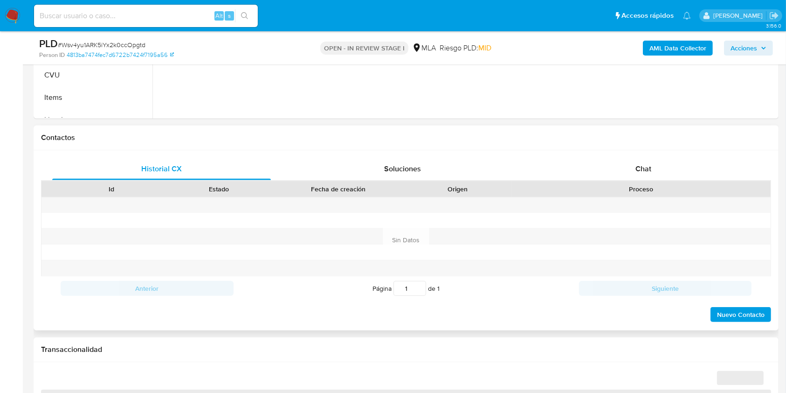
select select "10"
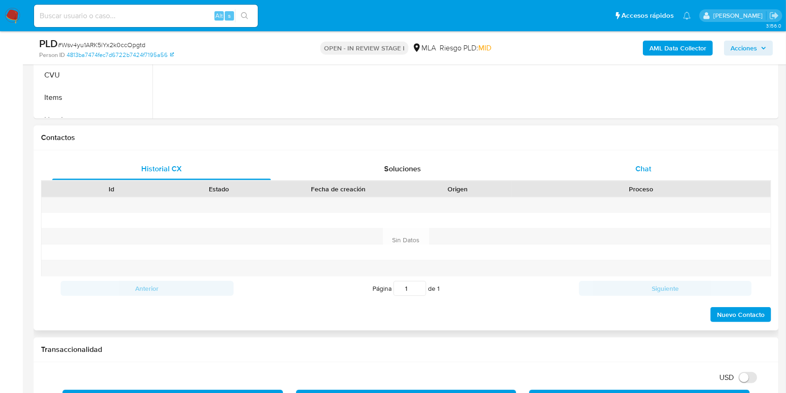
click at [634, 166] on div "Chat" at bounding box center [643, 169] width 219 height 22
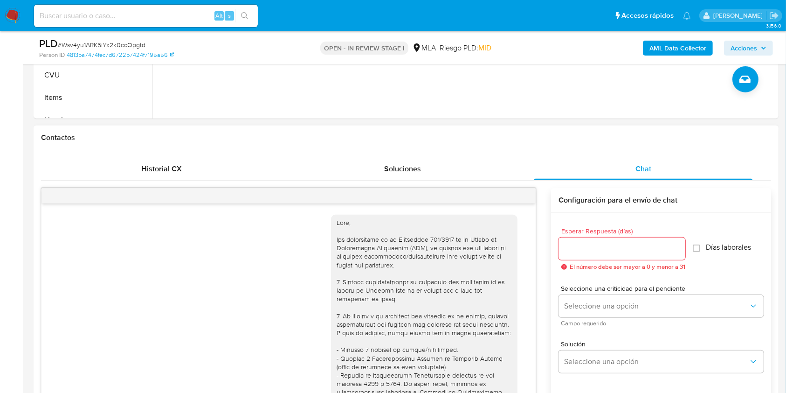
scroll to position [527, 0]
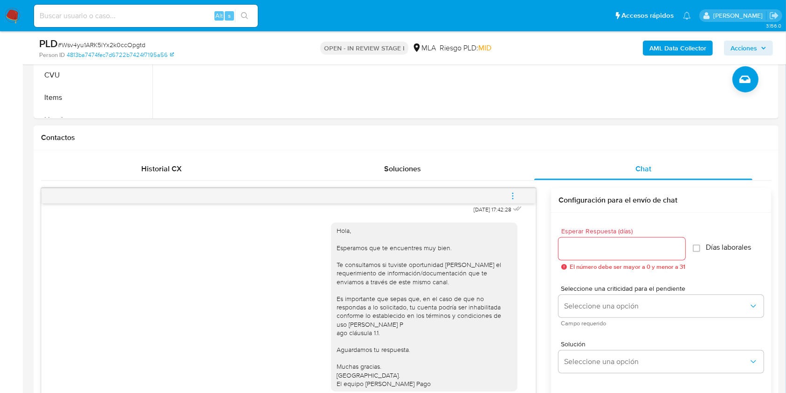
click at [524, 194] on button "menu-action" at bounding box center [513, 196] width 31 height 22
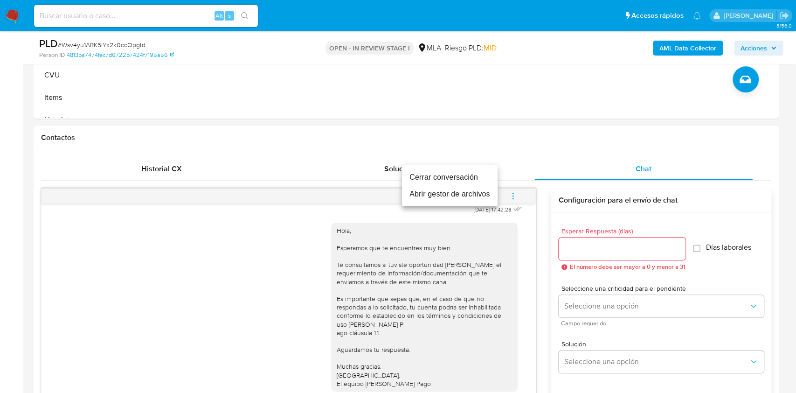
click at [459, 177] on li "Cerrar conversación" at bounding box center [450, 177] width 96 height 17
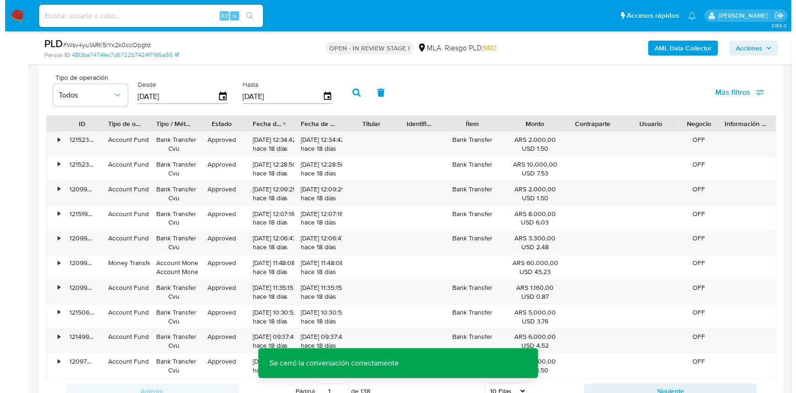
scroll to position [1671, 0]
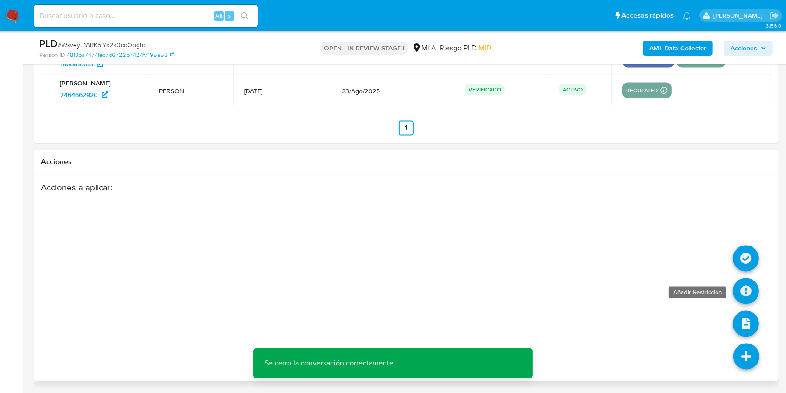
click at [745, 279] on icon at bounding box center [746, 291] width 26 height 26
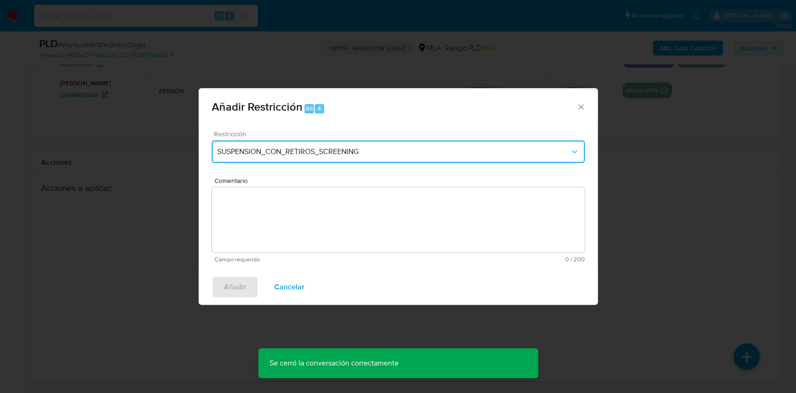
click at [358, 143] on button "SUSPENSION_CON_RETIROS_SCREENING" at bounding box center [398, 151] width 373 height 22
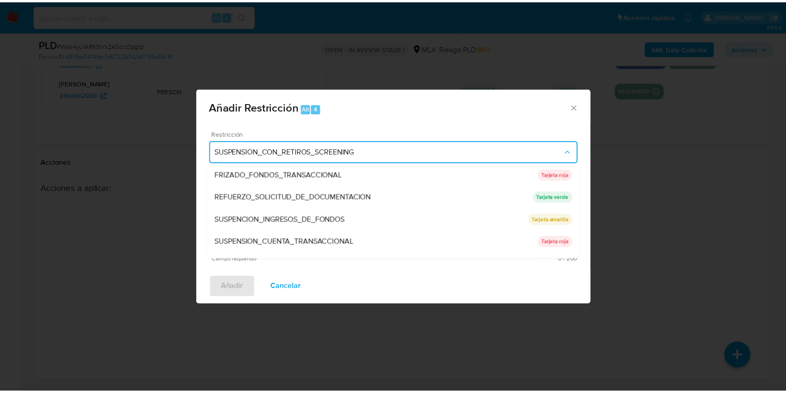
scroll to position [198, 0]
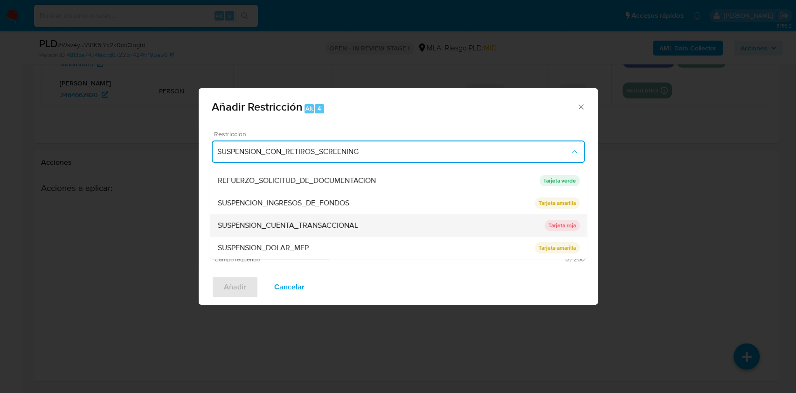
click at [410, 225] on div "SUSPENSION_CUENTA_TRANSACCIONAL" at bounding box center [380, 225] width 327 height 22
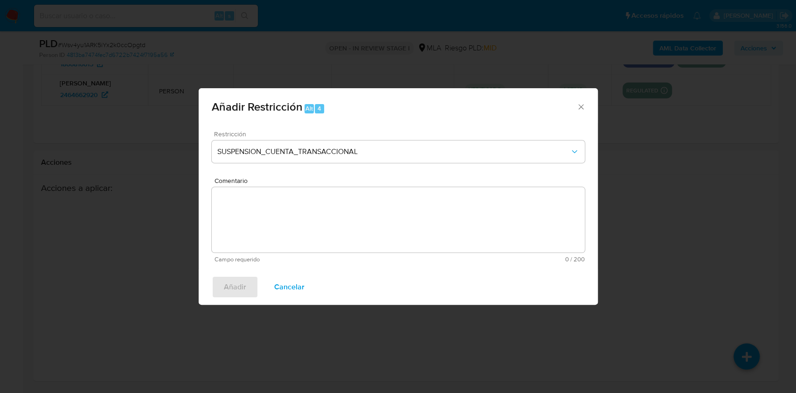
click at [343, 224] on textarea "Comentario" at bounding box center [398, 219] width 373 height 65
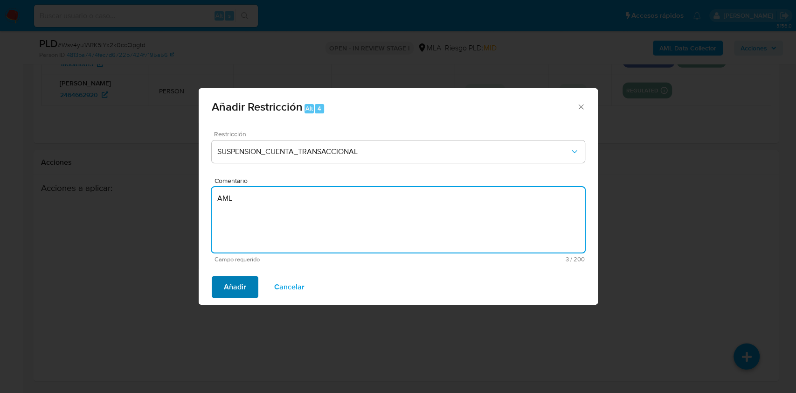
type textarea "AML"
click at [239, 280] on span "Añadir" at bounding box center [235, 287] width 22 height 21
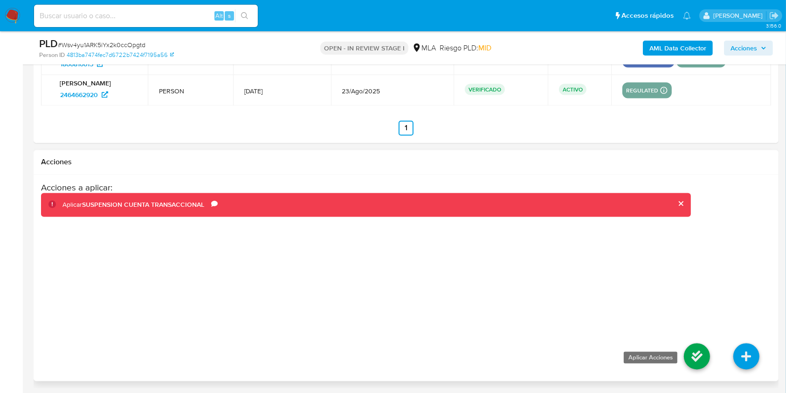
click at [699, 361] on icon at bounding box center [697, 356] width 26 height 26
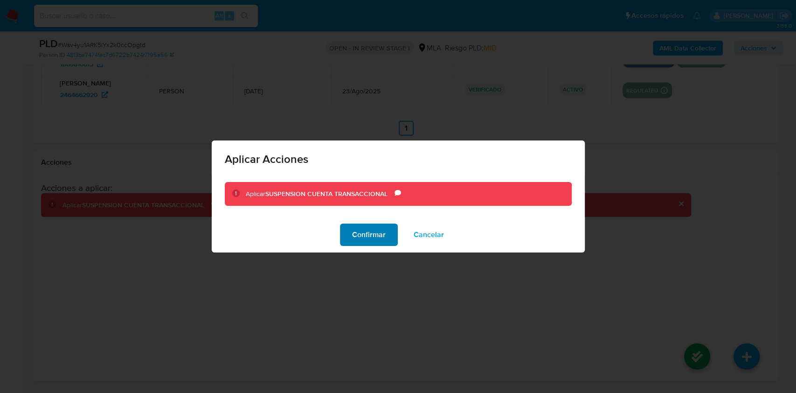
click at [363, 237] on span "Confirmar" at bounding box center [369, 234] width 34 height 21
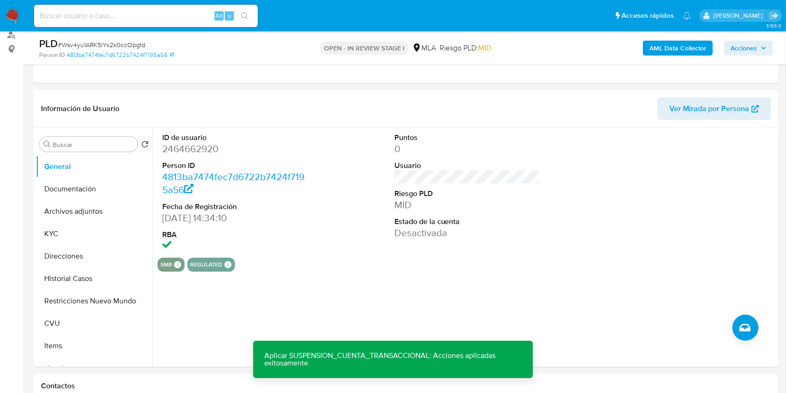
scroll to position [107, 0]
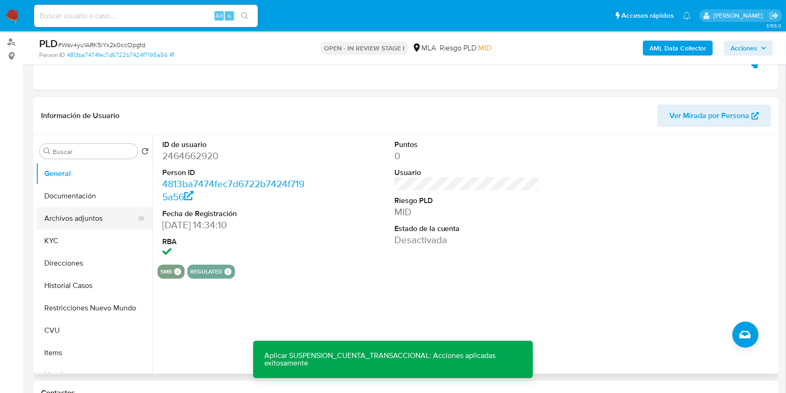
click at [96, 212] on button "Archivos adjuntos" at bounding box center [90, 218] width 109 height 22
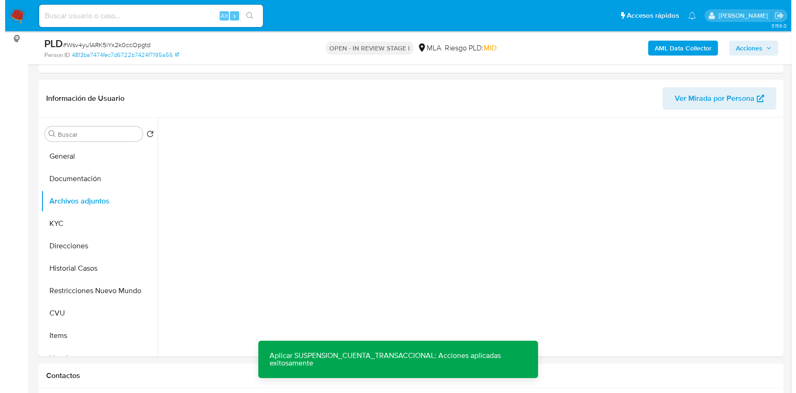
scroll to position [132, 0]
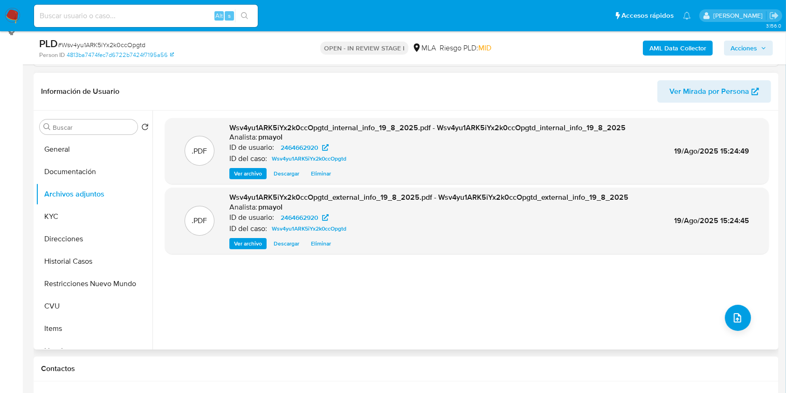
click at [734, 301] on div ".PDF Wsv4yu1ARK5iYx2k0ccOpgtd_internal_info_19_8_2025.pdf - Wsv4yu1ARK5iYx2k0cc…" at bounding box center [467, 230] width 604 height 224
click at [735, 307] on button "upload-file" at bounding box center [738, 318] width 26 height 26
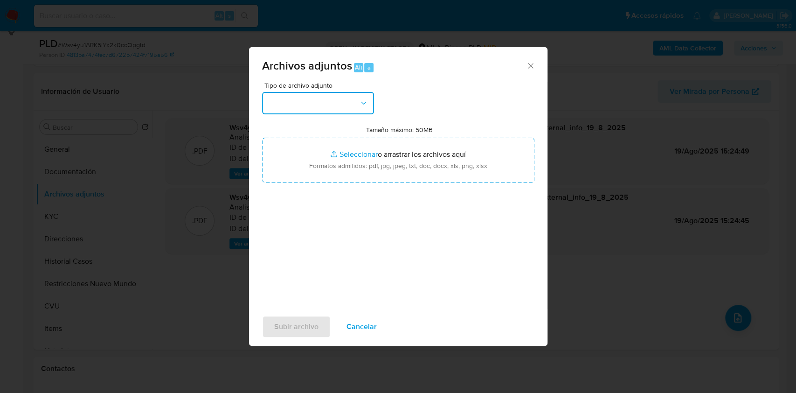
click at [333, 93] on button "button" at bounding box center [318, 103] width 112 height 22
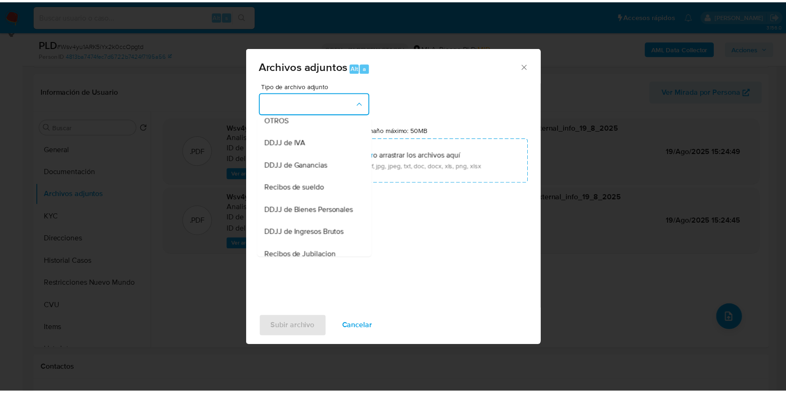
scroll to position [192, 0]
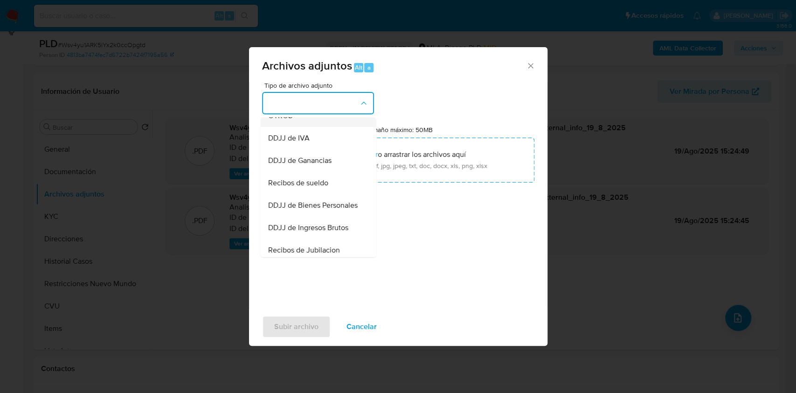
click at [314, 127] on div "OTROS" at bounding box center [315, 115] width 95 height 22
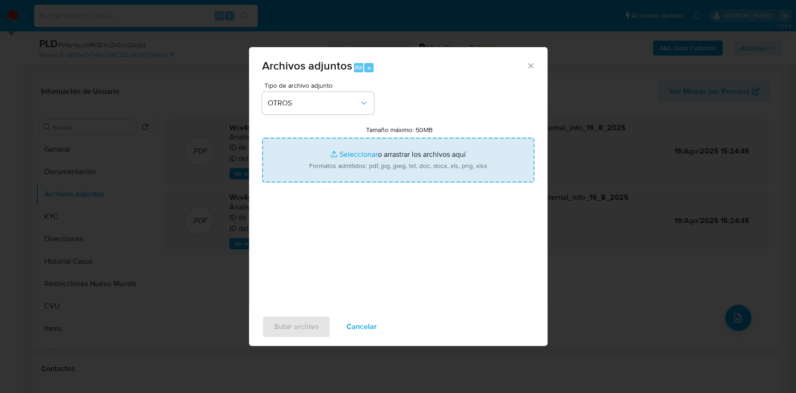
click at [373, 160] on input "Tamaño máximo: 50MB Seleccionar archivos" at bounding box center [398, 160] width 272 height 45
type input "C:\fakepath\Caselog Wsv4yu1ARK5iYx2k0ccOpgtd.docx"
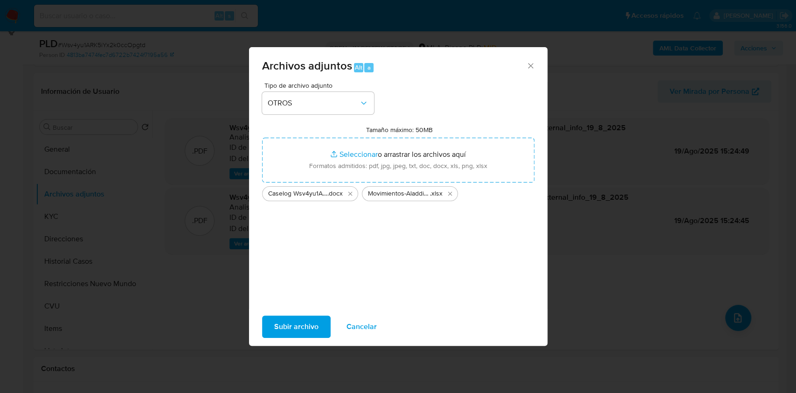
click at [285, 323] on span "Subir archivo" at bounding box center [296, 326] width 44 height 21
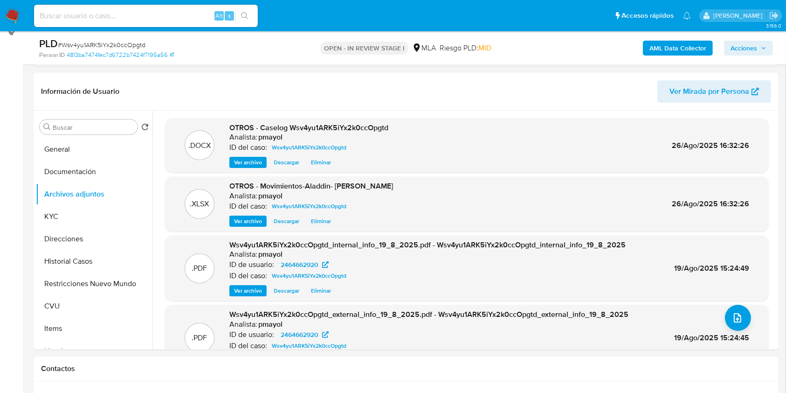
click at [744, 43] on span "Acciones" at bounding box center [744, 48] width 27 height 15
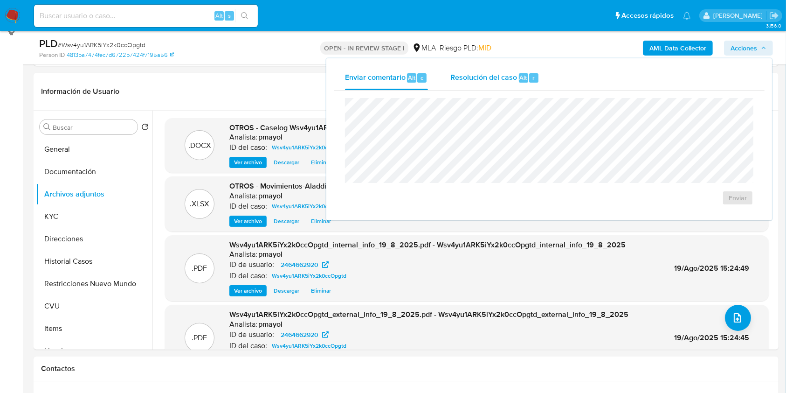
click at [466, 79] on span "Resolución del caso" at bounding box center [484, 77] width 67 height 11
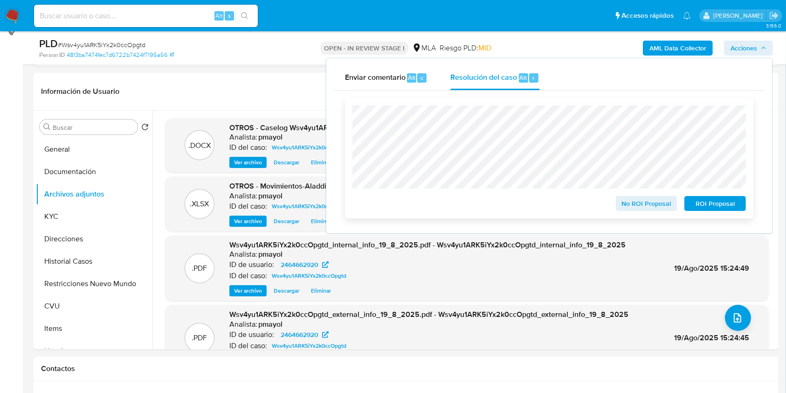
click at [697, 204] on span "ROI Proposal" at bounding box center [715, 203] width 49 height 13
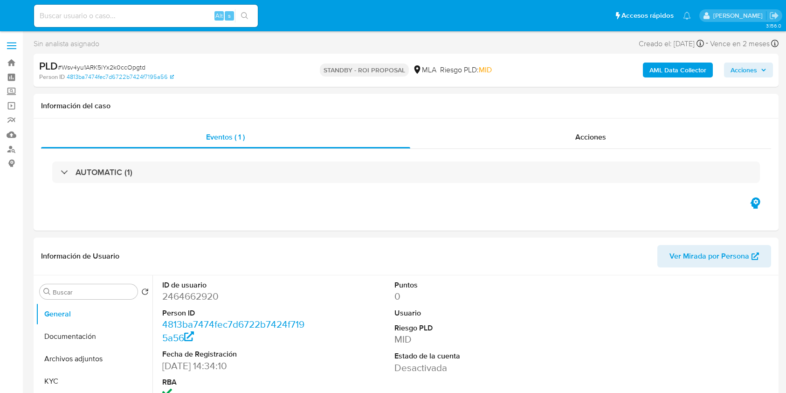
select select "10"
click at [183, 13] on input at bounding box center [146, 16] width 224 height 12
paste input "wysohqztOMHGOzik9XN7irzH"
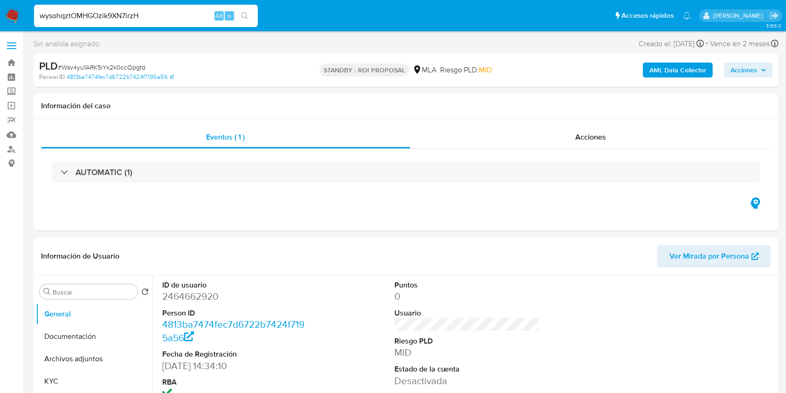
type input "wysohqztOMHGOzik9XN7irzH"
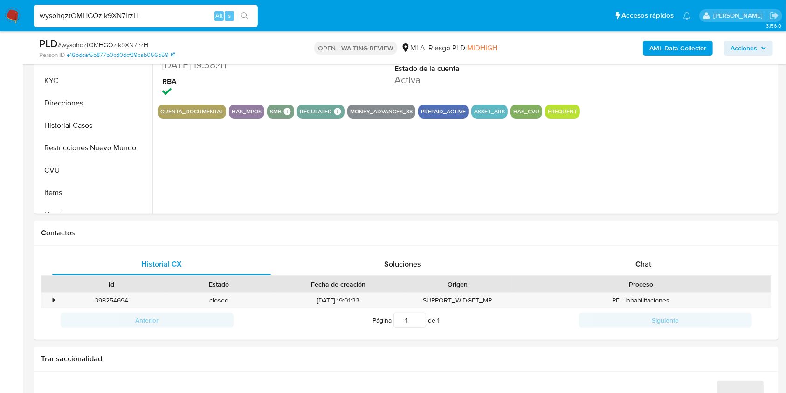
scroll to position [276, 0]
select select "10"
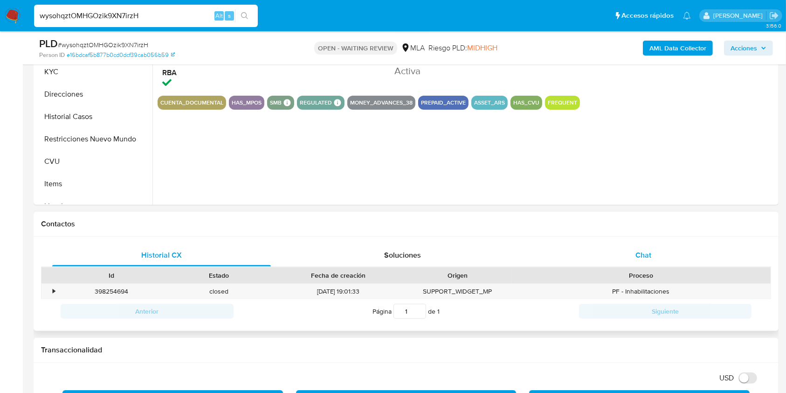
click at [635, 245] on div "Chat" at bounding box center [643, 255] width 219 height 22
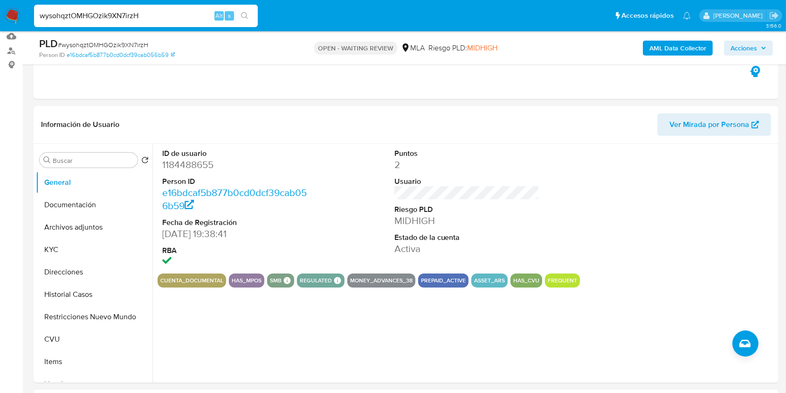
scroll to position [84, 0]
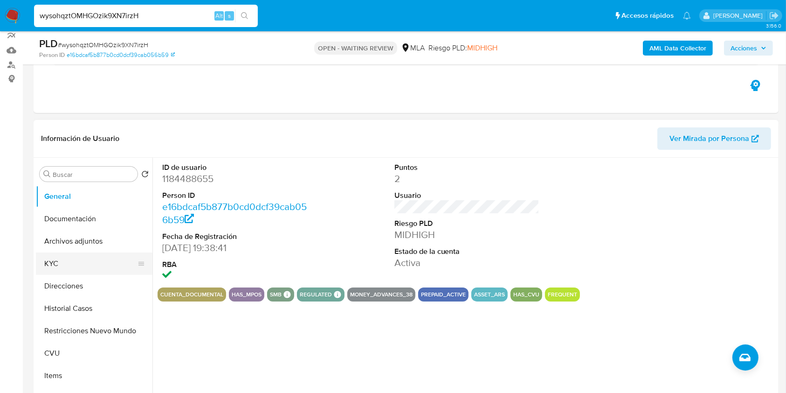
click at [77, 261] on button "KYC" at bounding box center [90, 263] width 109 height 22
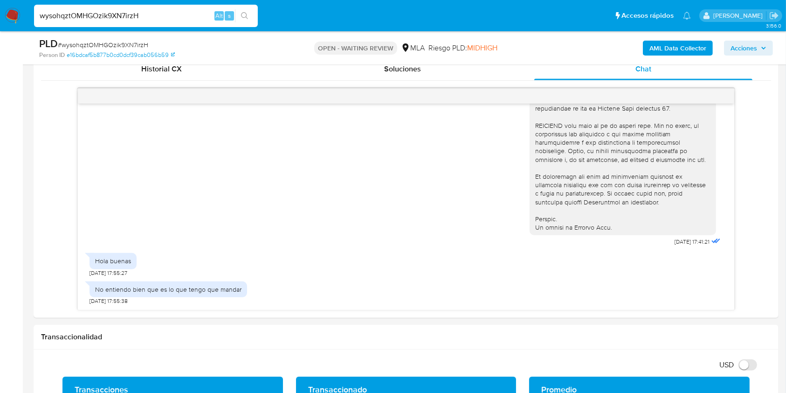
scroll to position [476, 0]
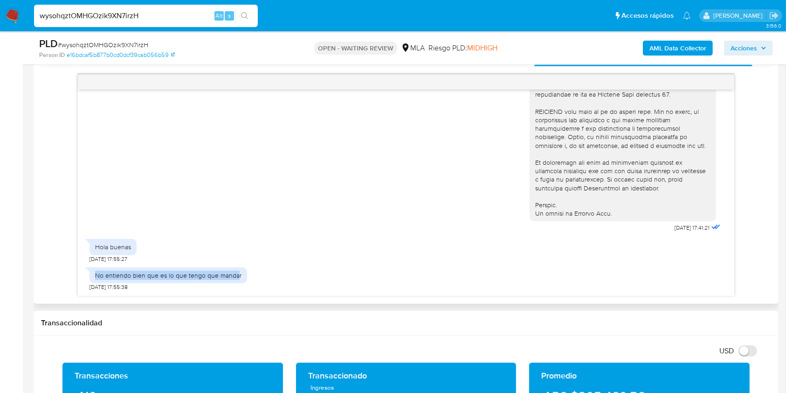
drag, startPoint x: 237, startPoint y: 274, endPoint x: 96, endPoint y: 274, distance: 141.3
click at [96, 274] on div "No entiendo bien que es lo que tengo que mandar" at bounding box center [168, 275] width 146 height 8
copy div "No entiendo bien que es lo que tengo que manda"
click at [139, 48] on span "# wysohqztOMHGOzik9XN7irzH" at bounding box center [103, 44] width 90 height 9
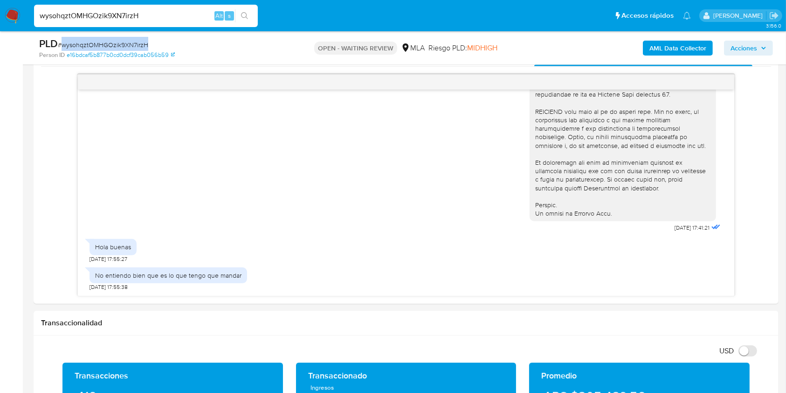
copy span "wysohqztOMHGOzik9XN7irzH"
click at [16, 15] on img at bounding box center [13, 16] width 16 height 16
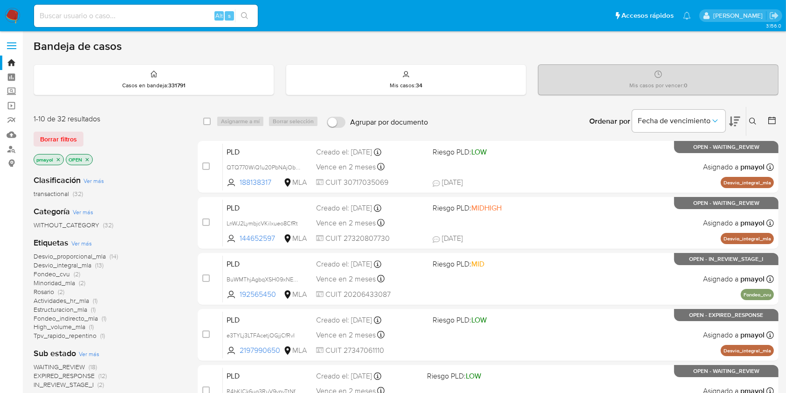
click at [753, 118] on icon at bounding box center [752, 121] width 7 height 7
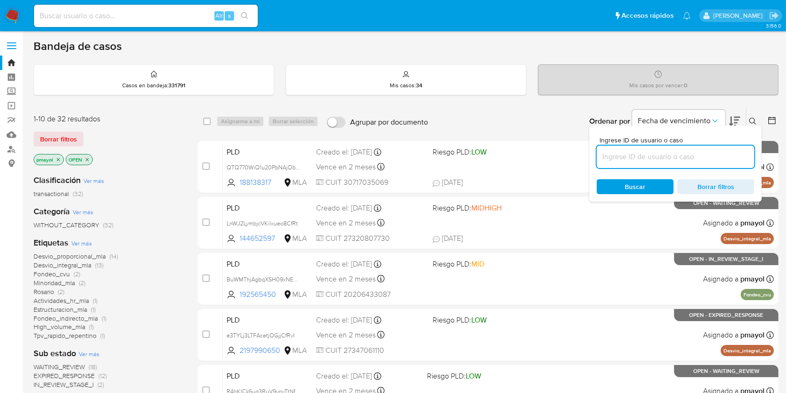
click at [680, 157] on input at bounding box center [676, 157] width 158 height 12
type input "wysohqztOMHGOzik9XN7irzH"
click at [631, 181] on div "Buscar Borrar filtros" at bounding box center [676, 186] width 158 height 15
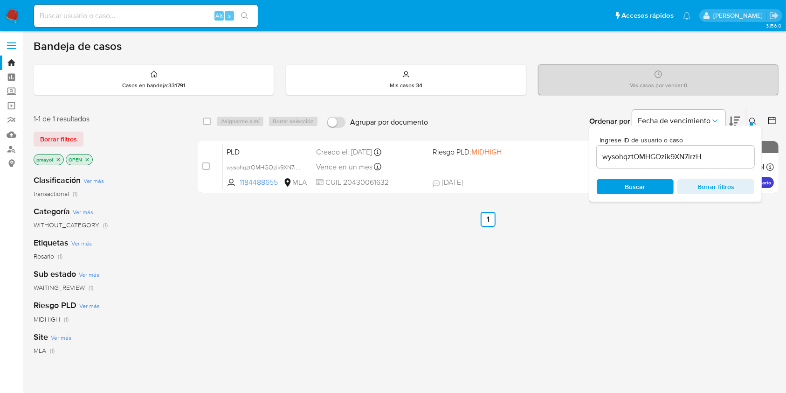
click at [213, 121] on div "select-all-cases-checkbox" at bounding box center [208, 121] width 11 height 11
click at [209, 121] on input "checkbox" at bounding box center [206, 121] width 7 height 7
checkbox input "true"
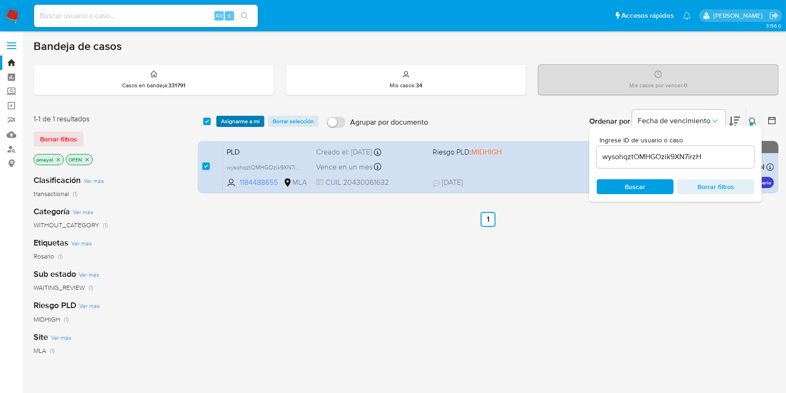
click at [224, 118] on span "Asignarme a mí" at bounding box center [240, 121] width 39 height 9
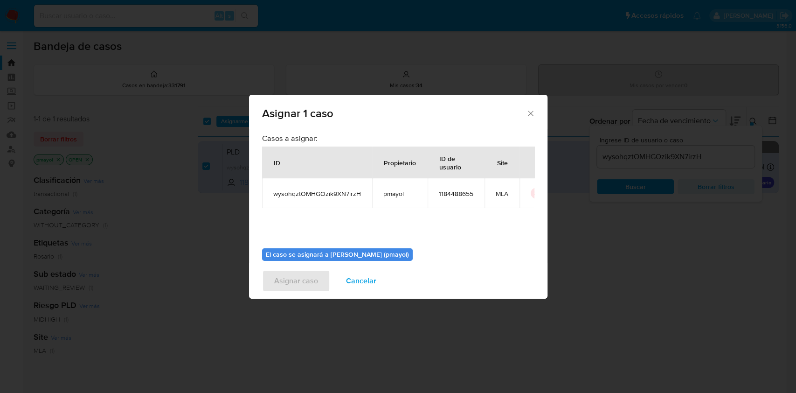
scroll to position [48, 0]
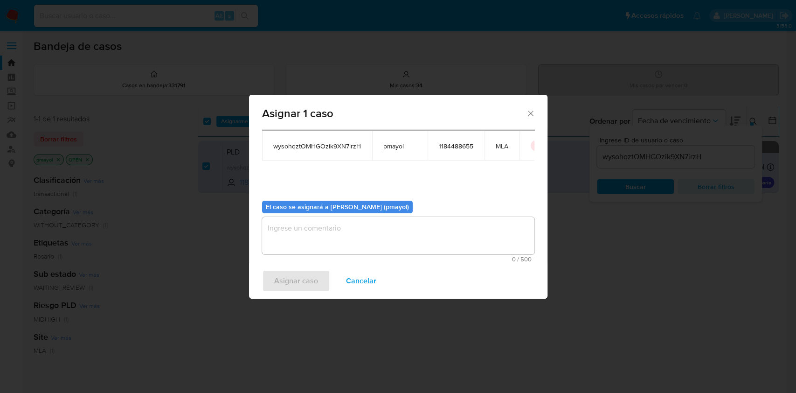
click at [409, 242] on textarea "assign-modal" at bounding box center [398, 235] width 272 height 37
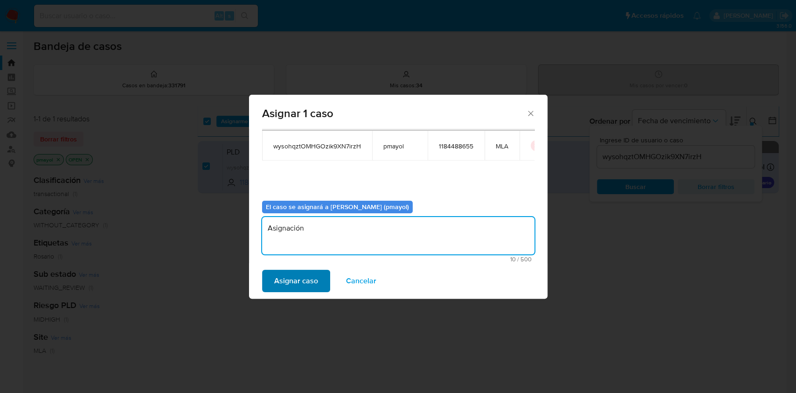
type textarea "Asignación"
click at [295, 276] on span "Asignar caso" at bounding box center [296, 280] width 44 height 21
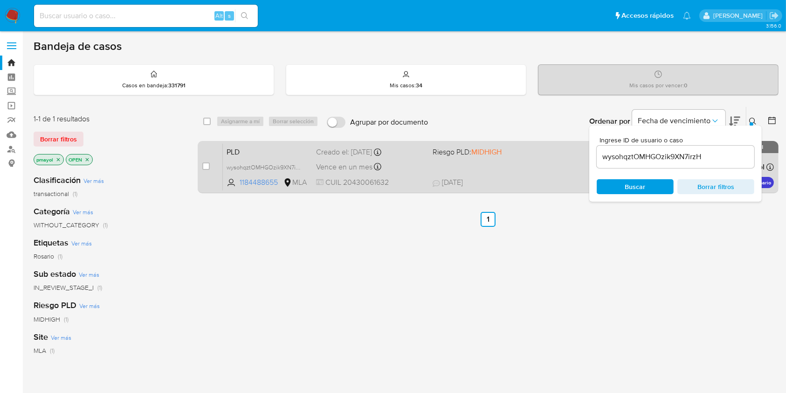
click at [292, 154] on span "PLD" at bounding box center [268, 151] width 82 height 12
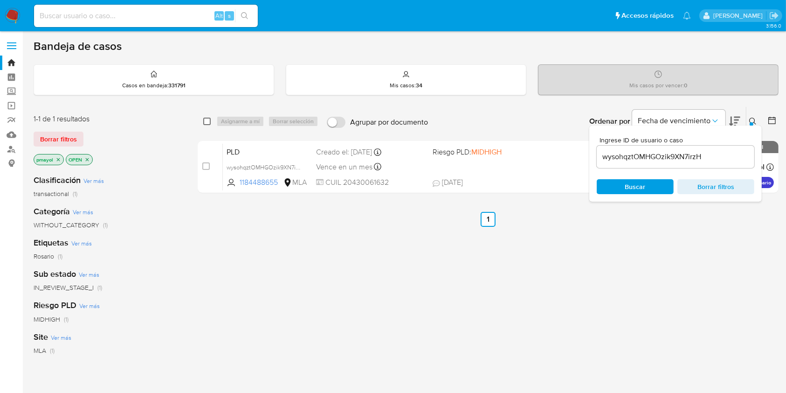
click at [206, 119] on input "checkbox" at bounding box center [206, 121] width 7 height 7
checkbox input "true"
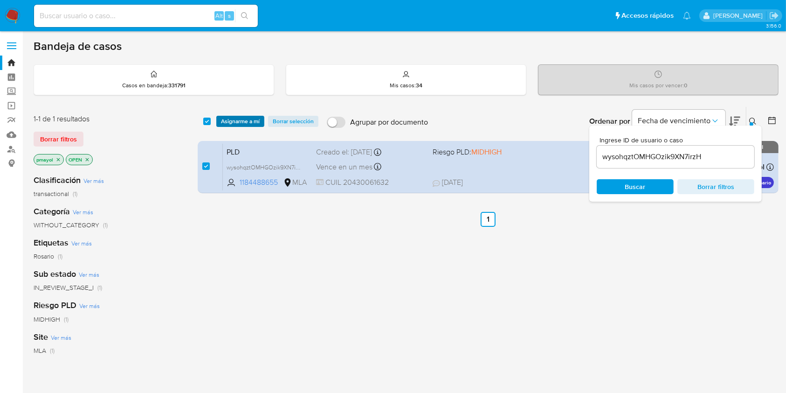
click at [231, 121] on span "Asignarme a mí" at bounding box center [240, 121] width 39 height 9
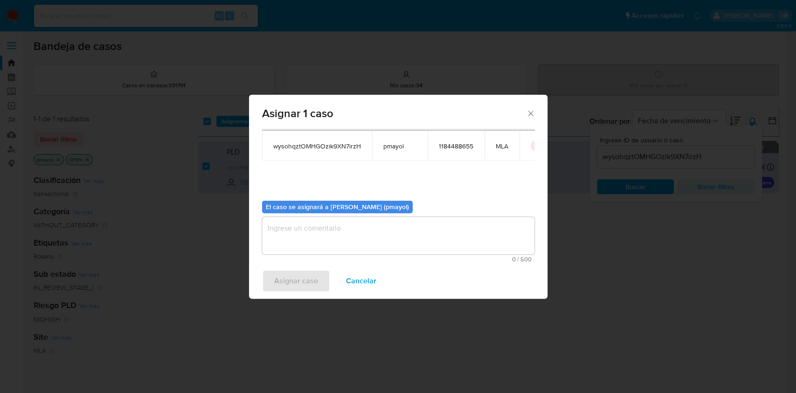
click at [502, 241] on textarea "assign-modal" at bounding box center [398, 235] width 272 height 37
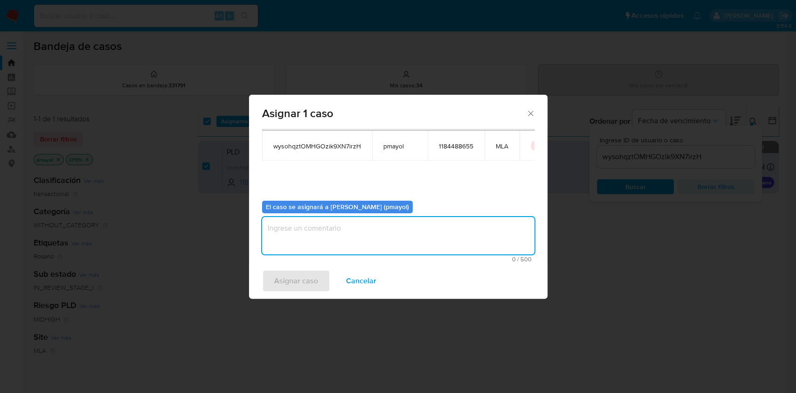
paste textarea "wysohqztOMHGOzik9XN7irzH"
click at [362, 231] on textarea "wysohqztOMHGOzik9XN7irzH" at bounding box center [398, 235] width 272 height 37
type textarea "Asignación"
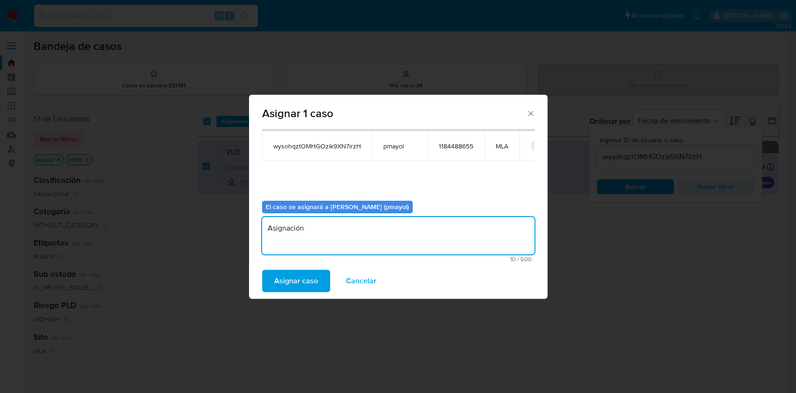
click at [294, 281] on span "Asignar caso" at bounding box center [296, 280] width 44 height 21
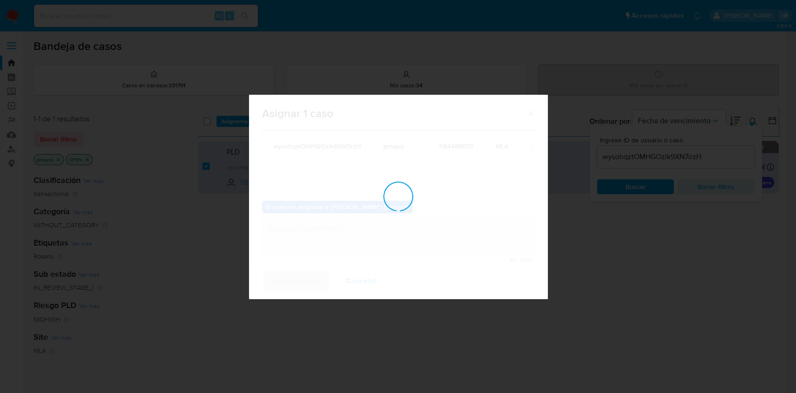
checkbox input "false"
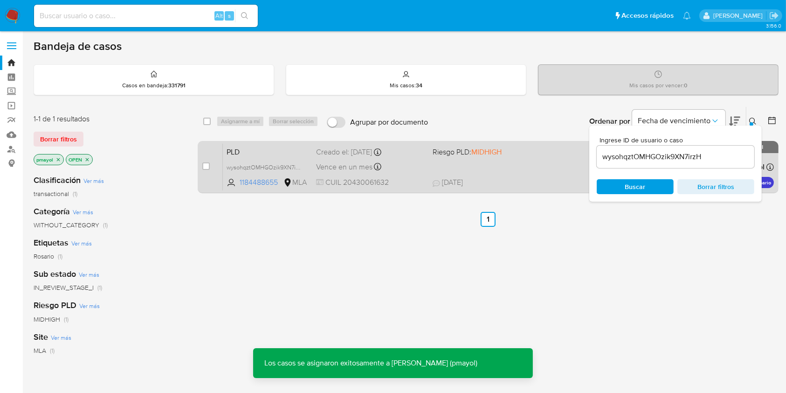
click at [502, 169] on div "PLD wysohqztOMHGOzik9XN7irzH 1184488655 MLA Riesgo PLD: MIDHIGH Creado el: [DAT…" at bounding box center [498, 166] width 551 height 47
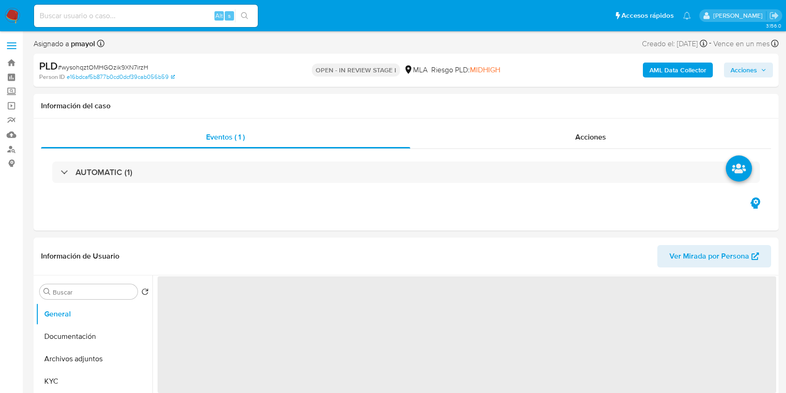
select select "10"
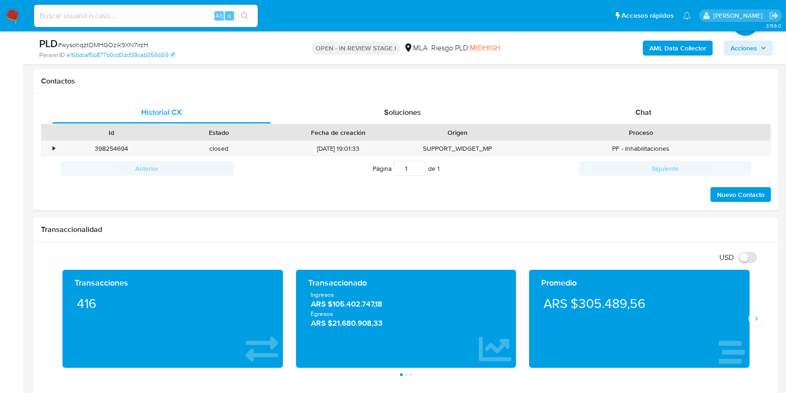
scroll to position [421, 0]
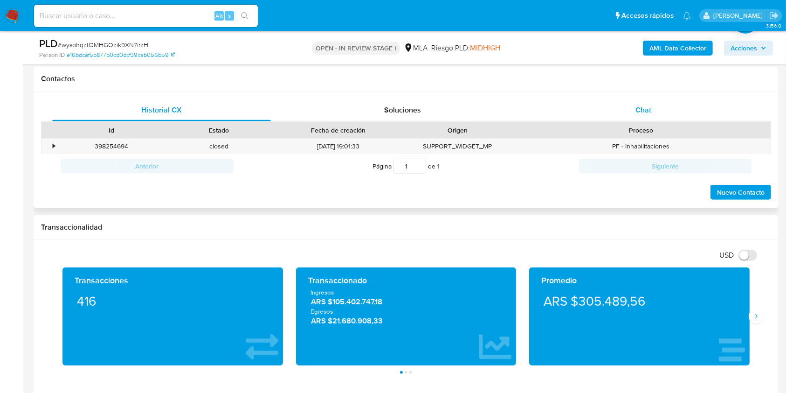
click at [629, 110] on div "Chat" at bounding box center [643, 110] width 219 height 22
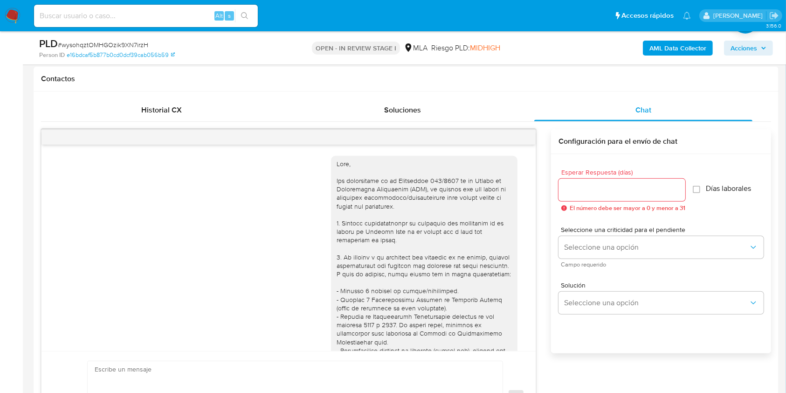
scroll to position [387, 0]
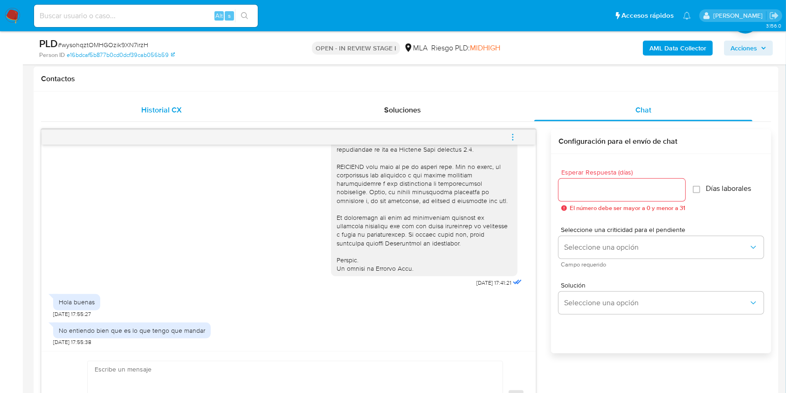
click at [188, 115] on div "Historial CX" at bounding box center [161, 110] width 219 height 22
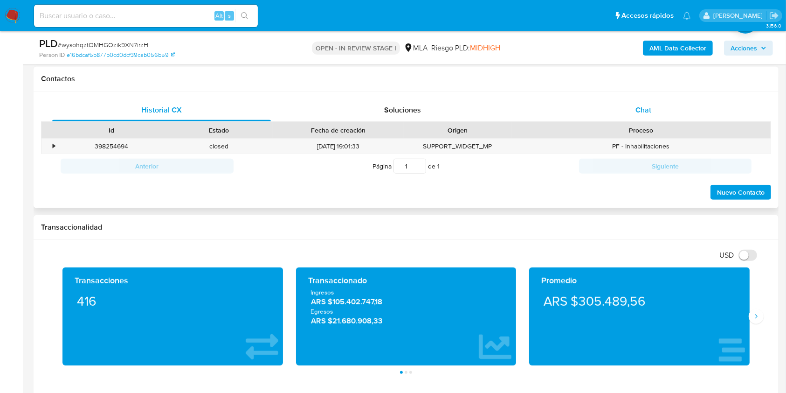
click at [639, 105] on span "Chat" at bounding box center [644, 109] width 16 height 11
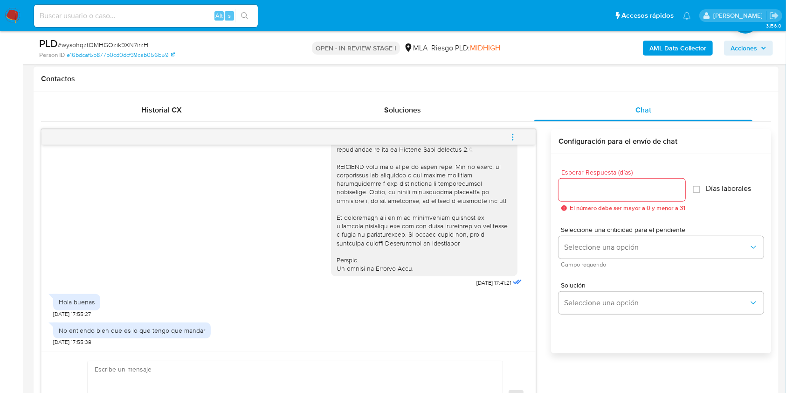
click at [219, 376] on textarea at bounding box center [293, 397] width 396 height 73
paste textarea "Hola XXX, Muchas gracias por tu respuesta. Analizamos tu caso y verificamos que…"
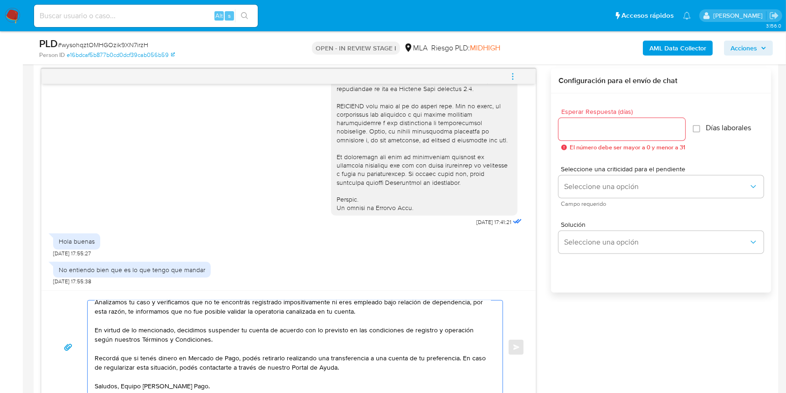
scroll to position [0, 0]
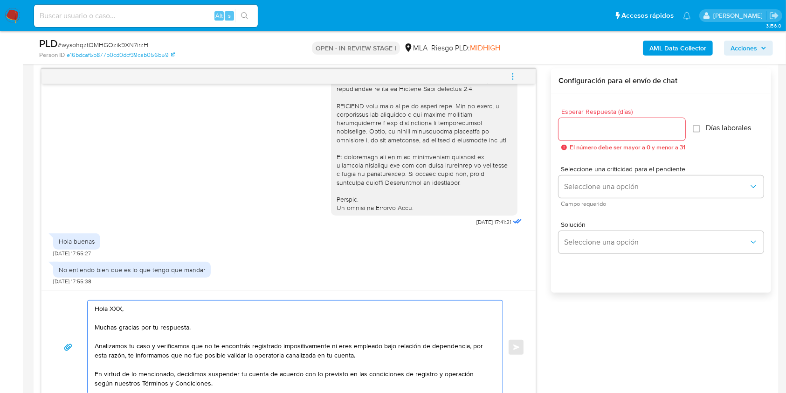
drag, startPoint x: 179, startPoint y: 342, endPoint x: 165, endPoint y: 261, distance: 82.3
click at [165, 261] on div "18/08/2025 17:41:21 Hola buenas 20/08/2025 17:55:27 No entiendo bien que es lo …" at bounding box center [288, 236] width 495 height 335
click at [123, 309] on textarea "Hola XXX, Muchas gracias por tu respuesta. Analizamos tu caso y verificamos que…" at bounding box center [293, 346] width 396 height 93
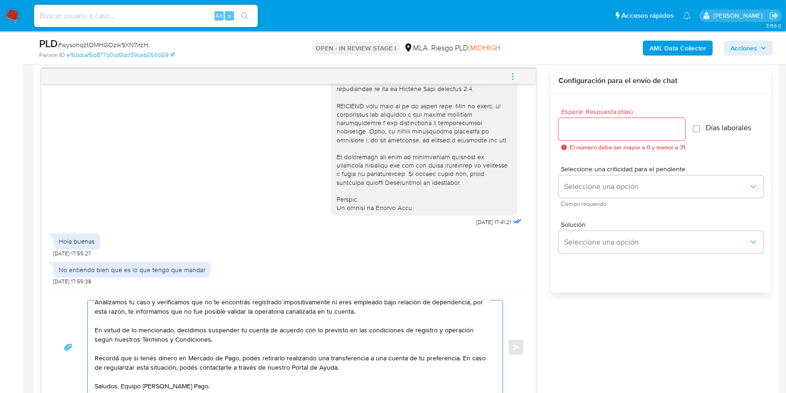
scroll to position [66, 0]
click at [121, 369] on textarea "Hola, Muchas gracias por tu respuesta. Analizamos tu caso y verificamos que no …" at bounding box center [293, 346] width 396 height 93
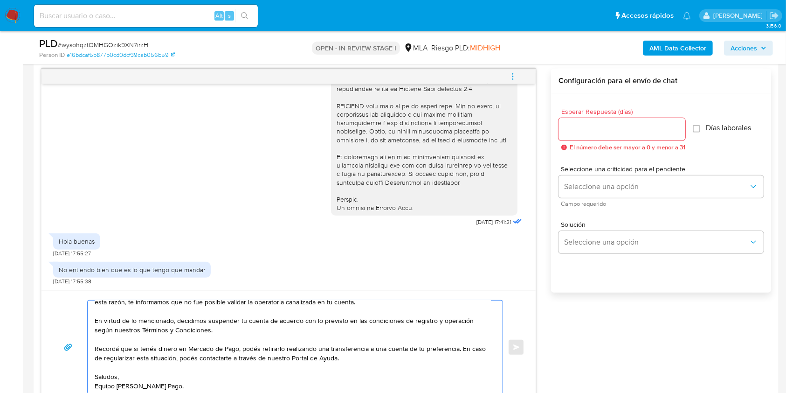
type textarea "Hola, Muchas gracias por tu respuesta. Analizamos tu caso y verificamos que no …"
click at [595, 132] on input "Esperar Respuesta (días)" at bounding box center [622, 129] width 127 height 12
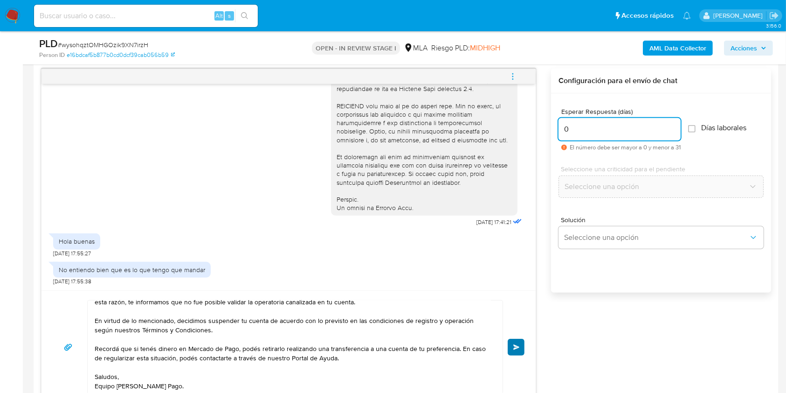
type input "0"
click at [511, 342] on button "Enviar" at bounding box center [516, 347] width 17 height 17
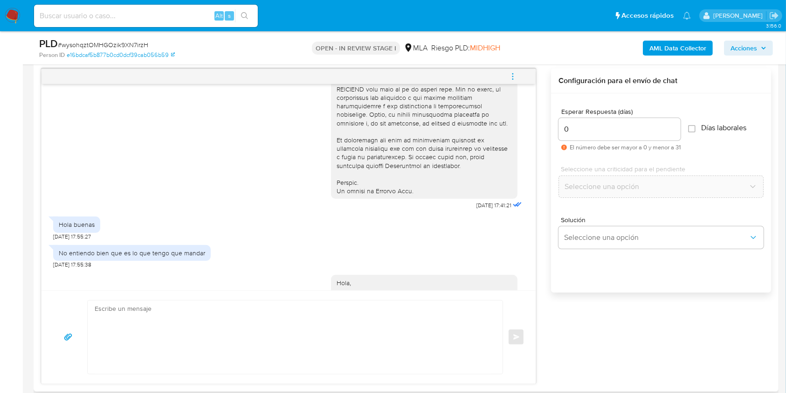
scroll to position [592, 0]
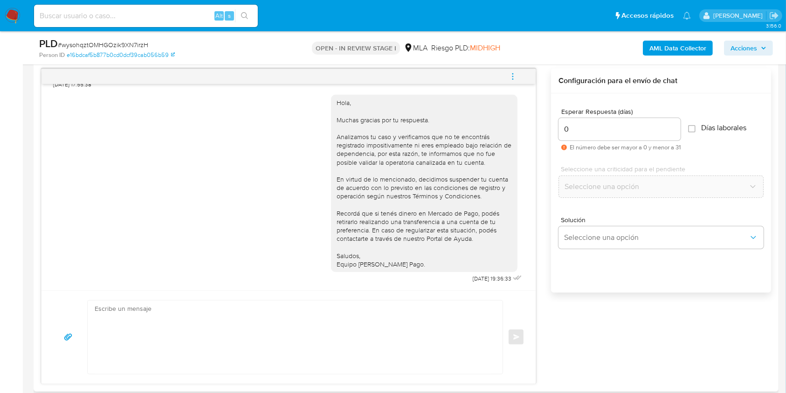
click at [511, 79] on icon "menu-action" at bounding box center [513, 76] width 8 height 8
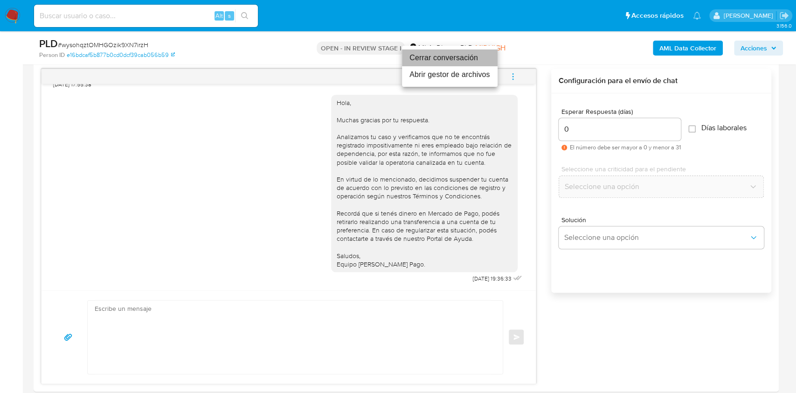
click at [425, 55] on li "Cerrar conversación" at bounding box center [450, 57] width 96 height 17
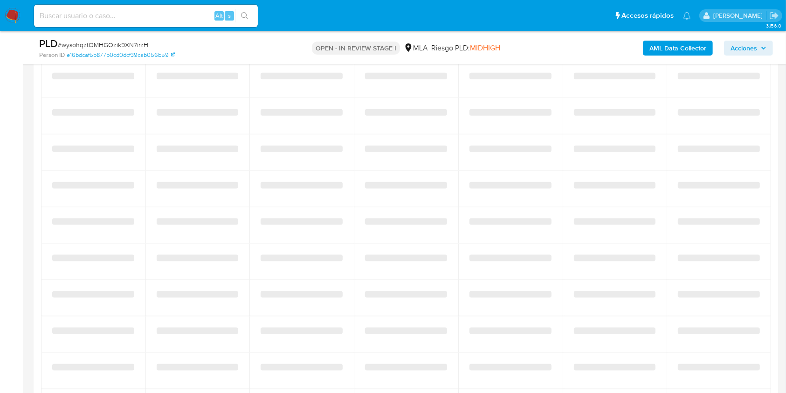
select select "10"
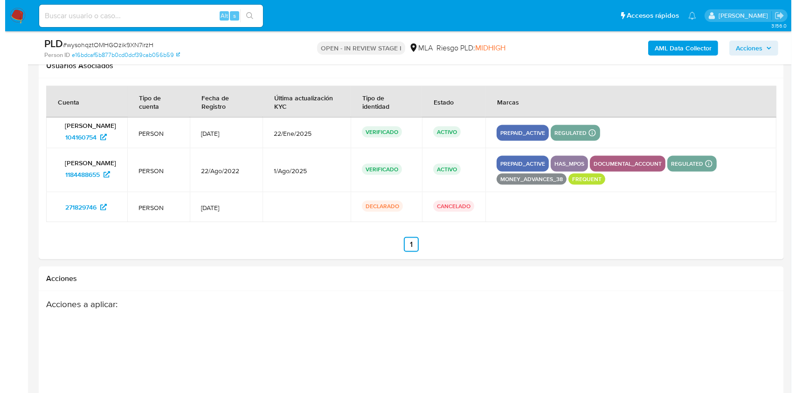
scroll to position [1481, 0]
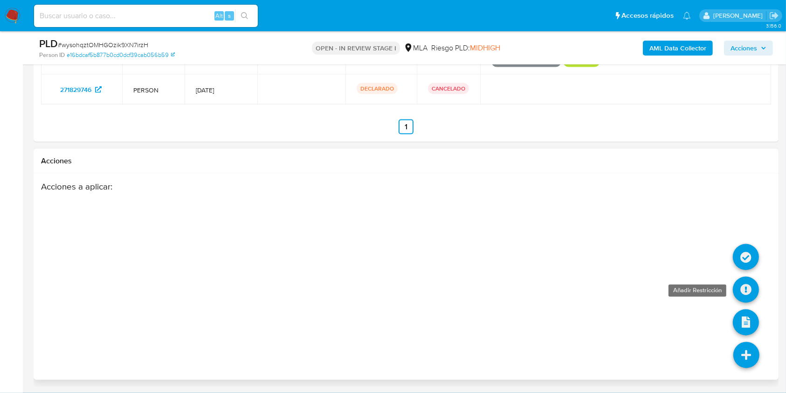
click at [739, 287] on icon at bounding box center [746, 290] width 26 height 26
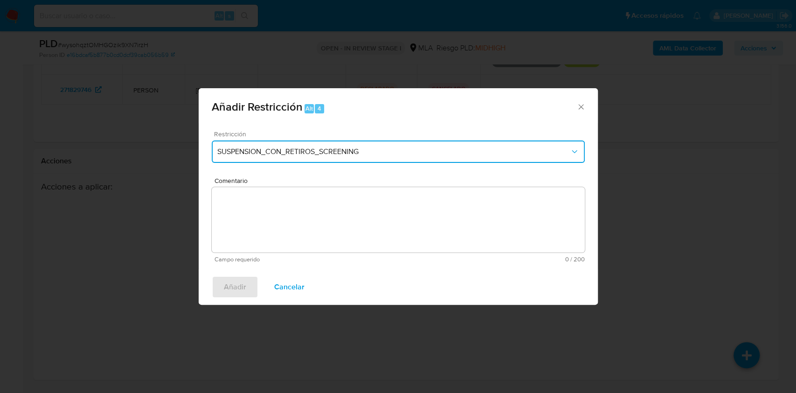
click at [497, 148] on span "SUSPENSION_CON_RETIROS_SCREENING" at bounding box center [393, 151] width 353 height 9
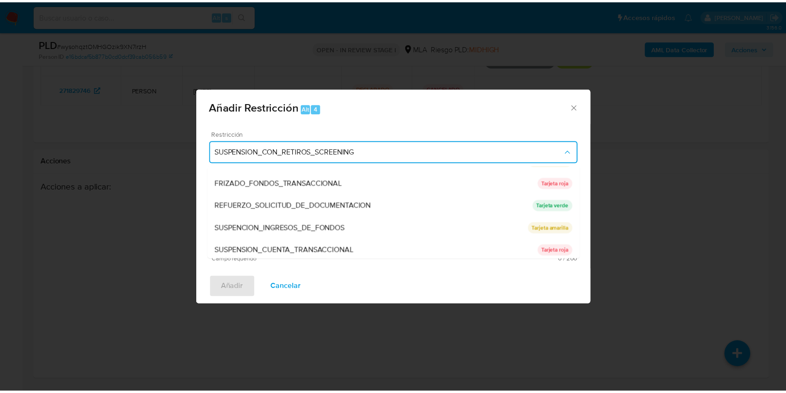
scroll to position [198, 0]
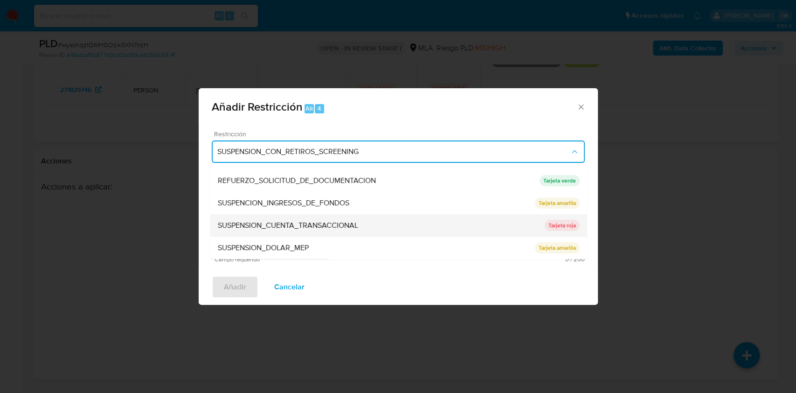
click at [388, 221] on div "SUSPENSION_CUENTA_TRANSACCIONAL" at bounding box center [380, 225] width 327 height 22
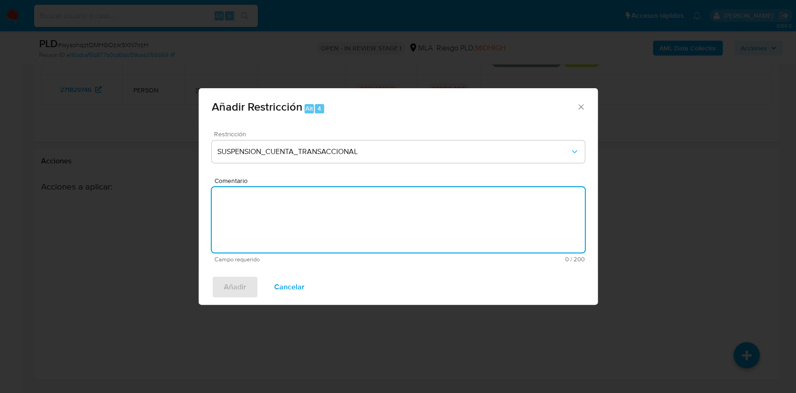
click at [356, 229] on textarea "Comentario" at bounding box center [398, 219] width 373 height 65
type textarea "AML"
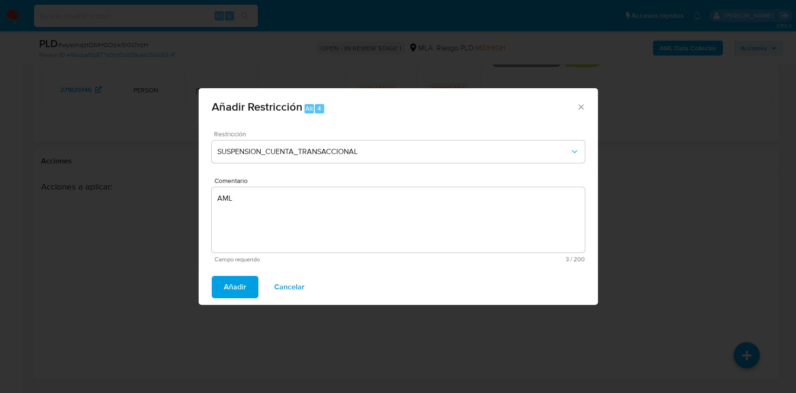
click at [220, 287] on button "Añadir" at bounding box center [235, 287] width 47 height 22
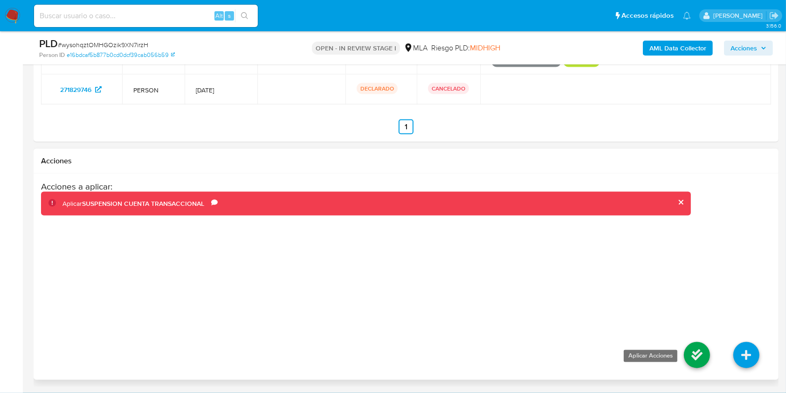
click at [694, 353] on icon at bounding box center [697, 355] width 26 height 26
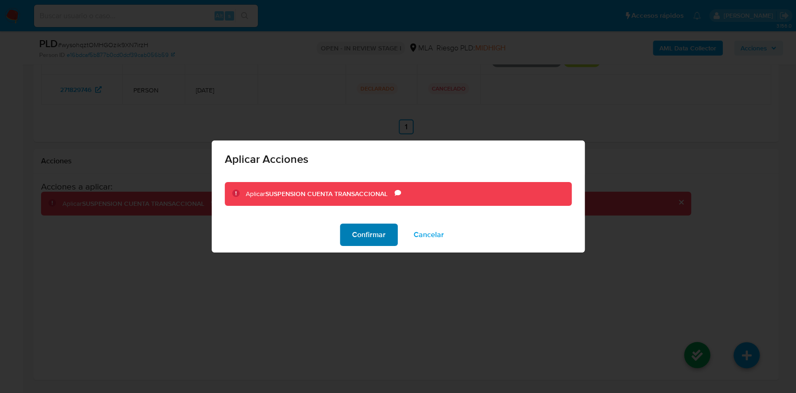
click at [366, 230] on span "Confirmar" at bounding box center [369, 234] width 34 height 21
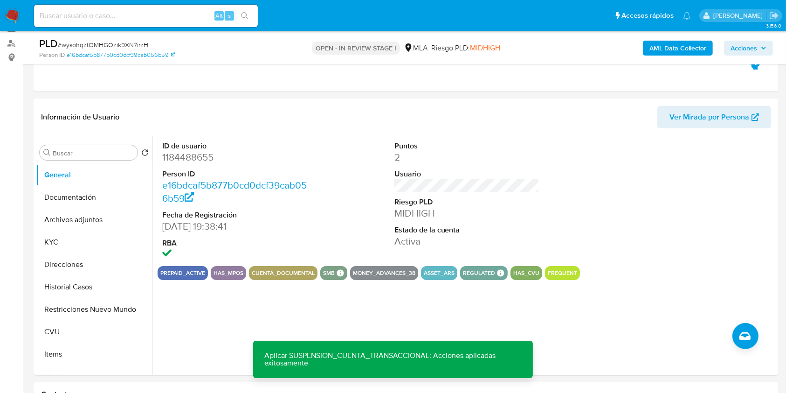
scroll to position [18, 0]
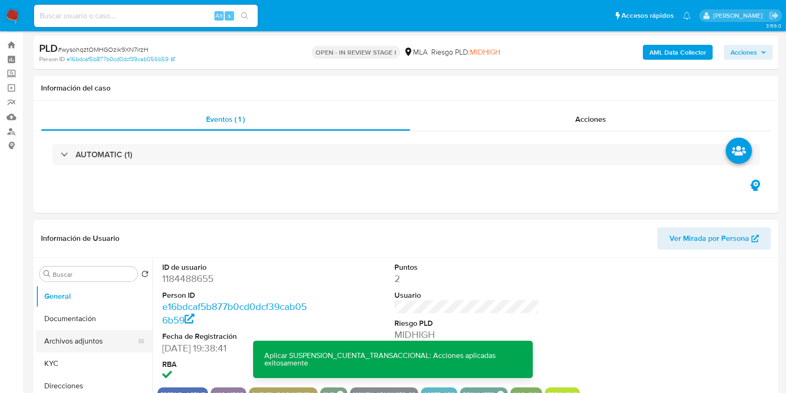
click at [100, 339] on button "Archivos adjuntos" at bounding box center [90, 341] width 109 height 22
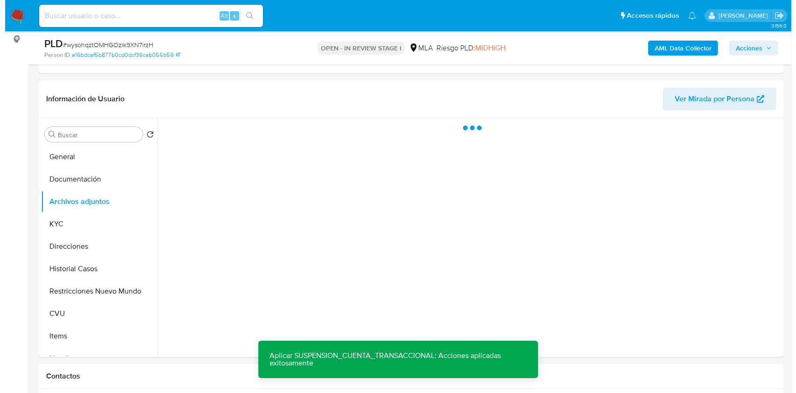
scroll to position [149, 0]
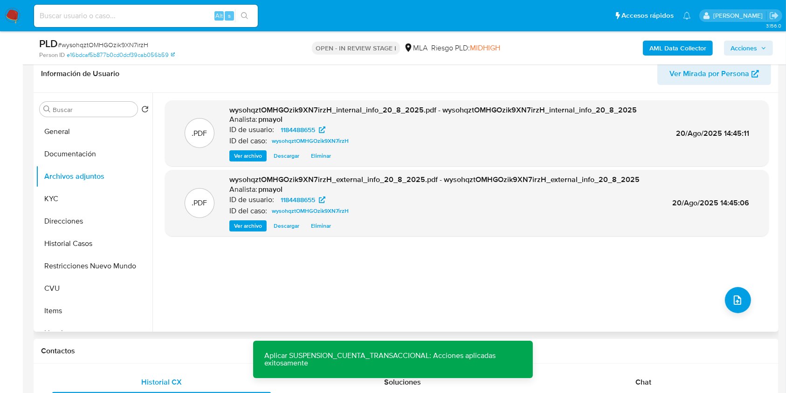
click at [718, 310] on div ".PDF wysohqztOMHGOzik9XN7irzH_internal_info_20_8_2025.pdf - wysohqztOMHGOzik9XN…" at bounding box center [467, 212] width 604 height 224
click at [726, 308] on button "upload-file" at bounding box center [738, 300] width 26 height 26
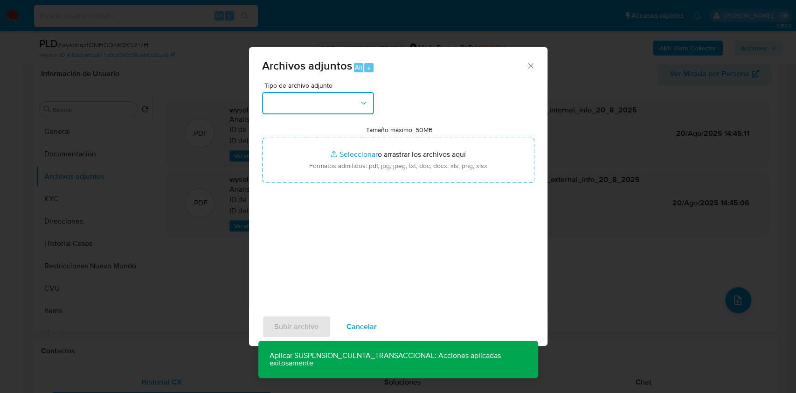
click at [333, 97] on button "button" at bounding box center [318, 103] width 112 height 22
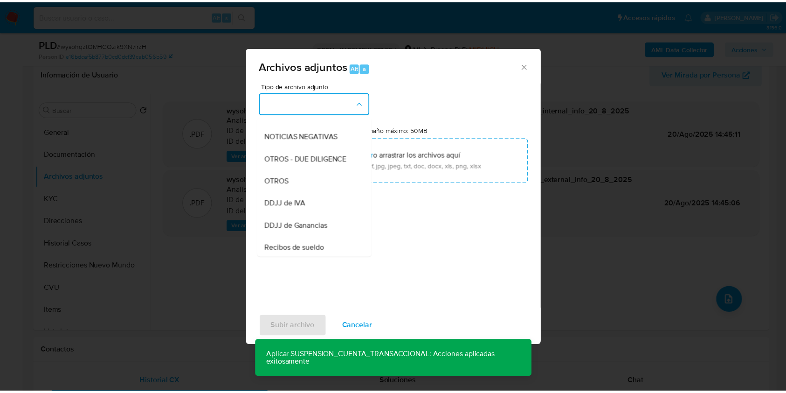
scroll to position [152, 0]
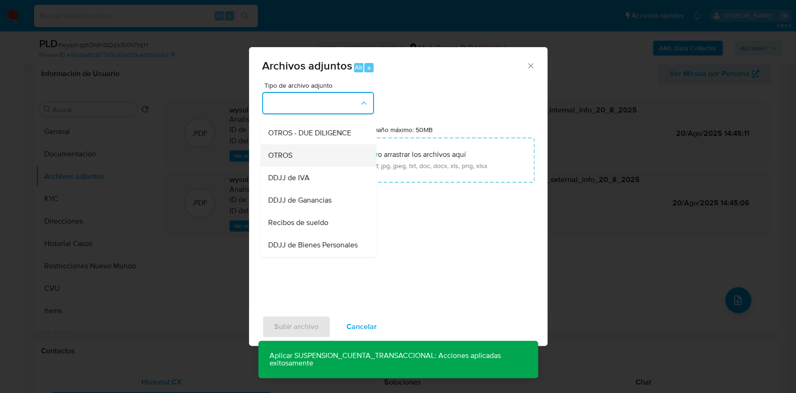
click at [308, 162] on div "OTROS" at bounding box center [315, 155] width 95 height 22
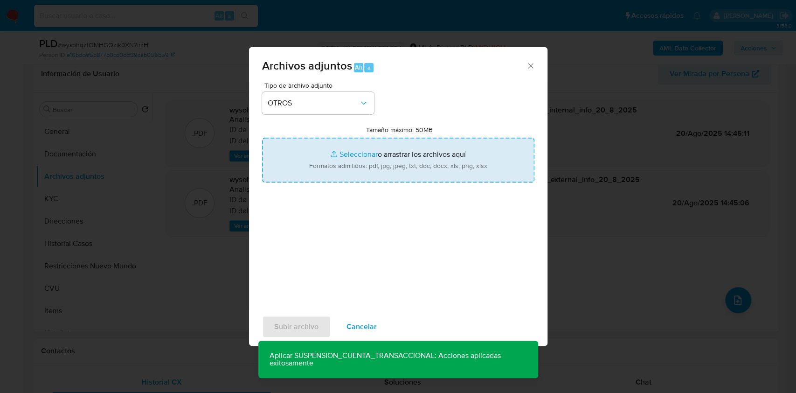
click at [377, 164] on input "Tamaño máximo: 50MB Seleccionar archivos" at bounding box center [398, 160] width 272 height 45
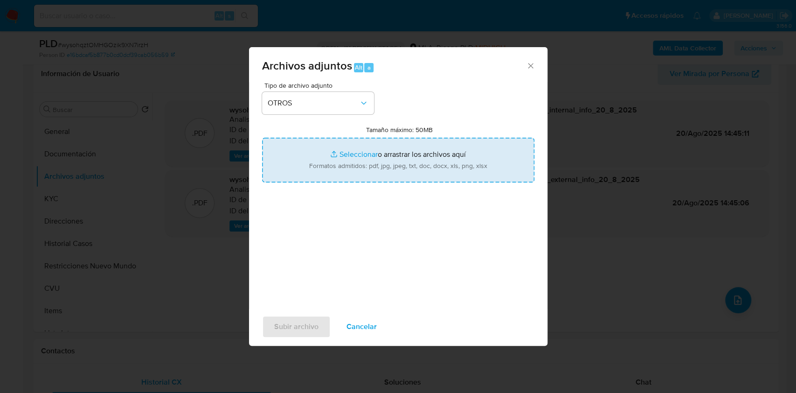
type input "C:\fakepath\Caselog wysohqztOMHGOzik9XN7irzH.docx"
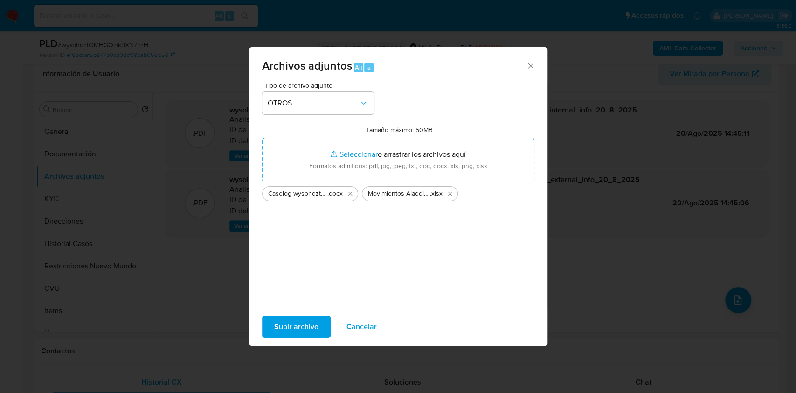
click at [298, 326] on span "Subir archivo" at bounding box center [296, 326] width 44 height 21
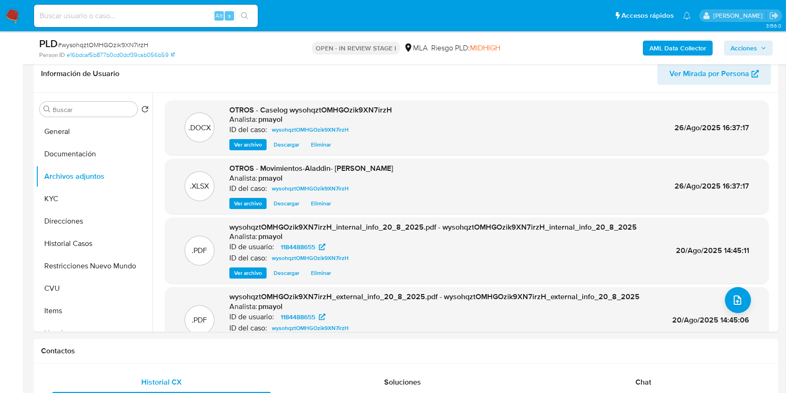
click at [744, 51] on span "Acciones" at bounding box center [744, 48] width 27 height 15
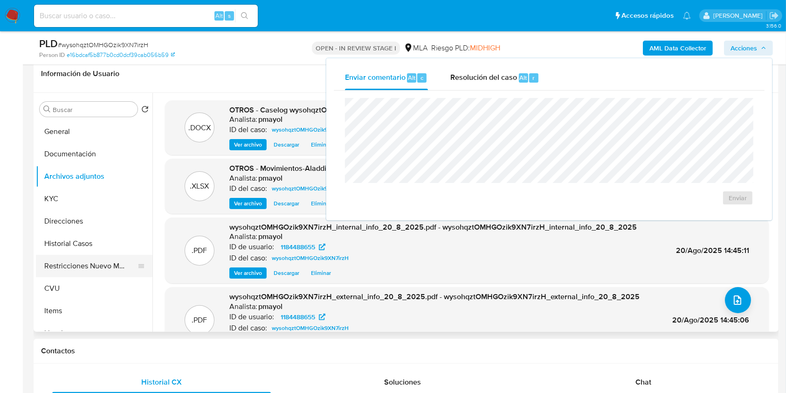
click at [110, 261] on button "Restricciones Nuevo Mundo" at bounding box center [90, 266] width 109 height 22
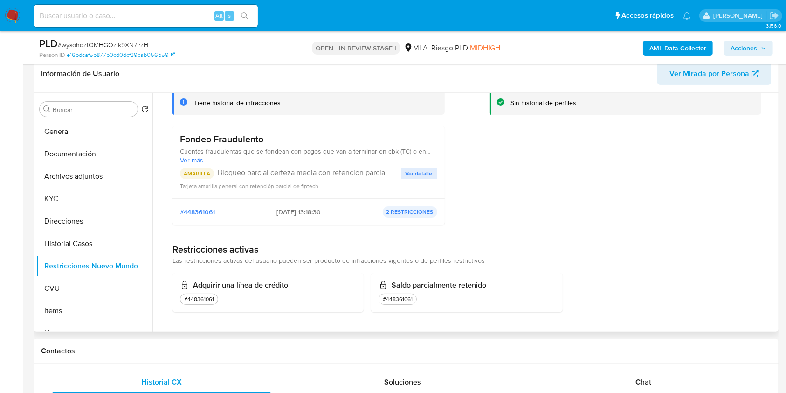
scroll to position [0, 0]
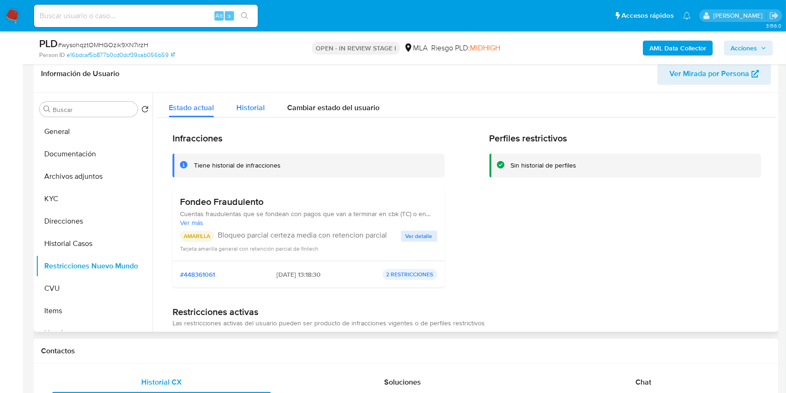
click at [229, 111] on button "Historial" at bounding box center [250, 105] width 51 height 25
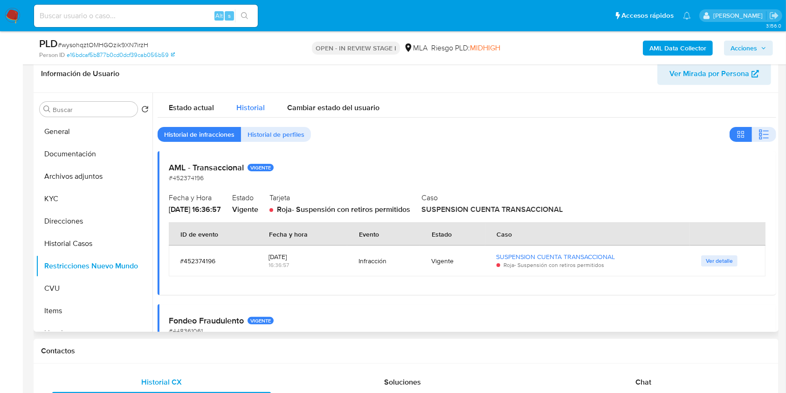
click at [240, 104] on span "Historial" at bounding box center [250, 107] width 28 height 11
click at [194, 103] on span "Estado actual" at bounding box center [191, 107] width 45 height 11
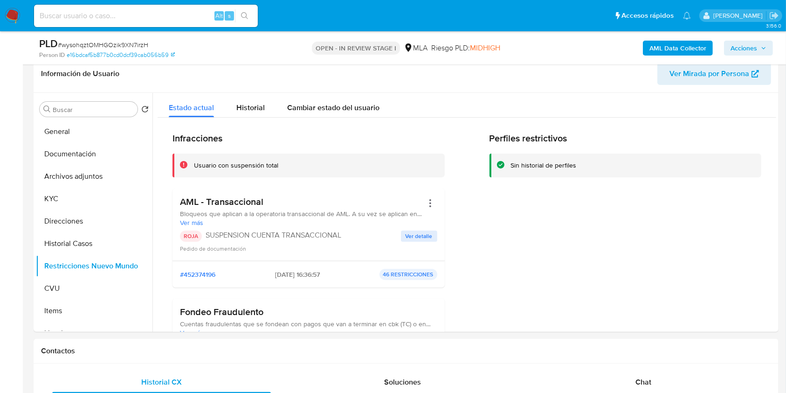
click at [749, 43] on span "Acciones" at bounding box center [744, 48] width 27 height 15
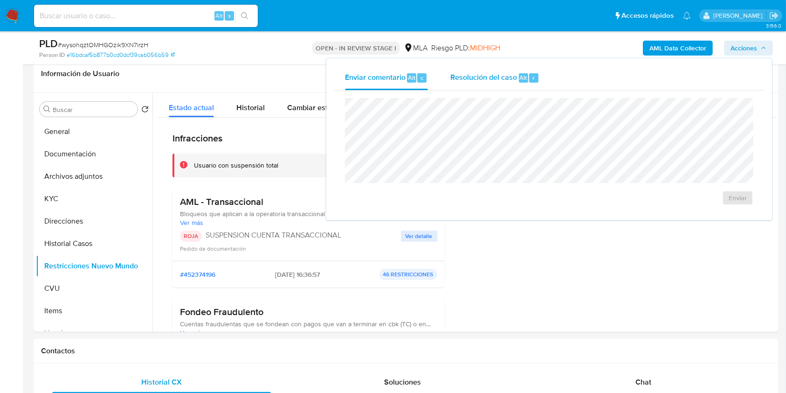
click at [498, 76] on span "Resolución del caso" at bounding box center [484, 77] width 67 height 11
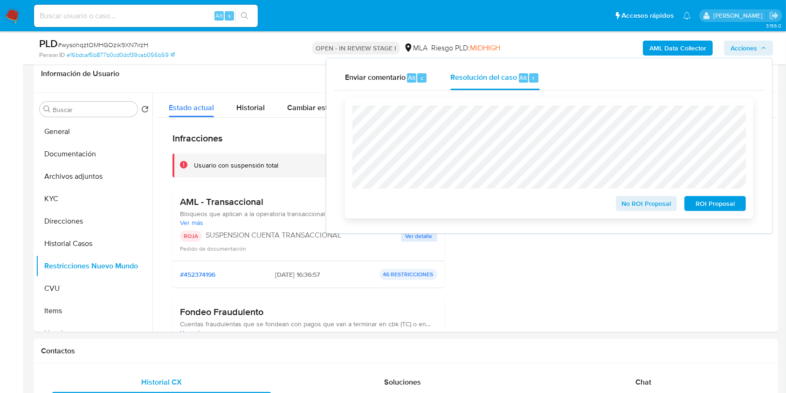
click at [719, 210] on span "ROI Proposal" at bounding box center [715, 203] width 49 height 13
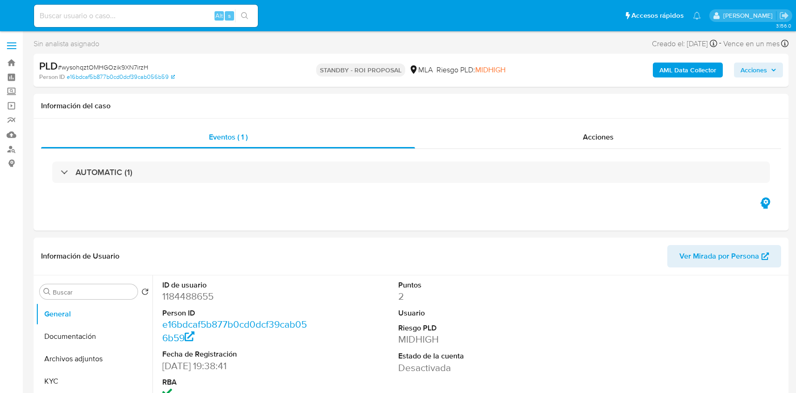
select select "10"
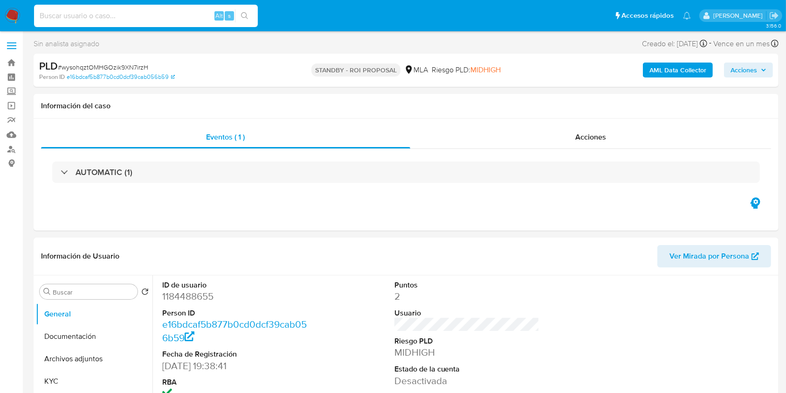
click at [169, 10] on input at bounding box center [146, 16] width 224 height 12
paste input "ilNk5RlxjbgvhTSbtyrlYIIv"
type input "ilNk5RlxjbgvhTSbtyrlYIIv"
select select "10"
click at [101, 66] on span "# ilNk5RlxjbgvhTSbtyrlYIIv" at bounding box center [93, 66] width 71 height 9
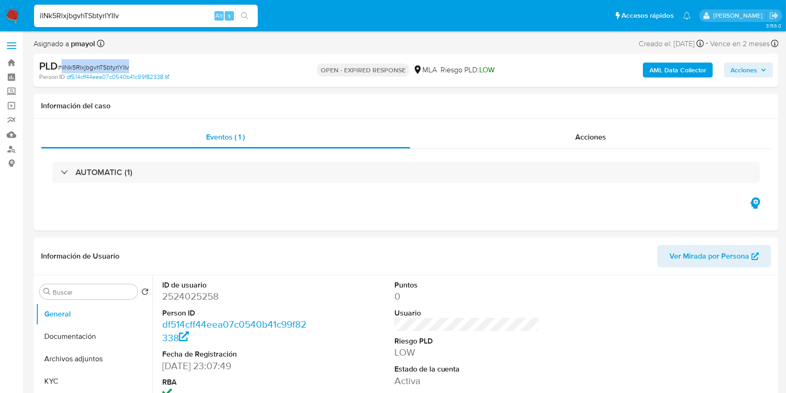
click at [101, 66] on span "# ilNk5RlxjbgvhTSbtyrlYIIv" at bounding box center [93, 66] width 71 height 9
copy span "ilNk5RlxjbgvhTSbtyrlYIIv"
click at [6, 15] on img at bounding box center [13, 16] width 16 height 16
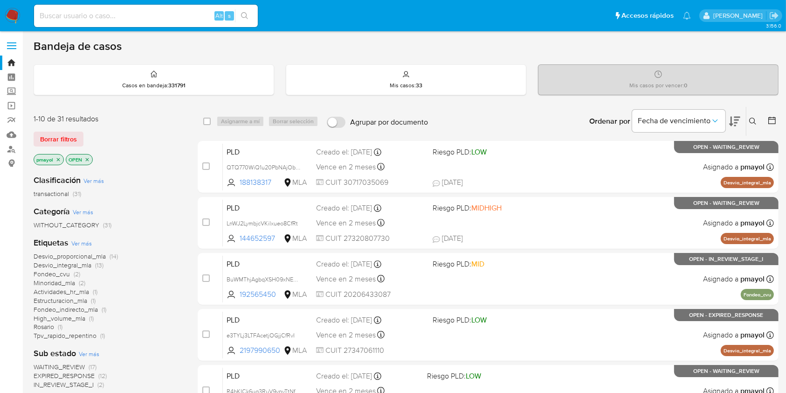
click at [750, 122] on icon at bounding box center [752, 121] width 7 height 7
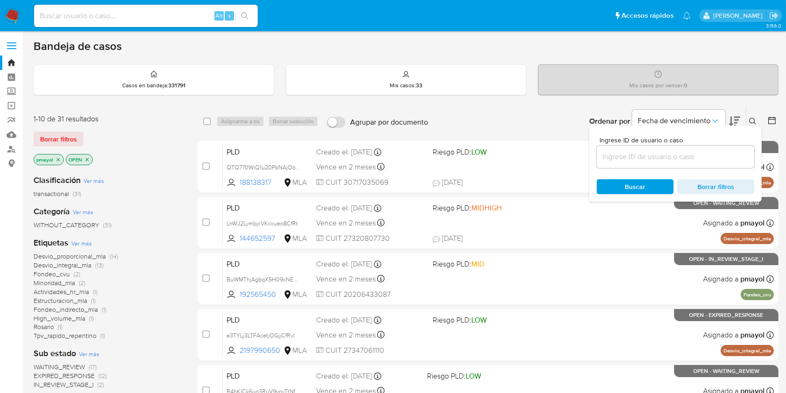
click at [690, 159] on input at bounding box center [676, 157] width 158 height 12
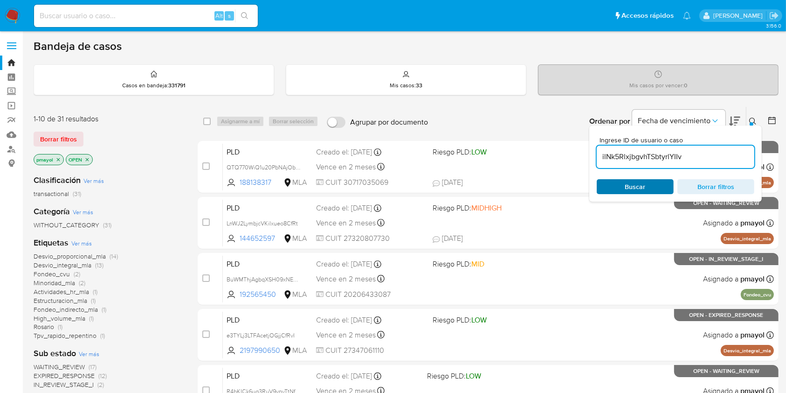
type input "ilNk5RlxjbgvhTSbtyrlYIIv"
click at [633, 184] on div "Buscar Borrar filtros" at bounding box center [676, 186] width 158 height 15
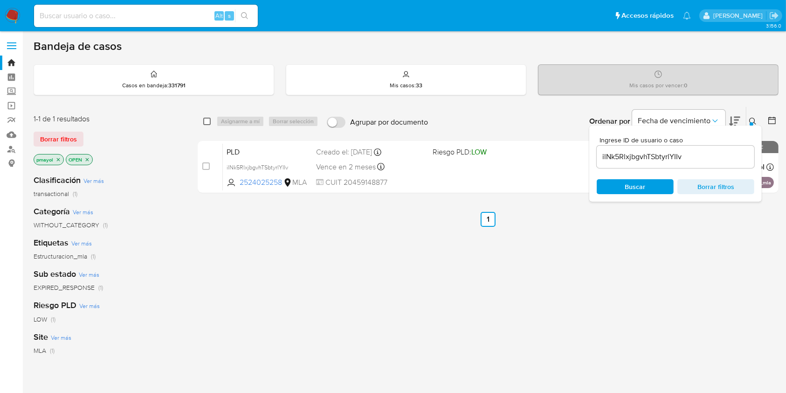
click at [206, 121] on input "checkbox" at bounding box center [206, 121] width 7 height 7
checkbox input "true"
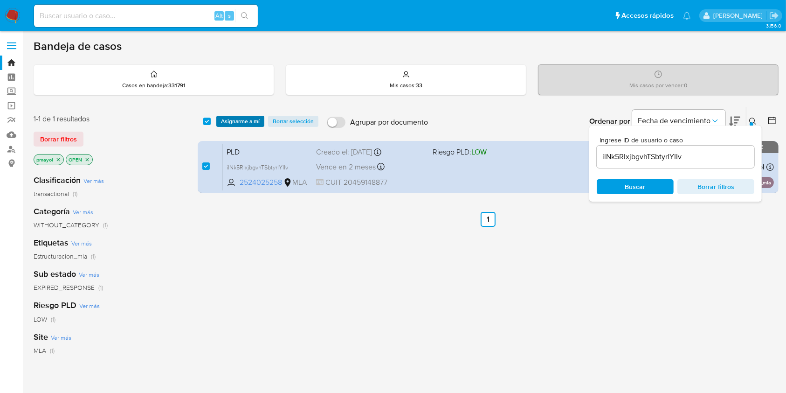
click at [228, 122] on span "Asignarme a mí" at bounding box center [240, 121] width 39 height 9
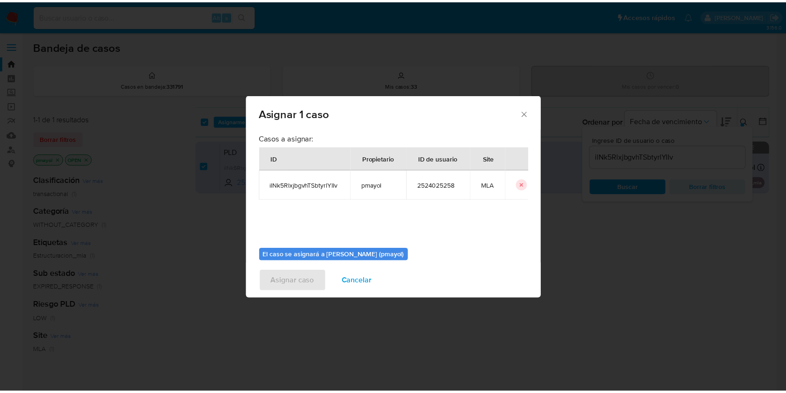
scroll to position [48, 0]
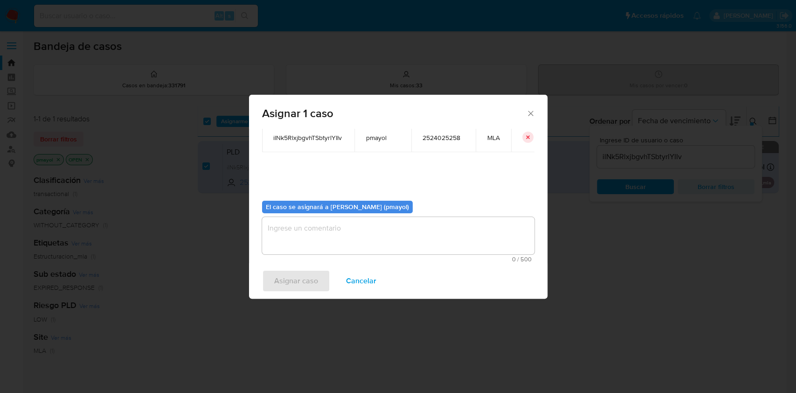
click at [469, 233] on textarea "assign-modal" at bounding box center [398, 235] width 272 height 37
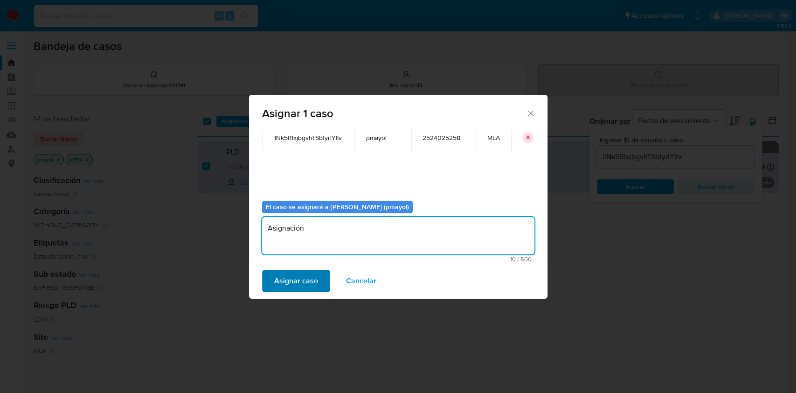
type textarea "Asignación"
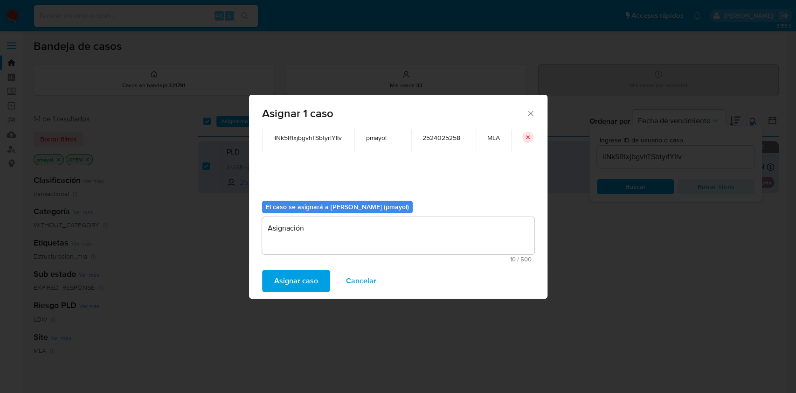
click at [295, 285] on span "Asignar caso" at bounding box center [296, 280] width 44 height 21
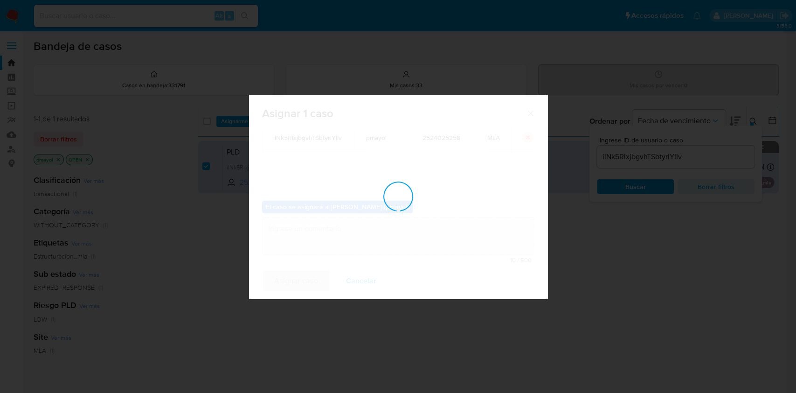
checkbox input "false"
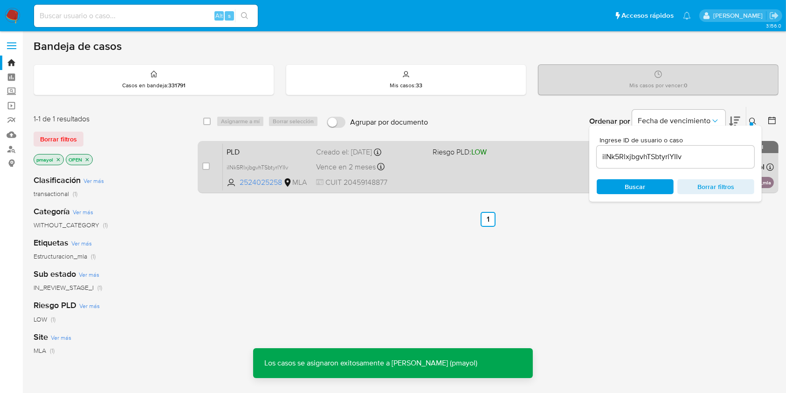
click at [421, 177] on span "CUIT 20459148877" at bounding box center [370, 182] width 109 height 10
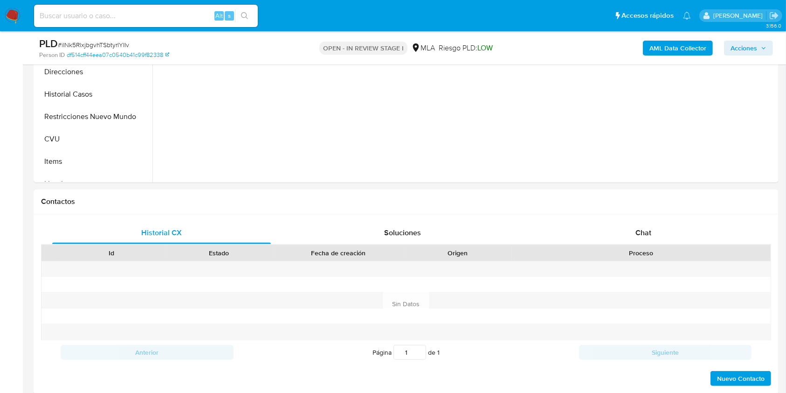
scroll to position [310, 0]
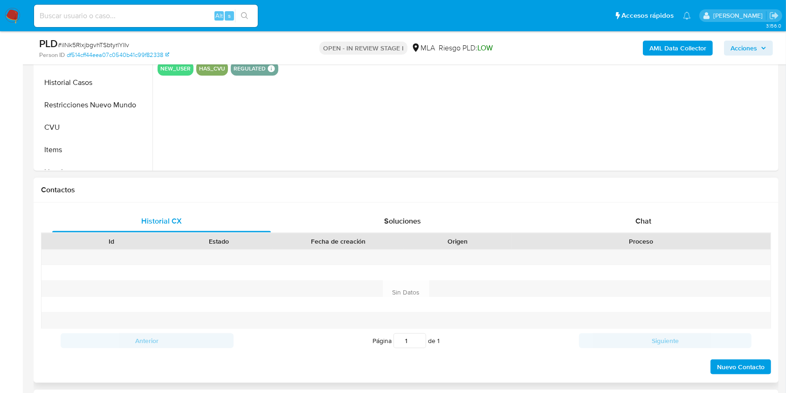
select select "10"
click at [631, 224] on div "Chat" at bounding box center [643, 221] width 219 height 22
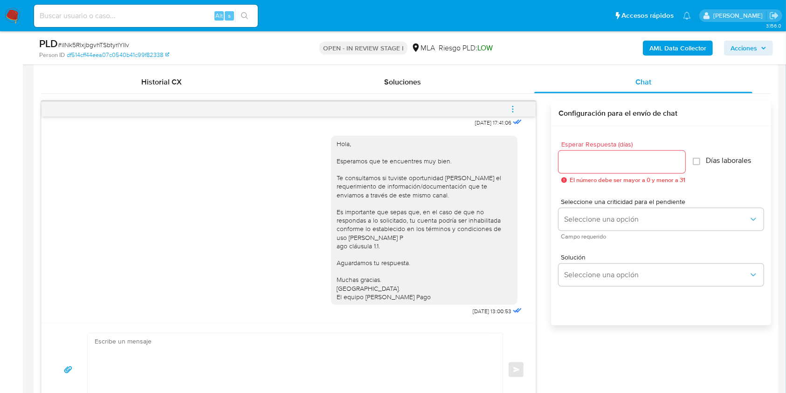
scroll to position [425, 0]
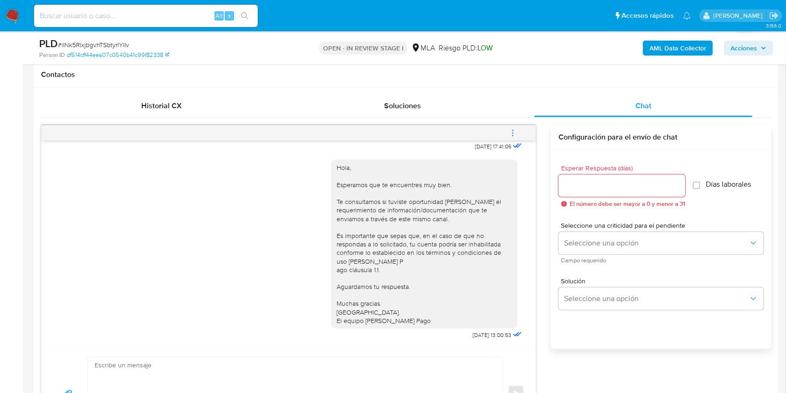
click at [513, 122] on span "menu-action" at bounding box center [513, 133] width 8 height 22
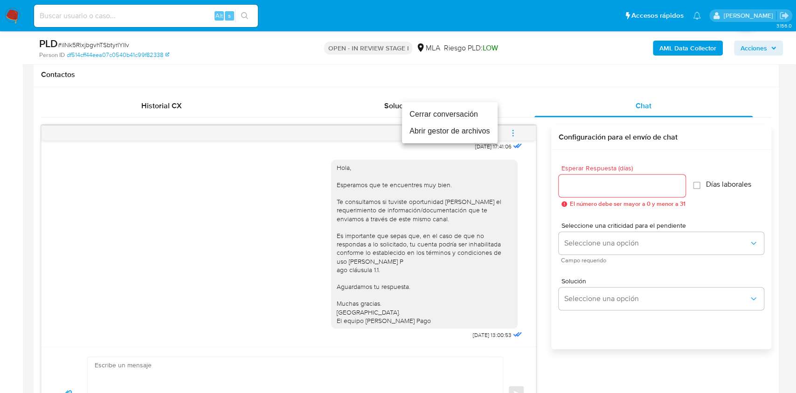
click at [457, 111] on li "Cerrar conversación" at bounding box center [450, 114] width 96 height 17
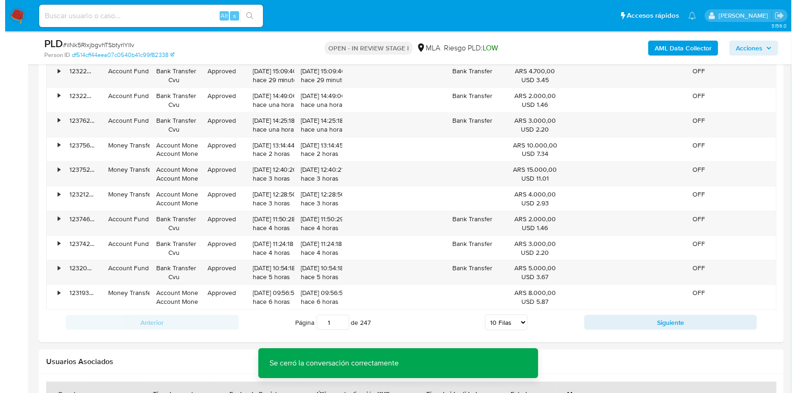
scroll to position [1702, 0]
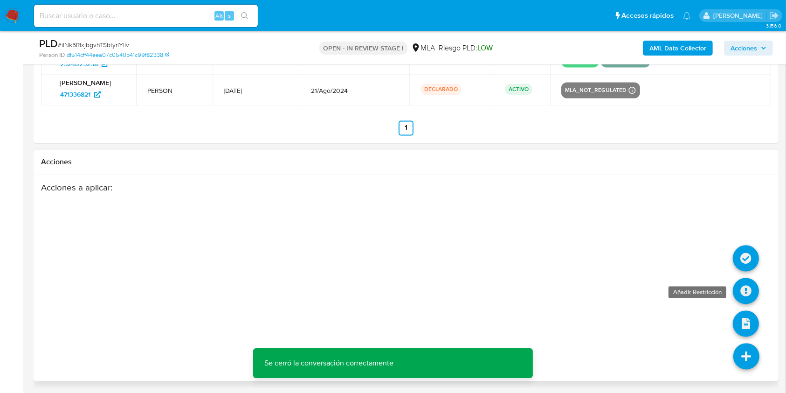
click at [739, 282] on icon at bounding box center [746, 291] width 26 height 26
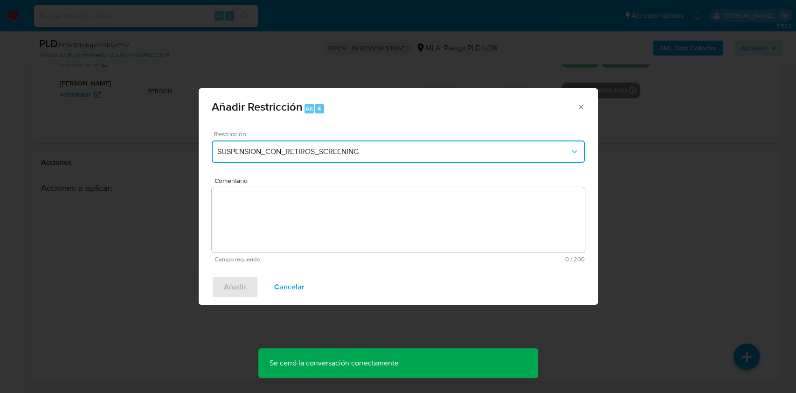
click at [387, 150] on span "SUSPENSION_CON_RETIROS_SCREENING" at bounding box center [393, 151] width 353 height 9
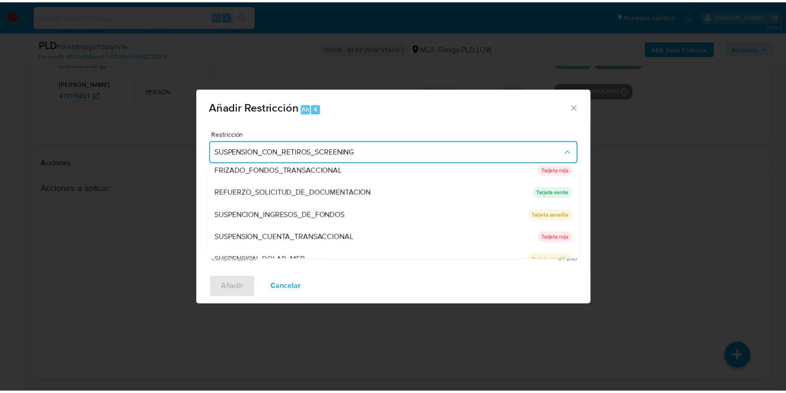
scroll to position [192, 0]
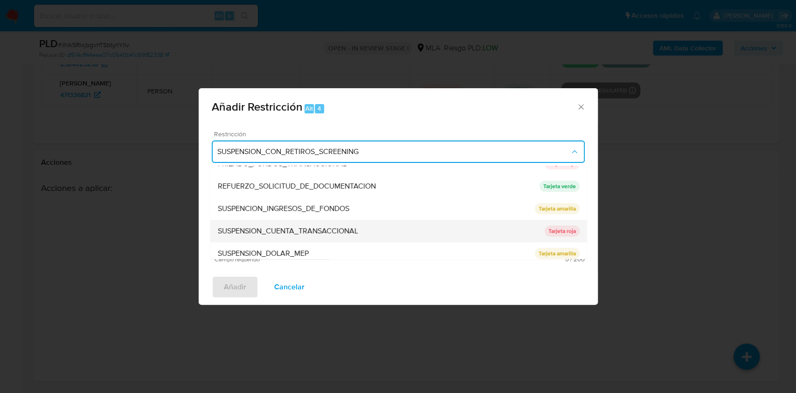
click at [375, 232] on div "SUSPENSION_CUENTA_TRANSACCIONAL" at bounding box center [380, 231] width 327 height 22
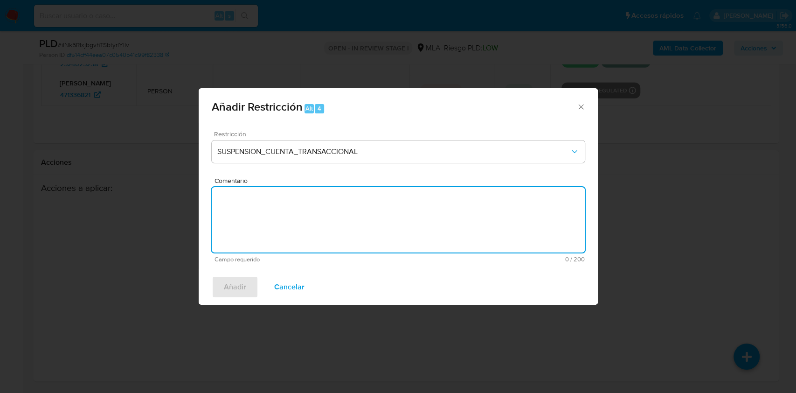
click at [349, 233] on textarea "Comentario" at bounding box center [398, 219] width 373 height 65
type textarea "AML"
click at [227, 291] on span "Añadir" at bounding box center [235, 287] width 22 height 21
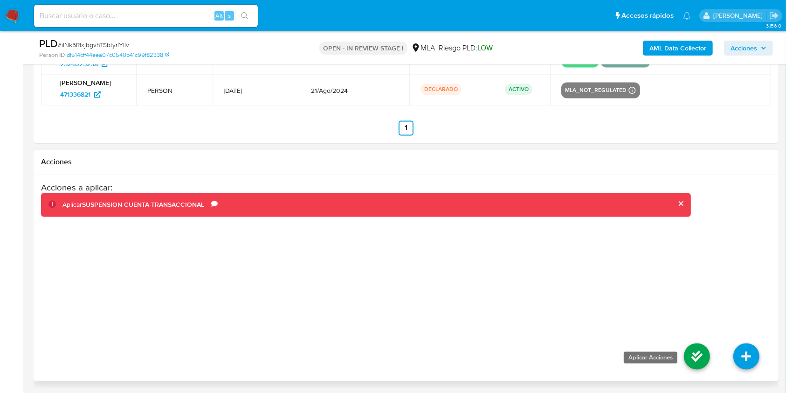
click at [693, 347] on icon at bounding box center [697, 356] width 26 height 26
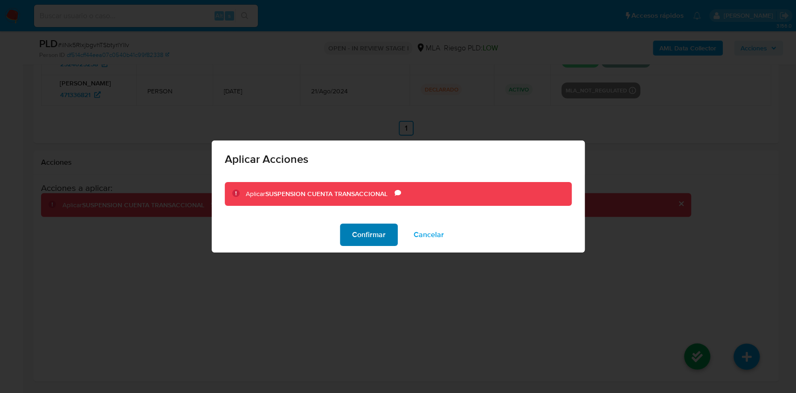
click at [368, 235] on span "Confirmar" at bounding box center [369, 234] width 34 height 21
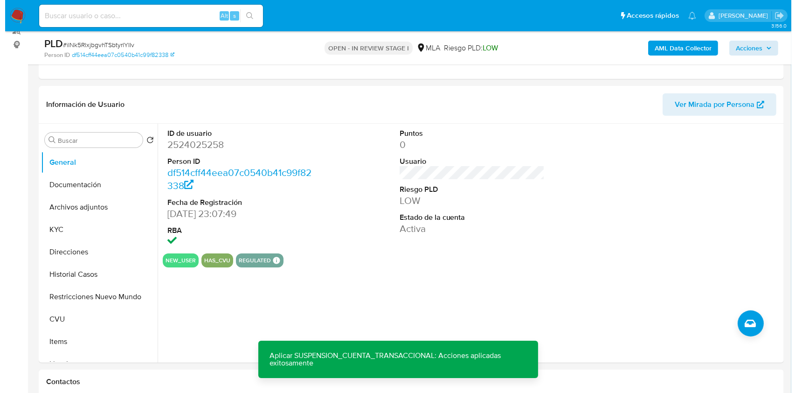
scroll to position [120, 0]
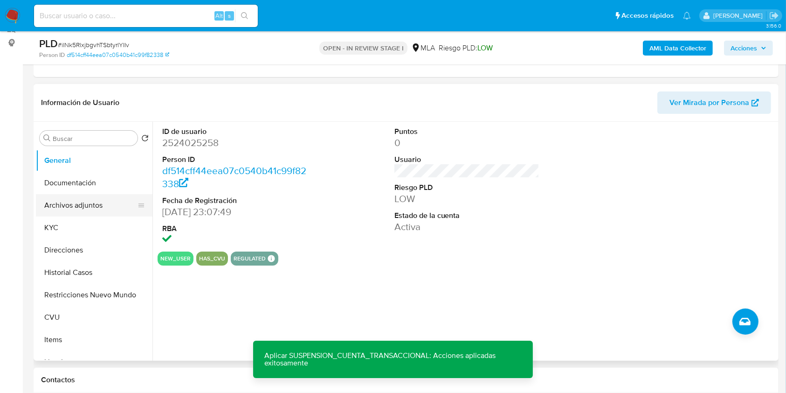
click at [92, 210] on button "Archivos adjuntos" at bounding box center [90, 205] width 109 height 22
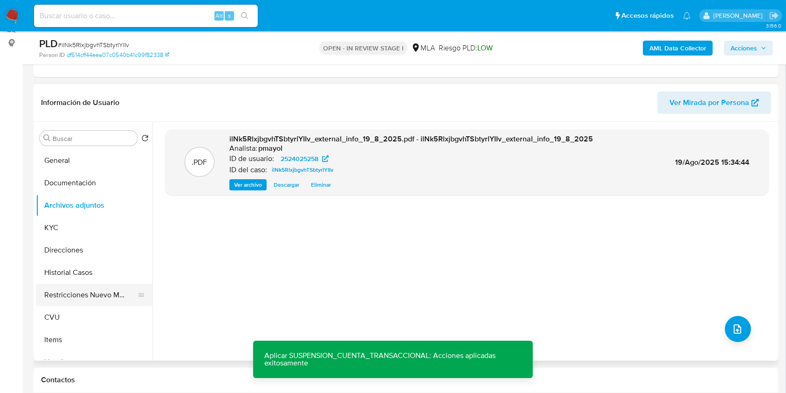
click at [101, 290] on button "Restricciones Nuevo Mundo" at bounding box center [90, 295] width 109 height 22
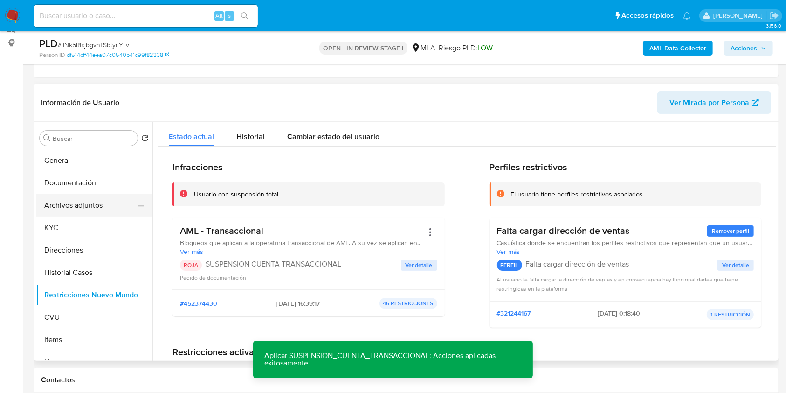
click at [86, 204] on button "Archivos adjuntos" at bounding box center [90, 205] width 109 height 22
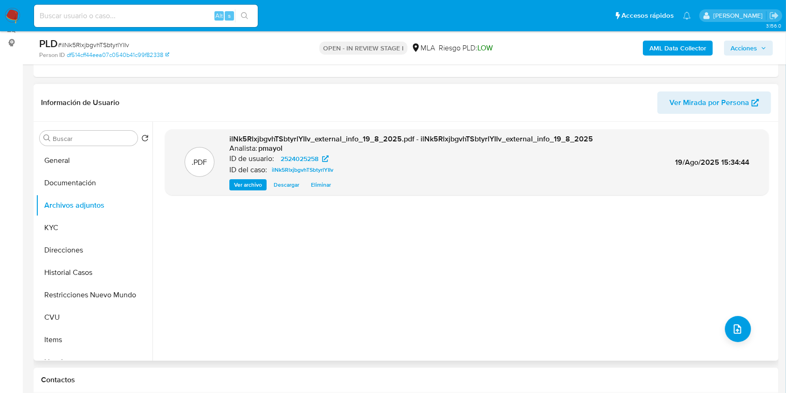
click at [745, 320] on div ".PDF ilNk5RlxjbgvhTSbtyrlYIIv_external_info_19_8_2025.pdf - ilNk5RlxjbgvhTSbtyr…" at bounding box center [467, 241] width 604 height 224
click at [739, 321] on button "upload-file" at bounding box center [738, 329] width 26 height 26
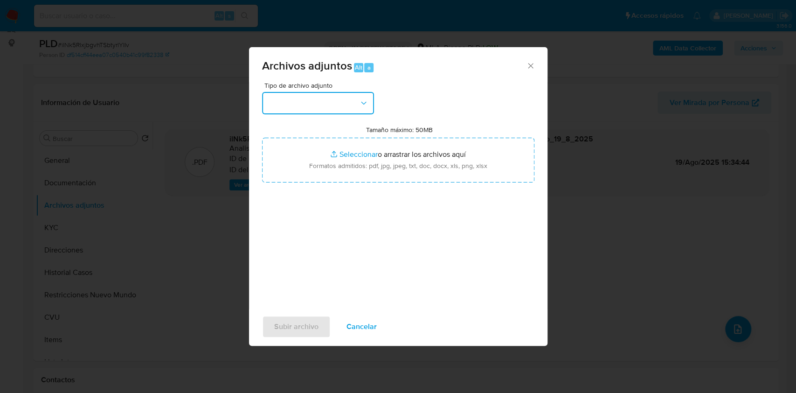
click at [368, 101] on button "button" at bounding box center [318, 103] width 112 height 22
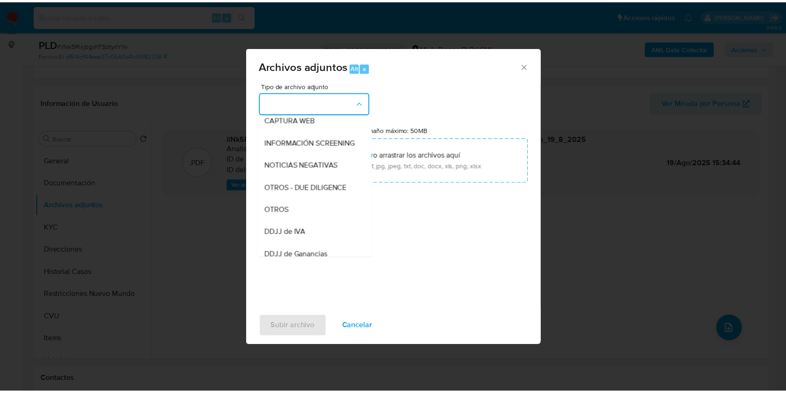
scroll to position [122, 0]
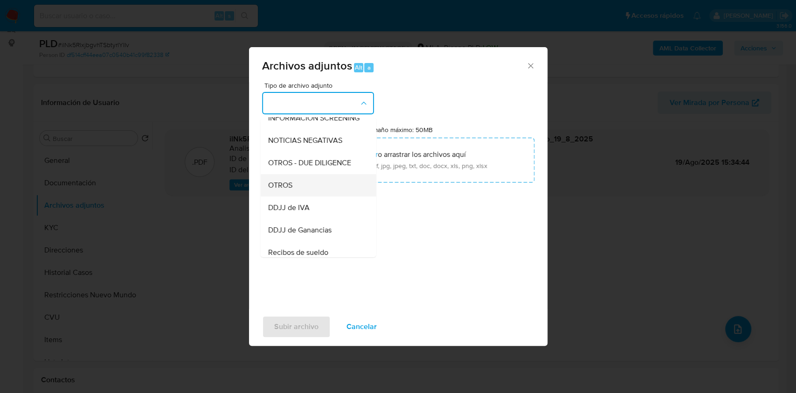
click at [316, 188] on div "OTROS" at bounding box center [315, 185] width 95 height 22
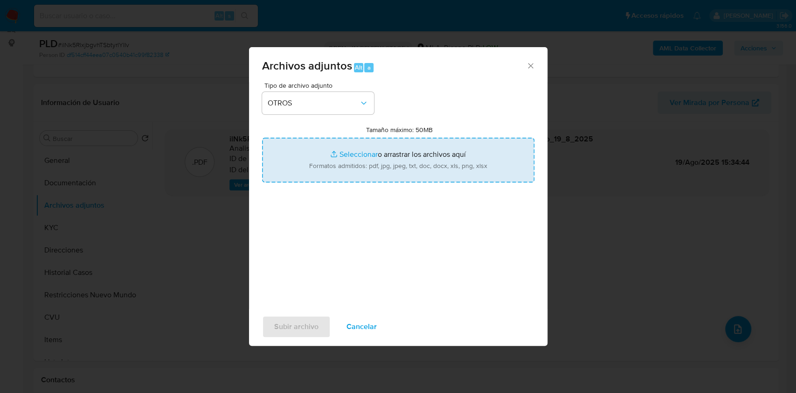
click at [336, 173] on input "Tamaño máximo: 50MB Seleccionar archivos" at bounding box center [398, 160] width 272 height 45
type input "C:\fakepath\Caselog ilNk5RlxjbgvhTSbtyrlYIIv.docx"
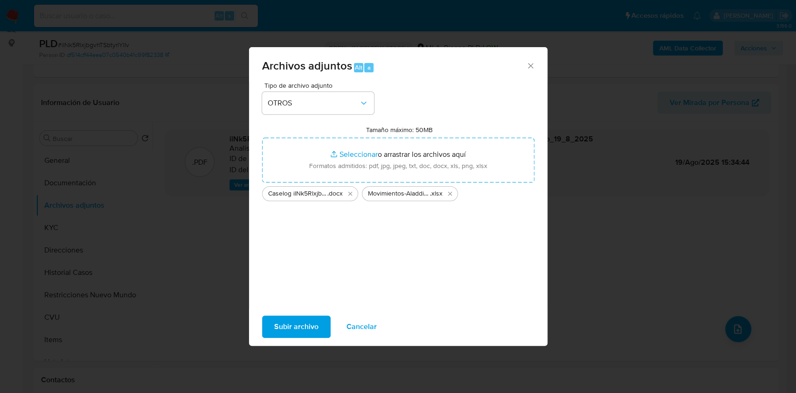
click at [302, 324] on span "Subir archivo" at bounding box center [296, 326] width 44 height 21
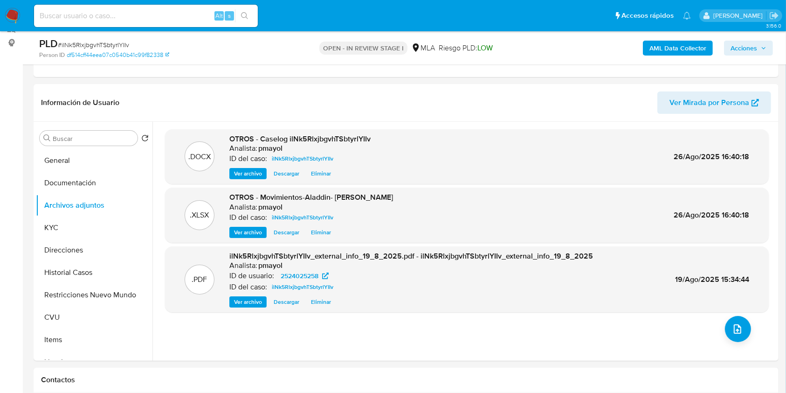
click at [742, 50] on span "Acciones" at bounding box center [744, 48] width 27 height 15
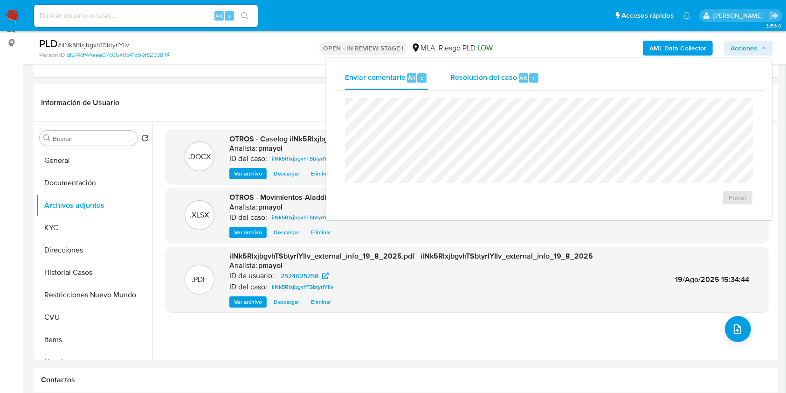
click at [491, 80] on span "Resolución del caso" at bounding box center [484, 77] width 67 height 11
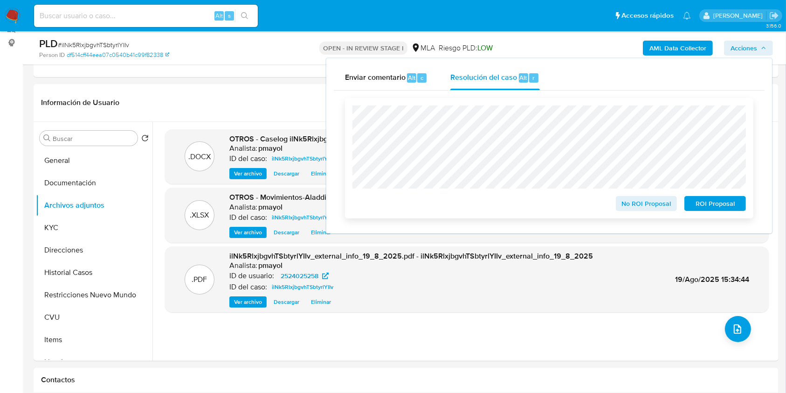
click at [706, 206] on span "ROI Proposal" at bounding box center [715, 203] width 49 height 13
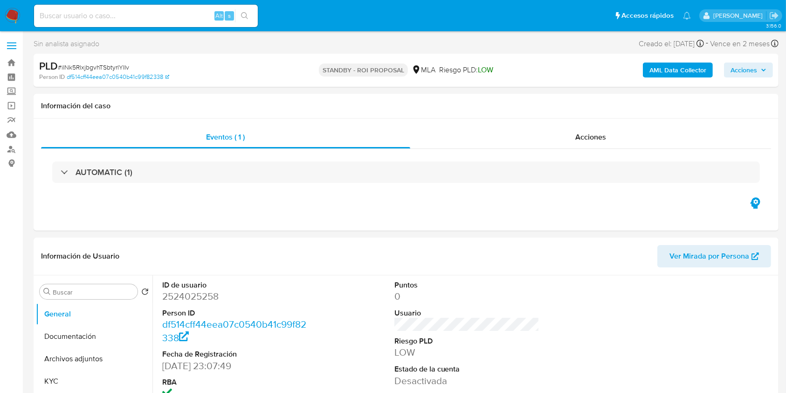
select select "10"
click at [164, 13] on input at bounding box center [146, 16] width 224 height 12
paste input "nPy8AJIeyo5cfJh55qerroTz"
type input "nPy8AJIeyo5cfJh55qerroTz"
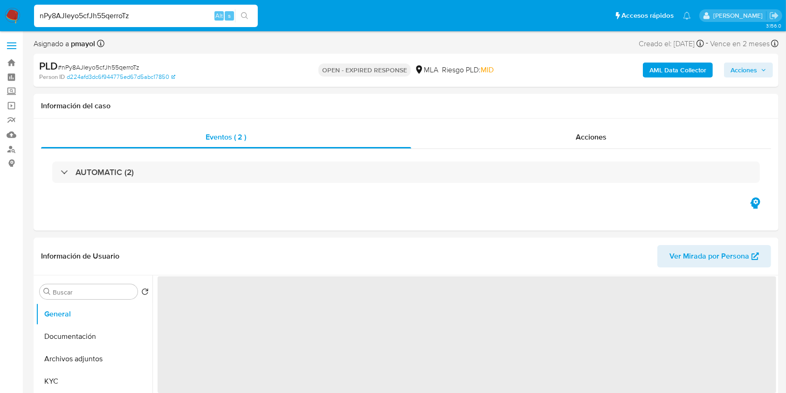
click at [109, 64] on span "# nPy8AJIeyo5cfJh55qerroTz" at bounding box center [99, 66] width 82 height 9
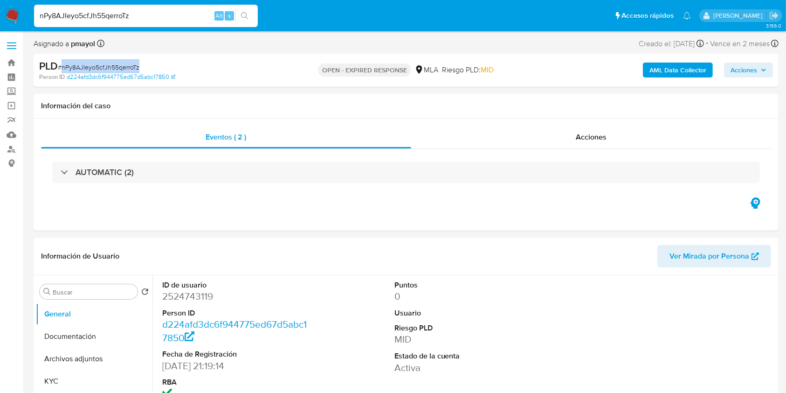
click at [109, 64] on span "# nPy8AJIeyo5cfJh55qerroTz" at bounding box center [99, 66] width 82 height 9
copy span "nPy8AJIeyo5cfJh55qerroTz"
select select "10"
click at [12, 14] on img at bounding box center [13, 16] width 16 height 16
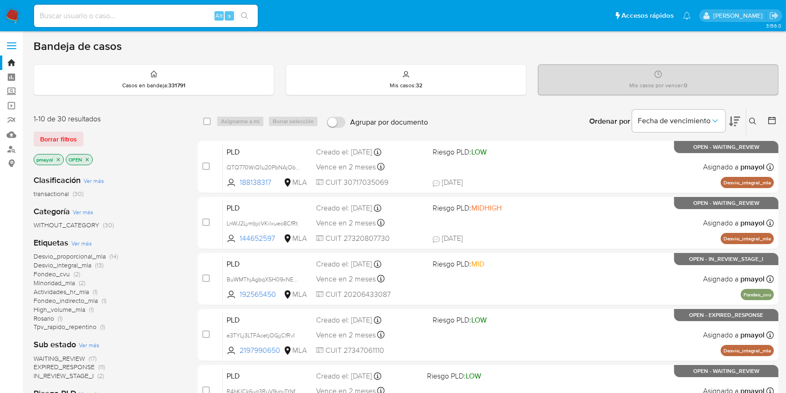
click at [754, 122] on icon at bounding box center [752, 121] width 7 height 7
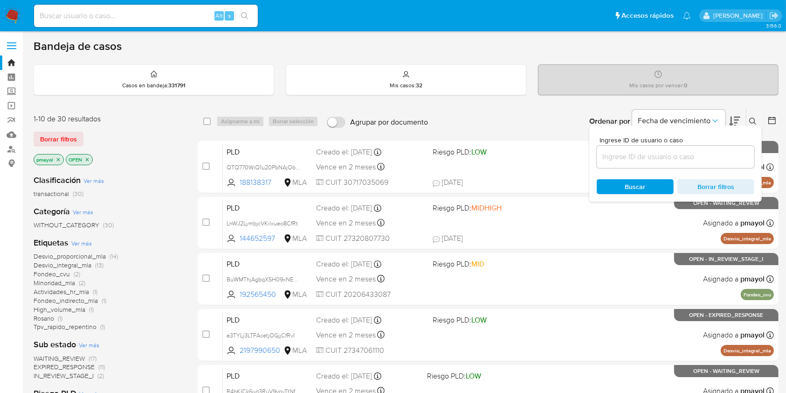
click at [679, 154] on input at bounding box center [676, 157] width 158 height 12
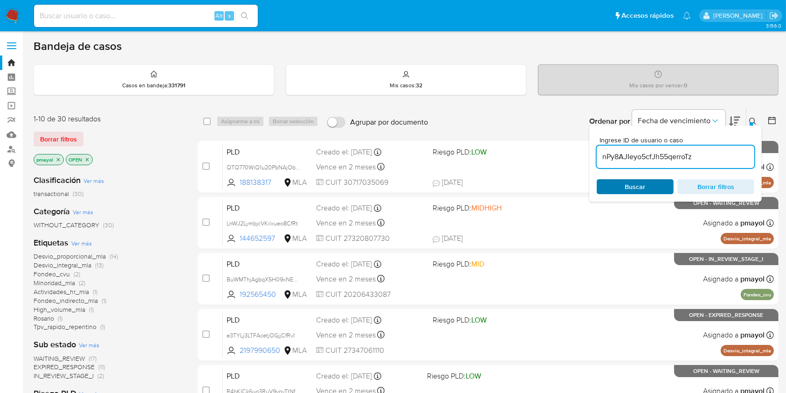
type input "nPy8AJIeyo5cfJh55qerroTz"
click at [631, 189] on span "Buscar" at bounding box center [635, 186] width 21 height 15
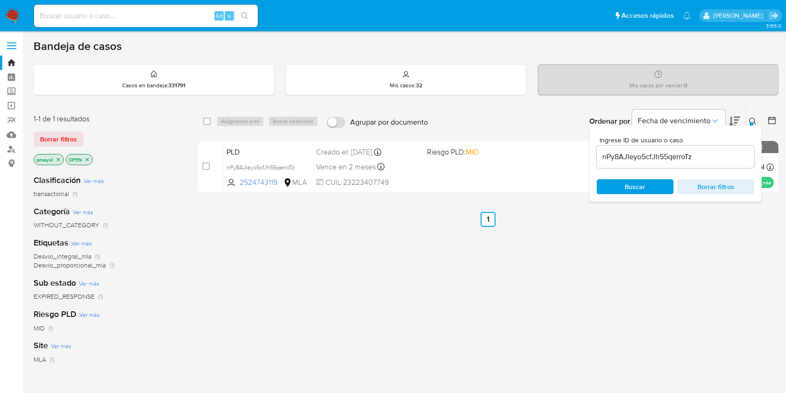
click at [203, 117] on div "select-all-cases-checkbox" at bounding box center [206, 121] width 7 height 9
click at [207, 123] on input "checkbox" at bounding box center [206, 121] width 7 height 7
checkbox input "true"
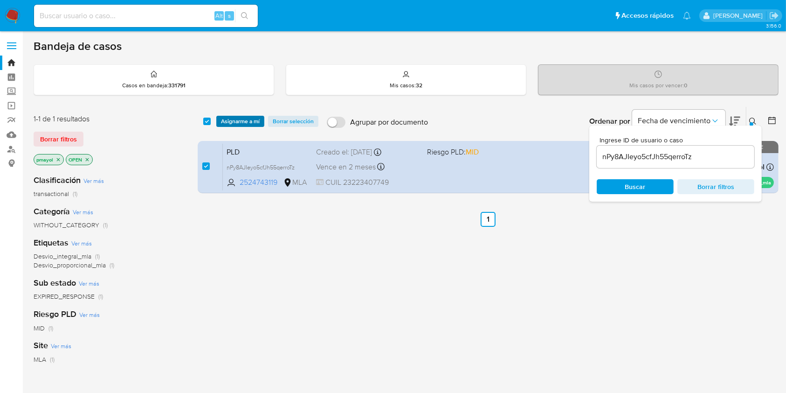
click at [237, 125] on span "Asignarme a mí" at bounding box center [240, 121] width 39 height 9
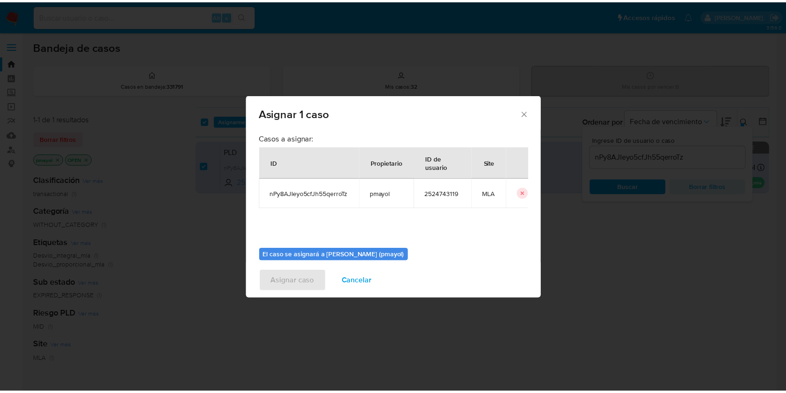
scroll to position [48, 0]
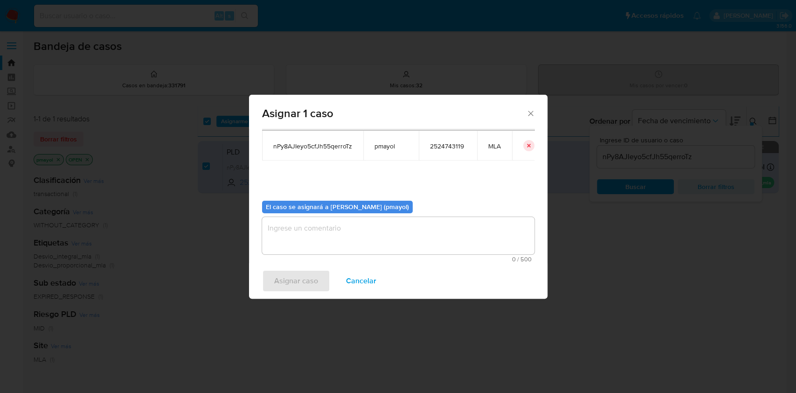
click at [468, 241] on textarea "assign-modal" at bounding box center [398, 235] width 272 height 37
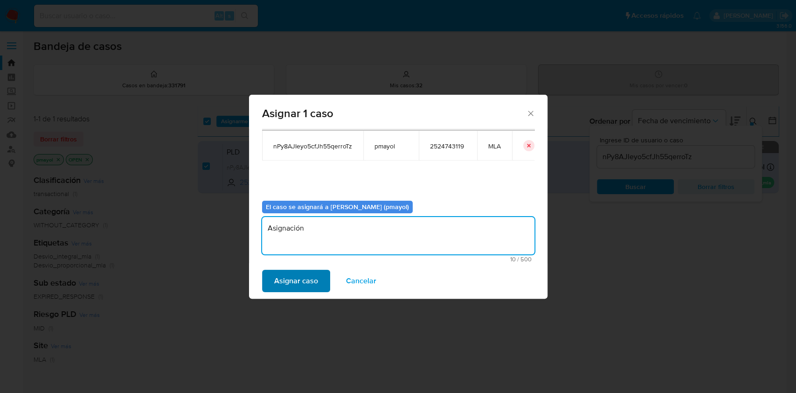
type textarea "Asignación"
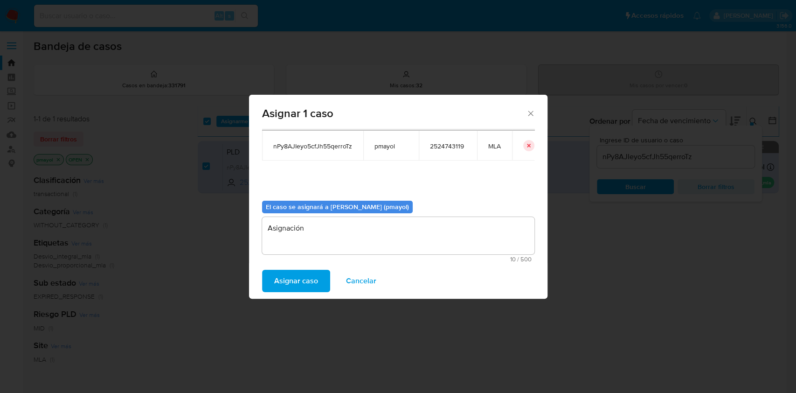
click at [302, 281] on span "Asignar caso" at bounding box center [296, 280] width 44 height 21
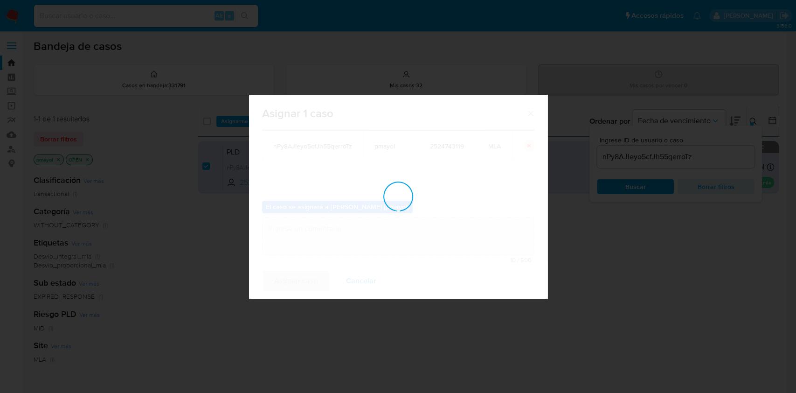
checkbox input "false"
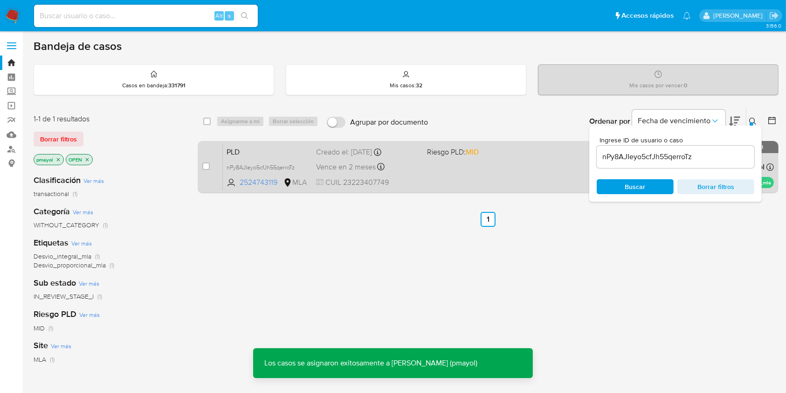
click at [410, 166] on div "Vence en 2 meses Vence el 29/10/2025 12:12:10" at bounding box center [368, 166] width 104 height 13
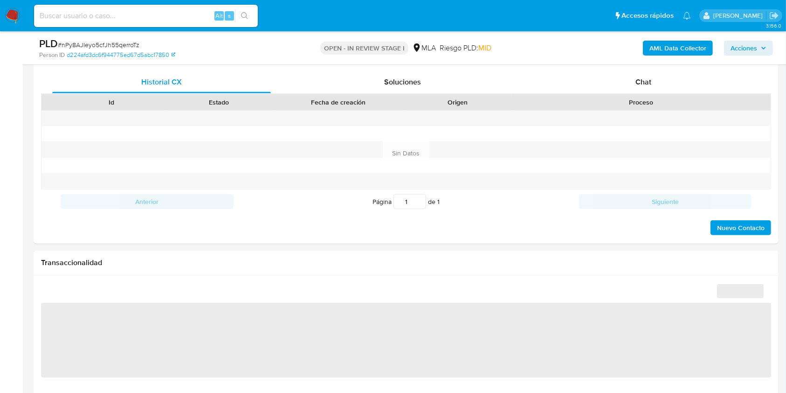
scroll to position [455, 0]
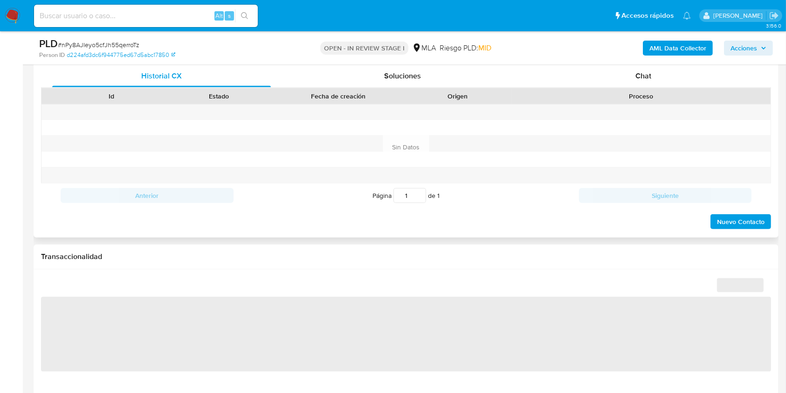
select select "10"
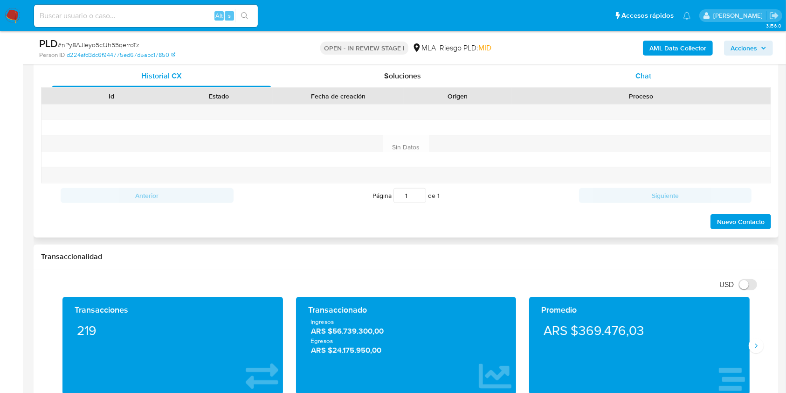
click at [640, 76] on span "Chat" at bounding box center [644, 75] width 16 height 11
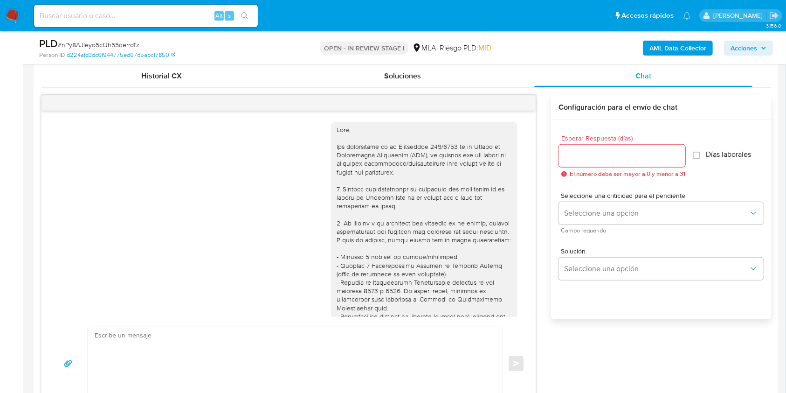
scroll to position [527, 0]
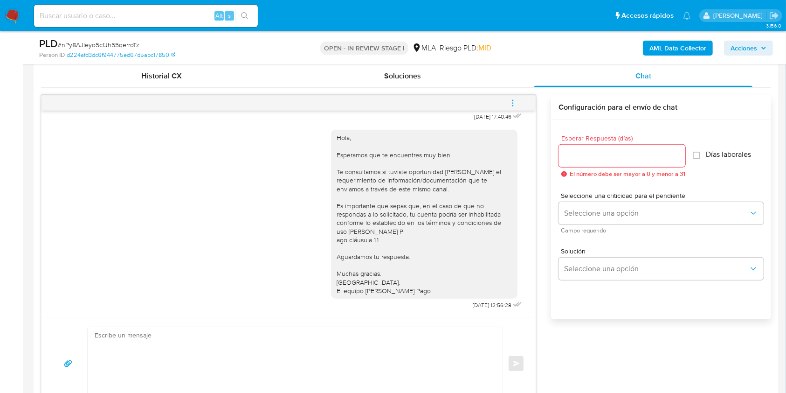
click at [518, 103] on button "menu-action" at bounding box center [513, 103] width 31 height 22
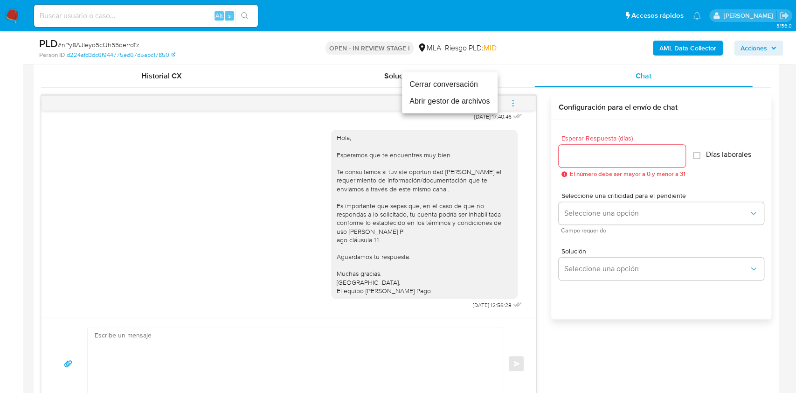
click at [448, 83] on li "Cerrar conversación" at bounding box center [450, 84] width 96 height 17
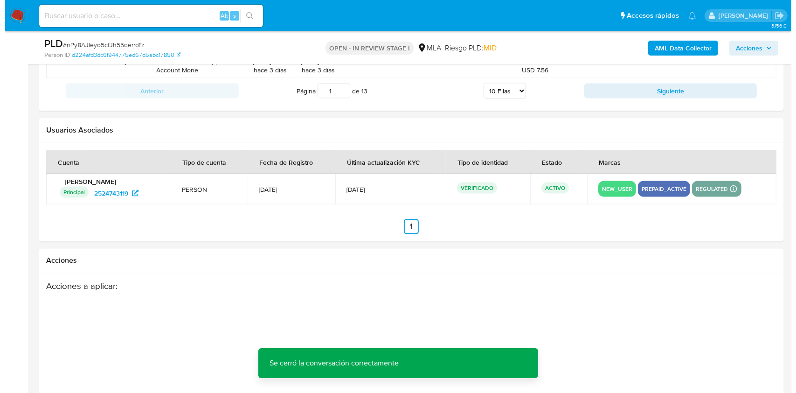
scroll to position [1640, 0]
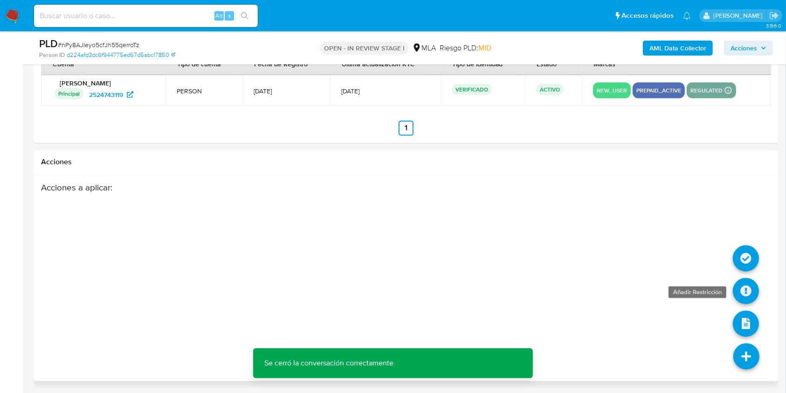
click at [736, 282] on icon at bounding box center [746, 291] width 26 height 26
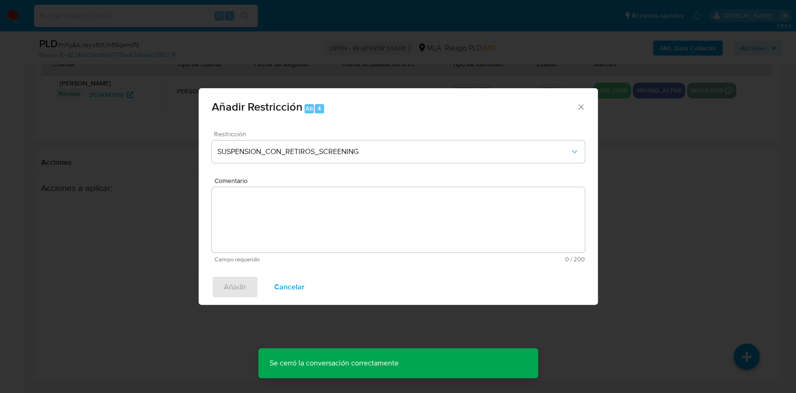
click at [385, 140] on div "Restricción SUSPENSION_CON_RETIROS_SCREENING" at bounding box center [398, 153] width 373 height 44
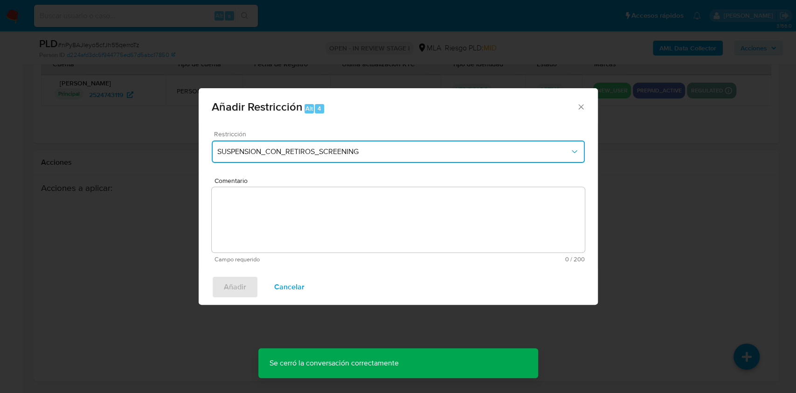
click at [392, 147] on span "SUSPENSION_CON_RETIROS_SCREENING" at bounding box center [393, 151] width 353 height 9
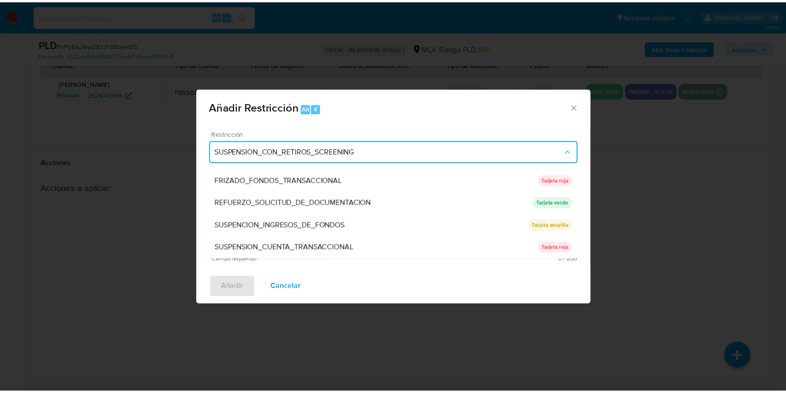
scroll to position [198, 0]
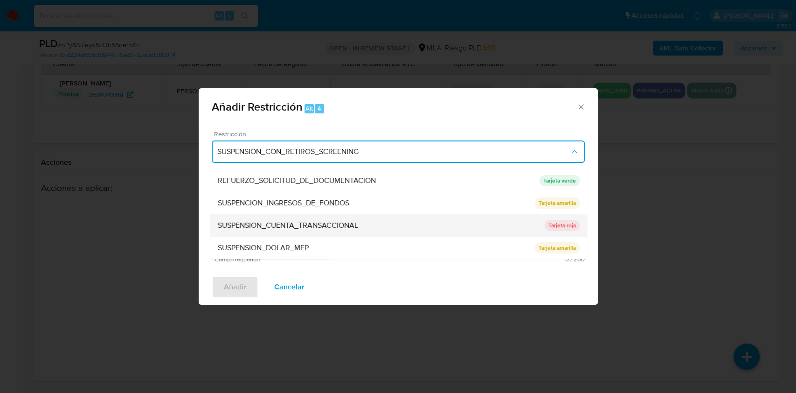
click at [425, 222] on div "SUSPENSION_CUENTA_TRANSACCIONAL" at bounding box center [380, 225] width 327 height 22
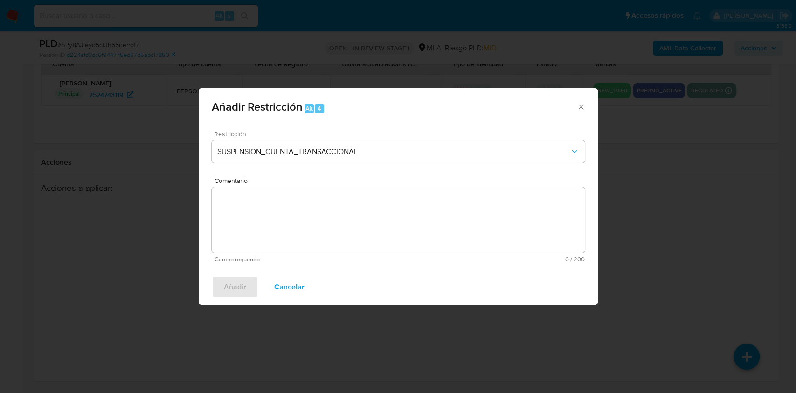
click at [381, 238] on textarea "Comentario" at bounding box center [398, 219] width 373 height 65
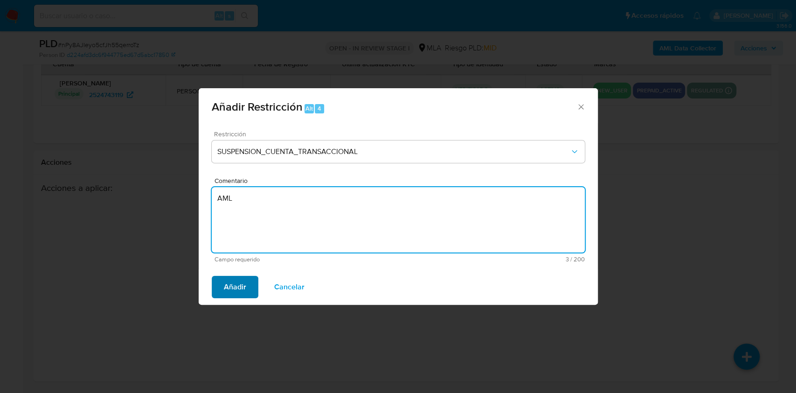
type textarea "AML"
click at [235, 282] on span "Añadir" at bounding box center [235, 287] width 22 height 21
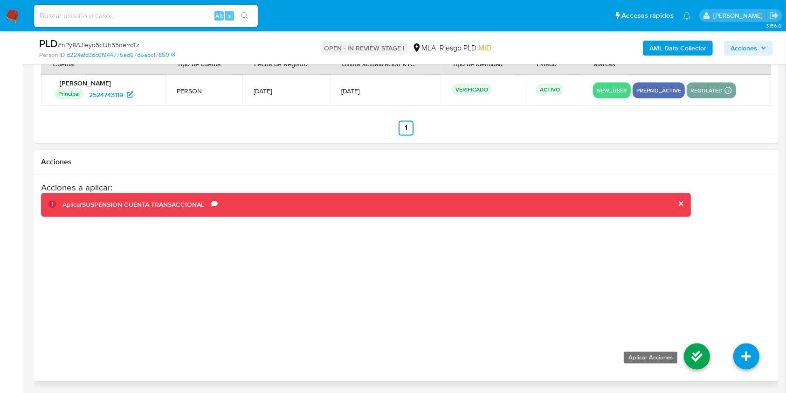
click at [697, 356] on icon at bounding box center [697, 356] width 26 height 26
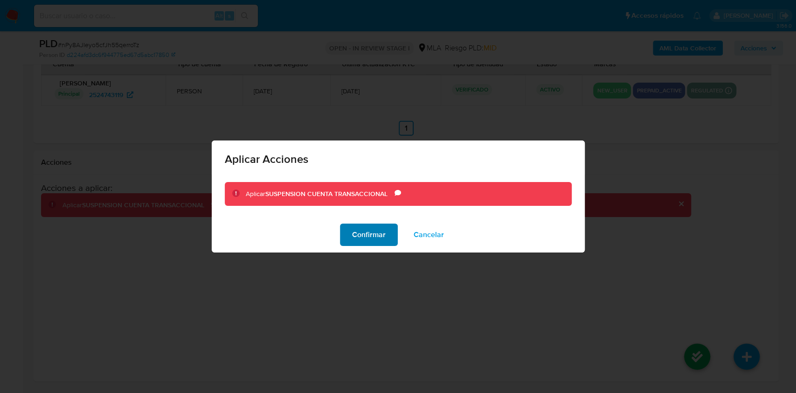
click at [368, 233] on span "Confirmar" at bounding box center [369, 234] width 34 height 21
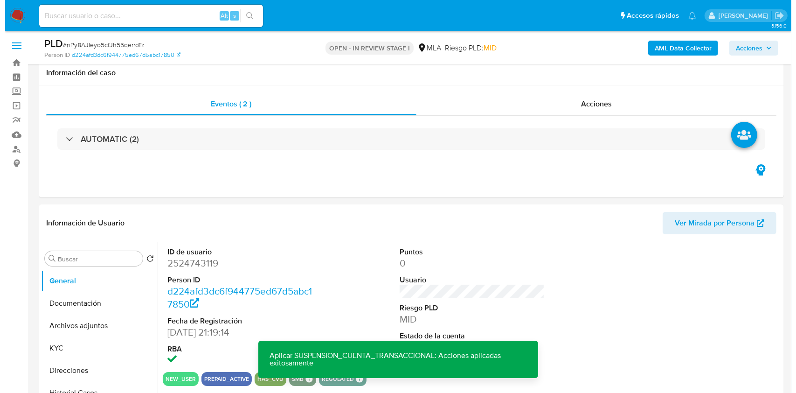
scroll to position [78, 0]
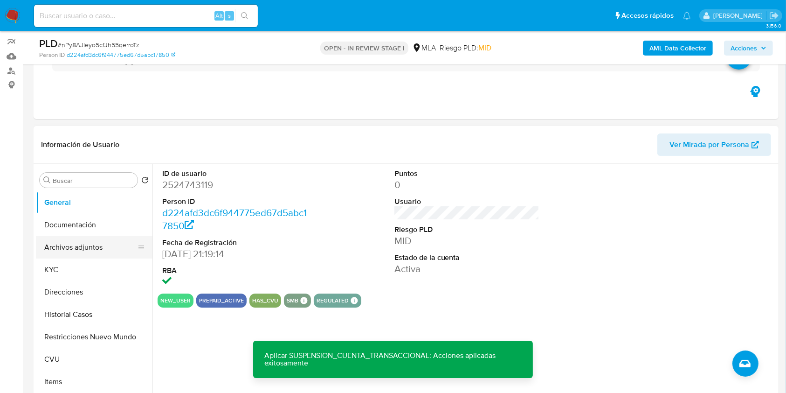
click at [97, 248] on button "Archivos adjuntos" at bounding box center [90, 247] width 109 height 22
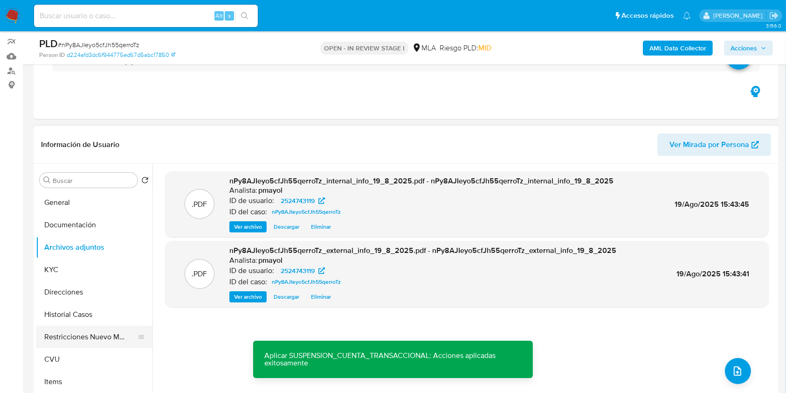
click at [84, 335] on button "Restricciones Nuevo Mundo" at bounding box center [90, 337] width 109 height 22
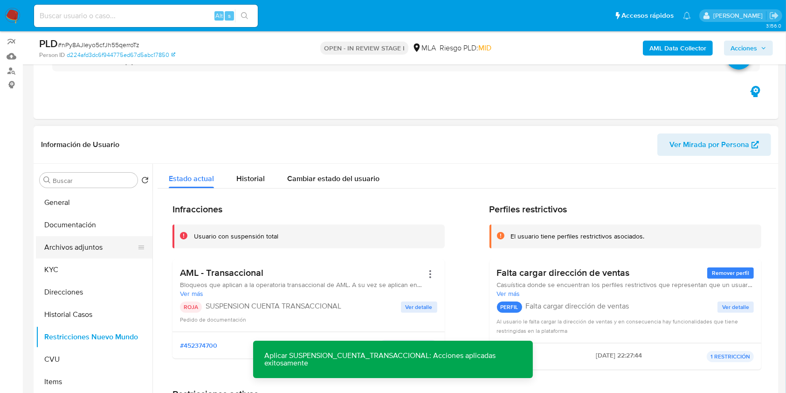
click at [93, 245] on button "Archivos adjuntos" at bounding box center [90, 247] width 109 height 22
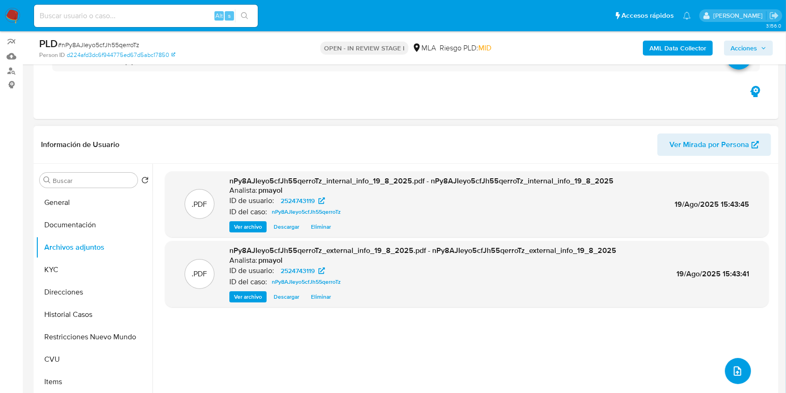
click at [735, 367] on icon "upload-file" at bounding box center [737, 370] width 11 height 11
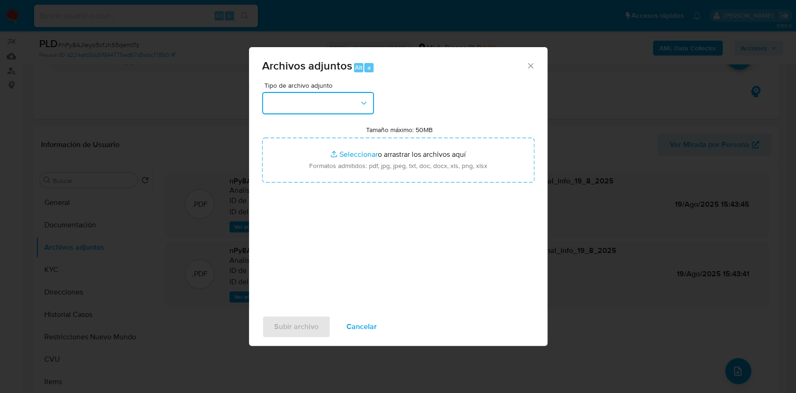
click at [359, 103] on icon "button" at bounding box center [363, 102] width 9 height 9
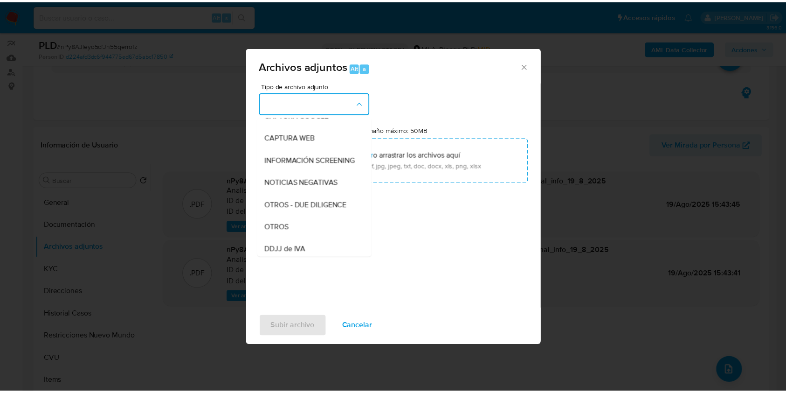
scroll to position [84, 0]
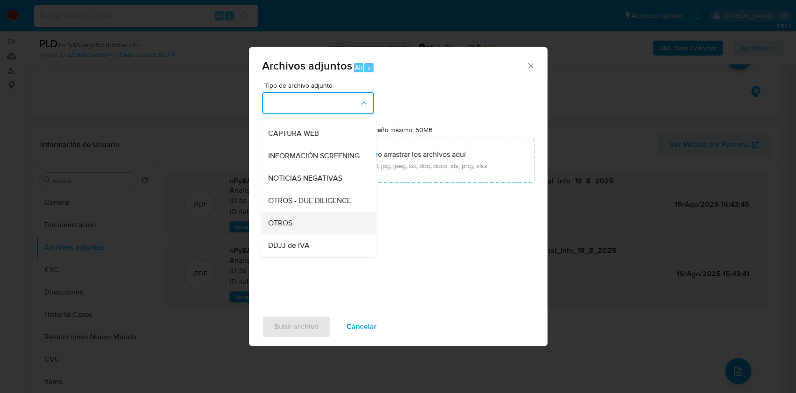
click at [287, 234] on div "OTROS" at bounding box center [315, 223] width 95 height 22
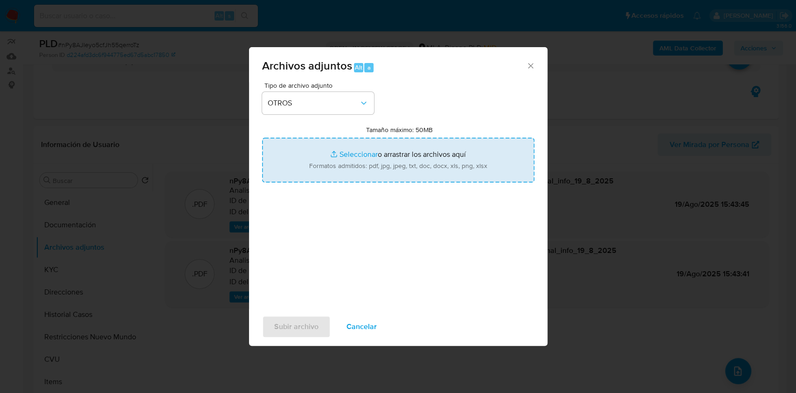
click at [347, 151] on input "Tamaño máximo: 50MB Seleccionar archivos" at bounding box center [398, 160] width 272 height 45
type input "C:\fakepath\Caselog nPy8AJIeyo5cfJh55qerroTz.docx"
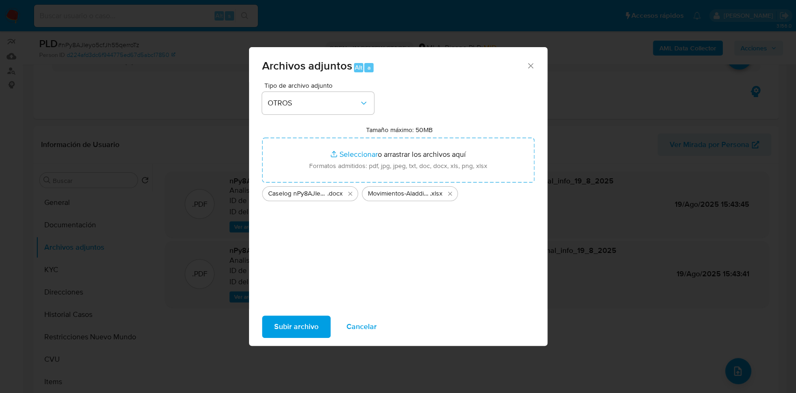
click at [294, 326] on span "Subir archivo" at bounding box center [296, 326] width 44 height 21
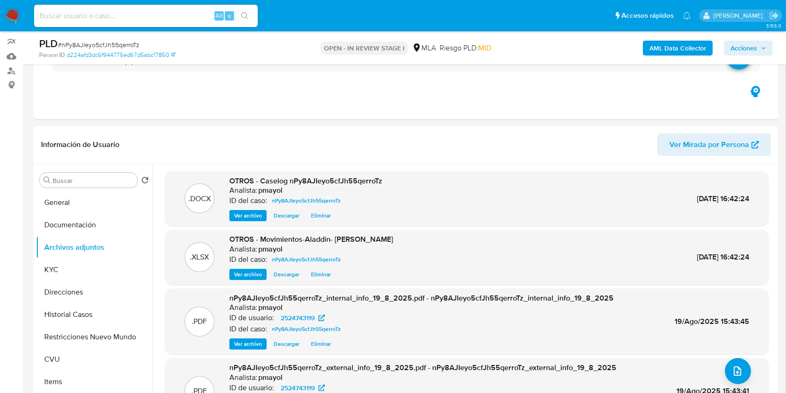
click at [734, 45] on span "Acciones" at bounding box center [744, 48] width 27 height 15
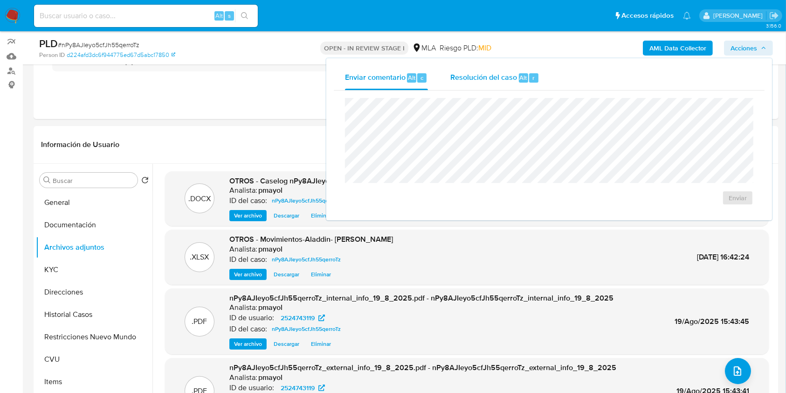
click at [488, 84] on div "Resolución del caso Alt r" at bounding box center [495, 78] width 89 height 24
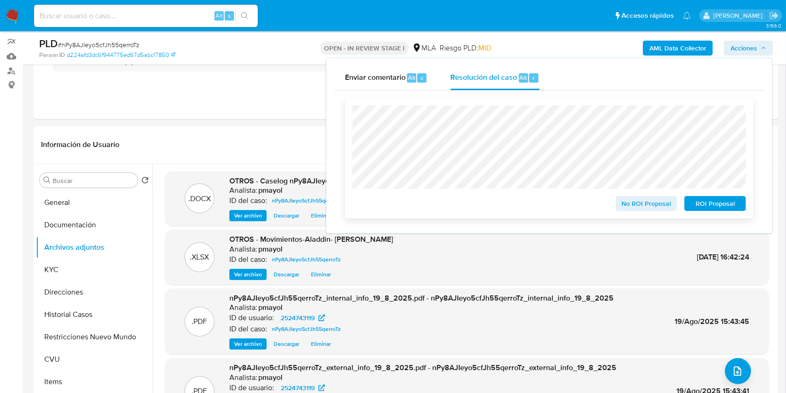
click at [690, 203] on button "ROI Proposal" at bounding box center [716, 203] width 62 height 15
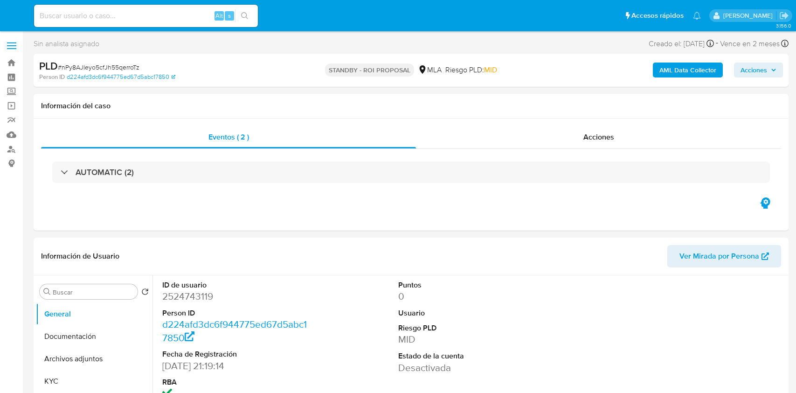
select select "10"
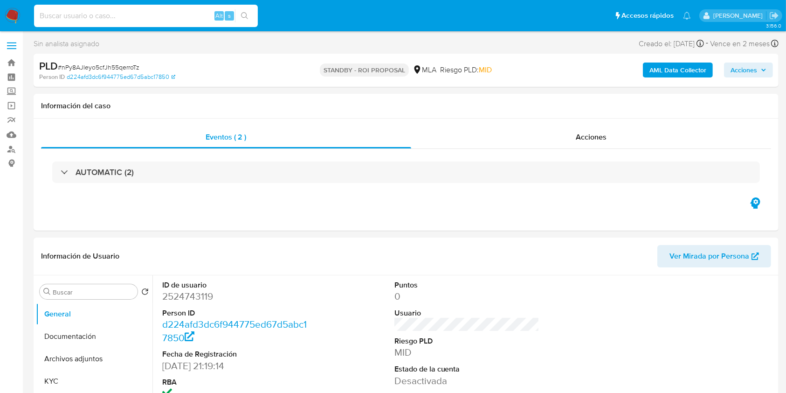
click at [164, 16] on input at bounding box center [146, 16] width 224 height 12
paste input "67TjVPXfg7TkTNHBSFjTOmvl"
type input "67TjVPXfg7TkTNHBSFjTOmvl"
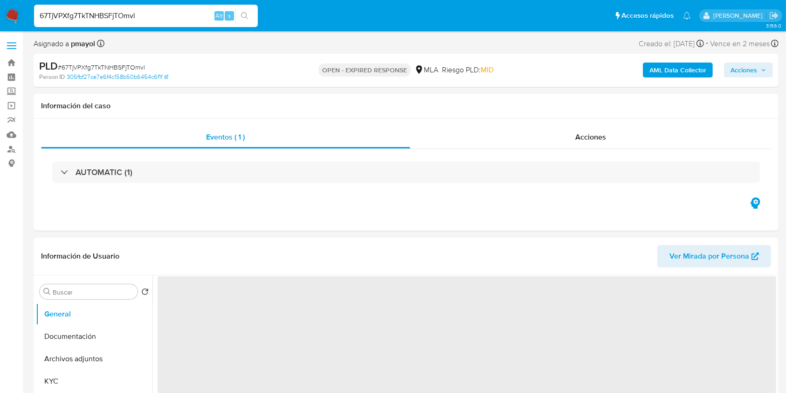
click at [130, 65] on span "# 67TjVPXfg7TkTNHBSFjTOmvl" at bounding box center [101, 66] width 87 height 9
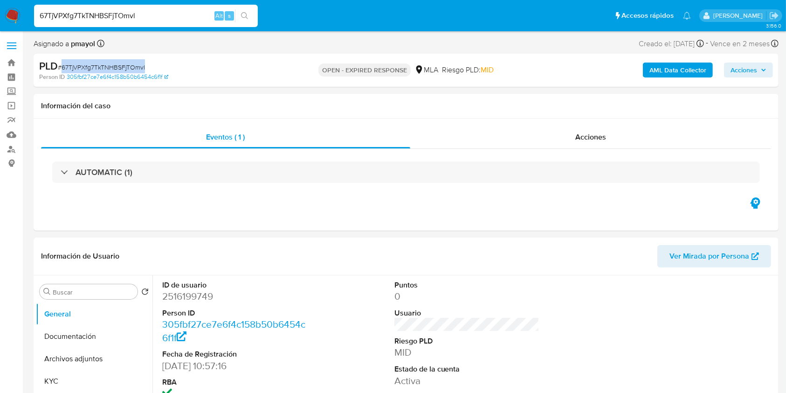
click at [130, 65] on span "# 67TjVPXfg7TkTNHBSFjTOmvl" at bounding box center [101, 66] width 87 height 9
copy span "67TjVPXfg7TkTNHBSFjTOmvl"
select select "10"
click at [12, 12] on img at bounding box center [13, 16] width 16 height 16
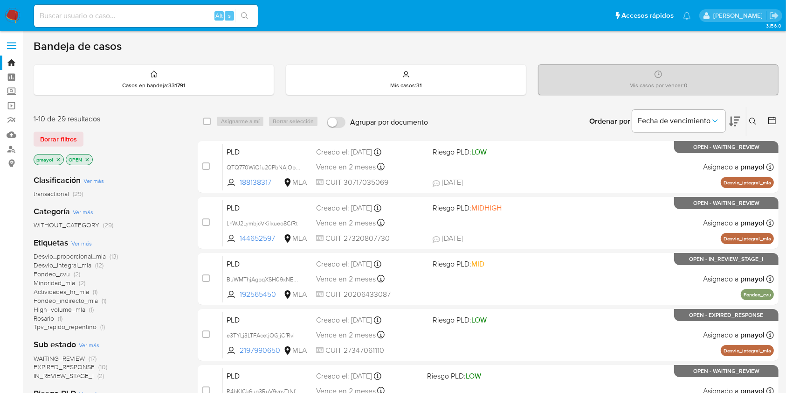
click at [755, 123] on icon at bounding box center [752, 121] width 7 height 7
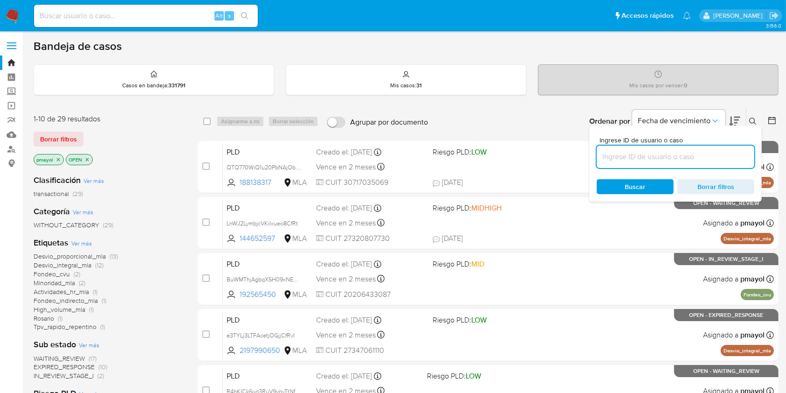
click at [687, 154] on input at bounding box center [676, 157] width 158 height 12
type input "67TjVPXfg7TkTNHBSFjTOmvl"
click at [631, 184] on div "Buscar Borrar filtros" at bounding box center [676, 186] width 158 height 15
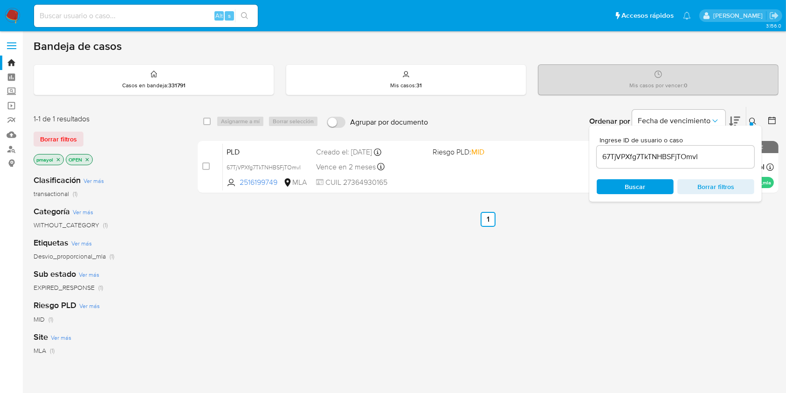
click at [202, 123] on div "select-all-cases-checkbox Asignarme a mí Borrar selección Agrupar por documento…" at bounding box center [488, 121] width 581 height 29
click at [204, 123] on input "checkbox" at bounding box center [206, 121] width 7 height 7
checkbox input "true"
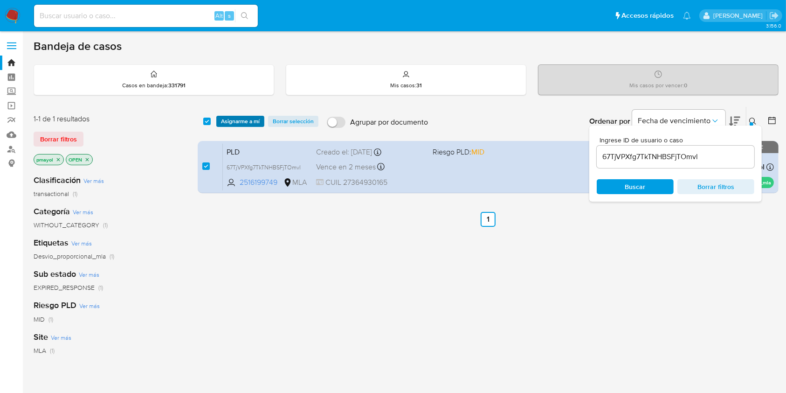
click at [252, 119] on span "Asignarme a mí" at bounding box center [240, 121] width 39 height 9
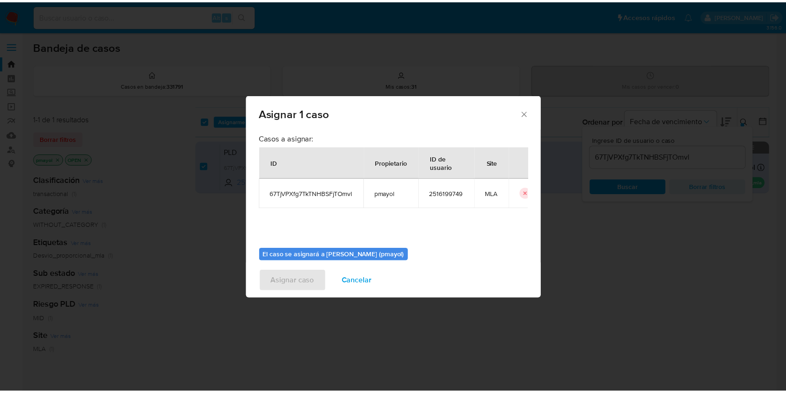
scroll to position [48, 0]
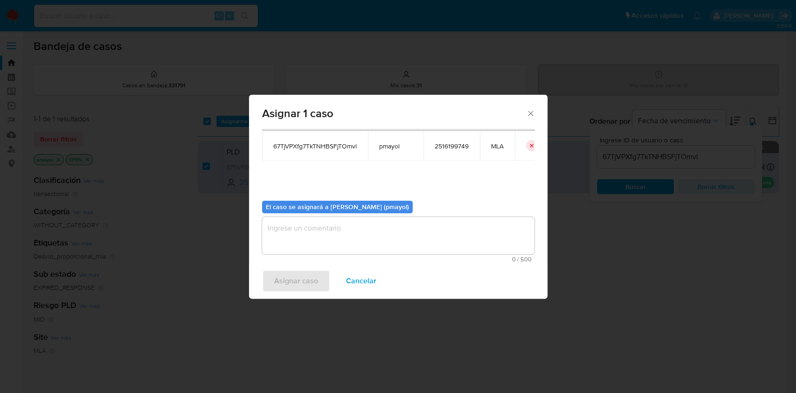
click at [475, 263] on div "Asignar caso Cancelar" at bounding box center [398, 280] width 298 height 35
click at [458, 235] on textarea "assign-modal" at bounding box center [398, 235] width 272 height 37
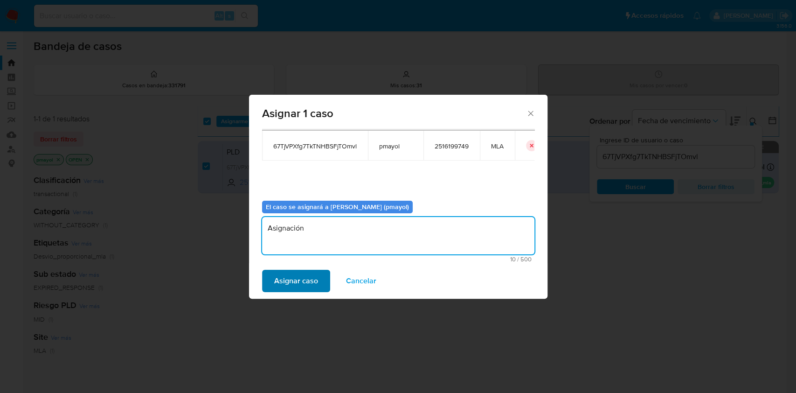
type textarea "Asignación"
click at [306, 284] on span "Asignar caso" at bounding box center [296, 280] width 44 height 21
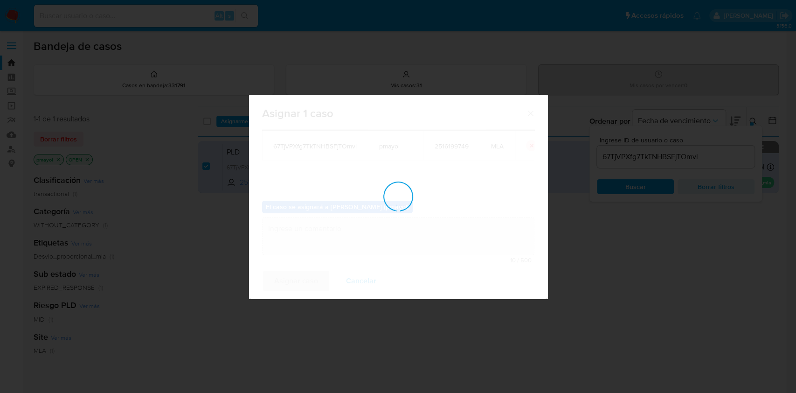
checkbox input "false"
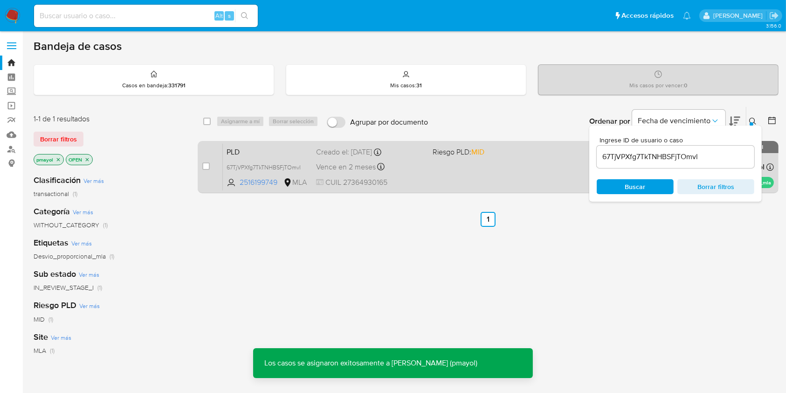
click at [425, 174] on div "PLD 67TjVPXfg7TkTNHBSFjTOmvl 2516199749 MLA Riesgo PLD: MID Creado el: 12/08/20…" at bounding box center [498, 166] width 551 height 47
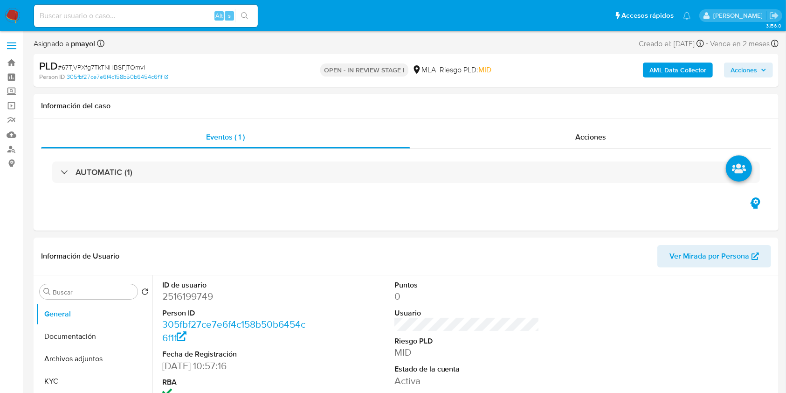
select select "10"
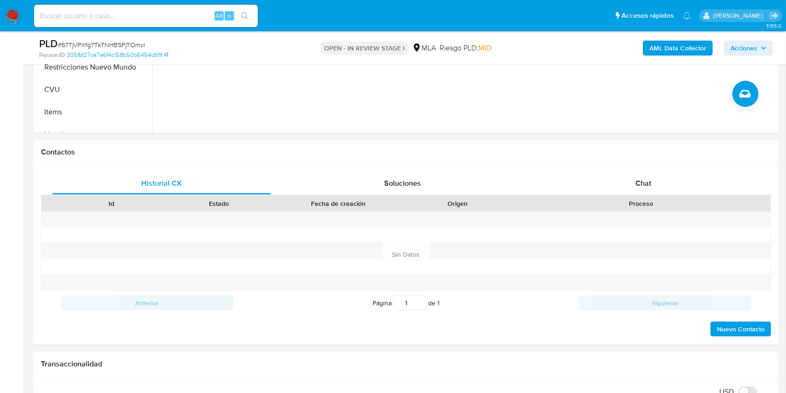
scroll to position [341, 0]
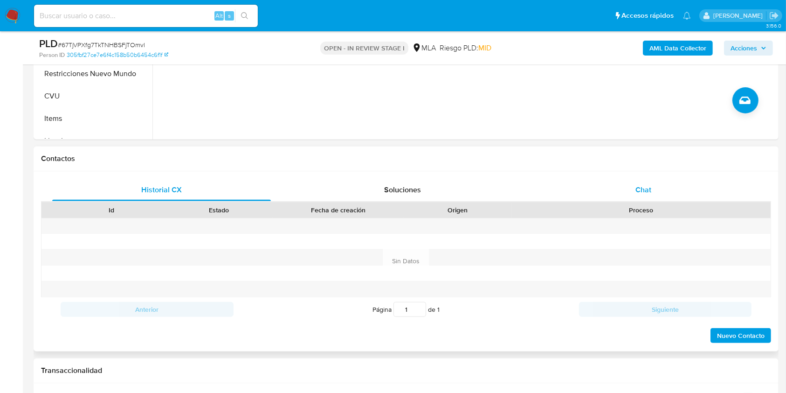
click at [662, 182] on div "Chat" at bounding box center [643, 190] width 219 height 22
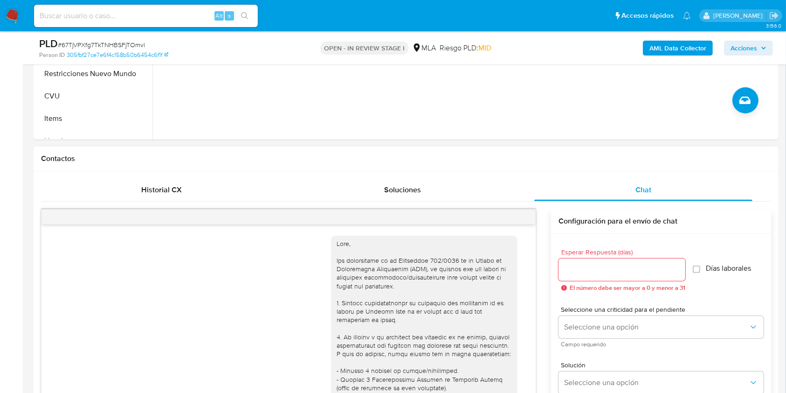
scroll to position [527, 0]
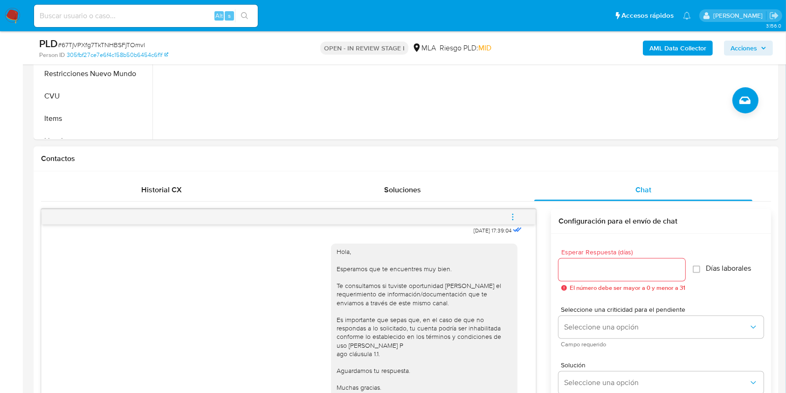
click at [520, 213] on button "menu-action" at bounding box center [513, 217] width 31 height 22
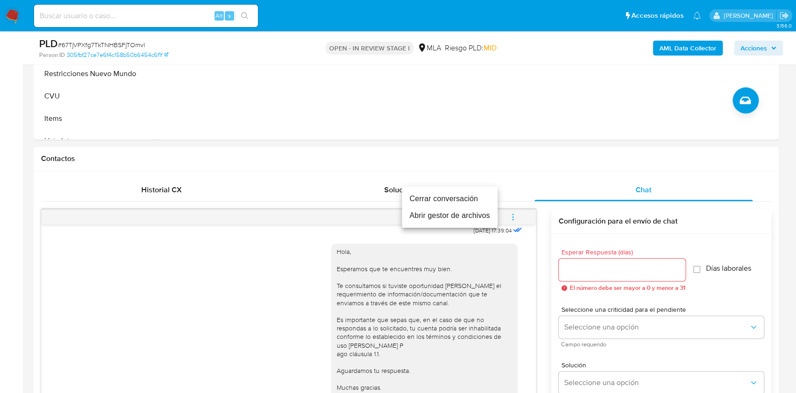
click at [474, 197] on li "Cerrar conversación" at bounding box center [450, 198] width 96 height 17
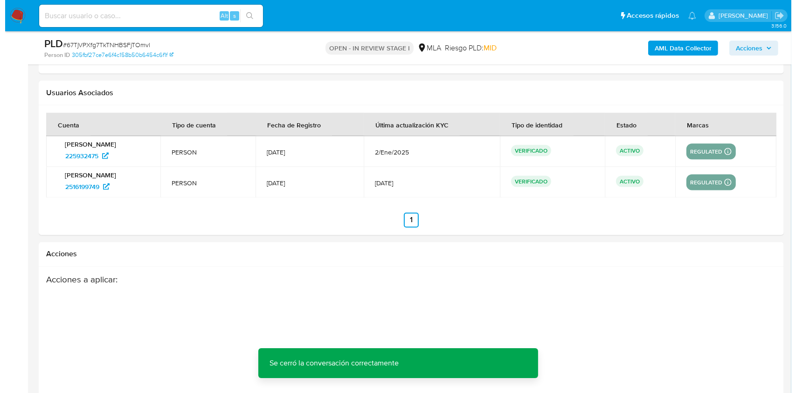
scroll to position [1671, 0]
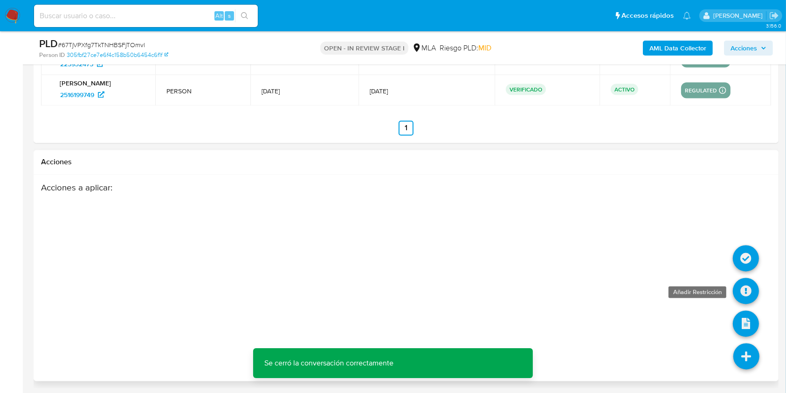
click at [749, 291] on icon at bounding box center [746, 291] width 26 height 26
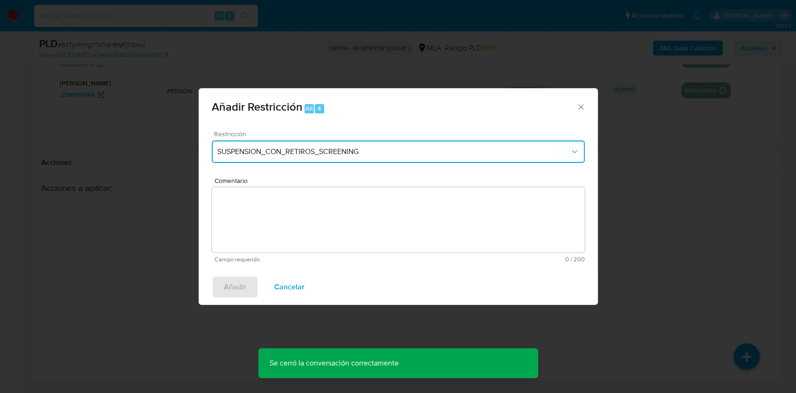
click at [465, 145] on button "SUSPENSION_CON_RETIROS_SCREENING" at bounding box center [398, 151] width 373 height 22
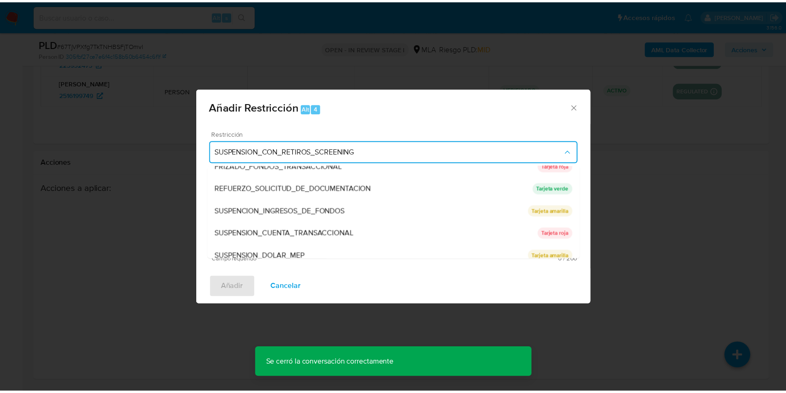
scroll to position [198, 0]
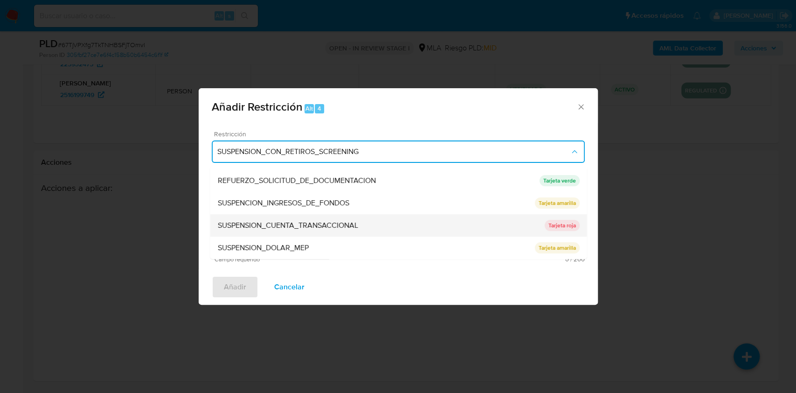
click at [425, 229] on div "SUSPENSION_CUENTA_TRANSACCIONAL" at bounding box center [380, 225] width 327 height 22
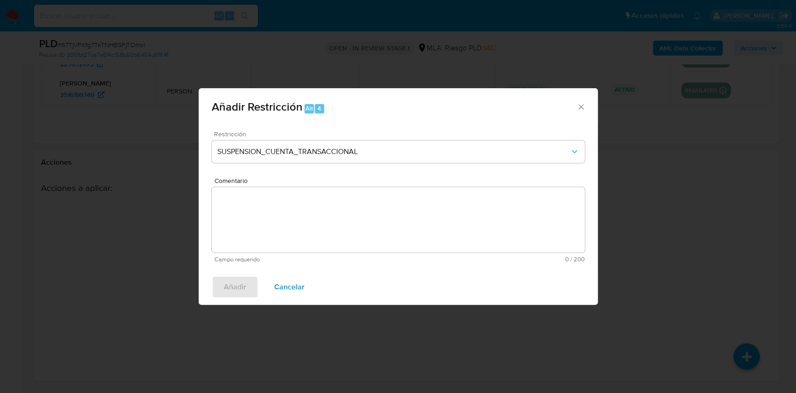
click at [384, 234] on textarea "Comentario" at bounding box center [398, 219] width 373 height 65
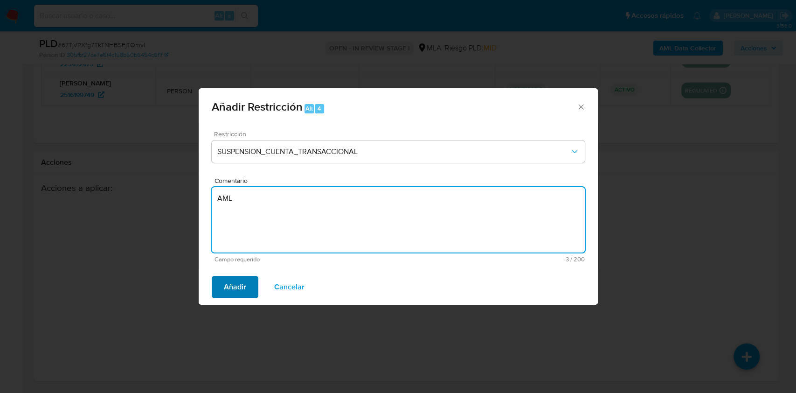
type textarea "AML"
click at [225, 284] on span "Añadir" at bounding box center [235, 287] width 22 height 21
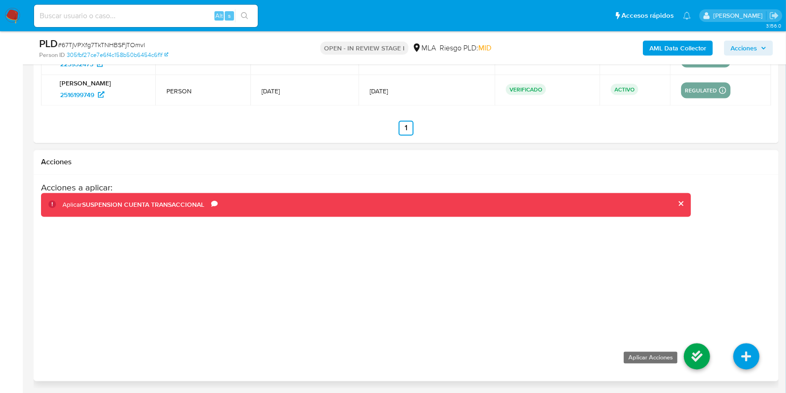
click at [699, 356] on icon at bounding box center [697, 356] width 26 height 26
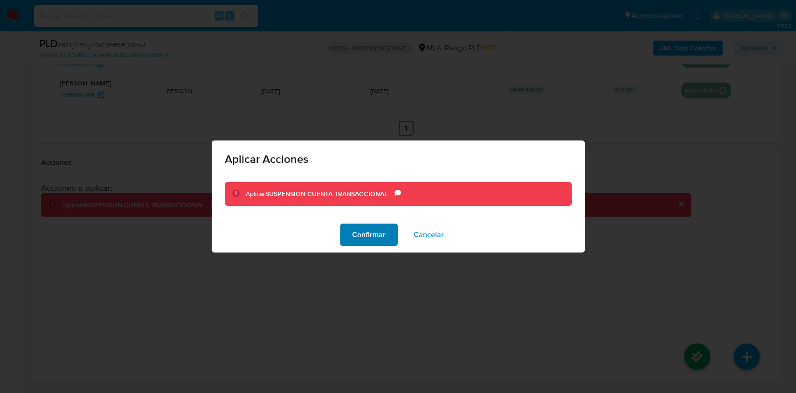
click at [362, 233] on span "Confirmar" at bounding box center [369, 234] width 34 height 21
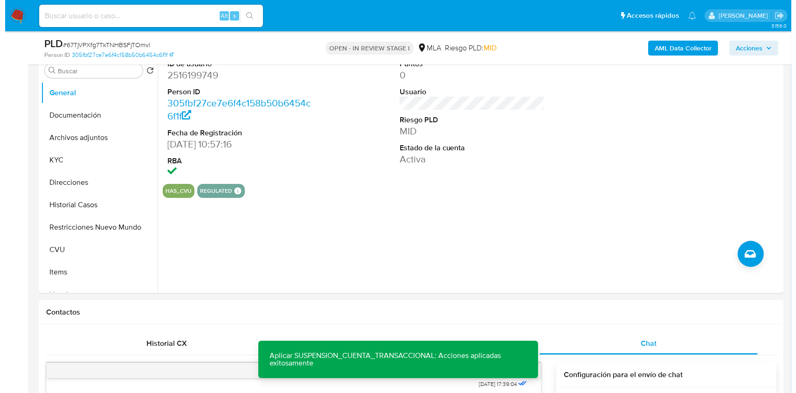
scroll to position [163, 0]
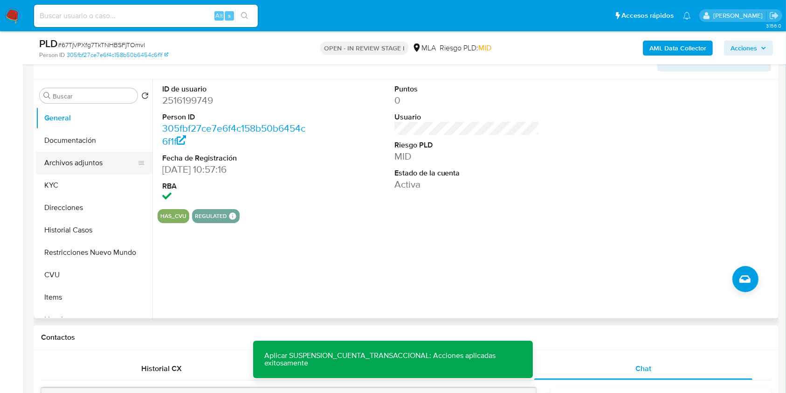
click at [109, 159] on button "Archivos adjuntos" at bounding box center [90, 163] width 109 height 22
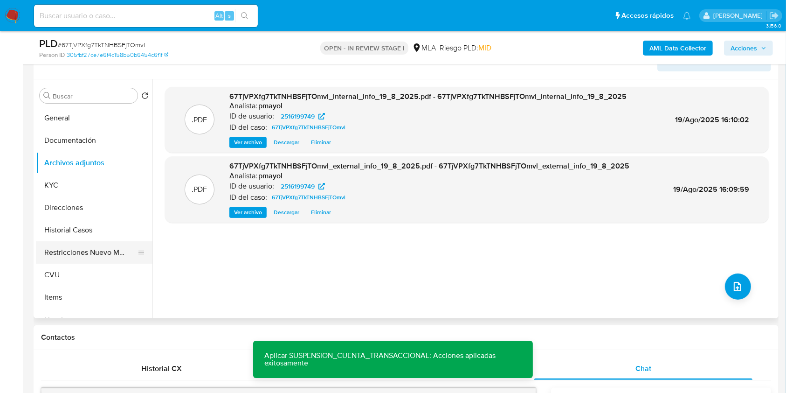
click at [101, 250] on button "Restricciones Nuevo Mundo" at bounding box center [90, 252] width 109 height 22
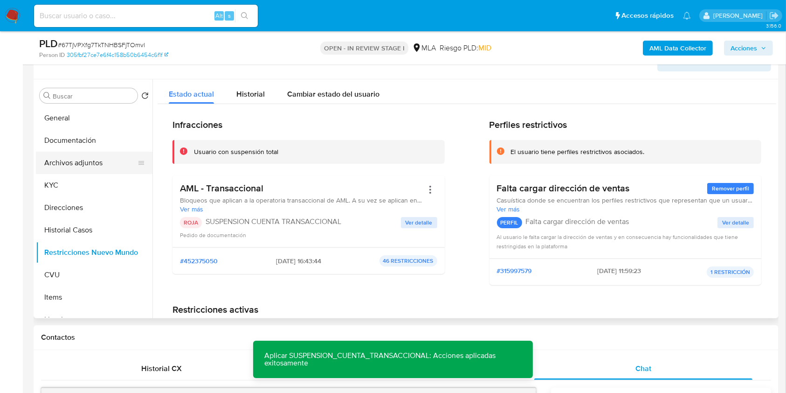
click at [101, 156] on button "Archivos adjuntos" at bounding box center [90, 163] width 109 height 22
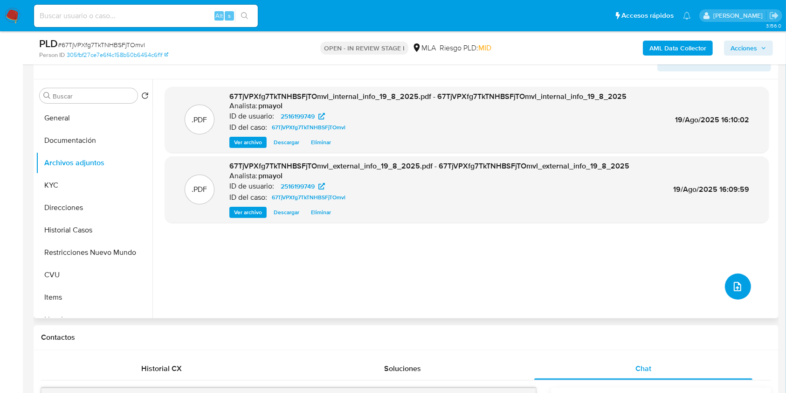
click at [732, 286] on icon "upload-file" at bounding box center [737, 286] width 11 height 11
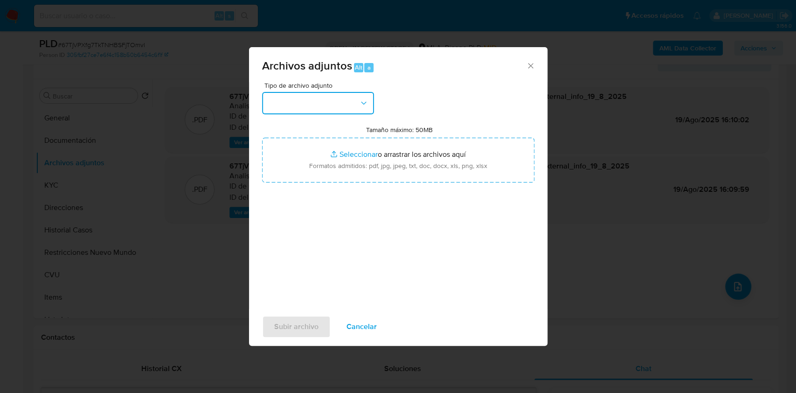
click at [327, 100] on button "button" at bounding box center [318, 103] width 112 height 22
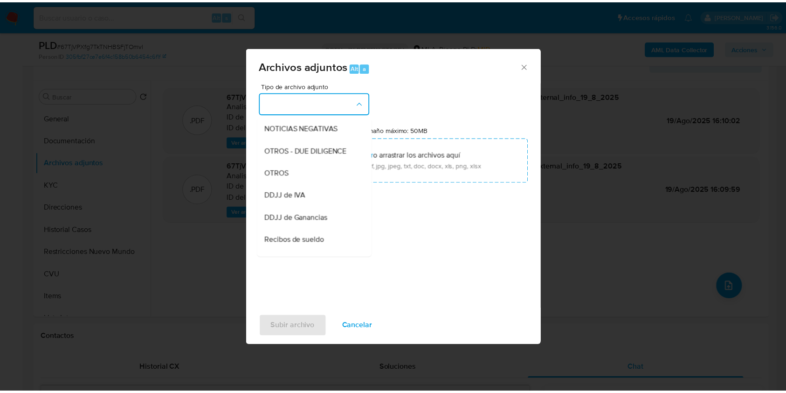
scroll to position [146, 0]
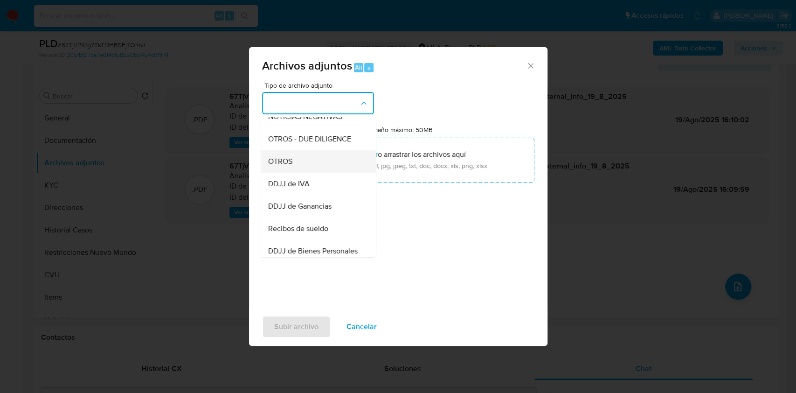
click at [317, 171] on div "OTROS" at bounding box center [315, 161] width 95 height 22
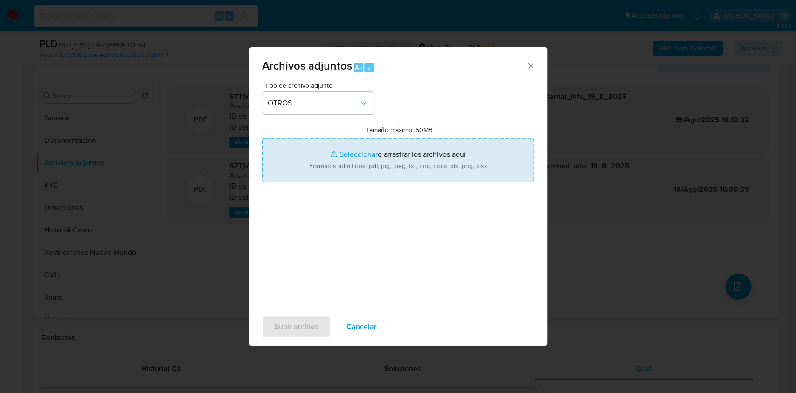
click at [360, 162] on input "Tamaño máximo: 50MB Seleccionar archivos" at bounding box center [398, 160] width 272 height 45
type input "C:\fakepath\Caselog 67TjVPXfg7TkTNHBSFjTOmvl.docx"
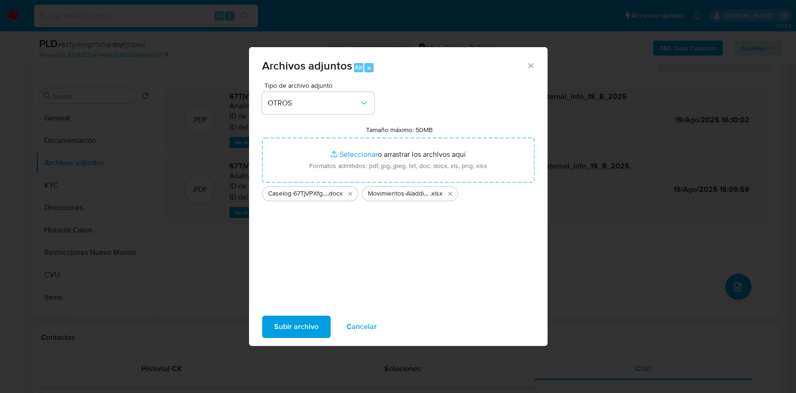
click at [294, 332] on span "Subir archivo" at bounding box center [296, 326] width 44 height 21
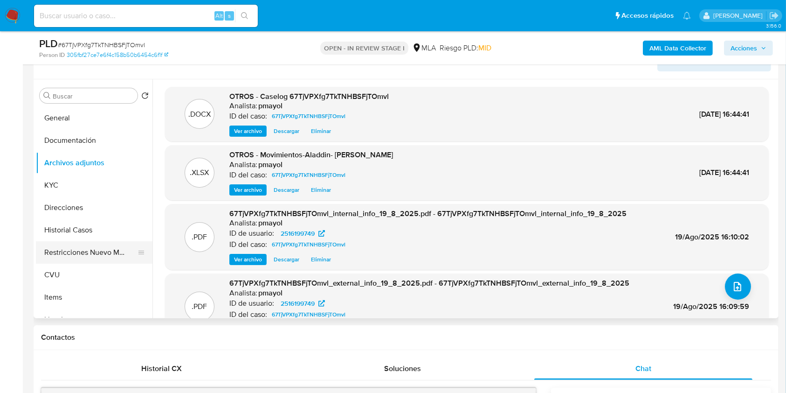
click at [98, 256] on button "Restricciones Nuevo Mundo" at bounding box center [90, 252] width 109 height 22
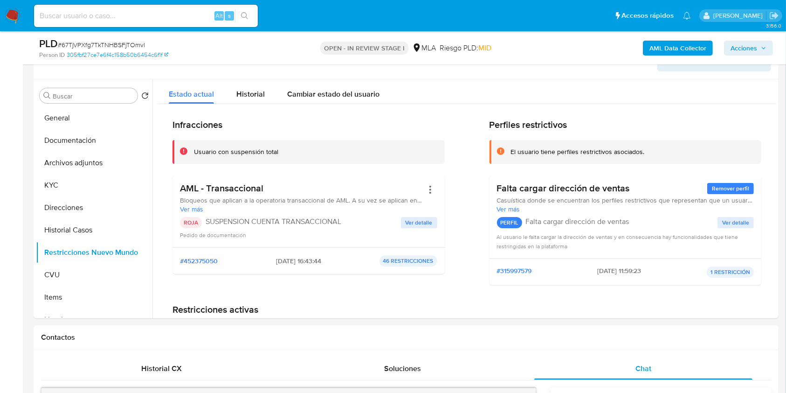
click at [747, 52] on span "Acciones" at bounding box center [744, 48] width 27 height 15
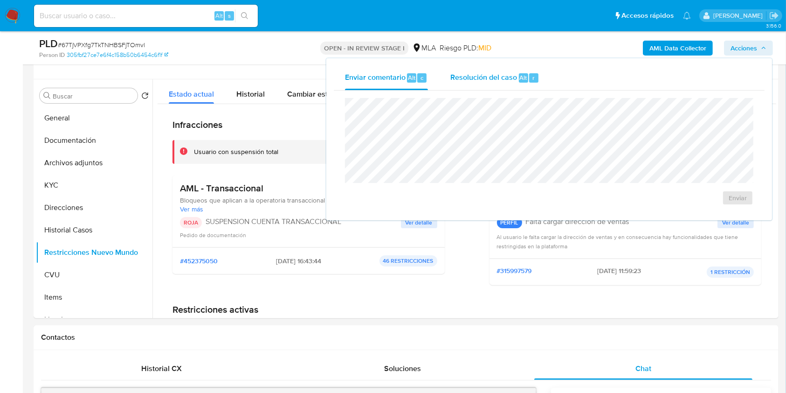
click at [513, 66] on div "Resolución del caso Alt r" at bounding box center [495, 78] width 89 height 24
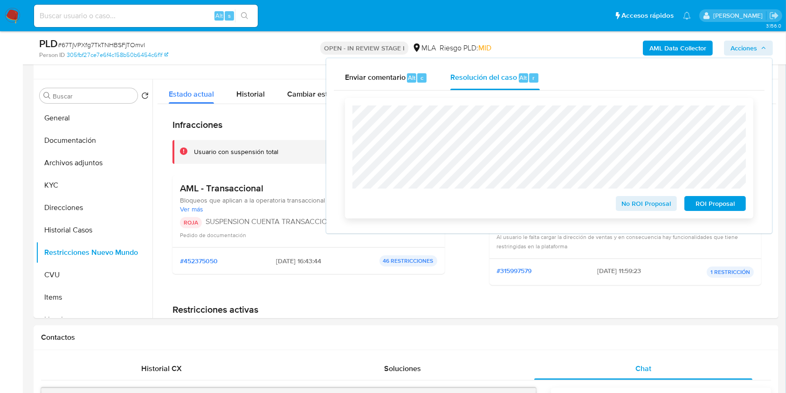
click at [700, 207] on span "ROI Proposal" at bounding box center [715, 203] width 49 height 13
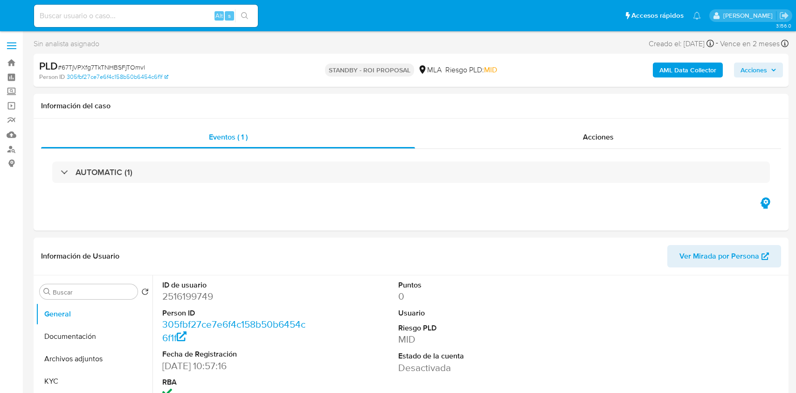
select select "10"
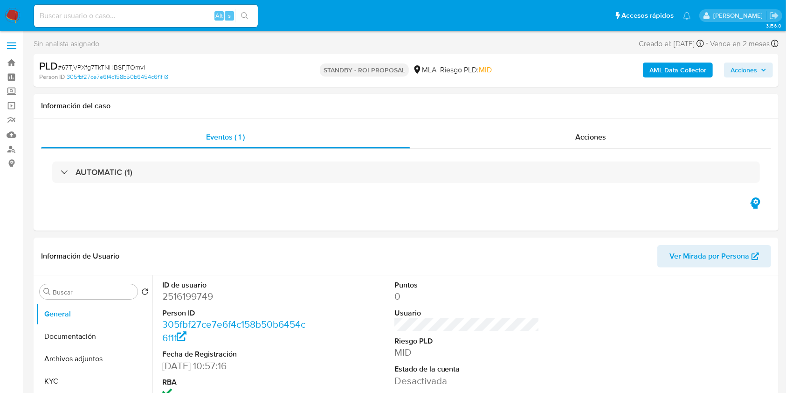
click at [16, 12] on img at bounding box center [13, 16] width 16 height 16
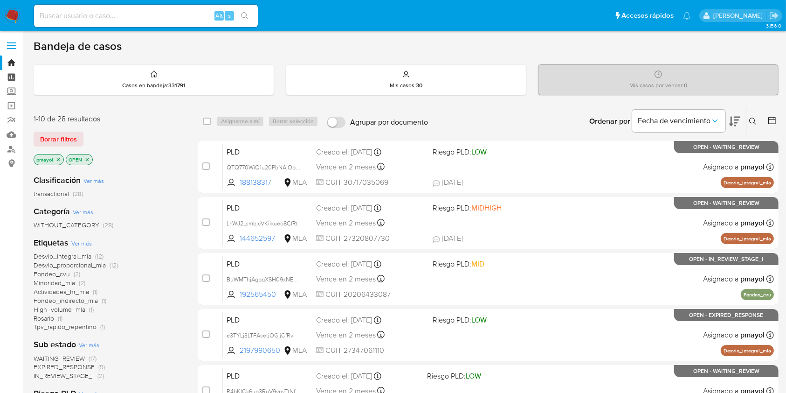
click at [11, 81] on link "Tablero" at bounding box center [55, 77] width 111 height 14
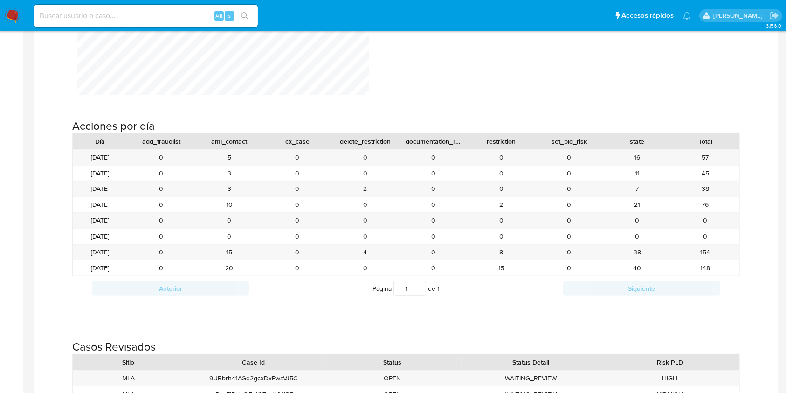
scroll to position [975, 0]
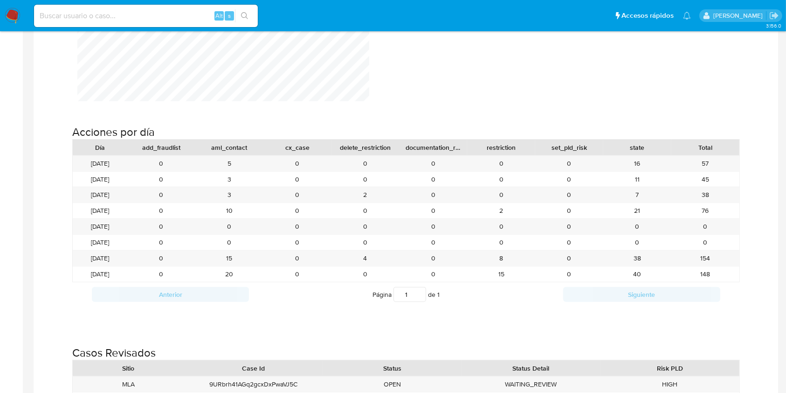
click at [7, 21] on img at bounding box center [13, 16] width 16 height 16
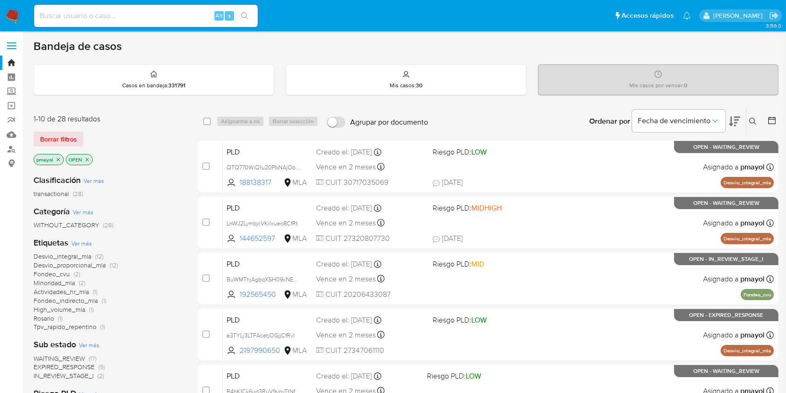
click at [166, 15] on input at bounding box center [146, 16] width 224 height 12
paste input "vPdn7IExjgQFgKkTevtldWOR"
type input "vPdn7IExjgQFgKkTevtldWOR"
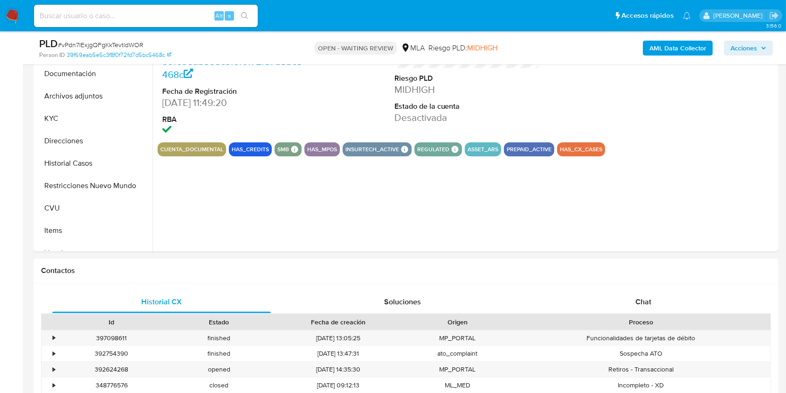
scroll to position [255, 0]
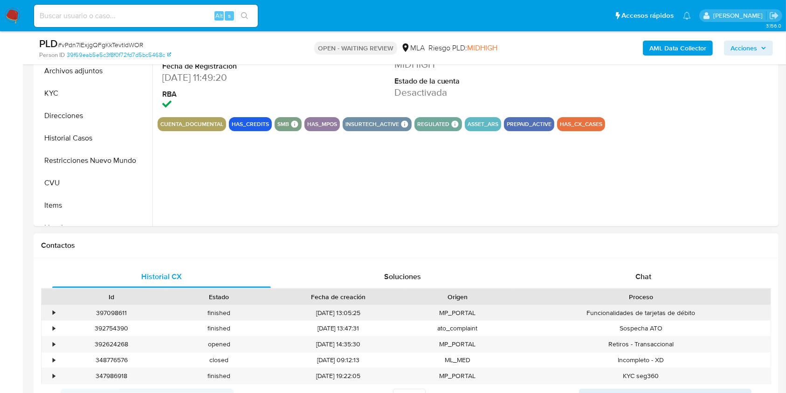
select select "10"
click at [649, 283] on div "Chat" at bounding box center [643, 276] width 219 height 22
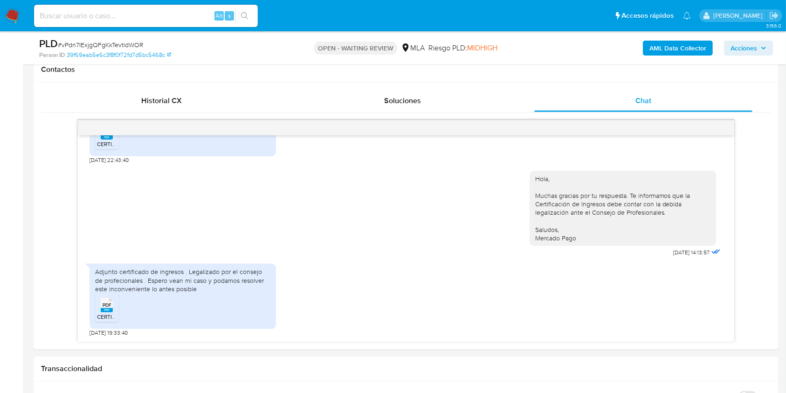
scroll to position [438, 0]
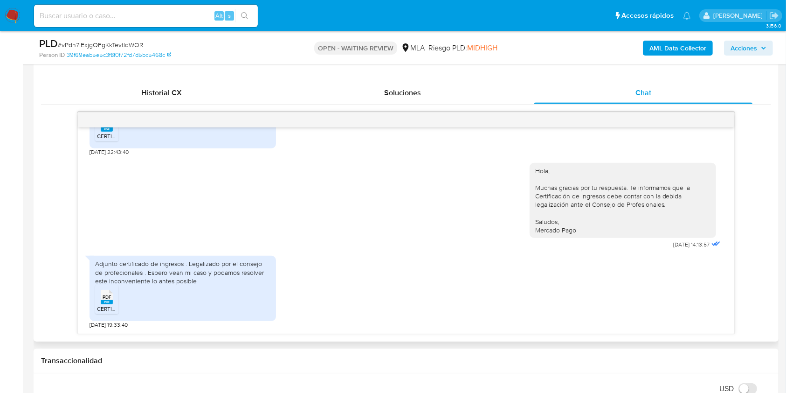
click at [111, 299] on span "PDF" at bounding box center [107, 297] width 9 height 6
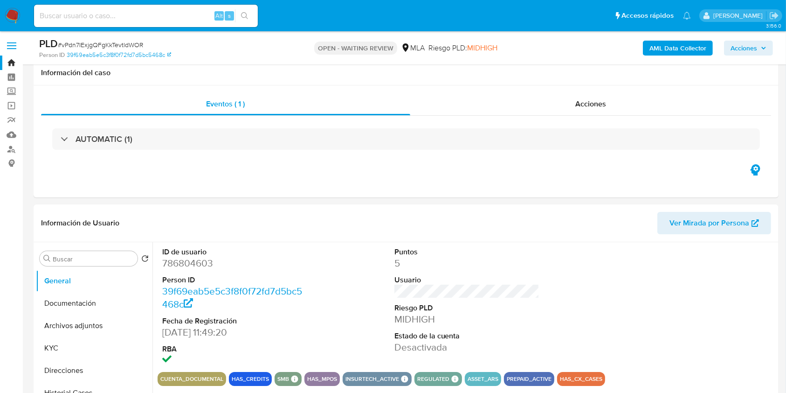
scroll to position [74, 0]
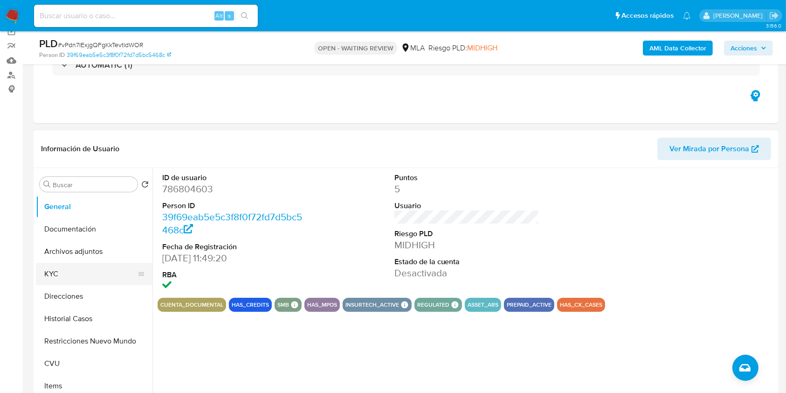
click at [92, 274] on button "KYC" at bounding box center [90, 274] width 109 height 22
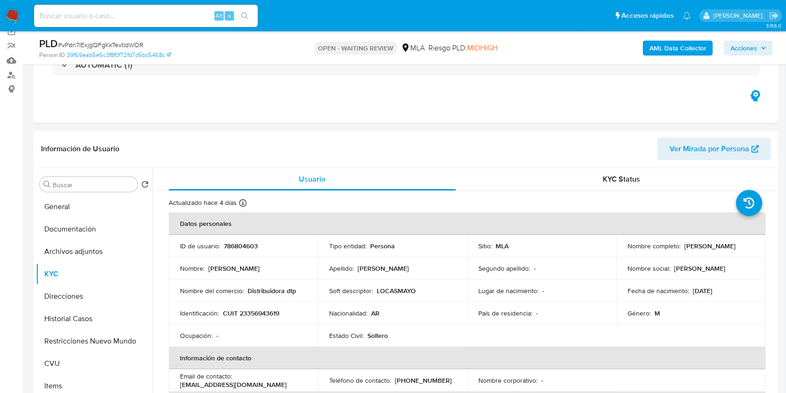
click at [268, 313] on p "CUIT 23356943619" at bounding box center [251, 313] width 56 height 8
copy p "23356943619"
click at [83, 315] on button "Historial Casos" at bounding box center [90, 318] width 109 height 22
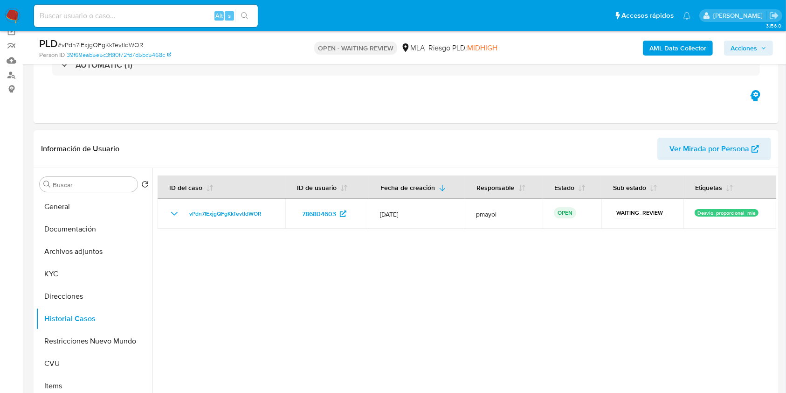
click at [92, 39] on div "PLD # vPdn7IExjgQFgKkTevtldWOR" at bounding box center [159, 44] width 241 height 14
click at [95, 44] on span "# vPdn7IExjgQFgKkTevtldWOR" at bounding box center [100, 44] width 85 height 9
copy span "vPdn7IExjgQFgKkTevtldWOR"
click at [17, 9] on img at bounding box center [13, 16] width 16 height 16
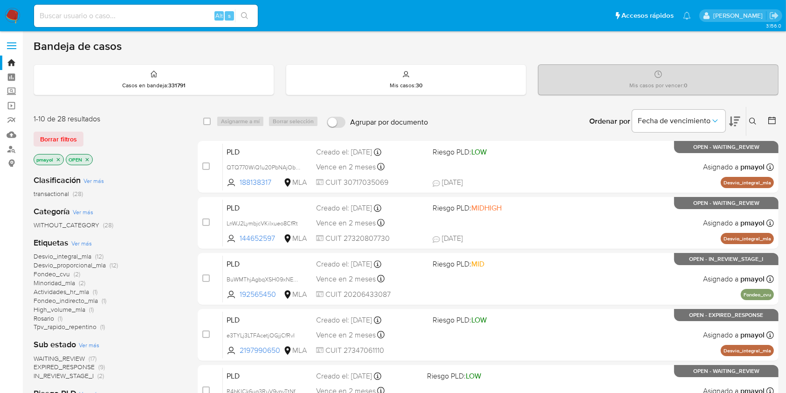
click at [753, 118] on icon at bounding box center [752, 121] width 7 height 7
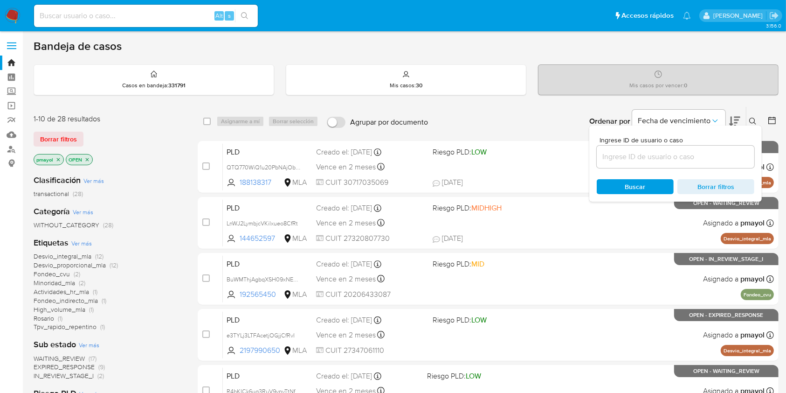
click at [642, 158] on input at bounding box center [676, 157] width 158 height 12
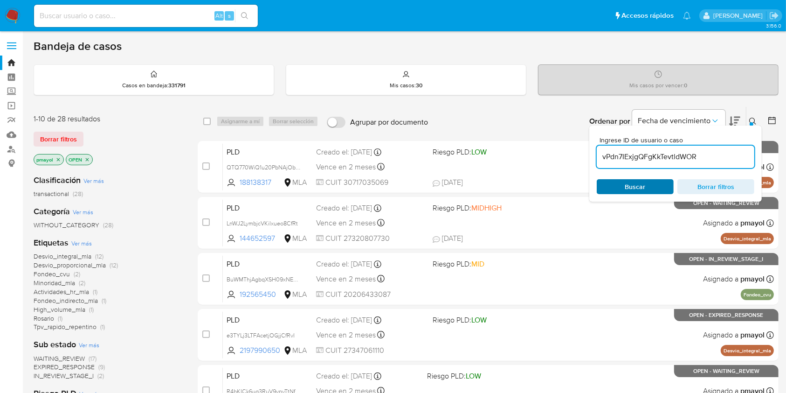
type input "vPdn7IExjgQFgKkTevtldWOR"
click at [626, 188] on span "Buscar" at bounding box center [635, 186] width 21 height 15
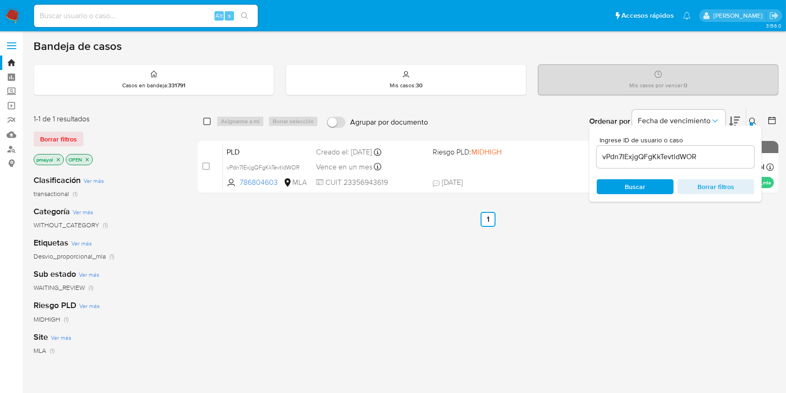
click at [208, 120] on input "checkbox" at bounding box center [206, 121] width 7 height 7
checkbox input "true"
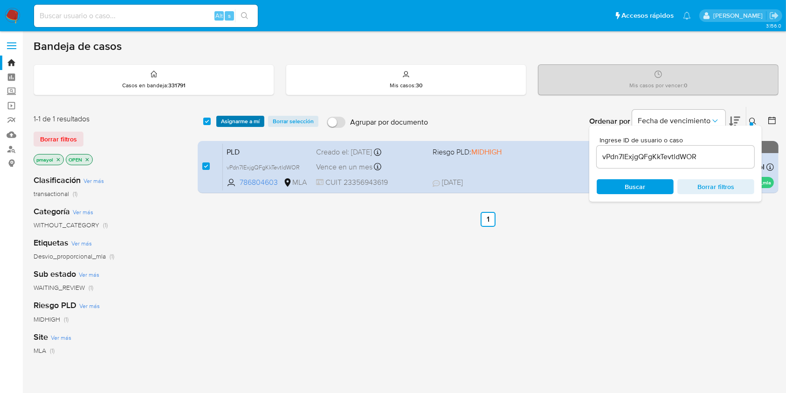
click at [226, 121] on span "Asignarme a mí" at bounding box center [240, 121] width 39 height 9
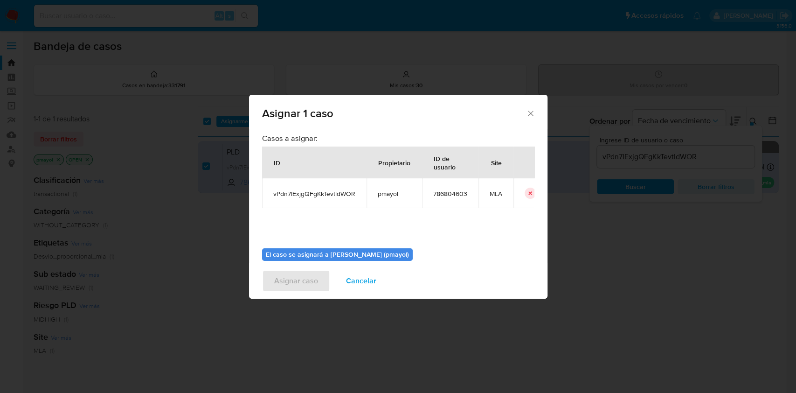
scroll to position [48, 0]
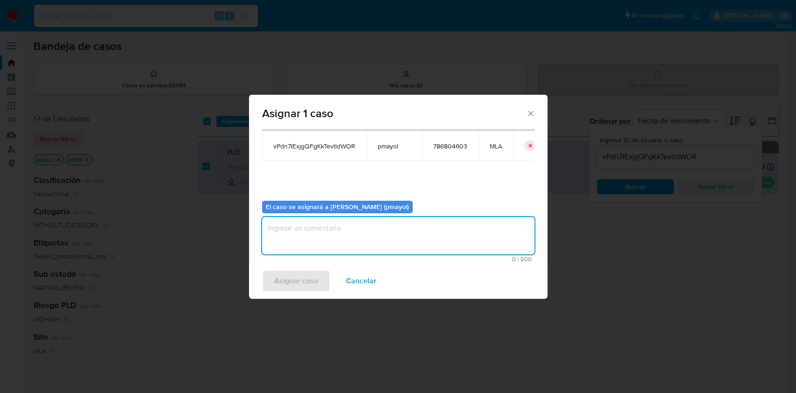
click at [461, 243] on textarea "assign-modal" at bounding box center [398, 235] width 272 height 37
type textarea "Asignación"
click at [311, 275] on span "Asignar caso" at bounding box center [296, 280] width 44 height 21
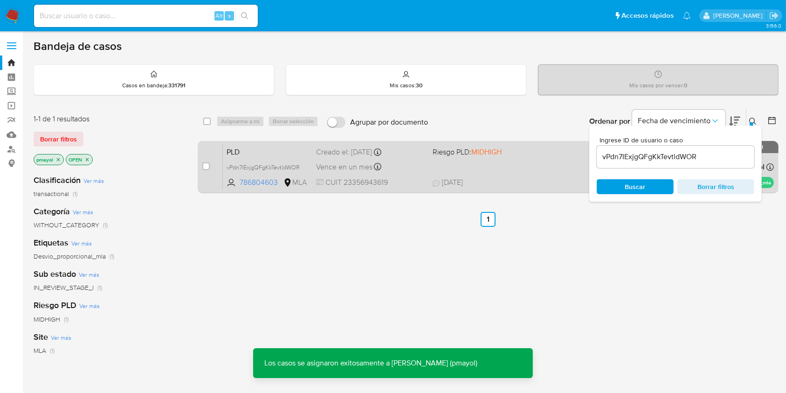
click at [449, 169] on div "PLD vPdn7IExjgQFgKkTevtldWOR 786804603 MLA Riesgo PLD: MIDHIGH Creado el: 12/07…" at bounding box center [498, 166] width 551 height 47
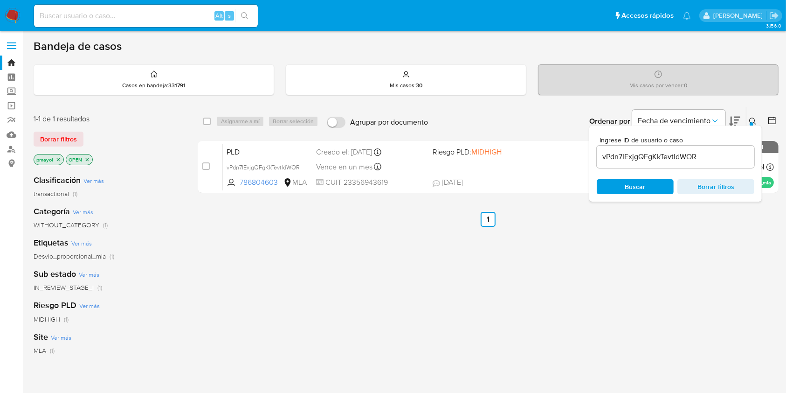
click at [208, 127] on div "select-all-cases-checkbox Asignarme a mí Borrar selección Agrupar por documento…" at bounding box center [488, 121] width 581 height 29
click at [208, 125] on div "select-all-cases-checkbox" at bounding box center [206, 121] width 7 height 9
click at [208, 121] on input "checkbox" at bounding box center [206, 121] width 7 height 7
checkbox input "true"
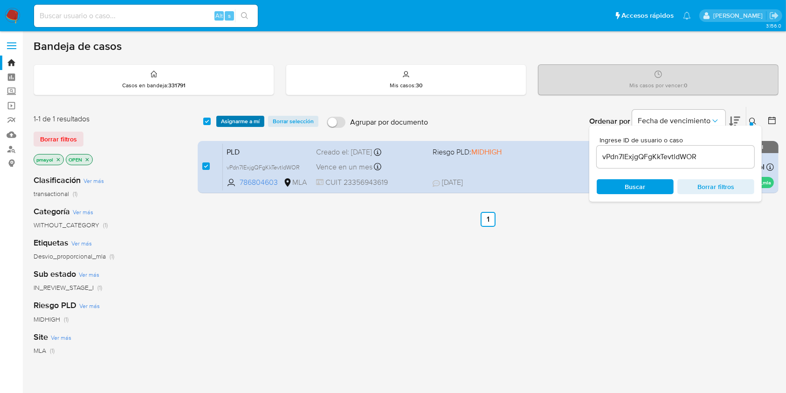
click at [229, 121] on span "Asignarme a mí" at bounding box center [240, 121] width 39 height 9
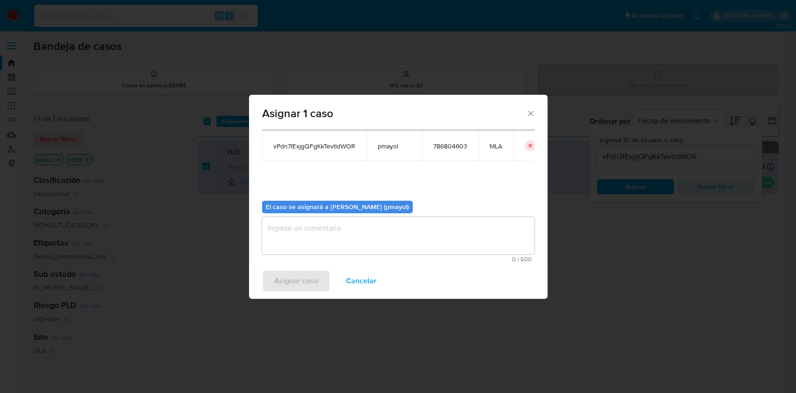
click at [461, 228] on textarea "assign-modal" at bounding box center [398, 235] width 272 height 37
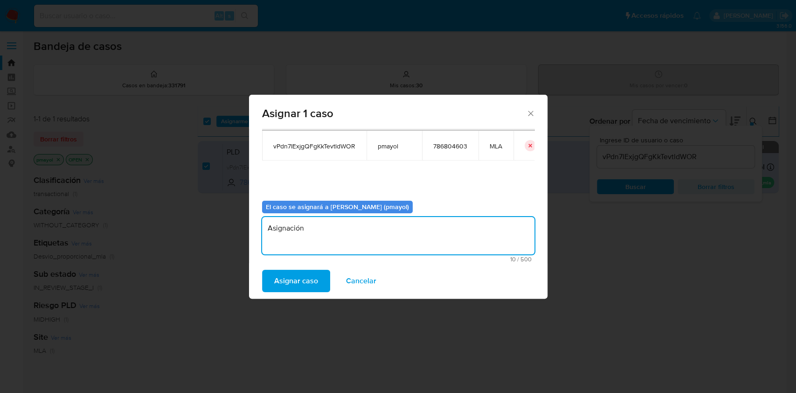
type textarea "Asignación"
click at [287, 275] on span "Asignar caso" at bounding box center [296, 280] width 44 height 21
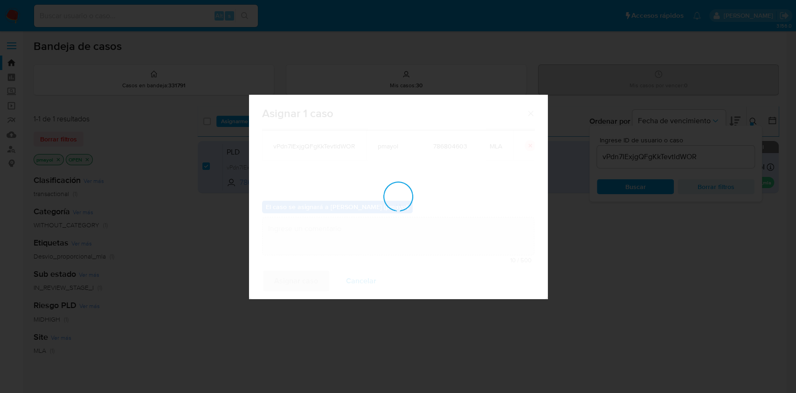
checkbox input "false"
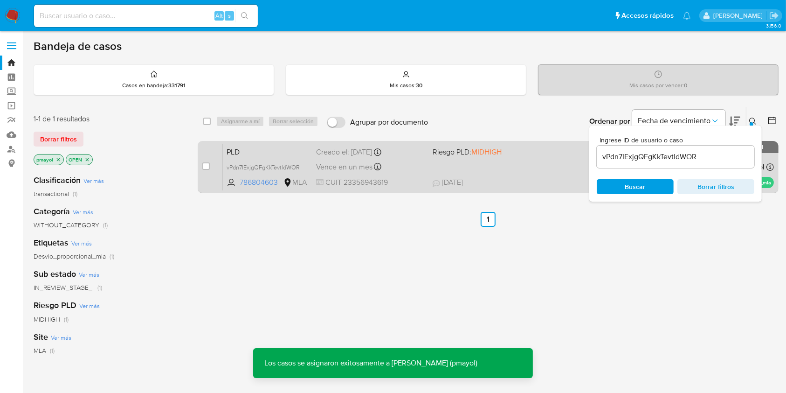
click at [429, 163] on div "PLD vPdn7IExjgQFgKkTevtldWOR 786804603 MLA Riesgo PLD: MIDHIGH Creado el: 12/07…" at bounding box center [498, 166] width 551 height 47
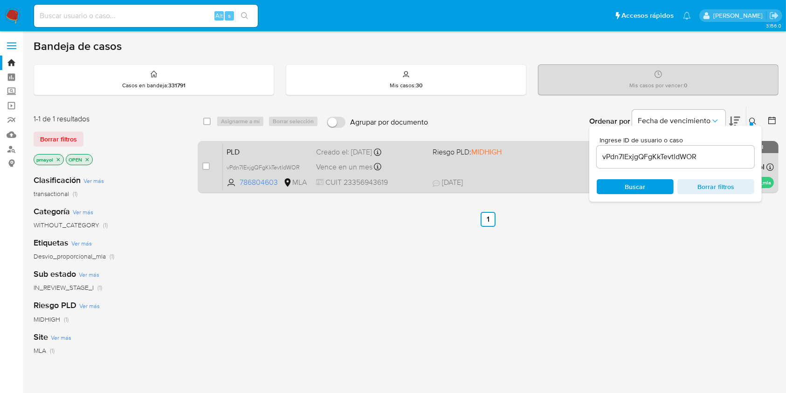
click at [287, 147] on span "PLD" at bounding box center [268, 151] width 82 height 12
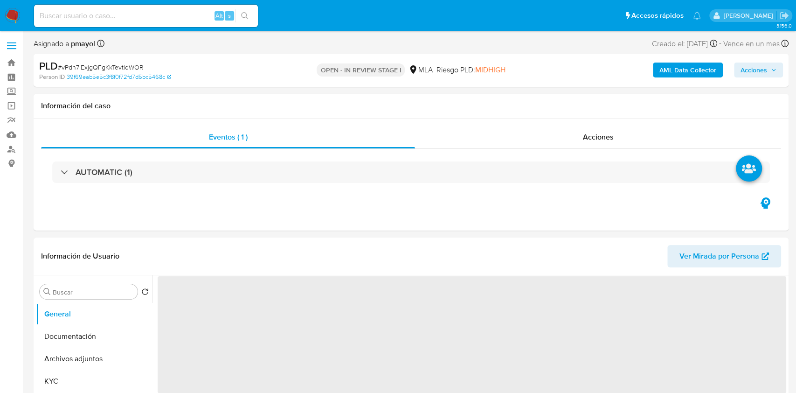
select select "10"
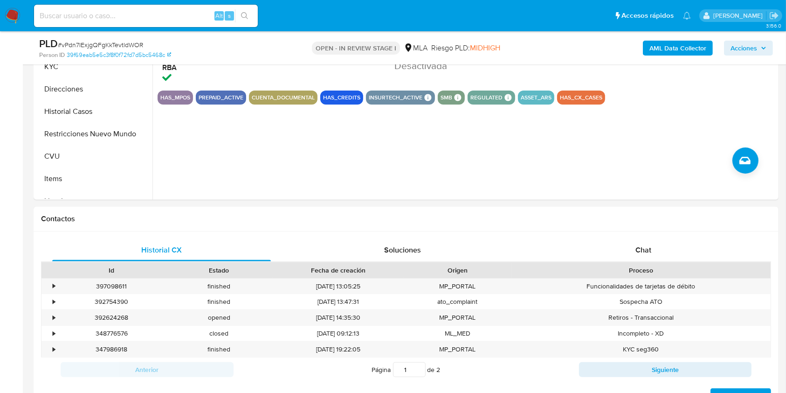
scroll to position [313, 0]
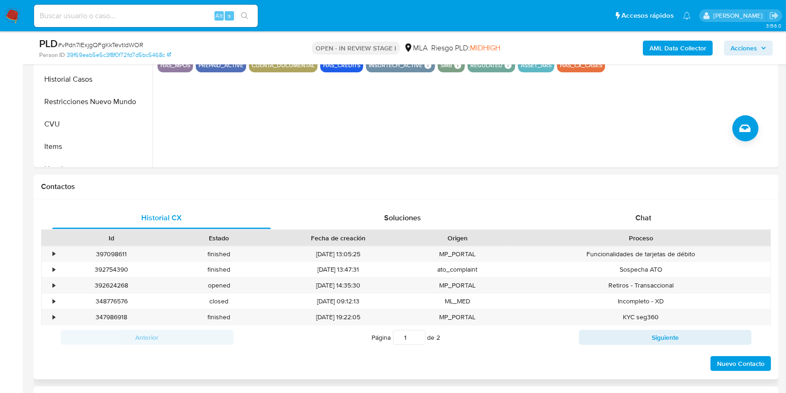
click at [649, 203] on div "Historial CX Soluciones Chat Id Estado Fecha de creación Origen Proceso • 39709…" at bounding box center [406, 289] width 745 height 180
click at [649, 213] on span "Chat" at bounding box center [644, 217] width 16 height 11
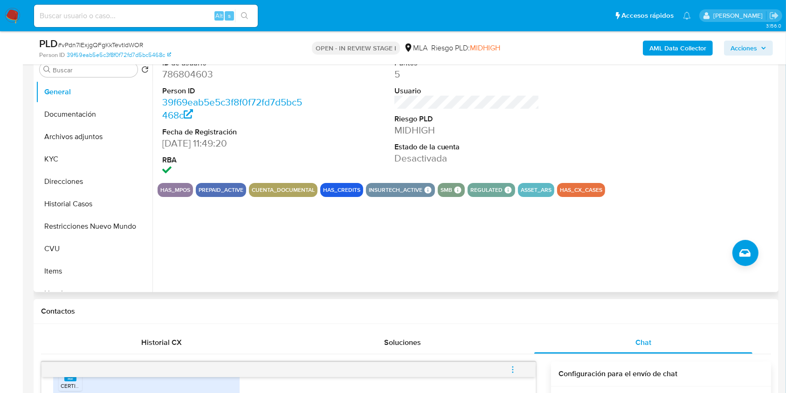
scroll to position [201, 0]
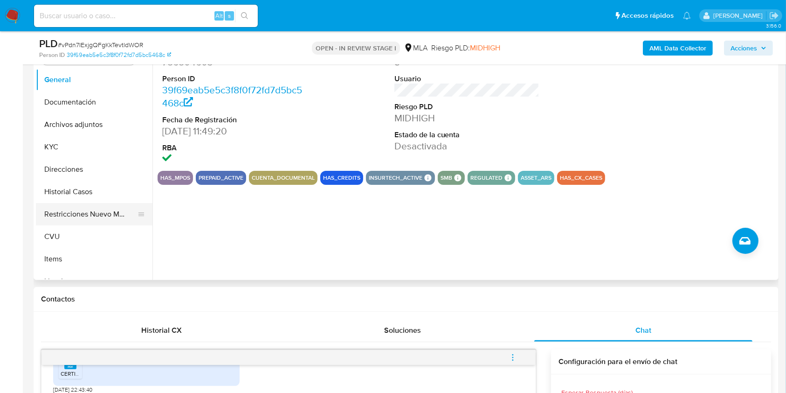
click at [116, 210] on button "Restricciones Nuevo Mundo" at bounding box center [90, 214] width 109 height 22
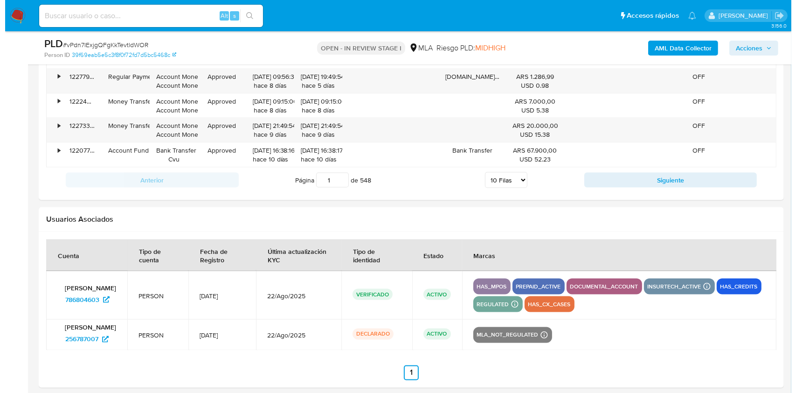
scroll to position [1698, 0]
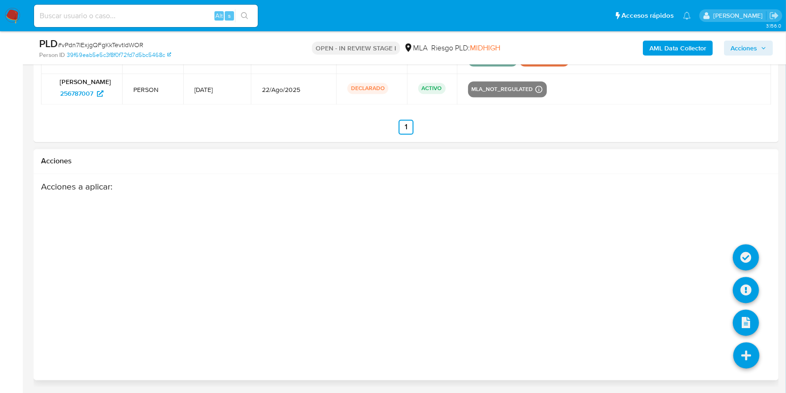
click at [753, 356] on icon at bounding box center [747, 355] width 26 height 26
click at [746, 254] on icon at bounding box center [746, 257] width 26 height 26
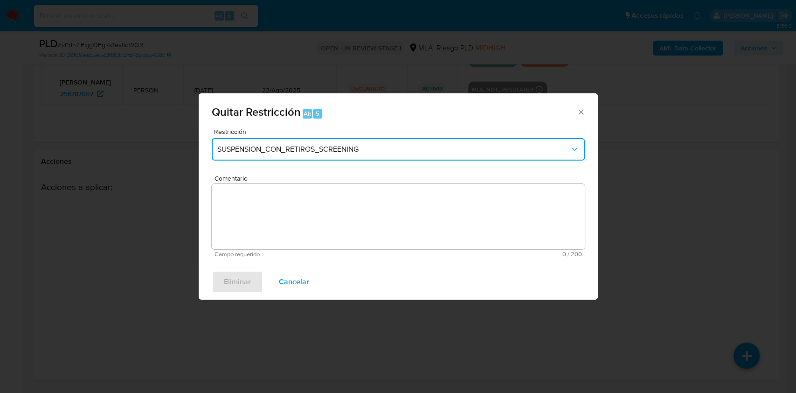
click at [389, 139] on button "SUSPENSION_CON_RETIROS_SCREENING" at bounding box center [398, 149] width 373 height 22
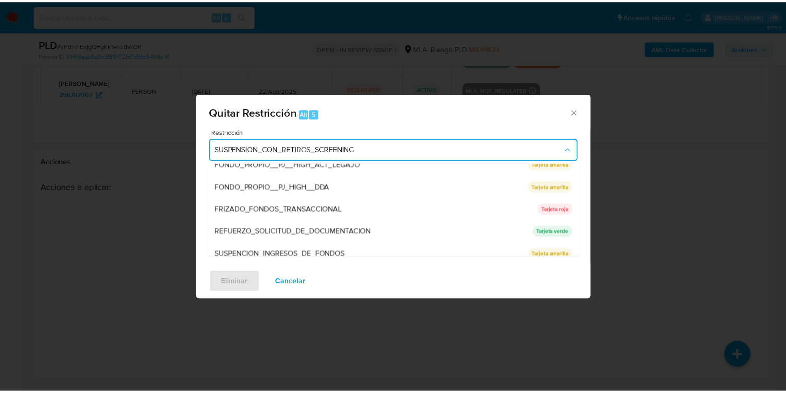
scroll to position [198, 0]
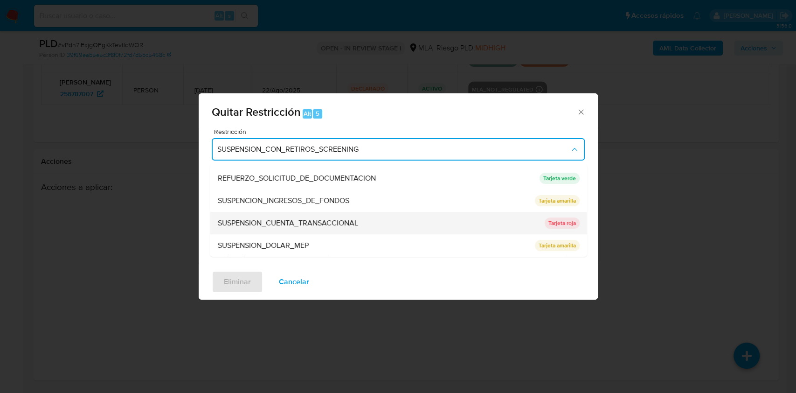
click at [467, 228] on div "SUSPENSION_CUENTA_TRANSACCIONAL" at bounding box center [377, 223] width 321 height 22
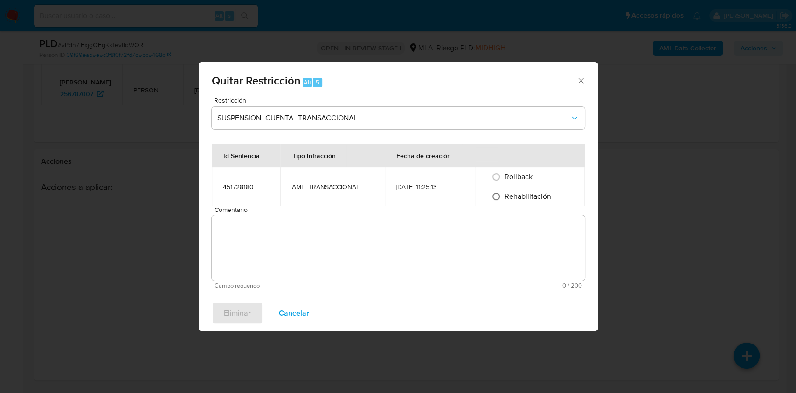
click at [500, 189] on input "Rehabilitación" at bounding box center [496, 196] width 15 height 15
radio input "true"
click at [485, 225] on textarea "Comentario" at bounding box center [398, 247] width 373 height 65
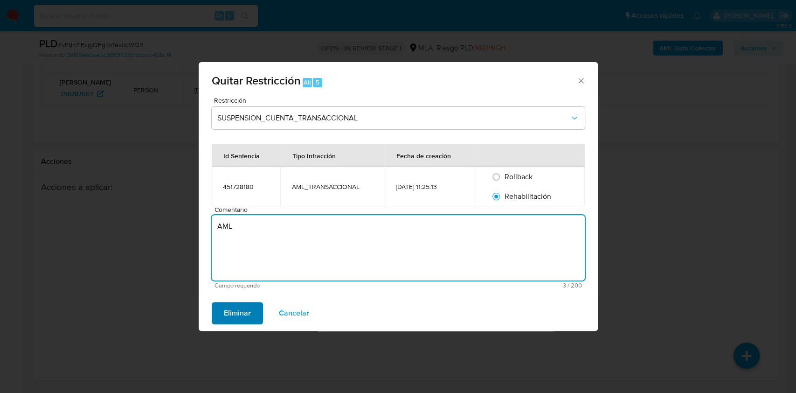
type textarea "AML"
click at [245, 312] on span "Eliminar" at bounding box center [237, 313] width 27 height 21
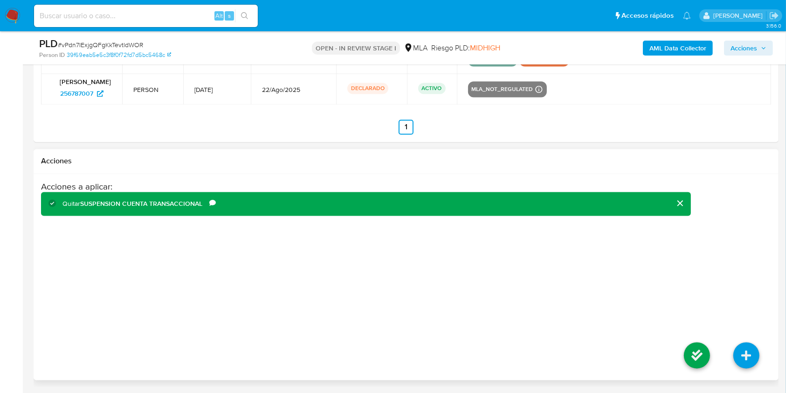
click at [683, 358] on li at bounding box center [697, 357] width 49 height 52
click at [691, 354] on icon at bounding box center [697, 355] width 26 height 26
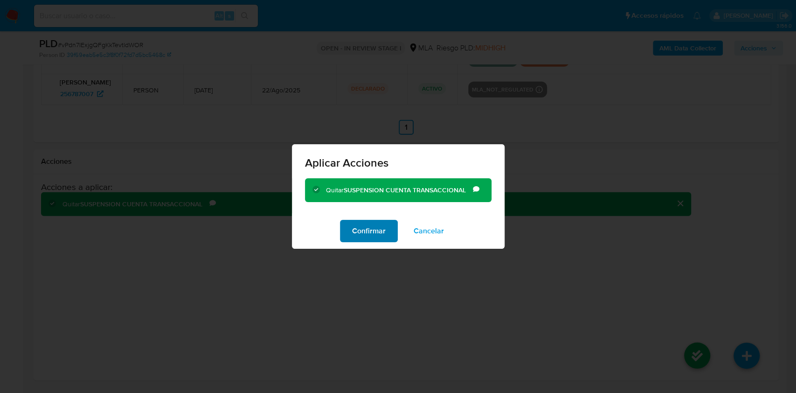
click at [373, 236] on span "Confirmar" at bounding box center [369, 231] width 34 height 21
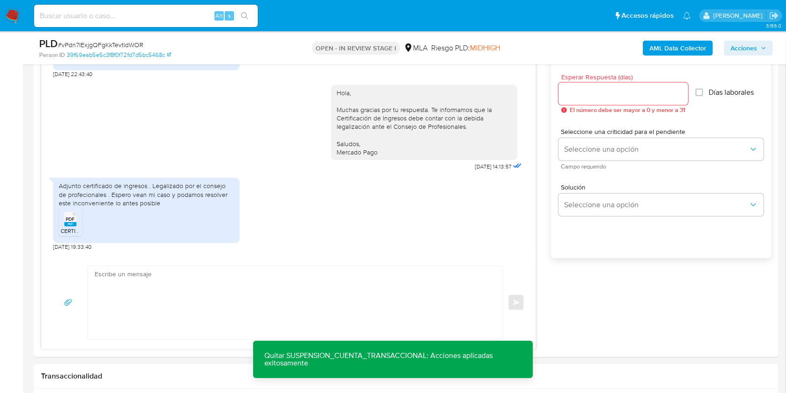
scroll to position [526, 0]
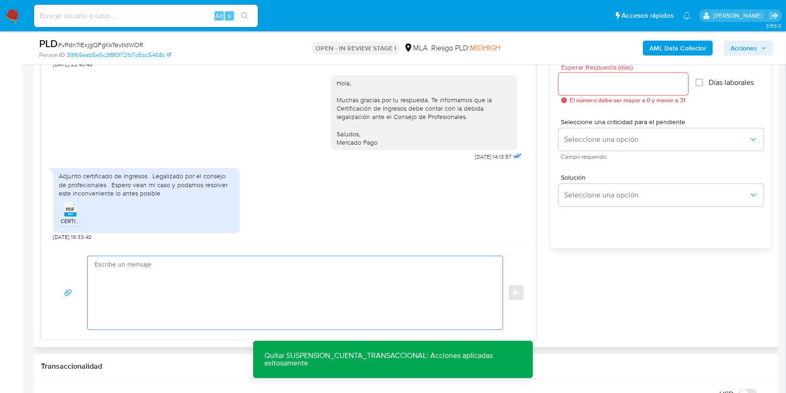
click at [227, 278] on textarea at bounding box center [293, 292] width 396 height 73
paste textarea "Hola, ¡Muchas gracias por tu respuesta! Confirmamos la recepción de la document…"
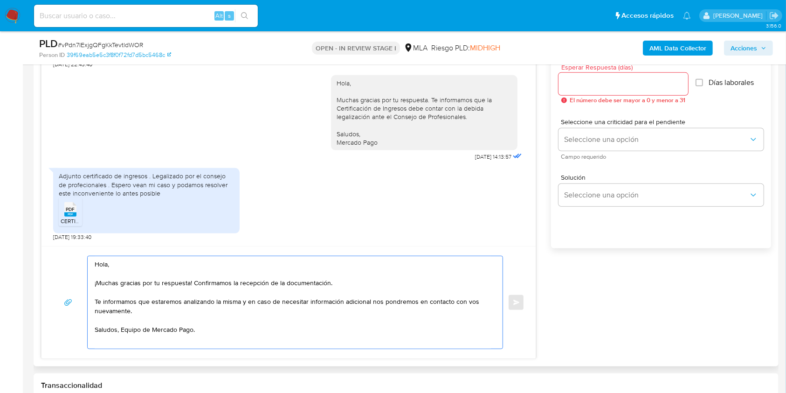
click at [140, 308] on textarea "Hola, ¡Muchas gracias por tu respuesta! Confirmamos la recepción de la document…" at bounding box center [293, 302] width 396 height 92
paste textarea "¡Te contamos que tu cuenta ya está activa nuevamente para que operes con normal…"
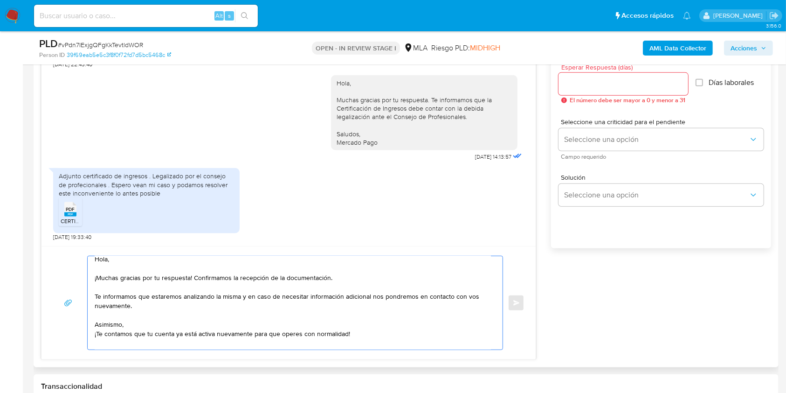
click at [99, 334] on textarea "Hola, ¡Muchas gracias por tu respuesta! Confirmamos la recepción de la document…" at bounding box center [293, 302] width 396 height 93
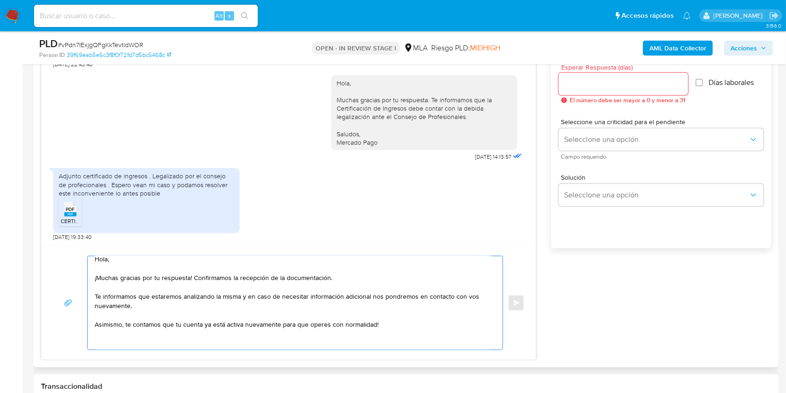
click at [384, 330] on textarea "Hola, ¡Muchas gracias por tu respuesta! Confirmamos la recepción de la document…" at bounding box center [293, 302] width 396 height 93
click at [382, 326] on textarea "Hola, ¡Muchas gracias por tu respuesta! Confirmamos la recepción de la document…" at bounding box center [293, 302] width 396 height 93
type textarea "Hola, ¡Muchas gracias por tu respuesta! Confirmamos la recepción de la document…"
click at [609, 84] on input "Esperar Respuesta (días)" at bounding box center [624, 84] width 130 height 12
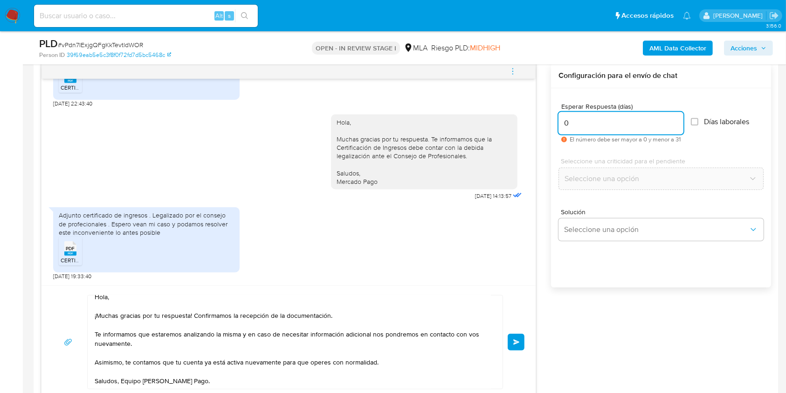
scroll to position [479, 0]
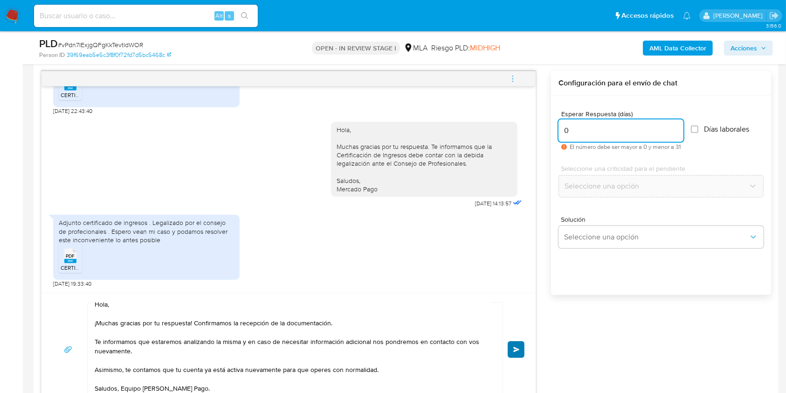
type input "0"
click at [513, 344] on button "Enviar" at bounding box center [516, 349] width 17 height 17
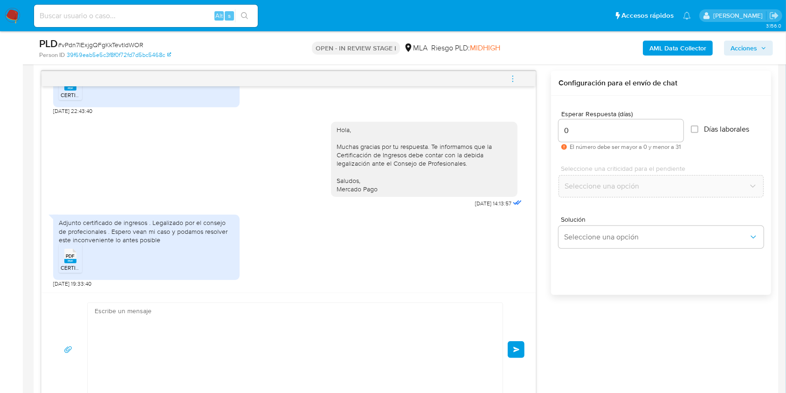
scroll to position [1209, 0]
click at [511, 78] on icon "menu-action" at bounding box center [513, 79] width 8 height 8
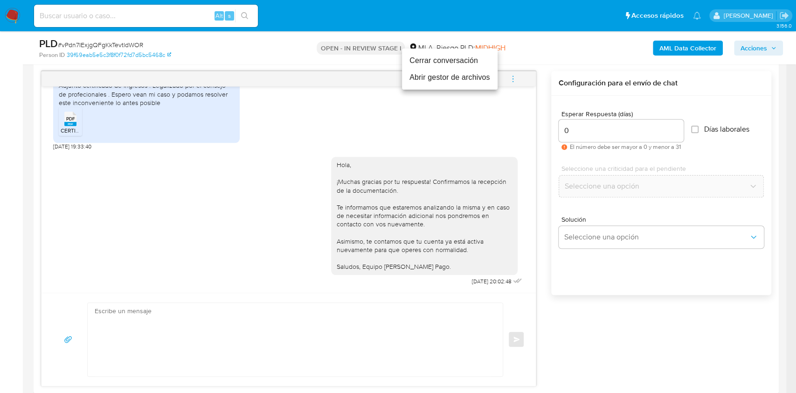
click at [451, 62] on li "Cerrar conversación" at bounding box center [450, 60] width 96 height 17
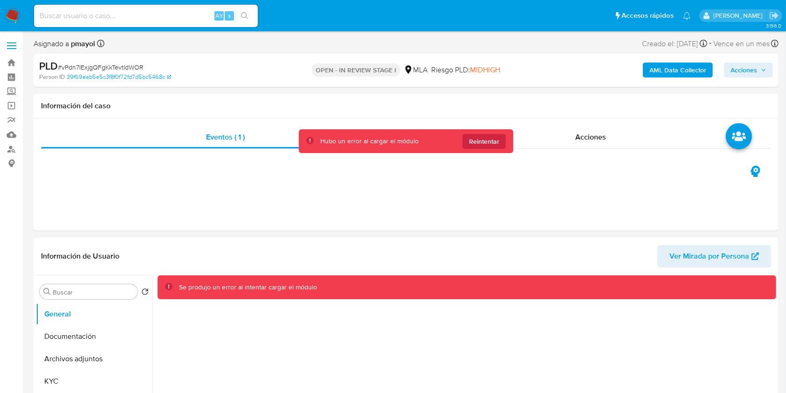
click at [14, 12] on img at bounding box center [13, 16] width 16 height 16
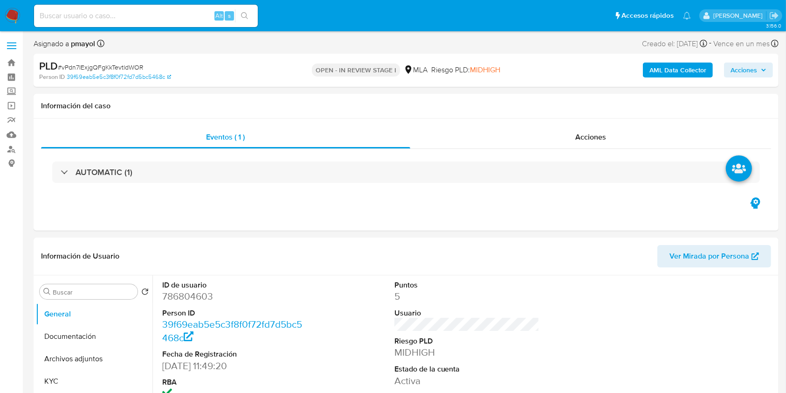
select select "10"
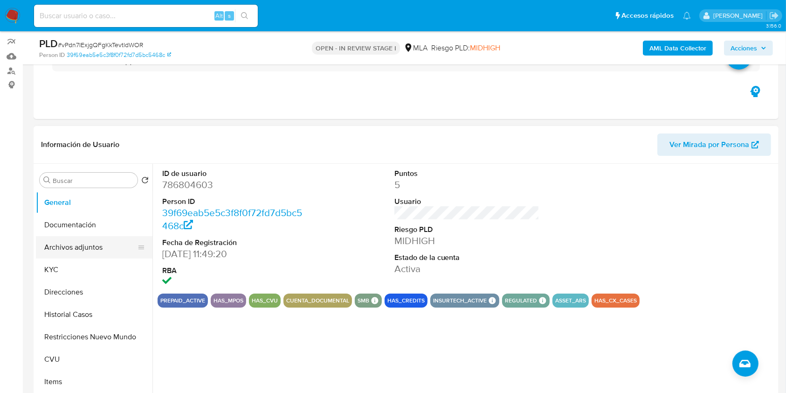
click at [87, 243] on button "Archivos adjuntos" at bounding box center [90, 247] width 109 height 22
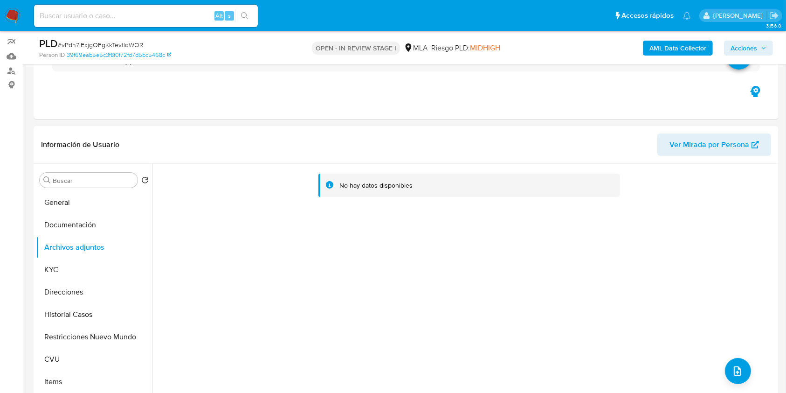
click at [662, 43] on b "AML Data Collector" at bounding box center [678, 48] width 57 height 15
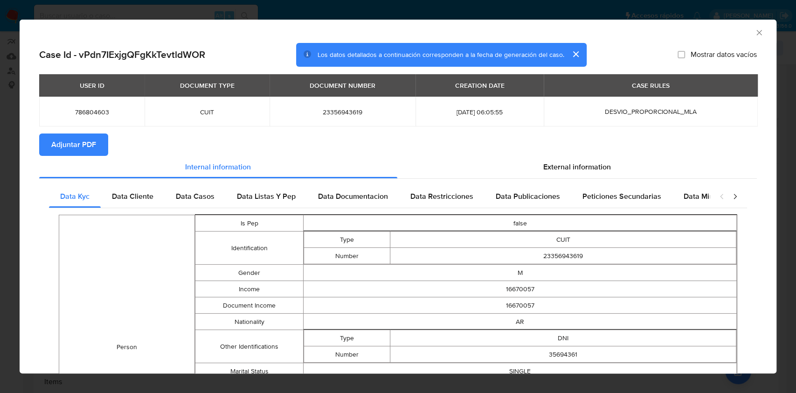
click at [82, 153] on span "Adjuntar PDF" at bounding box center [73, 144] width 45 height 21
click at [754, 32] on div "AML Data Collector" at bounding box center [398, 31] width 757 height 23
click at [755, 32] on icon "Cerrar ventana" at bounding box center [759, 32] width 9 height 9
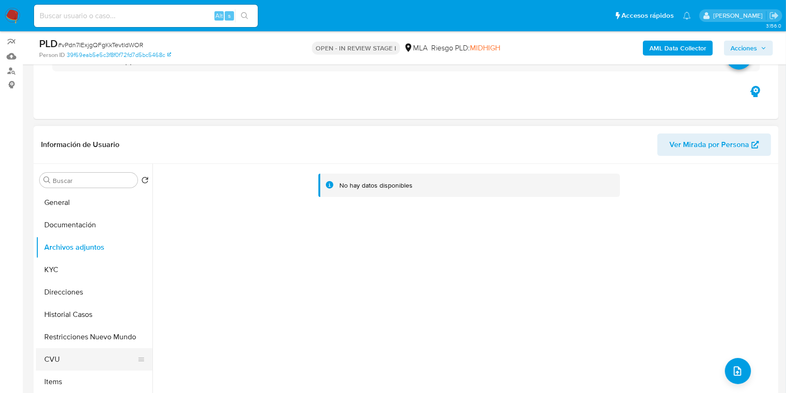
click at [102, 348] on button "CVU" at bounding box center [90, 359] width 109 height 22
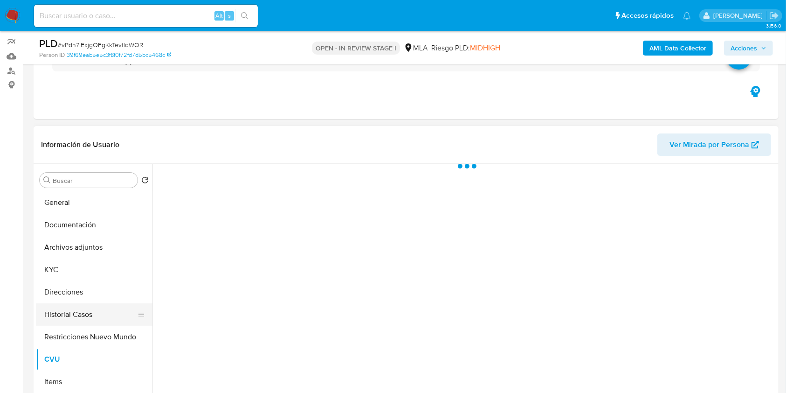
click at [90, 323] on button "Historial Casos" at bounding box center [90, 314] width 109 height 22
click at [94, 338] on button "Restricciones Nuevo Mundo" at bounding box center [90, 337] width 109 height 22
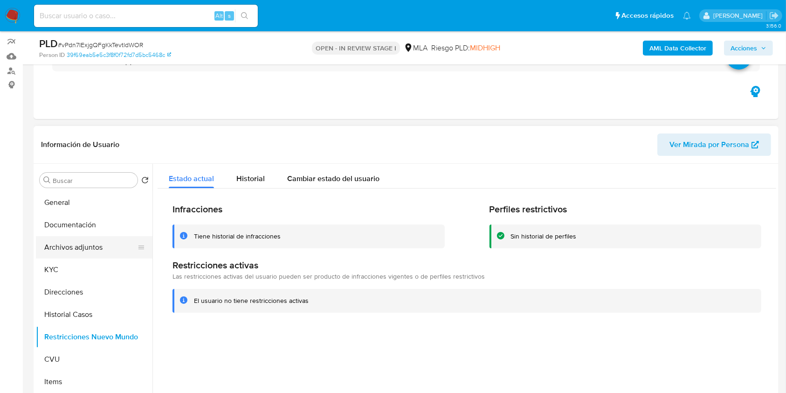
click at [100, 247] on button "Archivos adjuntos" at bounding box center [90, 247] width 109 height 22
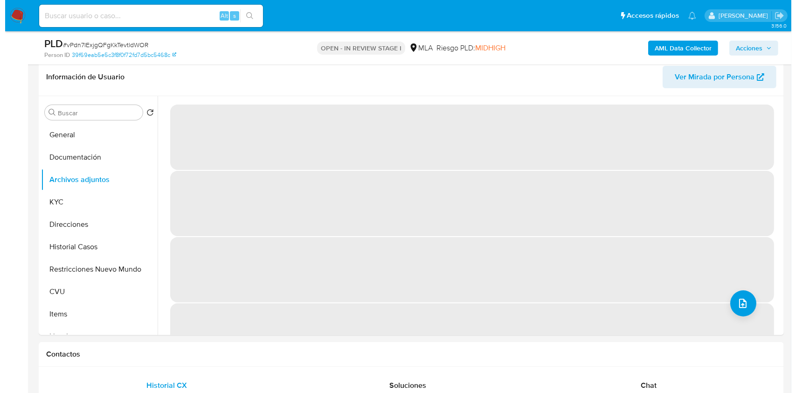
scroll to position [148, 0]
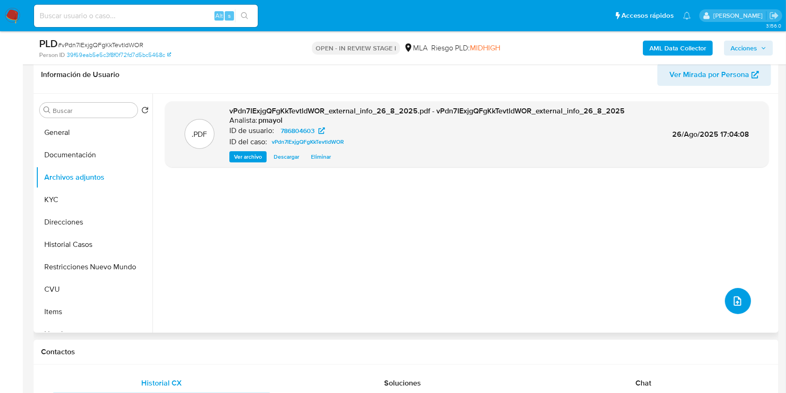
click at [733, 293] on button "upload-file" at bounding box center [738, 301] width 26 height 26
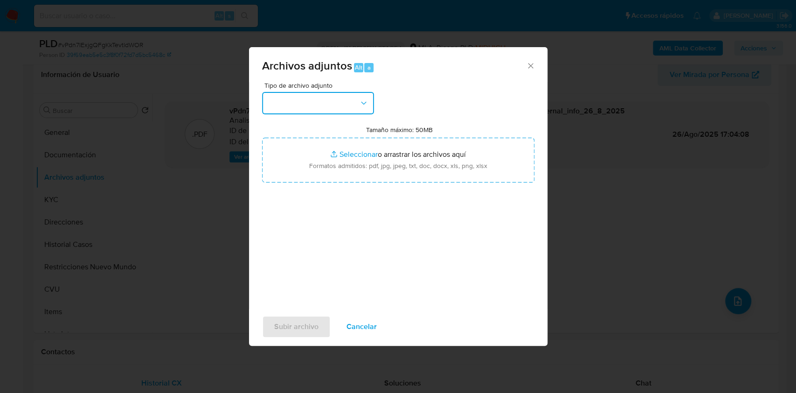
click at [335, 111] on button "button" at bounding box center [318, 103] width 112 height 22
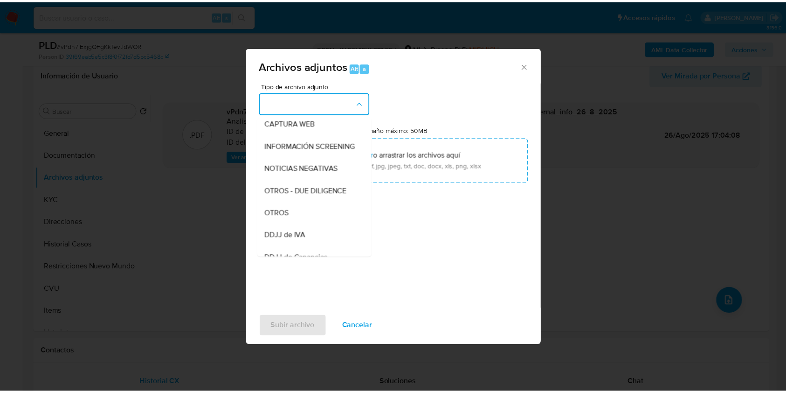
scroll to position [144, 0]
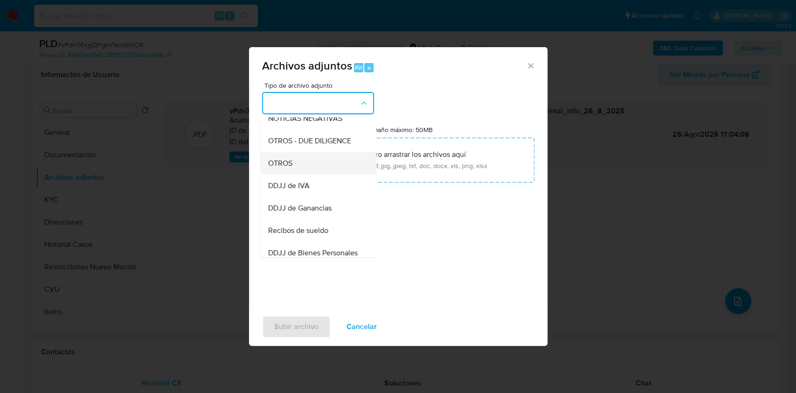
click at [318, 174] on div "OTROS" at bounding box center [315, 163] width 95 height 22
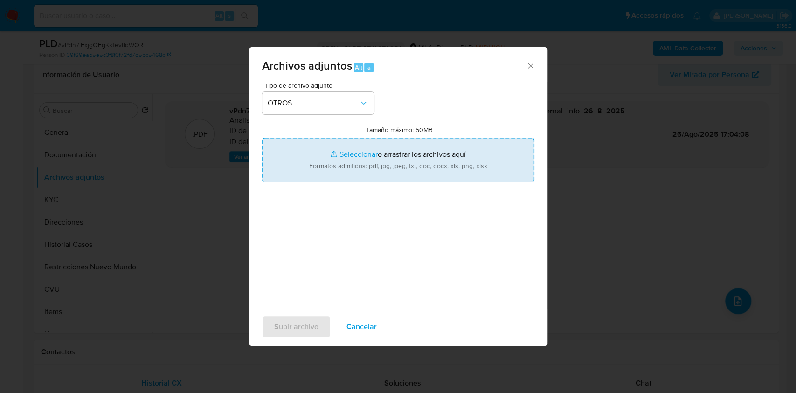
click at [371, 164] on input "Tamaño máximo: 50MB Seleccionar archivos" at bounding box center [398, 160] width 272 height 45
type input "C:\fakepath\Caselog vPdn7IExjgQFgKkTevtldWOR.docx"
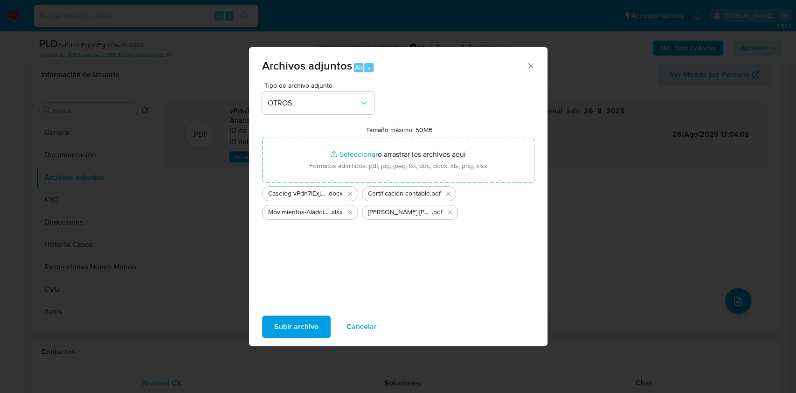
click at [315, 320] on span "Subir archivo" at bounding box center [296, 326] width 44 height 21
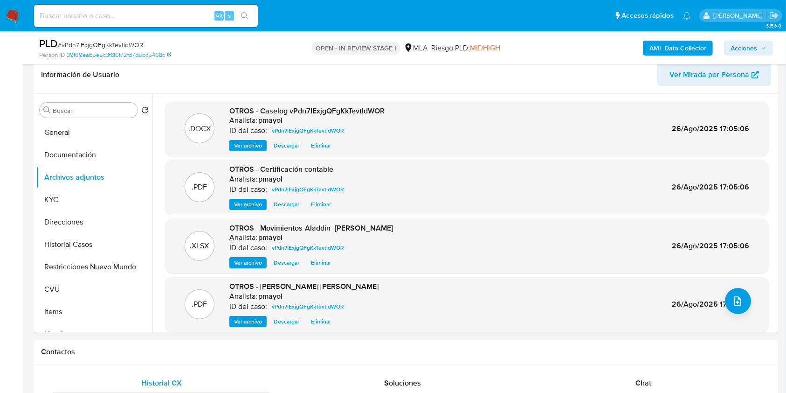
click at [745, 45] on span "Acciones" at bounding box center [744, 48] width 27 height 15
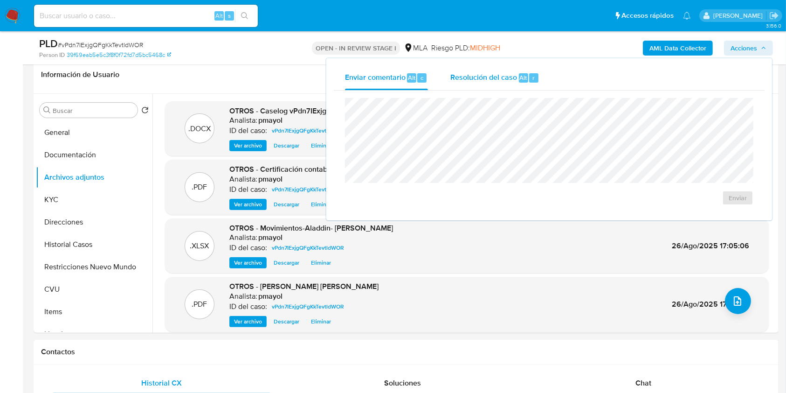
click at [492, 88] on div "Resolución del caso Alt r" at bounding box center [495, 78] width 89 height 24
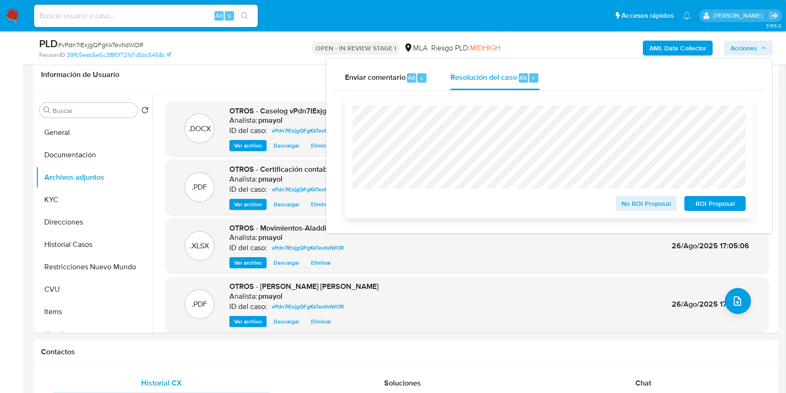
click at [643, 210] on span "No ROI Proposal" at bounding box center [647, 203] width 49 height 13
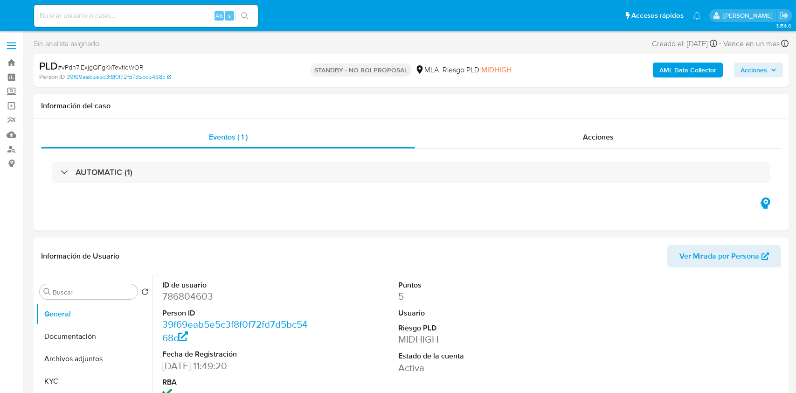
select select "10"
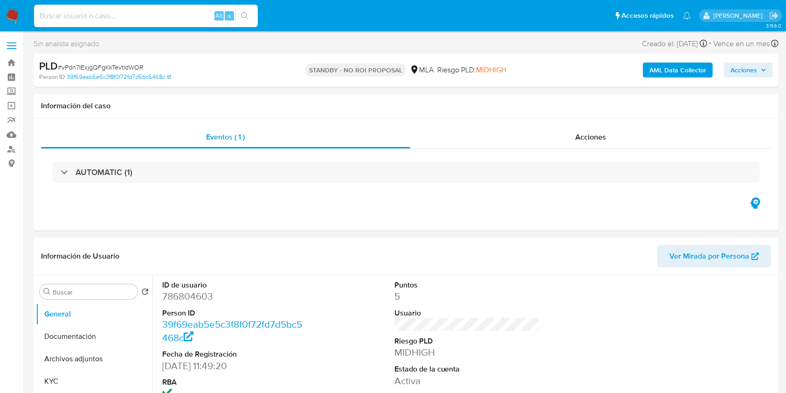
click at [135, 11] on input at bounding box center [146, 16] width 224 height 12
paste input "nXZNBqhd3RjFBrCbFiX18VCi"
type input "nXZNBqhd3RjFBrCbFiX18VCi"
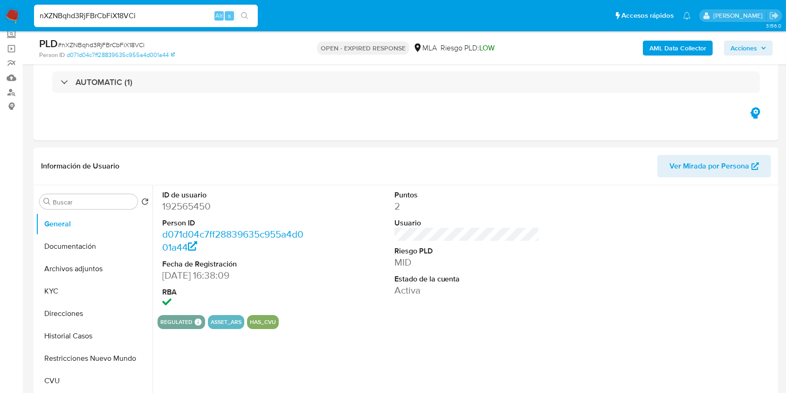
scroll to position [132, 0]
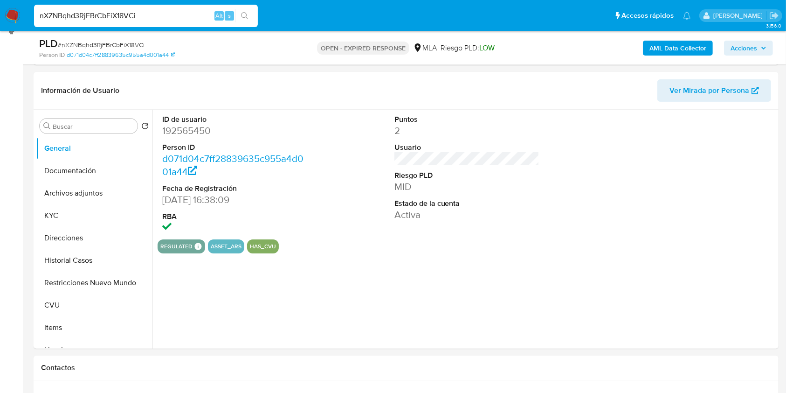
select select "10"
click at [70, 182] on button "Archivos adjuntos" at bounding box center [90, 193] width 109 height 22
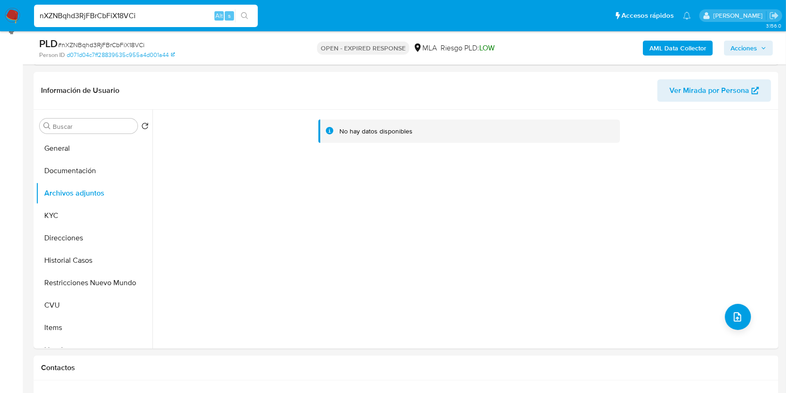
click at [140, 16] on input "nXZNBqhd3RjFBrCbFiX18VCi" at bounding box center [146, 16] width 224 height 12
paste input "BgZeBczfpokaTFhXSH3QgDMg"
type input "BgZeBczfpokaTFhXSH3QgDMg"
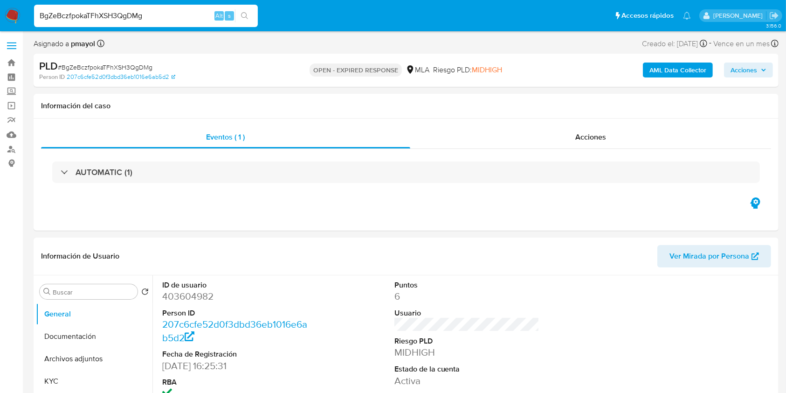
select select "10"
click at [168, 17] on input "BgZeBczfpokaTFhXSH3QgDMg" at bounding box center [146, 16] width 224 height 12
paste input "aimz6U7sj3rMcvtsUtUwwTsq"
type input "aimz6U7sj3rMcvtsUtUwwTsq"
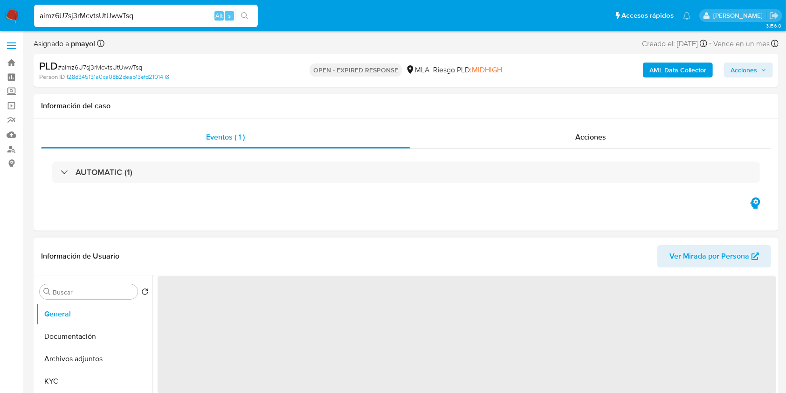
select select "10"
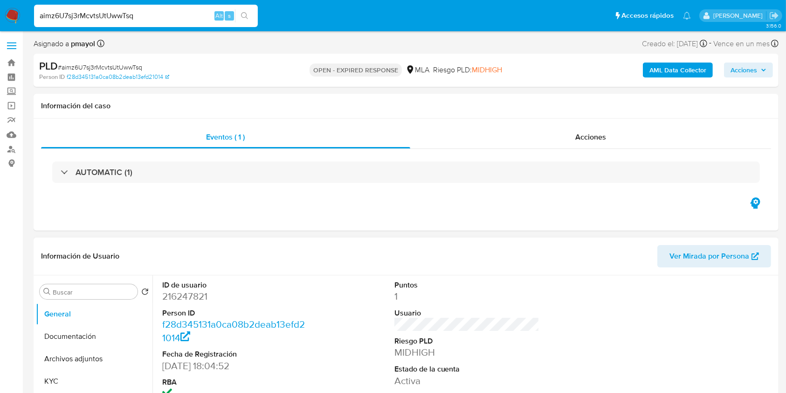
click at [123, 20] on input "aimz6U7sj3rMcvtsUtUwwTsq" at bounding box center [146, 16] width 224 height 12
paste input "YwURIVumDz65cqe14Nk0UQey"
type input "YwURIVumDz65cqe14Nk0UQey"
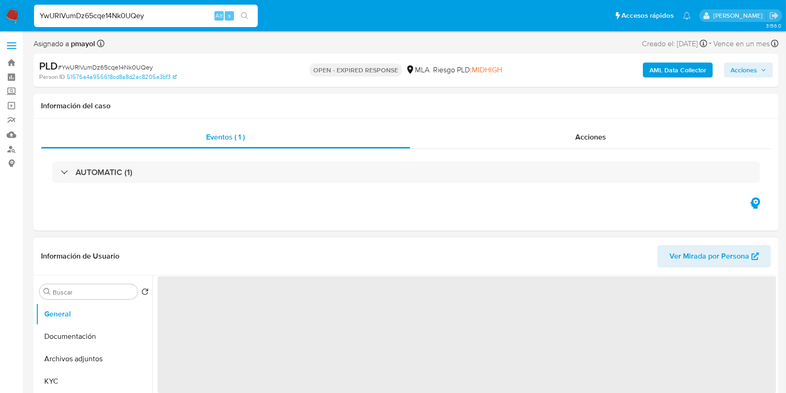
select select "10"
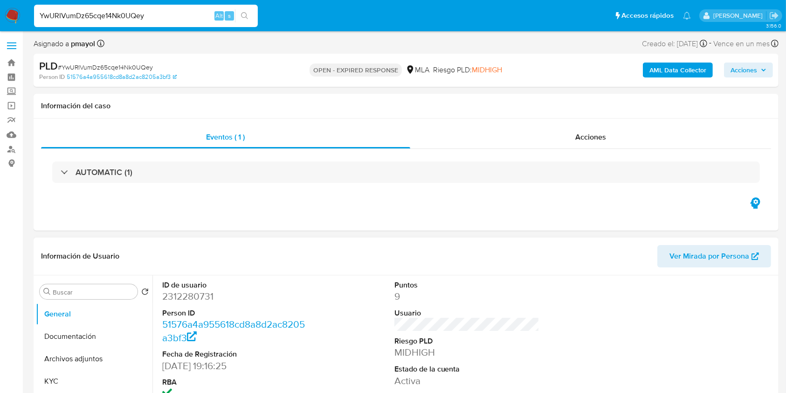
click at [154, 20] on input "YwURIVumDz65cqe14Nk0UQey" at bounding box center [146, 16] width 224 height 12
paste input "9URbrh41AGq2gcxDxPwaVJ5C"
type input "9URbrh41AGq2gcxDxPwaVJ5C"
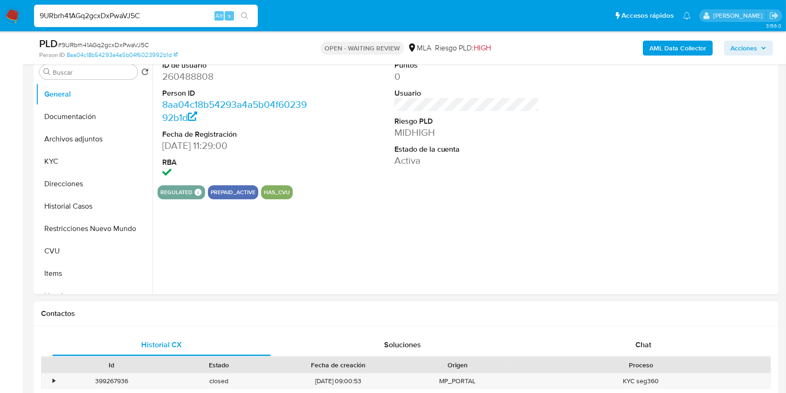
scroll to position [246, 0]
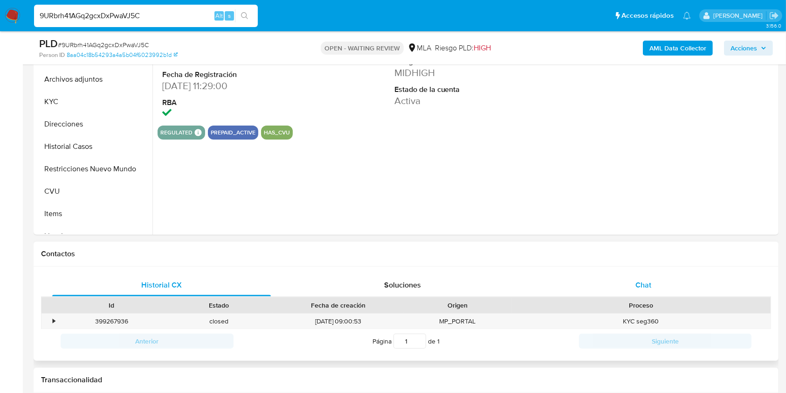
select select "10"
click at [627, 284] on div "Chat" at bounding box center [643, 285] width 219 height 22
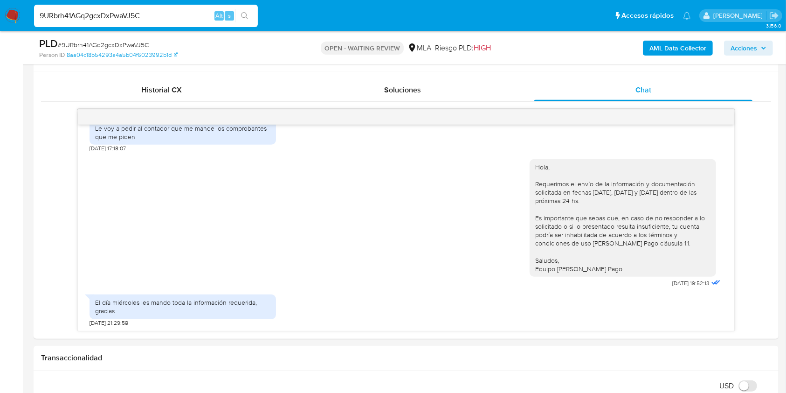
scroll to position [439, 0]
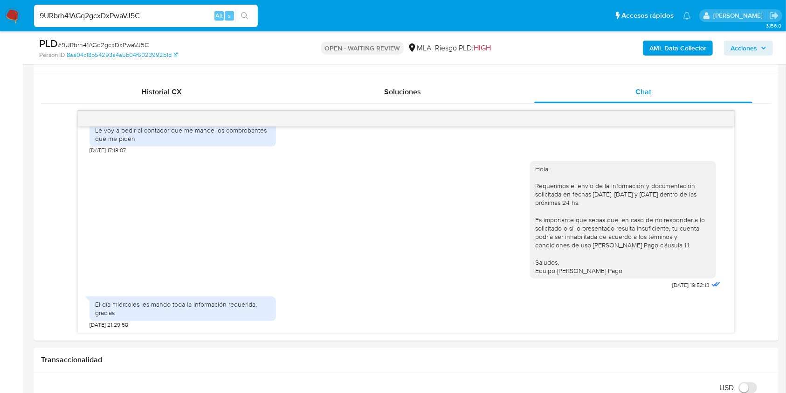
click at [194, 16] on input "9URbrh41AGq2gcxDxPwaVJ5C" at bounding box center [146, 16] width 224 height 12
paste input "Ep93CRWuiEyQGHoFXJT0sAl"
type input "Ep93CRWuiEyQGHoFXJT0sAlC"
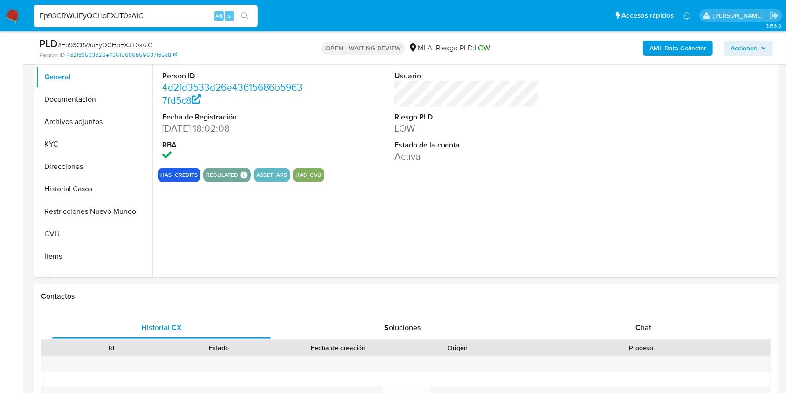
scroll to position [211, 0]
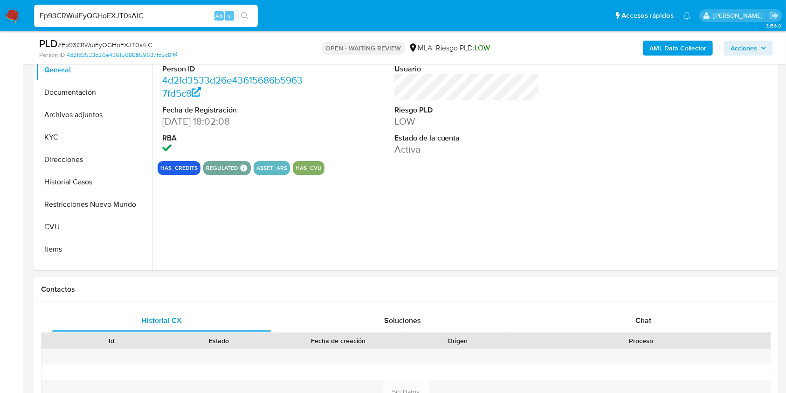
select select "10"
click at [608, 317] on div "Chat" at bounding box center [643, 320] width 219 height 22
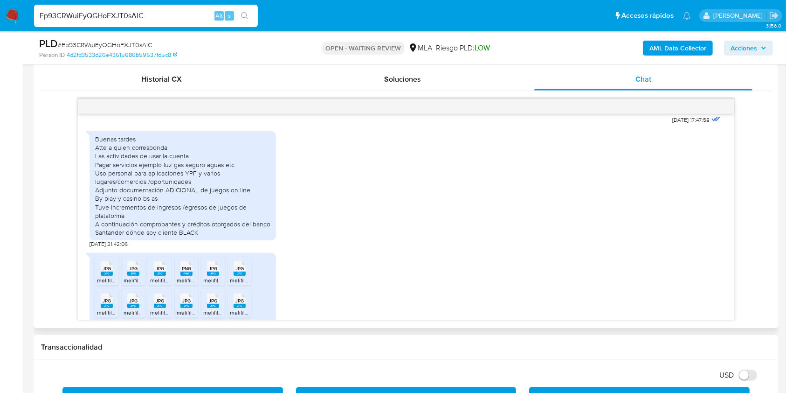
scroll to position [671, 0]
